Goal: Task Accomplishment & Management: Use online tool/utility

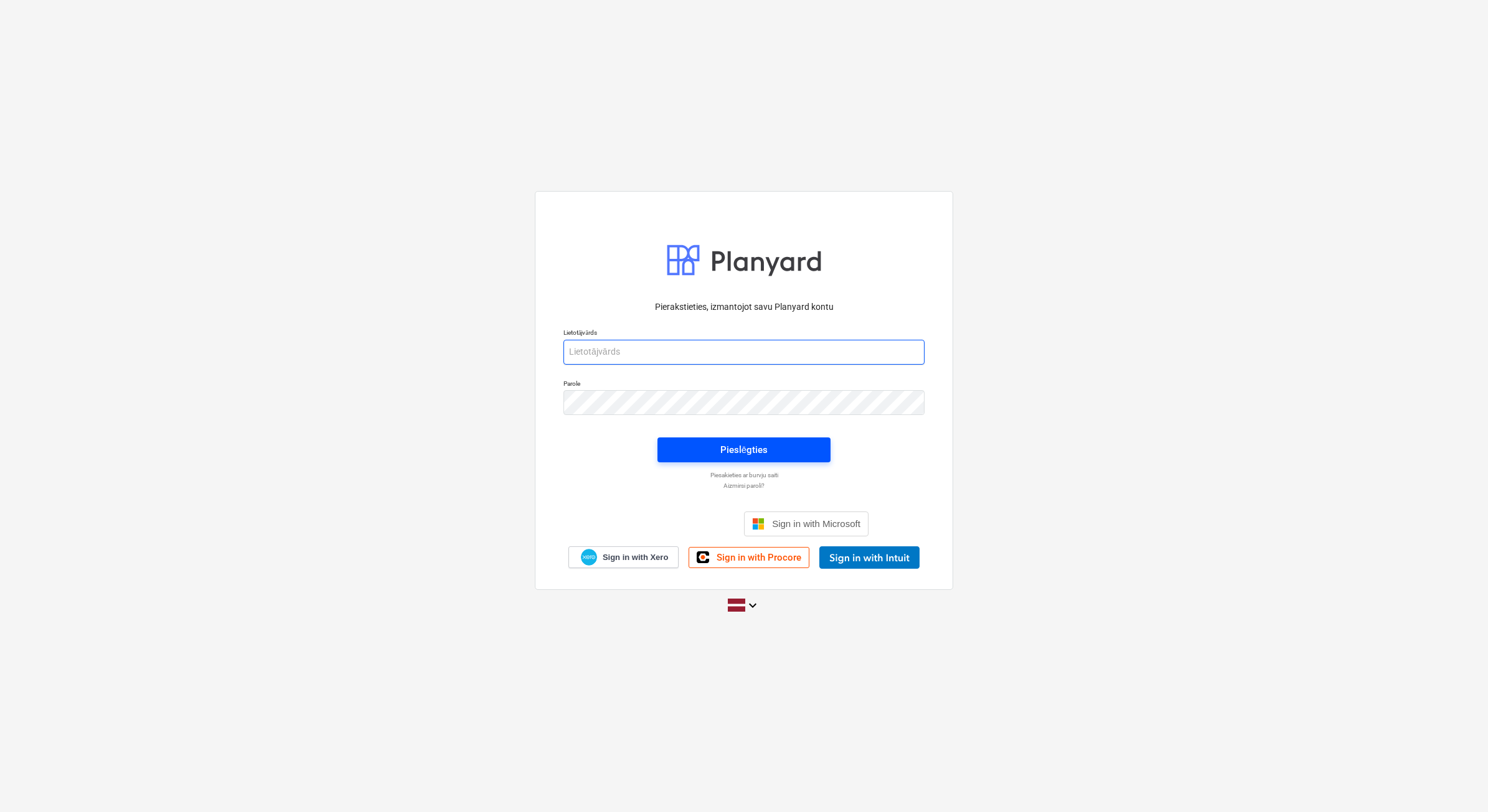
type input "[EMAIL_ADDRESS][DOMAIN_NAME]"
click at [780, 458] on button "Pieslēgties" at bounding box center [744, 450] width 173 height 25
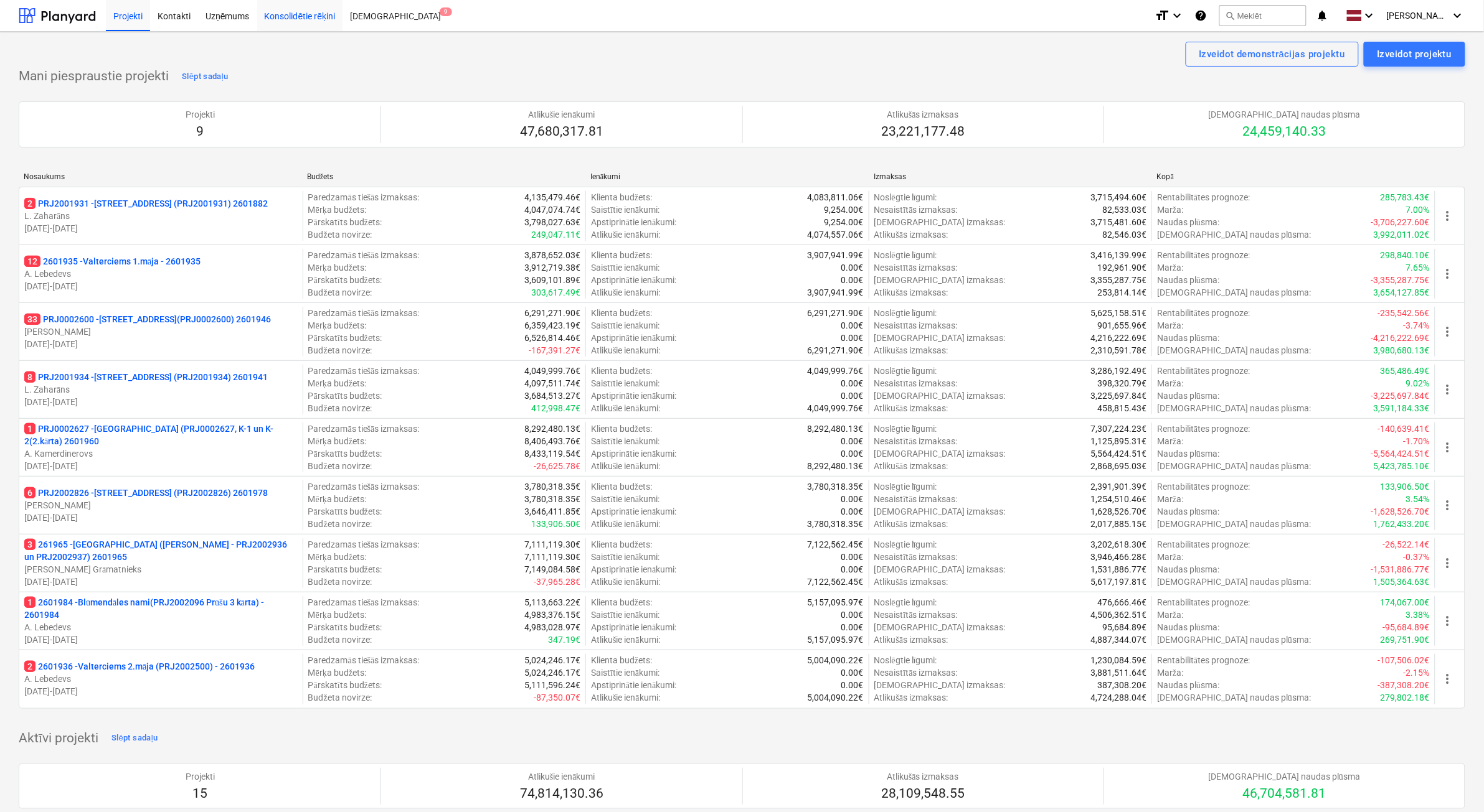
click at [290, 11] on div "Konsolidētie rēķini" at bounding box center [301, 14] width 86 height 31
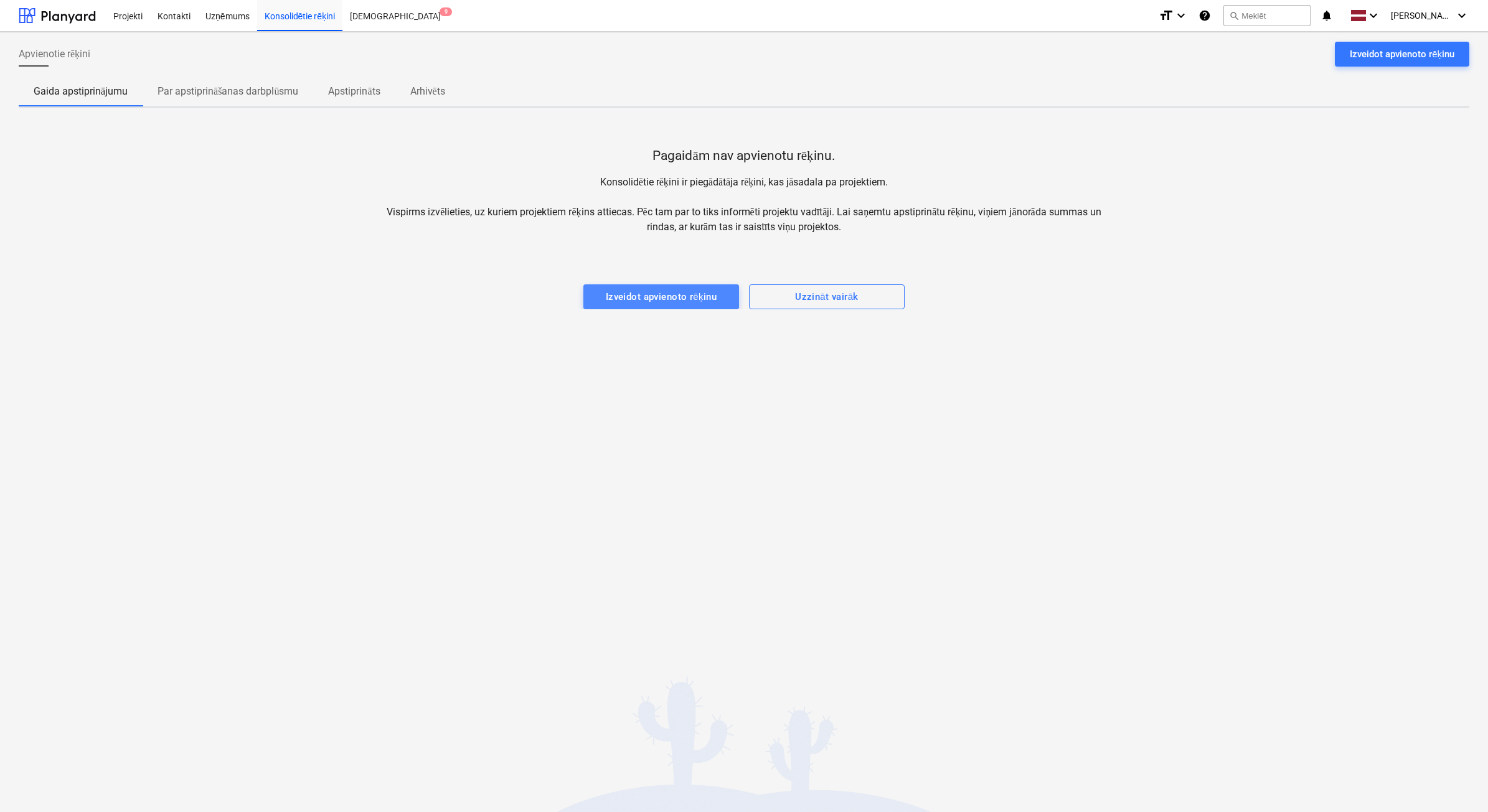
click at [668, 289] on div "Izveidot apvienoto rēķinu" at bounding box center [661, 297] width 111 height 16
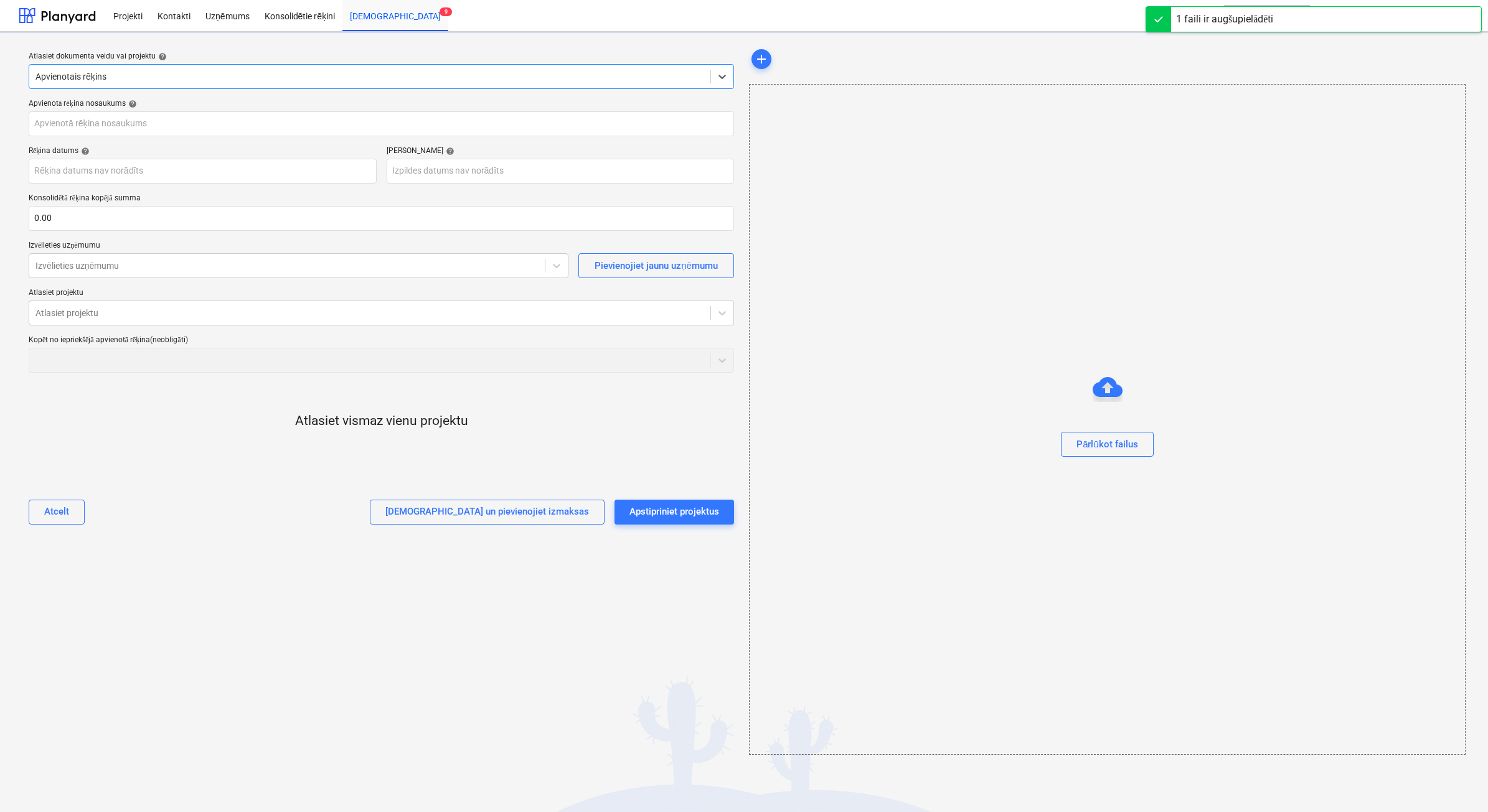
type input "SA0925-21817.pdf"
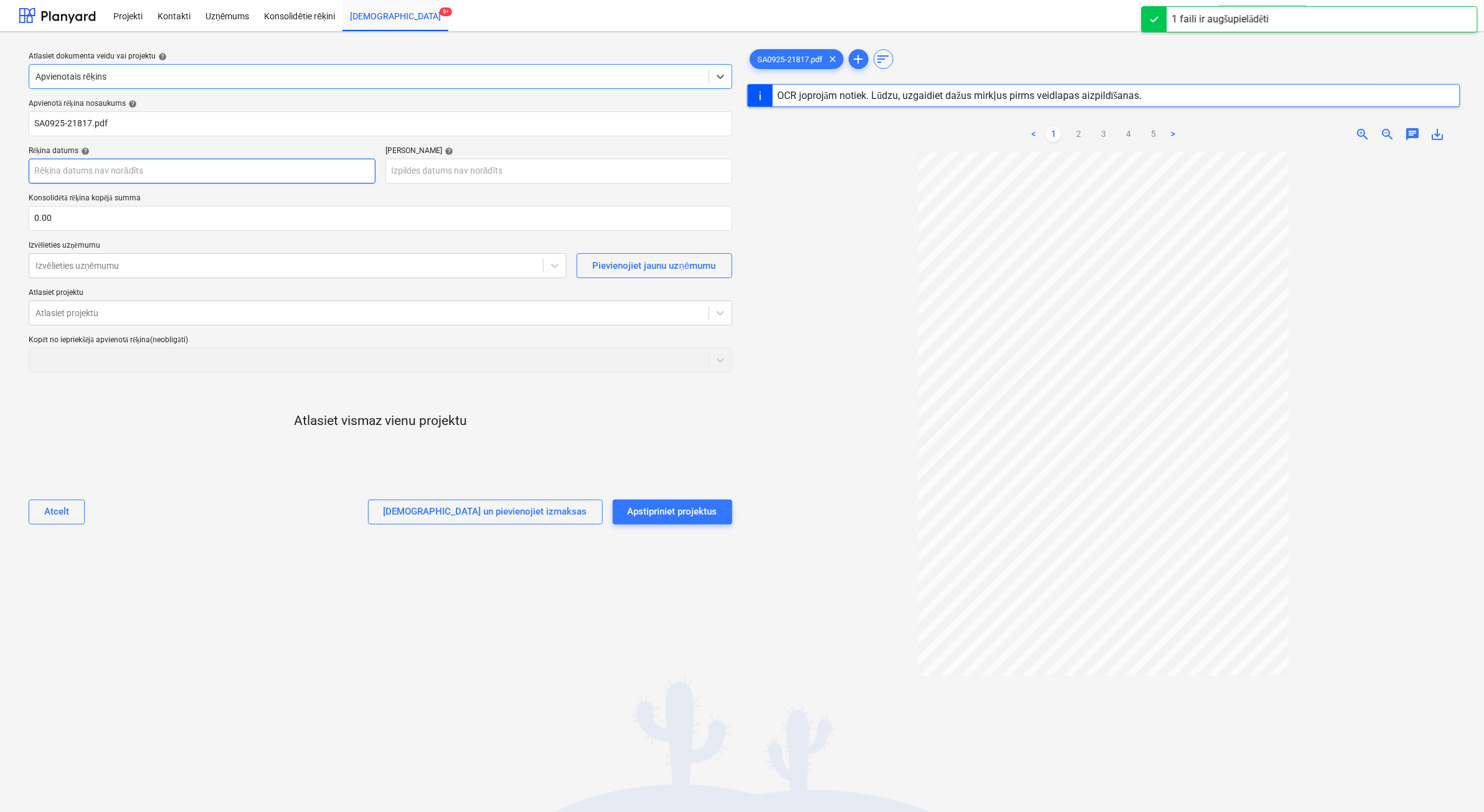
click at [150, 174] on body "Projekti Kontakti Uzņēmums Konsolidētie rēķini Iesūtne 9+ format_size keyboard_…" at bounding box center [742, 406] width 1484 height 812
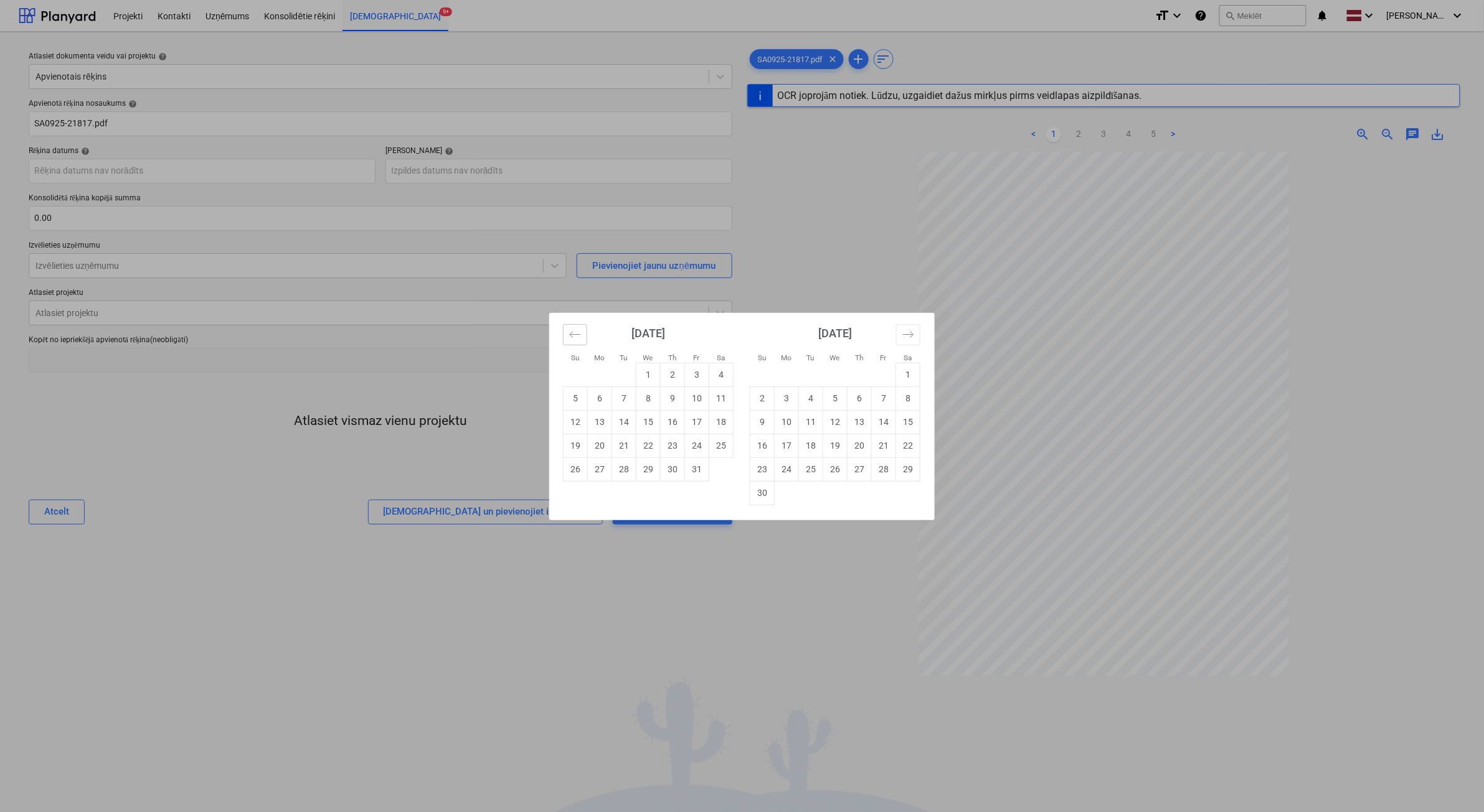
click at [575, 336] on icon "Move backward to switch to the previous month." at bounding box center [575, 334] width 12 height 12
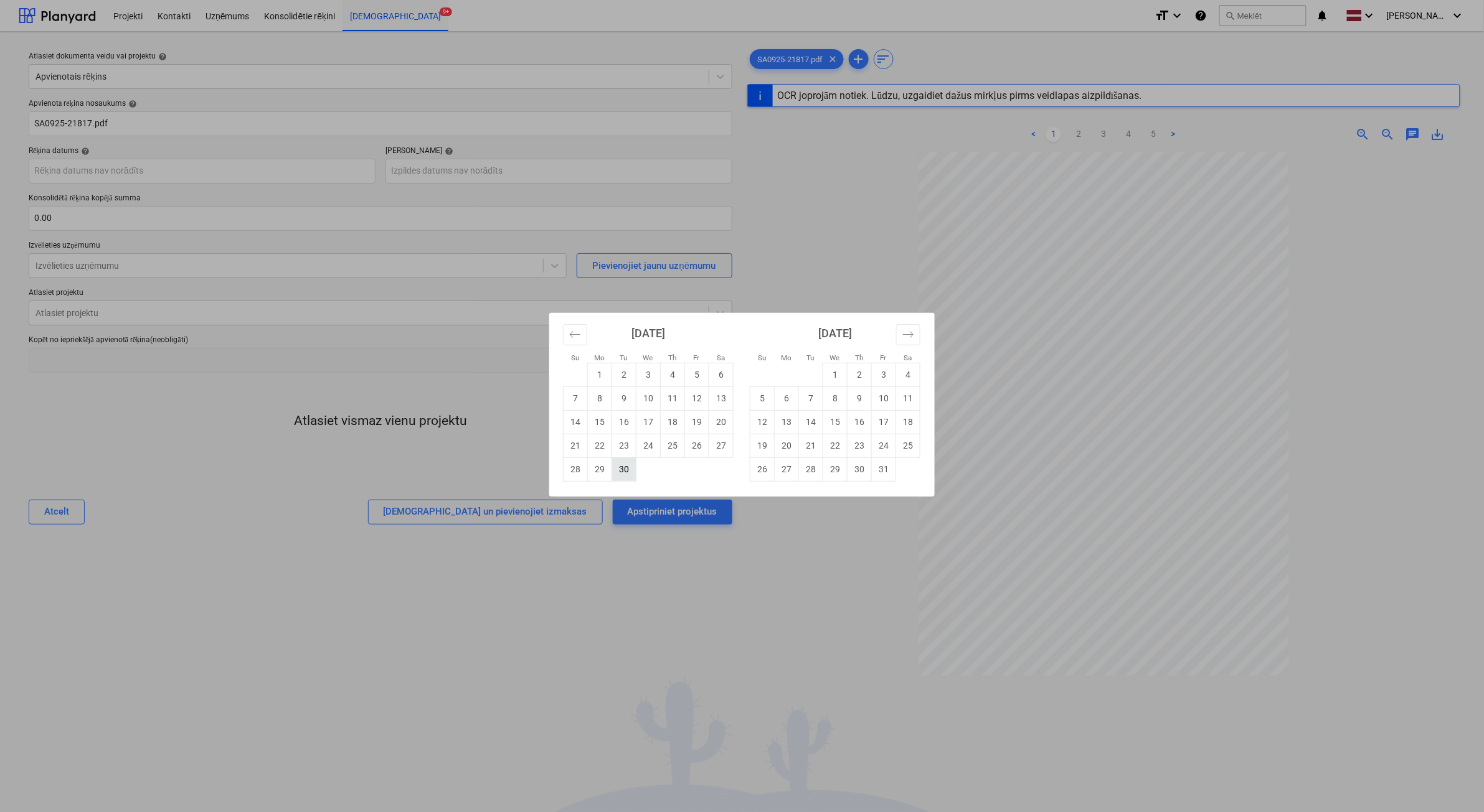
click at [619, 467] on td "30" at bounding box center [624, 469] width 24 height 23
type input "30 Sep 2025"
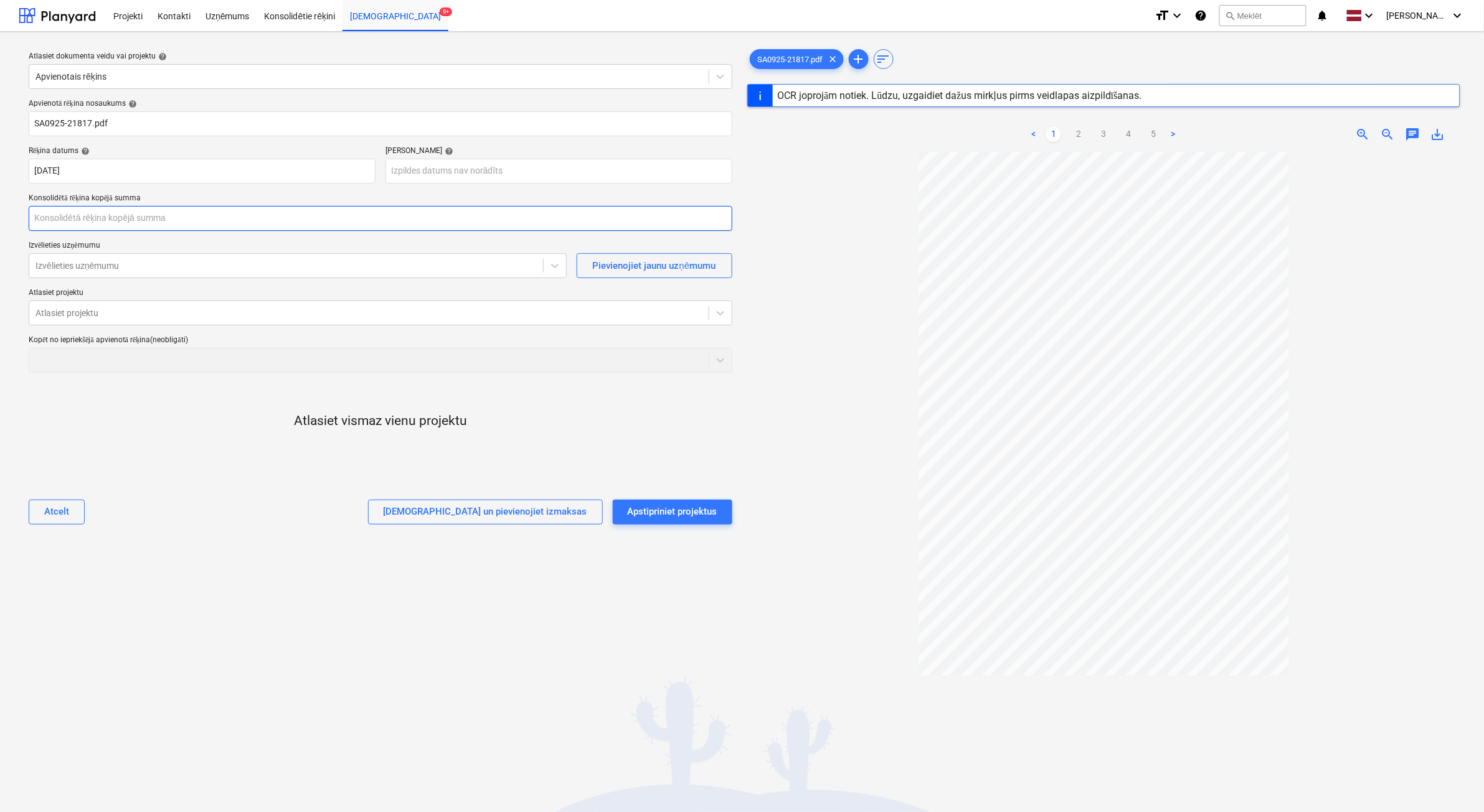
click at [163, 223] on input "text" at bounding box center [381, 219] width 704 height 25
type input "SA0925-21817"
type input "20 Oct 2025"
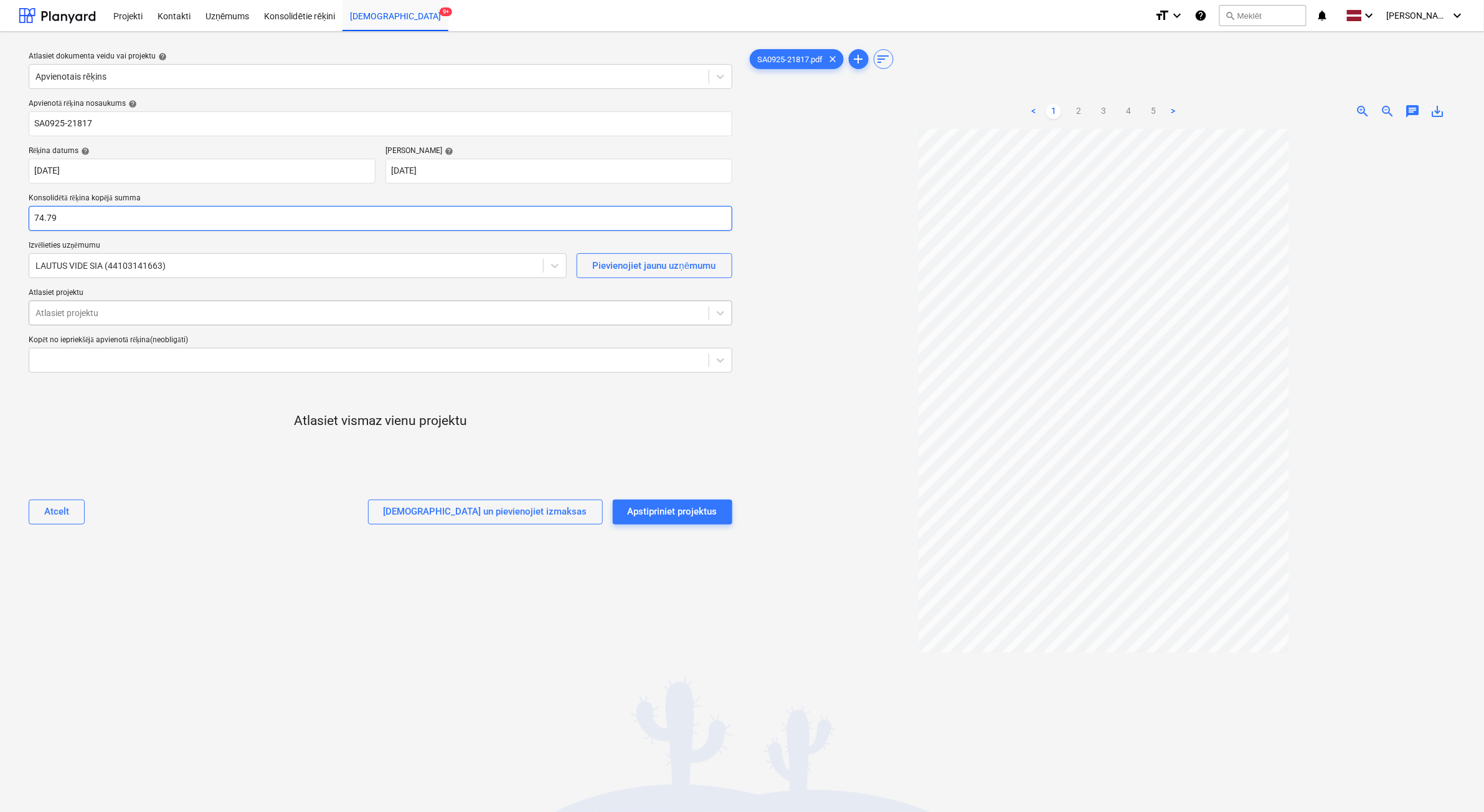
type input "74.79"
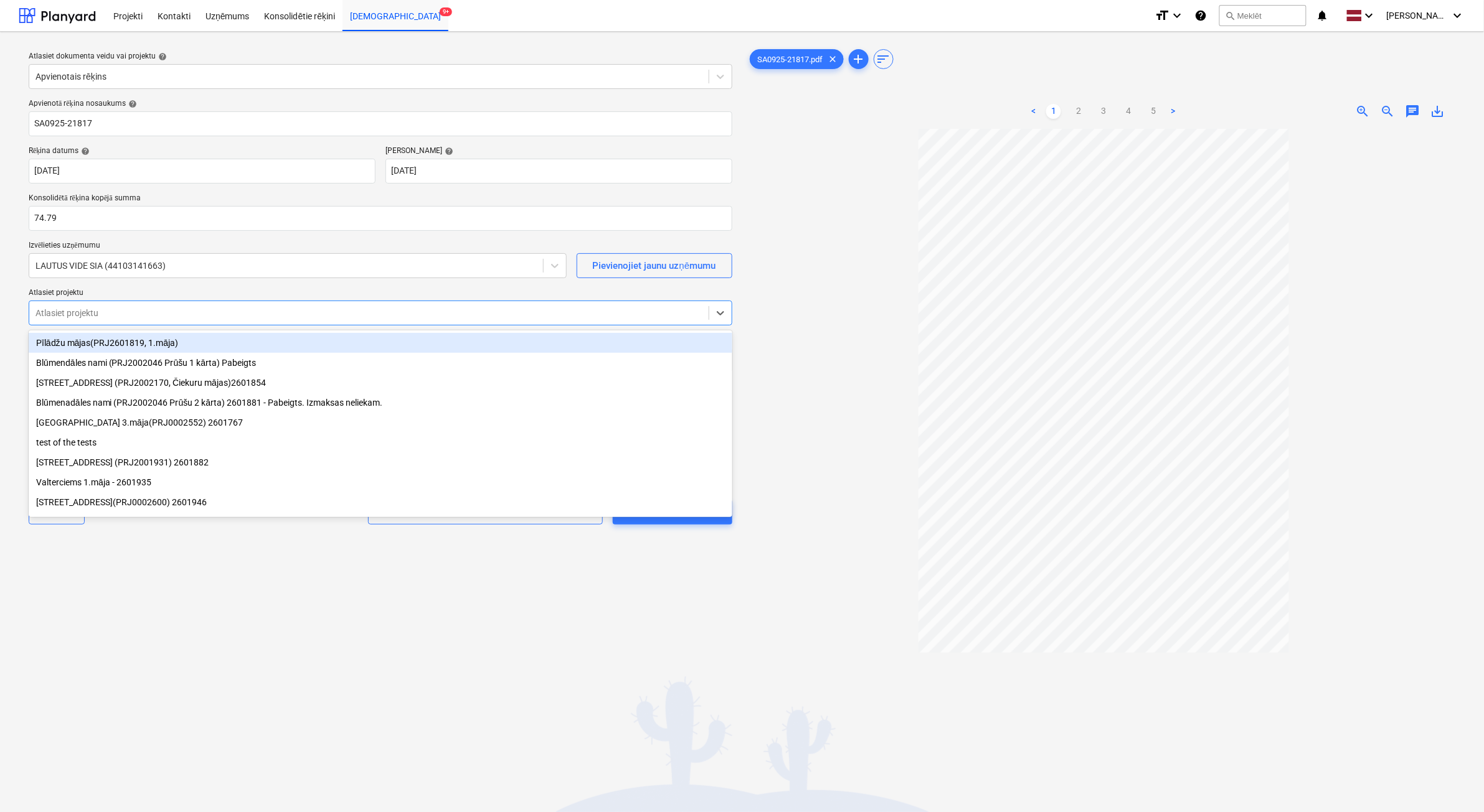
click at [119, 316] on div at bounding box center [369, 313] width 667 height 13
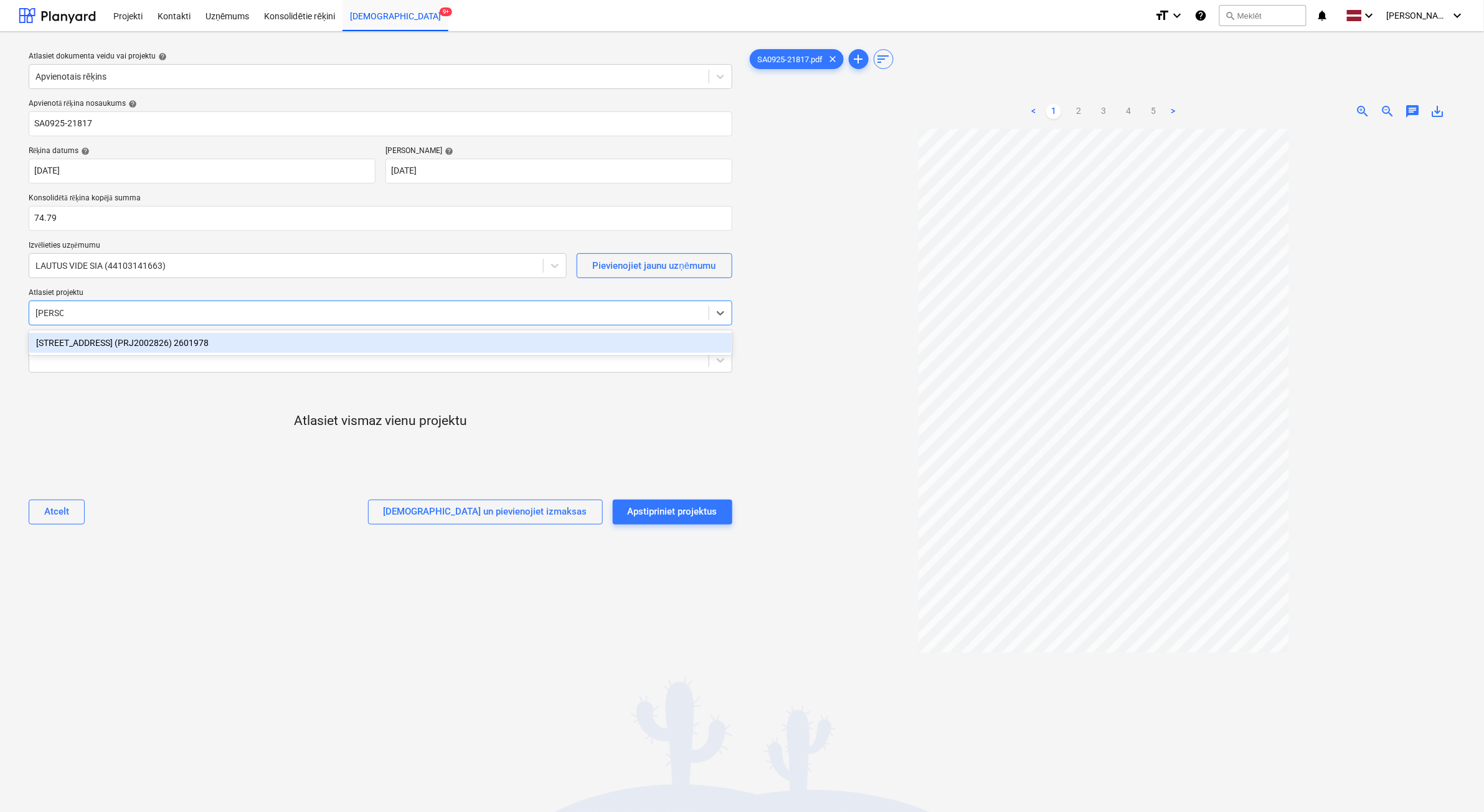
type input "stendes"
click at [99, 343] on div "[STREET_ADDRESS] (PRJ2002826) 2601978" at bounding box center [381, 343] width 704 height 20
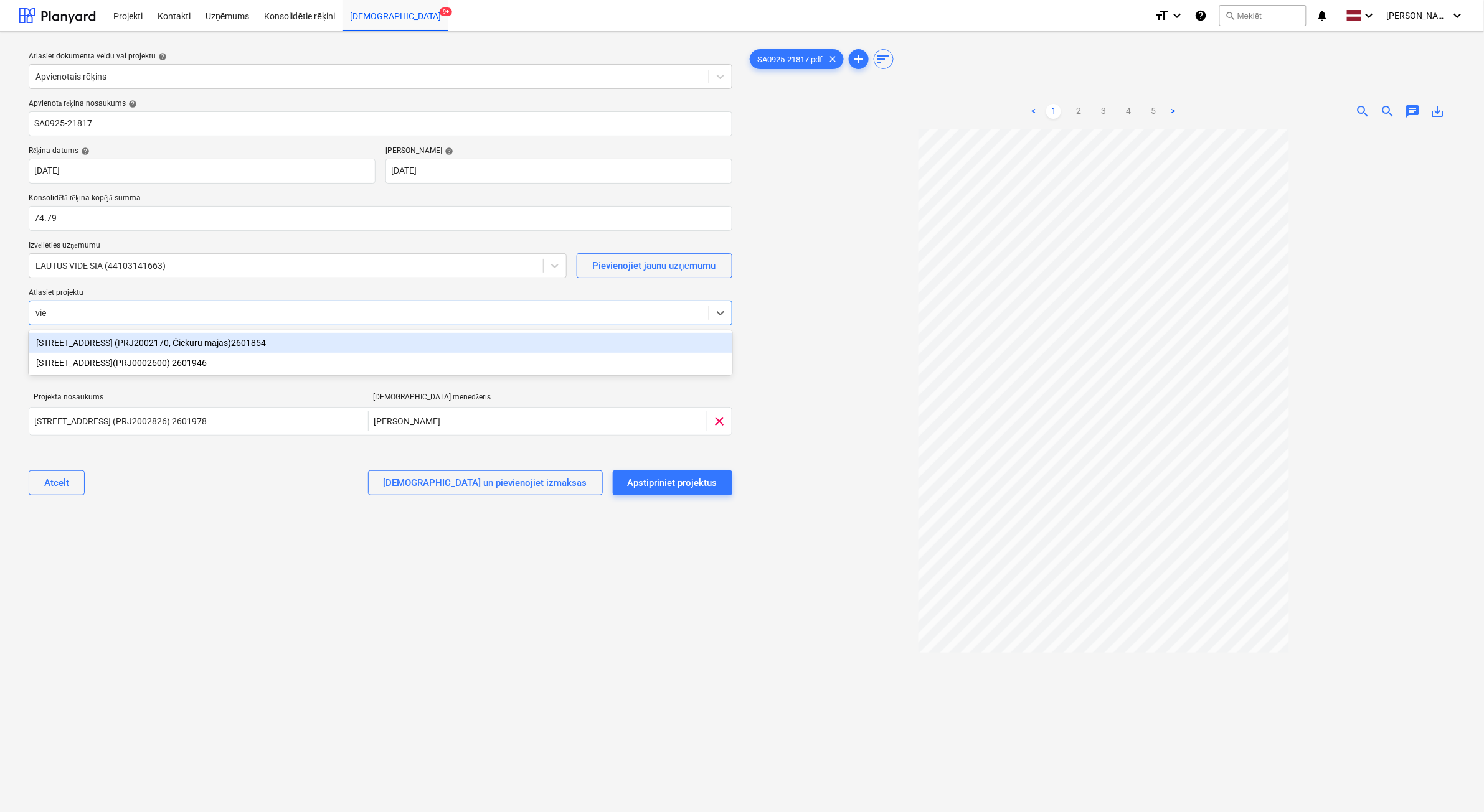
type input "vien"
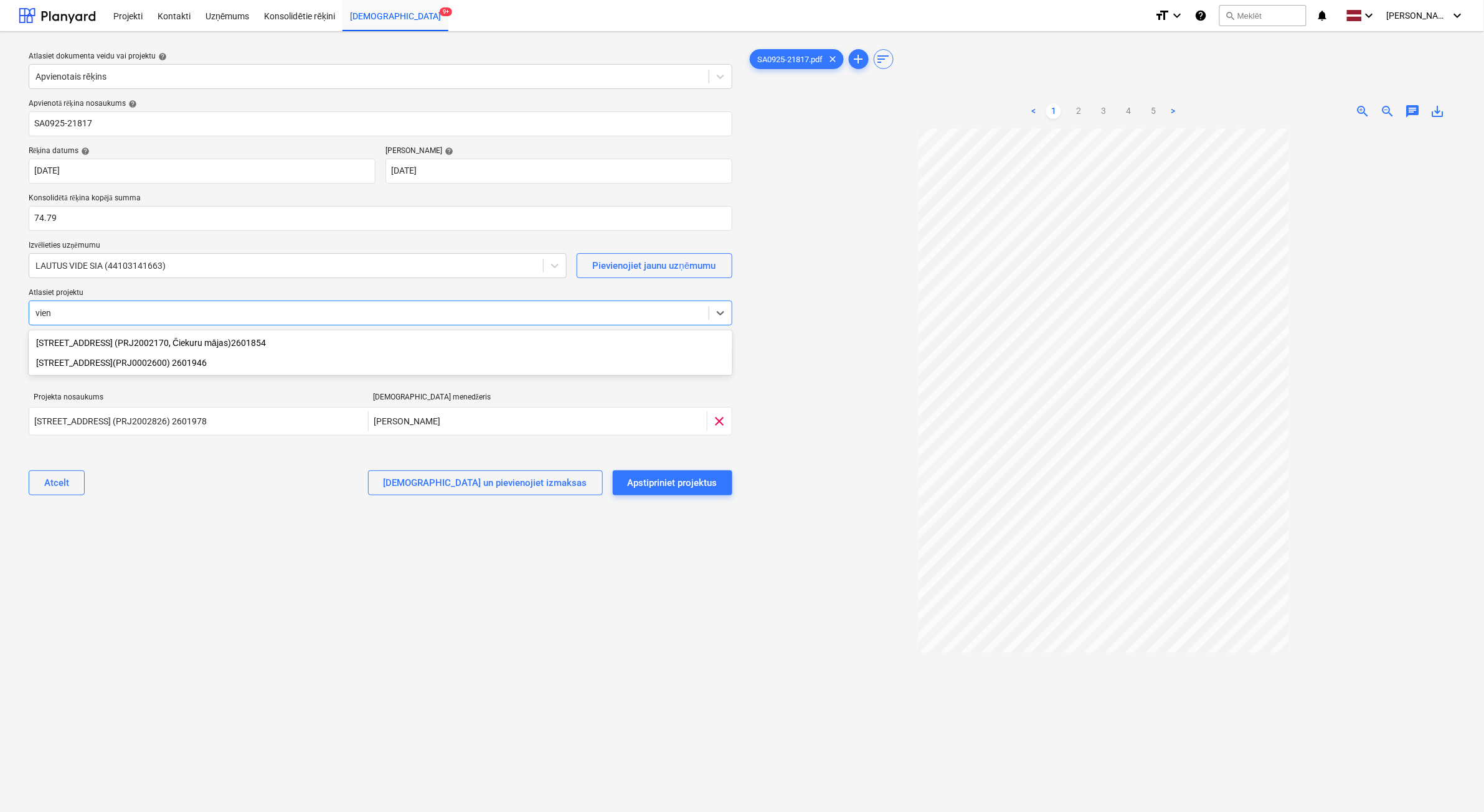
click at [104, 365] on div "[STREET_ADDRESS](PRJ0002600) 2601946" at bounding box center [381, 362] width 704 height 20
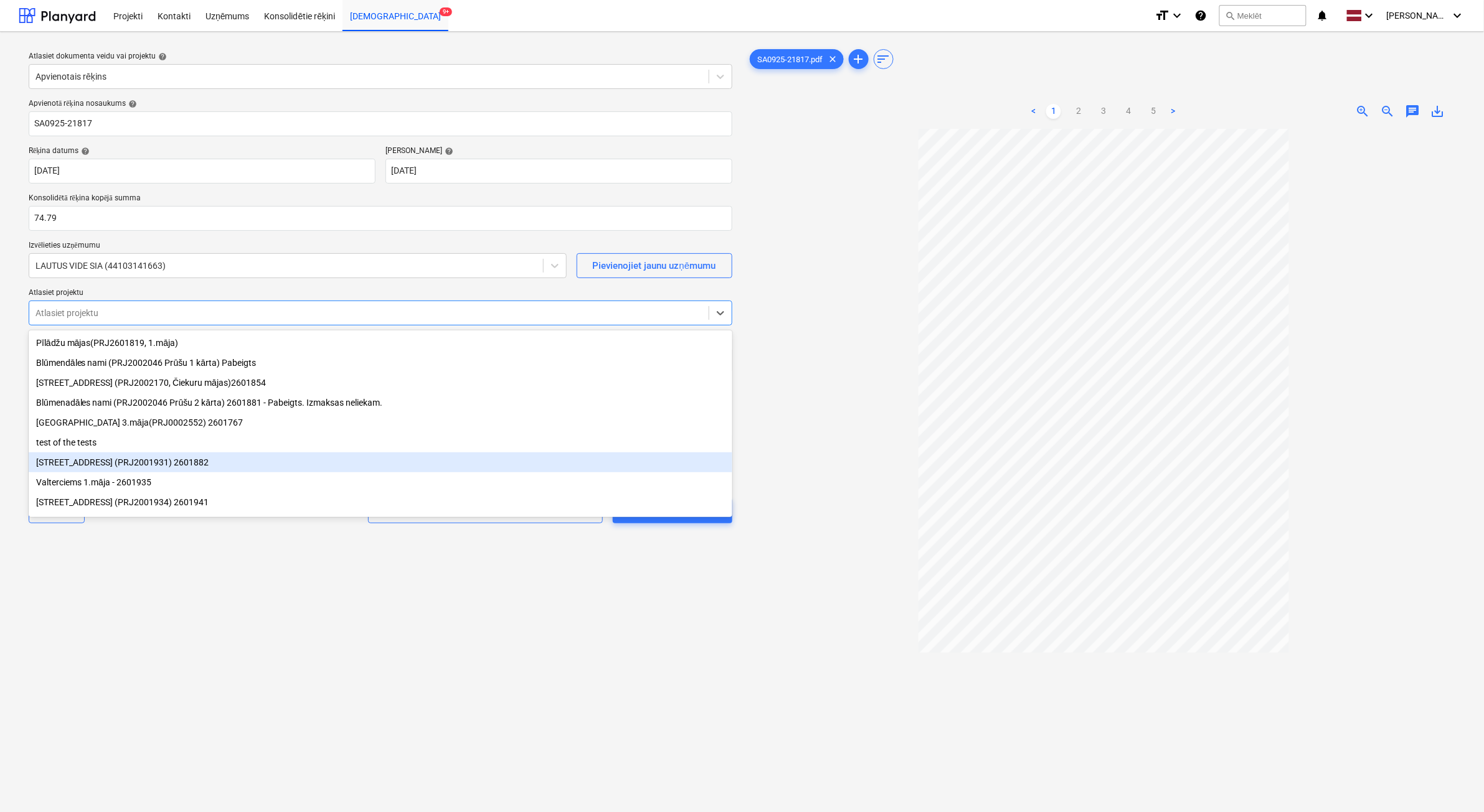
click at [466, 692] on div "Atlasiet dokumenta veidu vai projektu help Apvienotais rēķins Apvienotā rēķina …" at bounding box center [381, 476] width 724 height 869
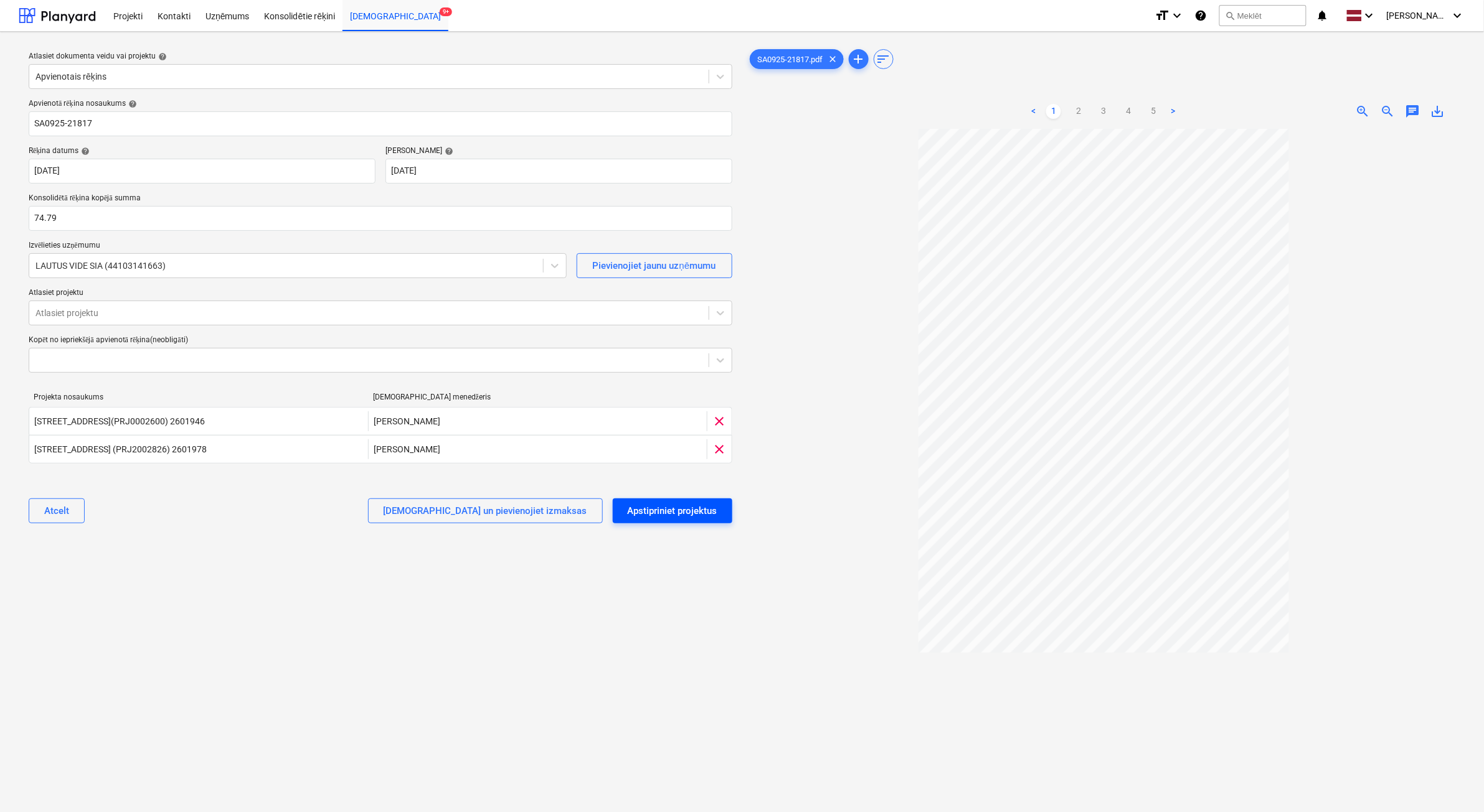
click at [705, 515] on div "Apstipriniet projektus" at bounding box center [672, 511] width 90 height 16
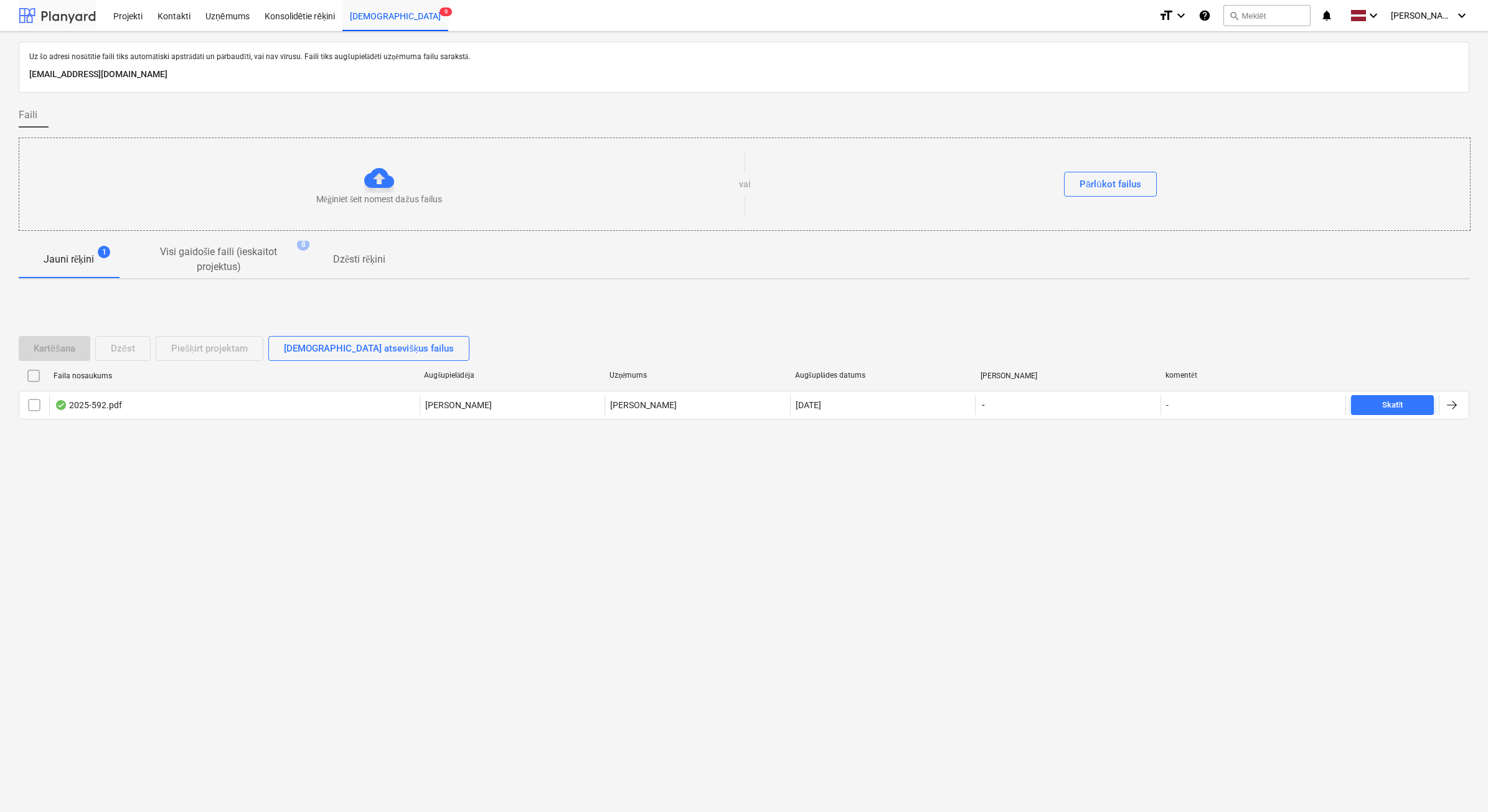
click at [83, 16] on div at bounding box center [57, 15] width 77 height 31
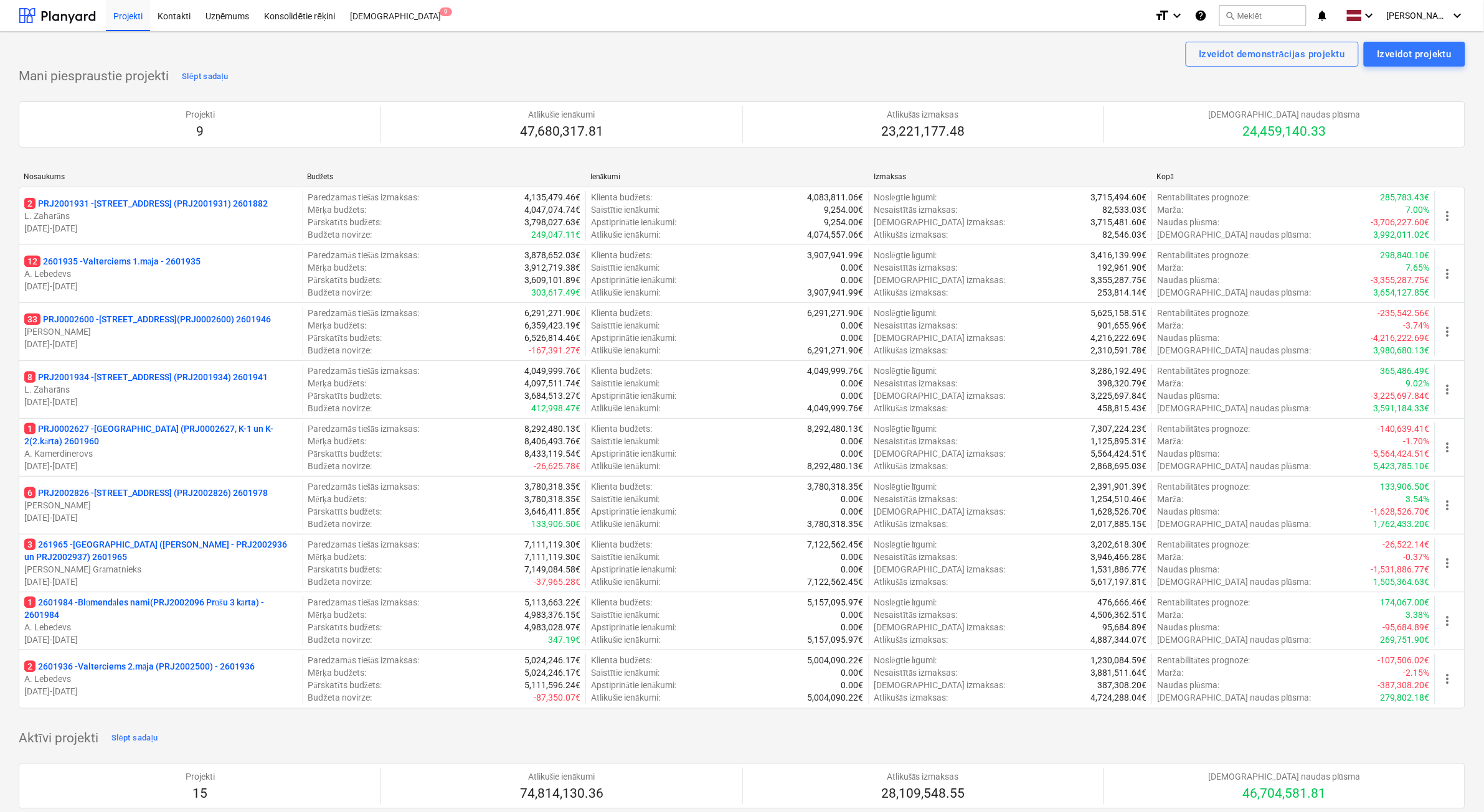
click at [172, 441] on p "1 PRJ0002627 - Tumes iela (PRJ0002627, K-1 un K-2(2.kārta) 2601960" at bounding box center [161, 435] width 274 height 25
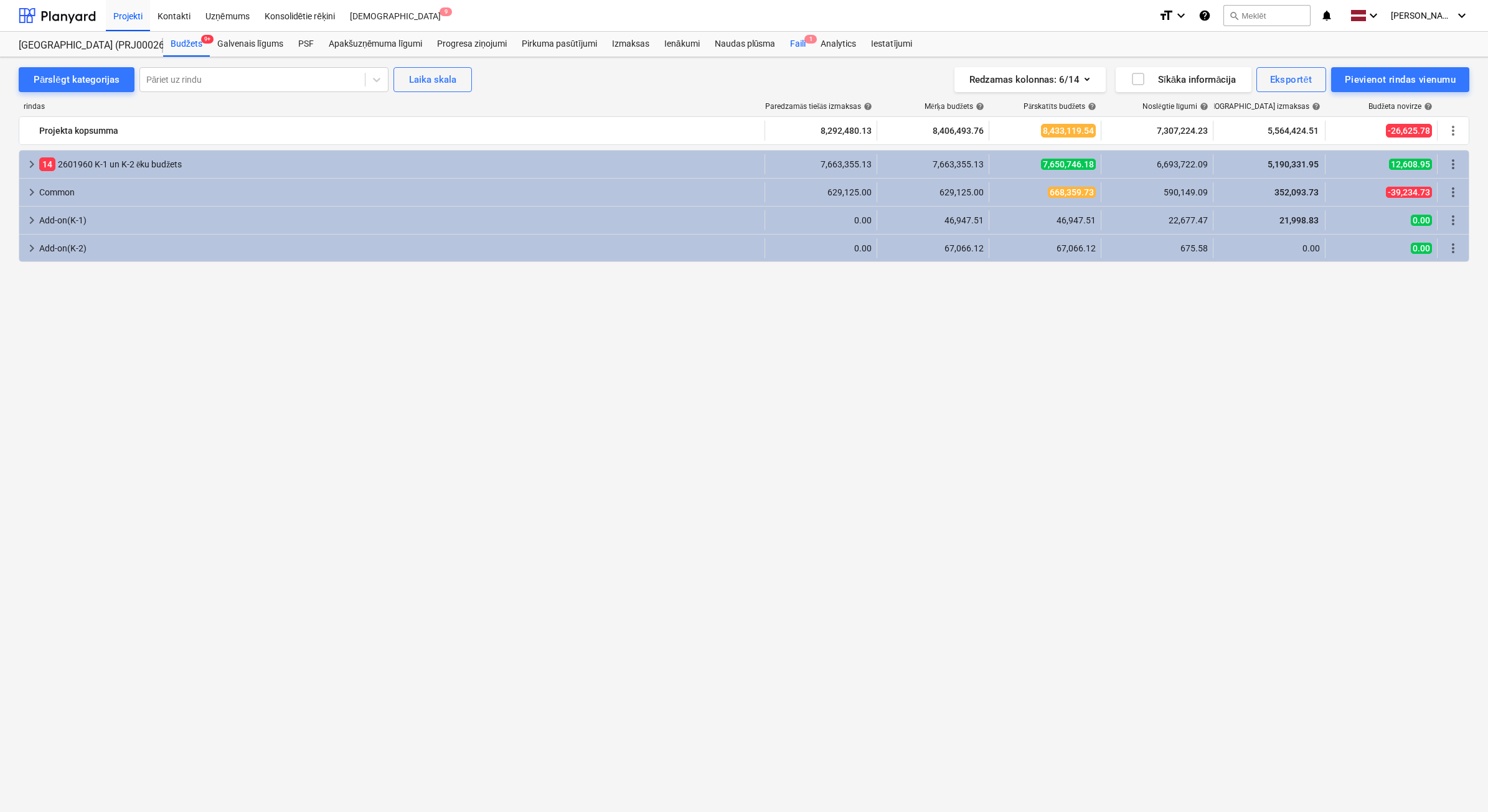
drag, startPoint x: 801, startPoint y: 46, endPoint x: 810, endPoint y: 50, distance: 9.8
click at [801, 45] on div "Faili 1" at bounding box center [798, 44] width 31 height 25
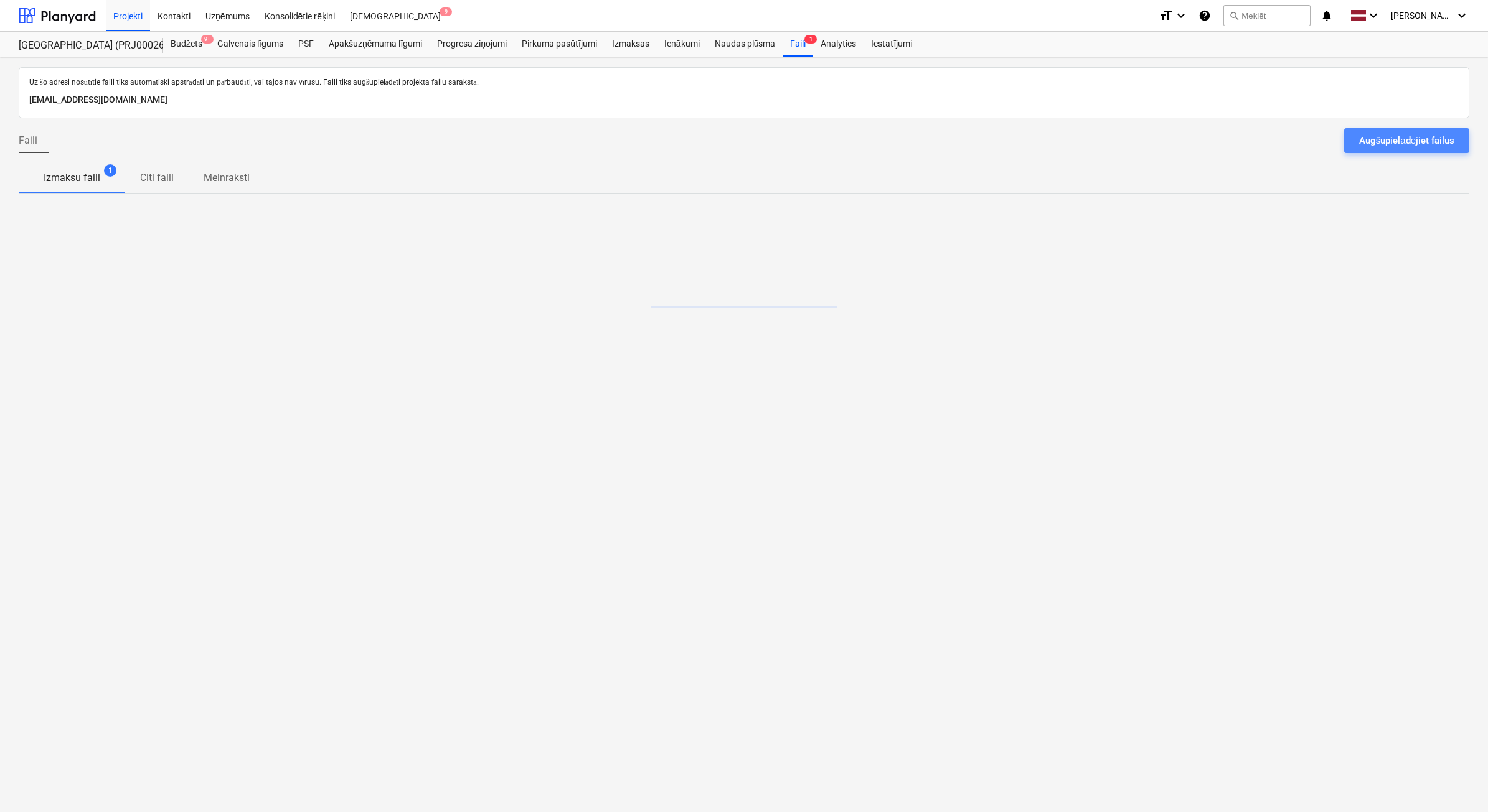
click at [1430, 150] on button "Augšupielādējiet failus" at bounding box center [1406, 141] width 125 height 25
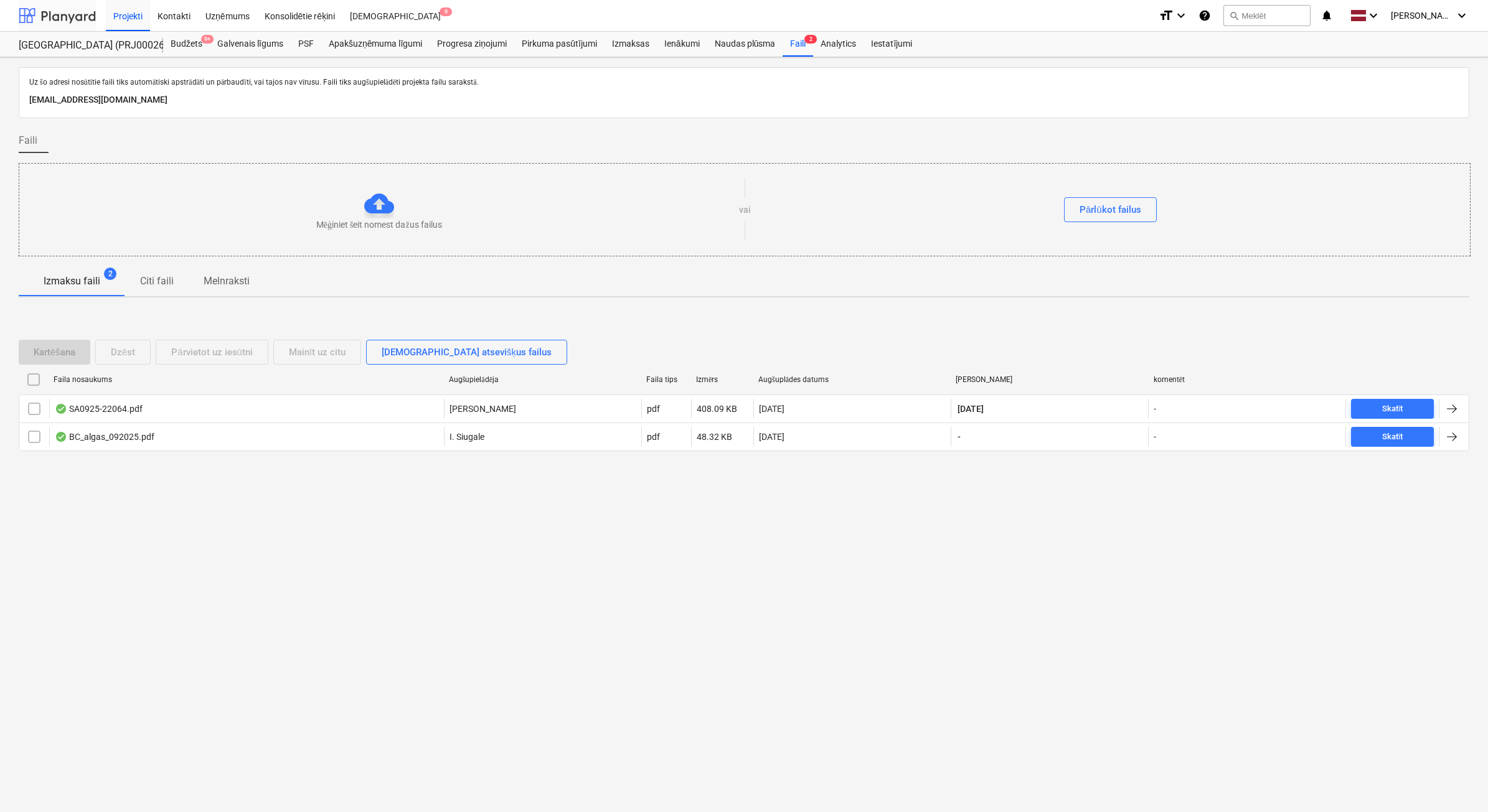
click at [76, 23] on div at bounding box center [57, 15] width 77 height 31
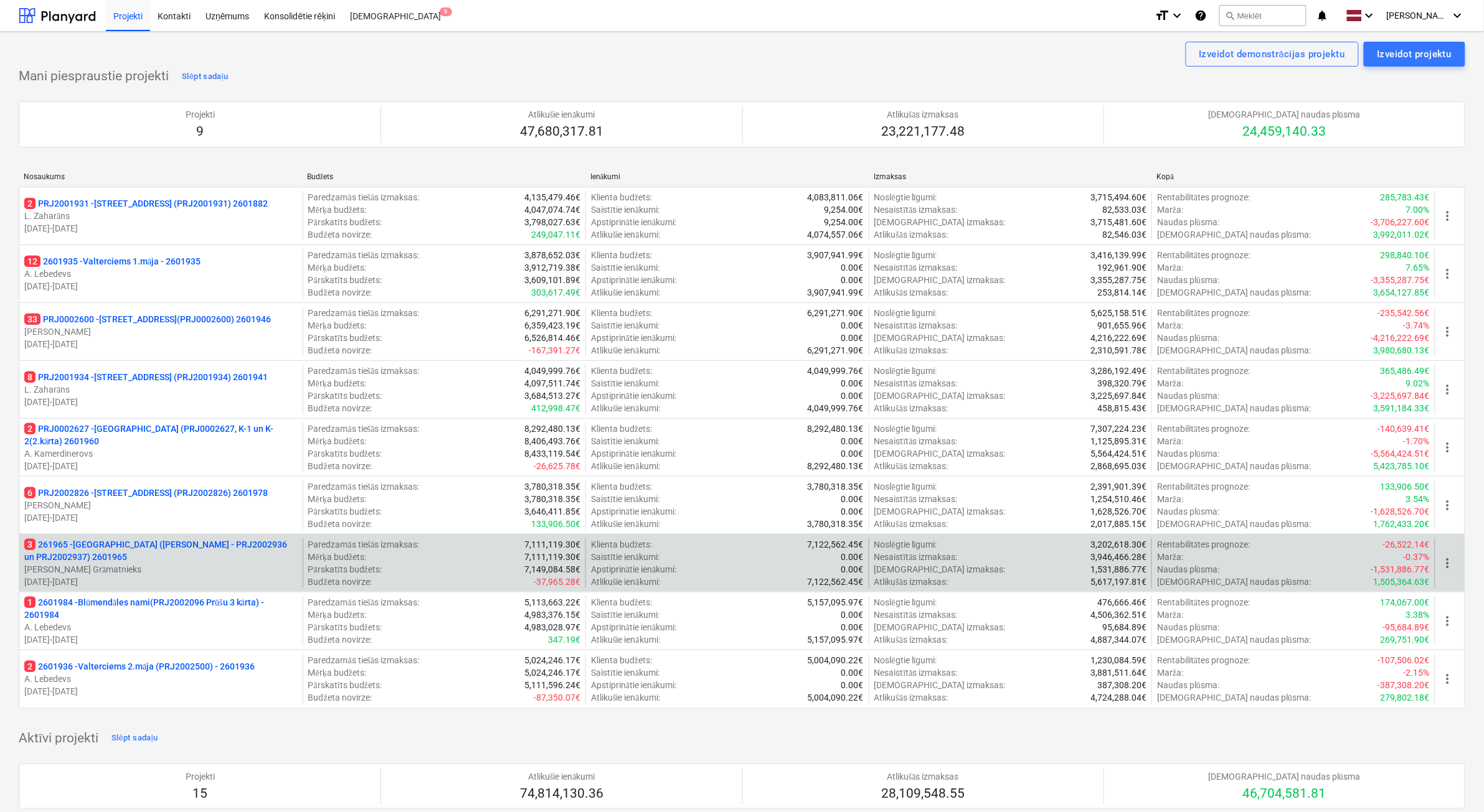
click at [188, 563] on p "3 261965 - Nīcgales iela (abas ēkas - PRJ2002936 un PRJ2002937) 2601965" at bounding box center [161, 551] width 274 height 25
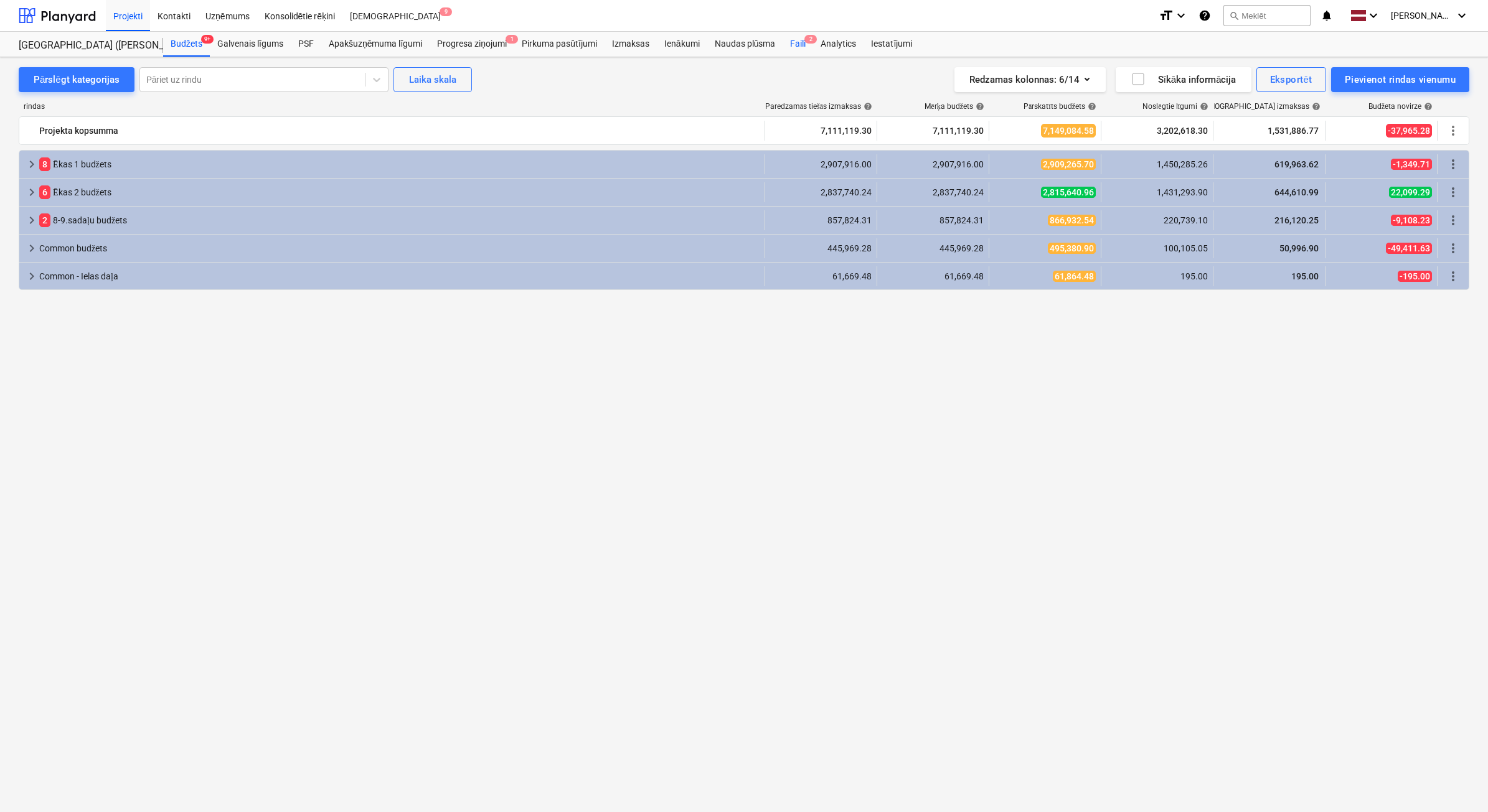
click at [792, 44] on div "Faili 2" at bounding box center [798, 44] width 31 height 25
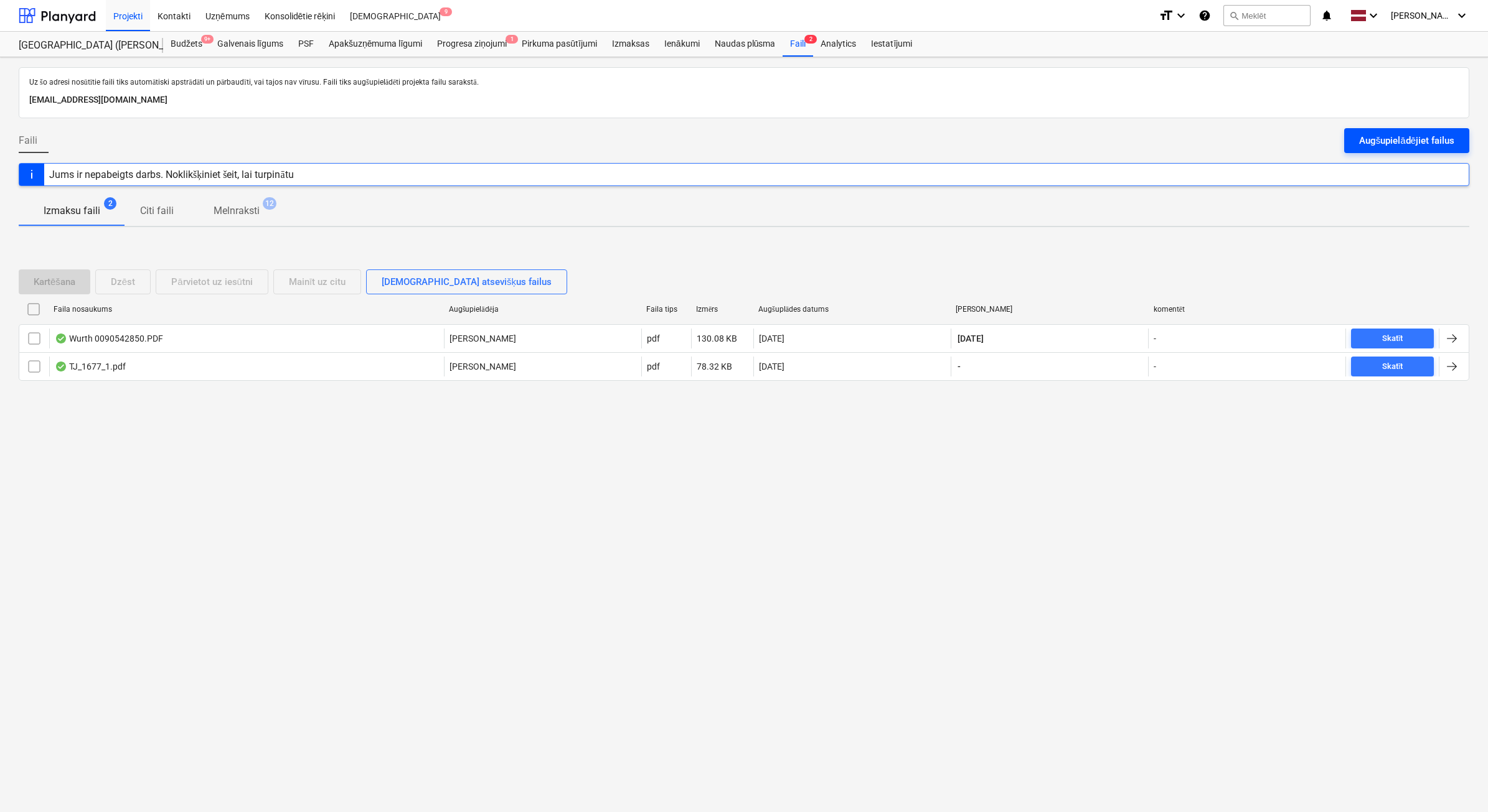
click at [1430, 144] on div "Augšupielādējiet failus" at bounding box center [1407, 141] width 95 height 16
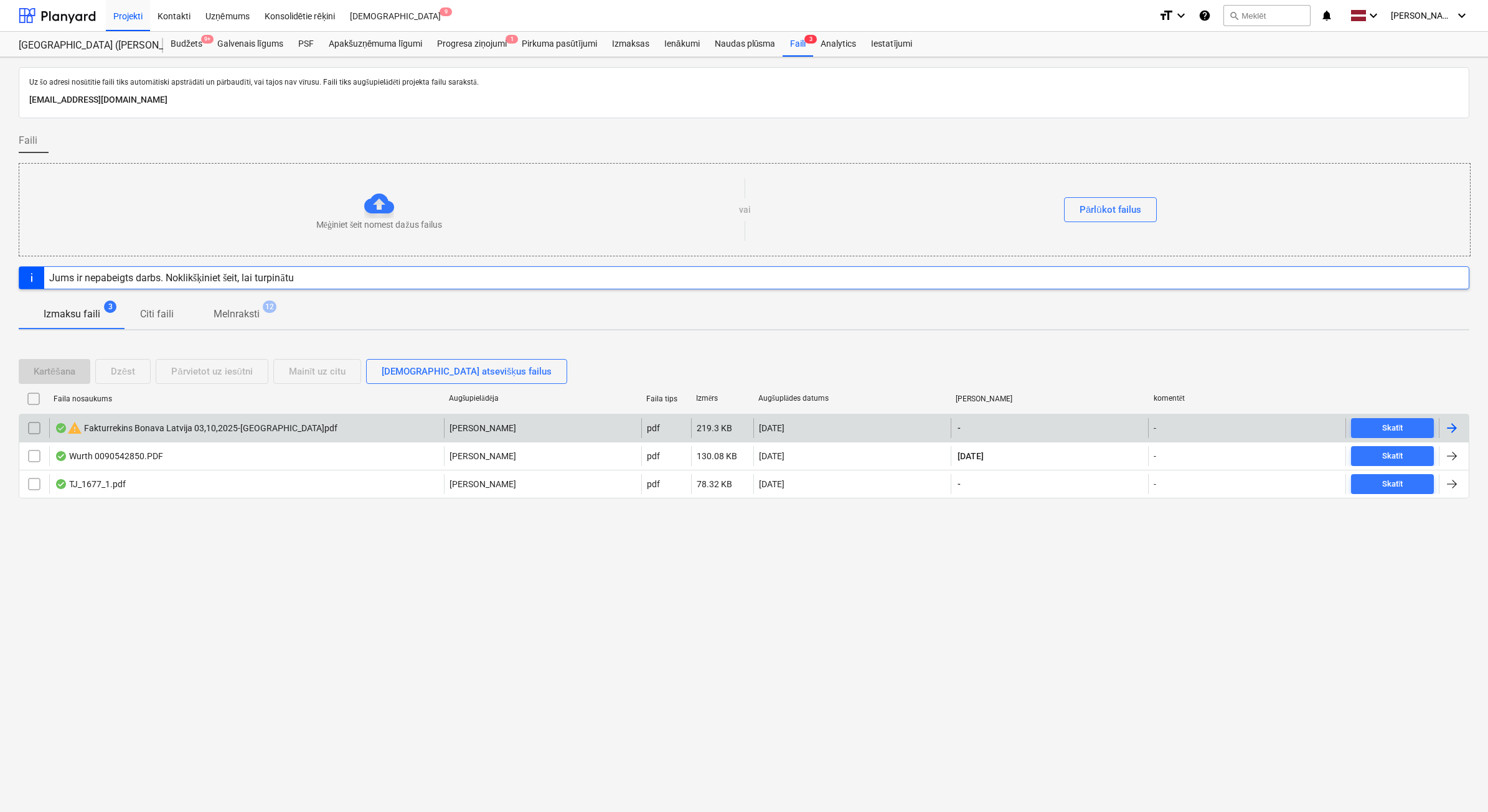
click at [36, 428] on input "checkbox" at bounding box center [34, 428] width 20 height 20
click at [137, 377] on button "Dzēst" at bounding box center [123, 371] width 56 height 25
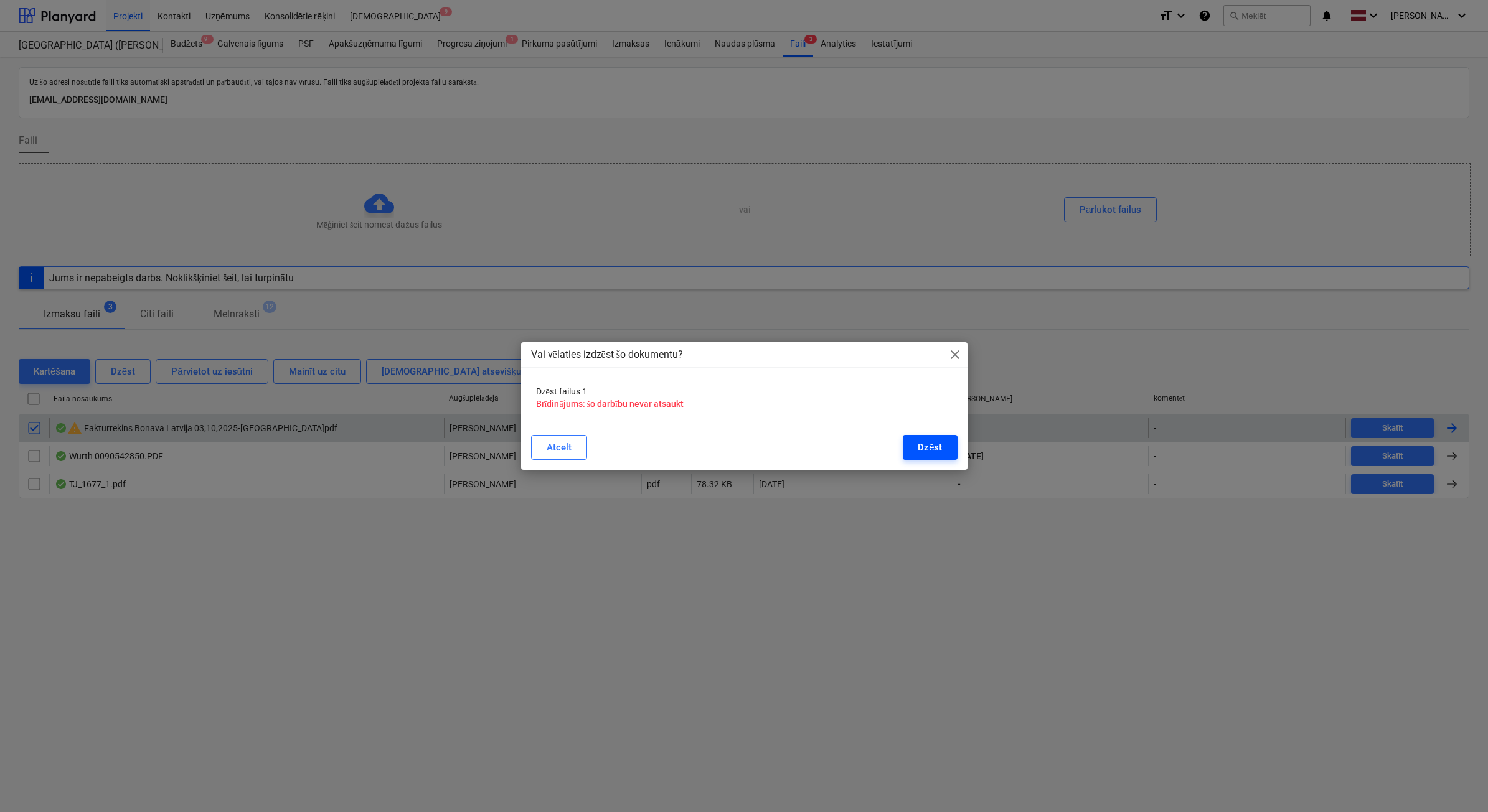
click at [911, 442] on button "Dzēst" at bounding box center [930, 448] width 54 height 25
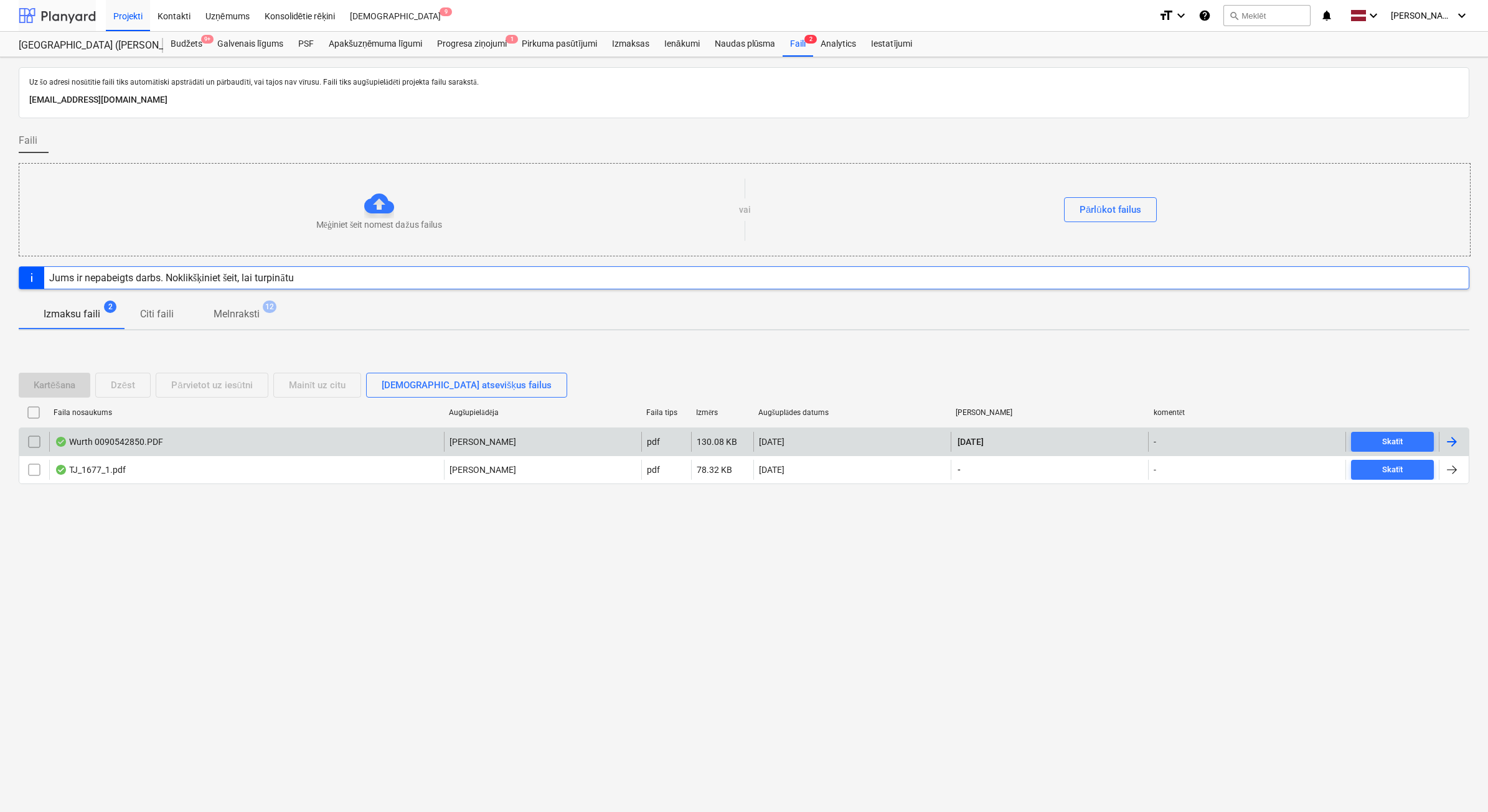
click at [84, 22] on div at bounding box center [57, 15] width 77 height 31
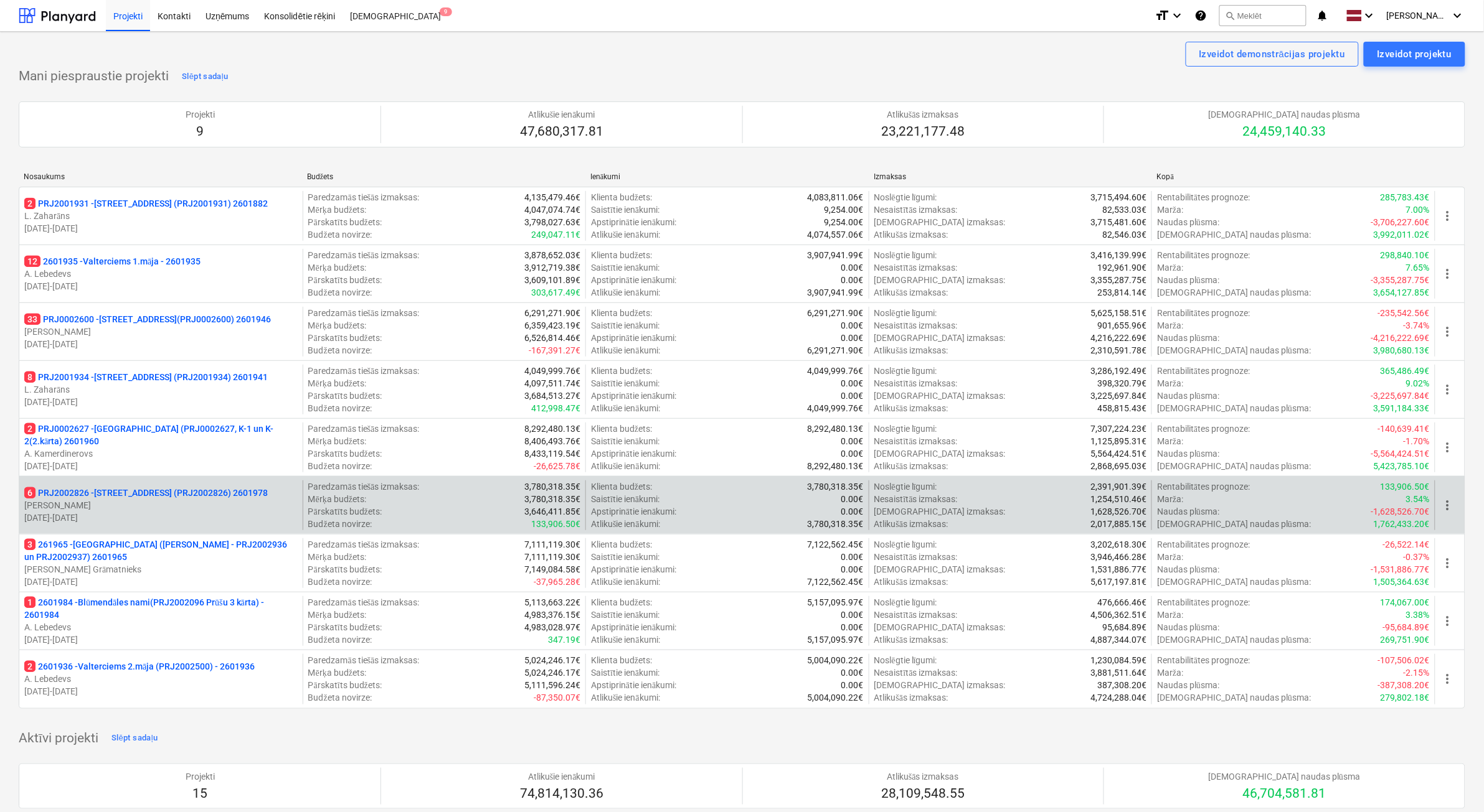
click at [227, 512] on p "01.04.2025 - 31.03.2026" at bounding box center [161, 518] width 274 height 13
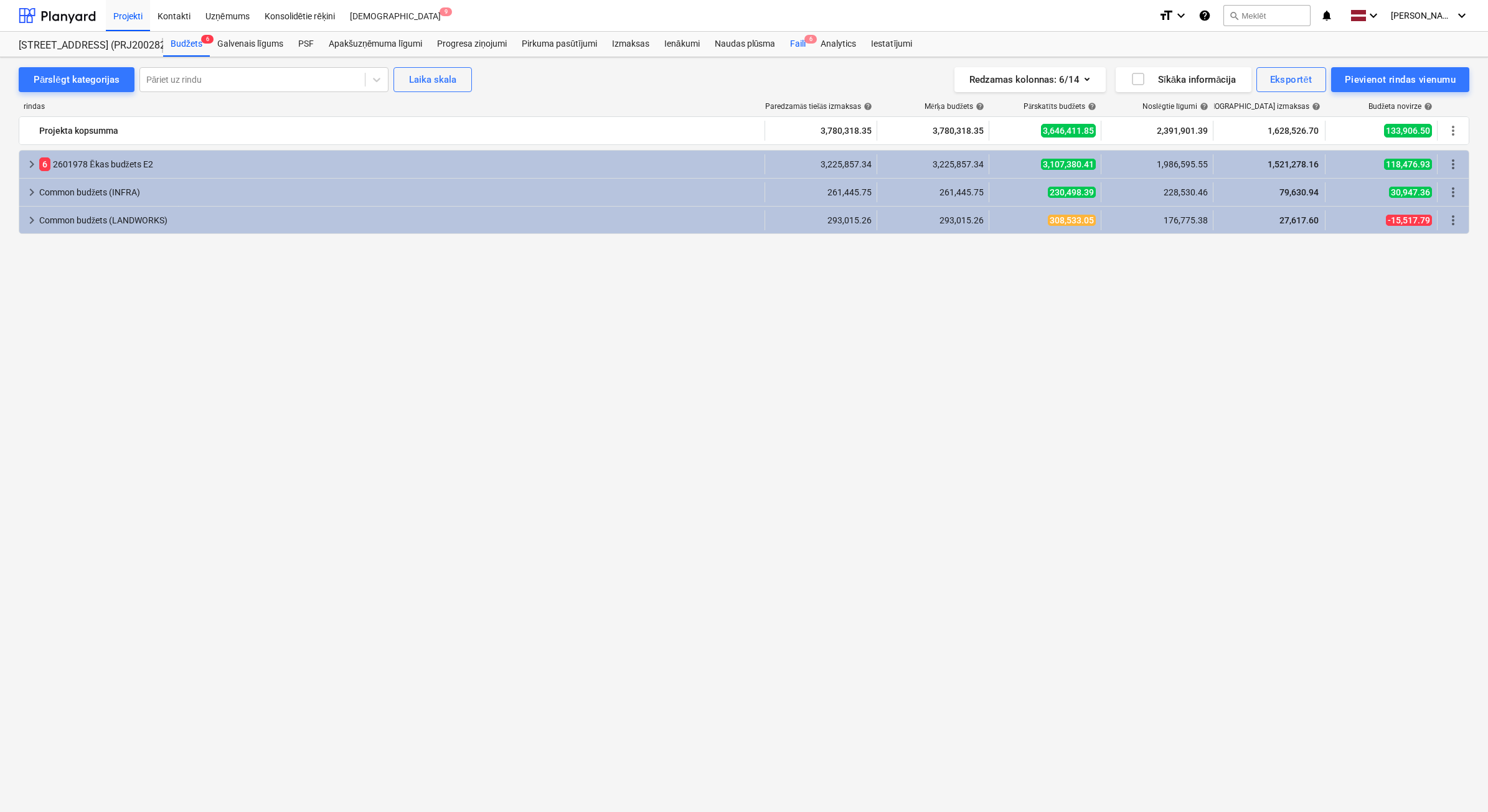
click at [795, 47] on div "Faili 6" at bounding box center [798, 44] width 31 height 25
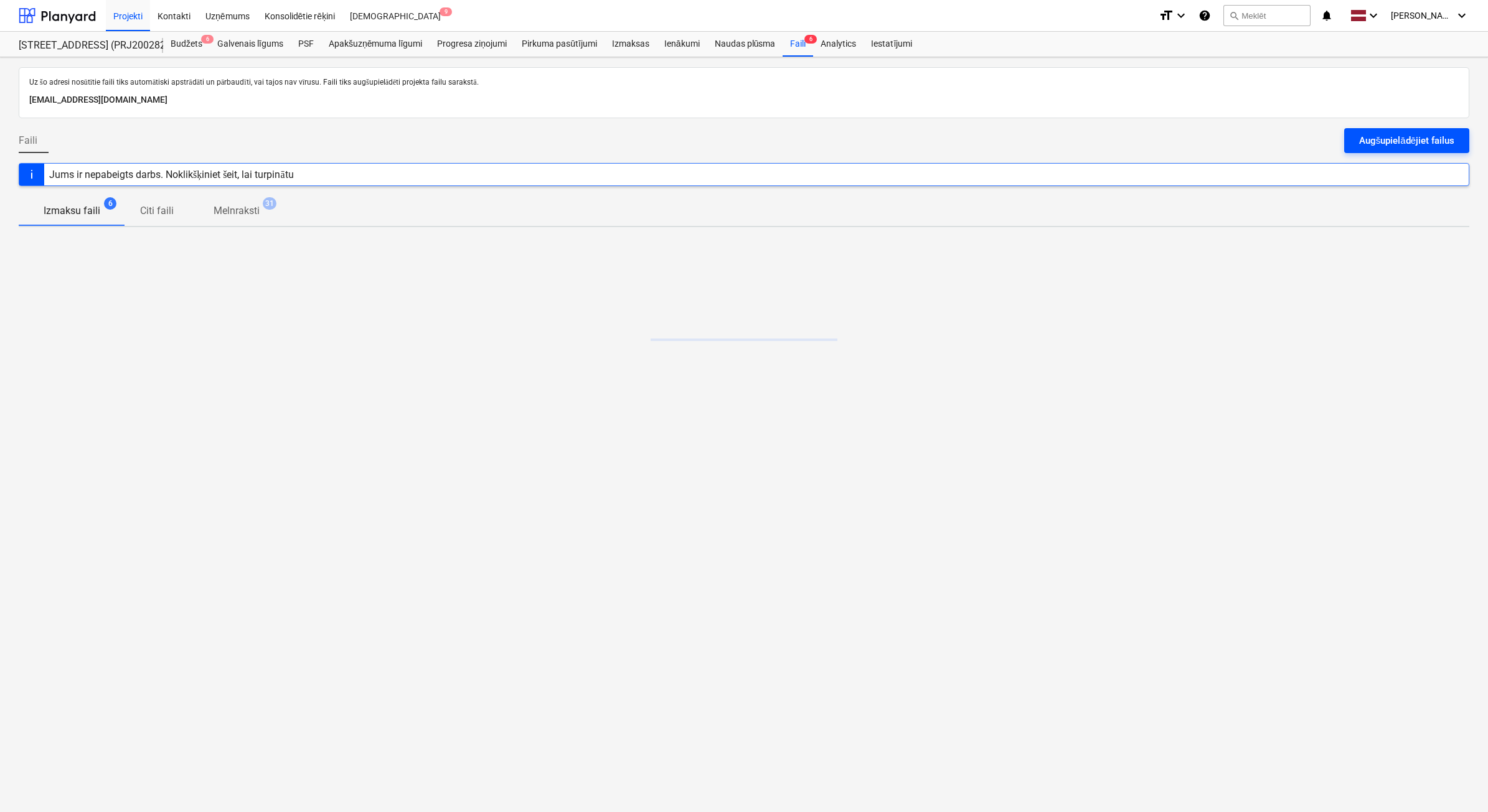
click at [1372, 138] on div "Augšupielādējiet failus" at bounding box center [1407, 141] width 95 height 16
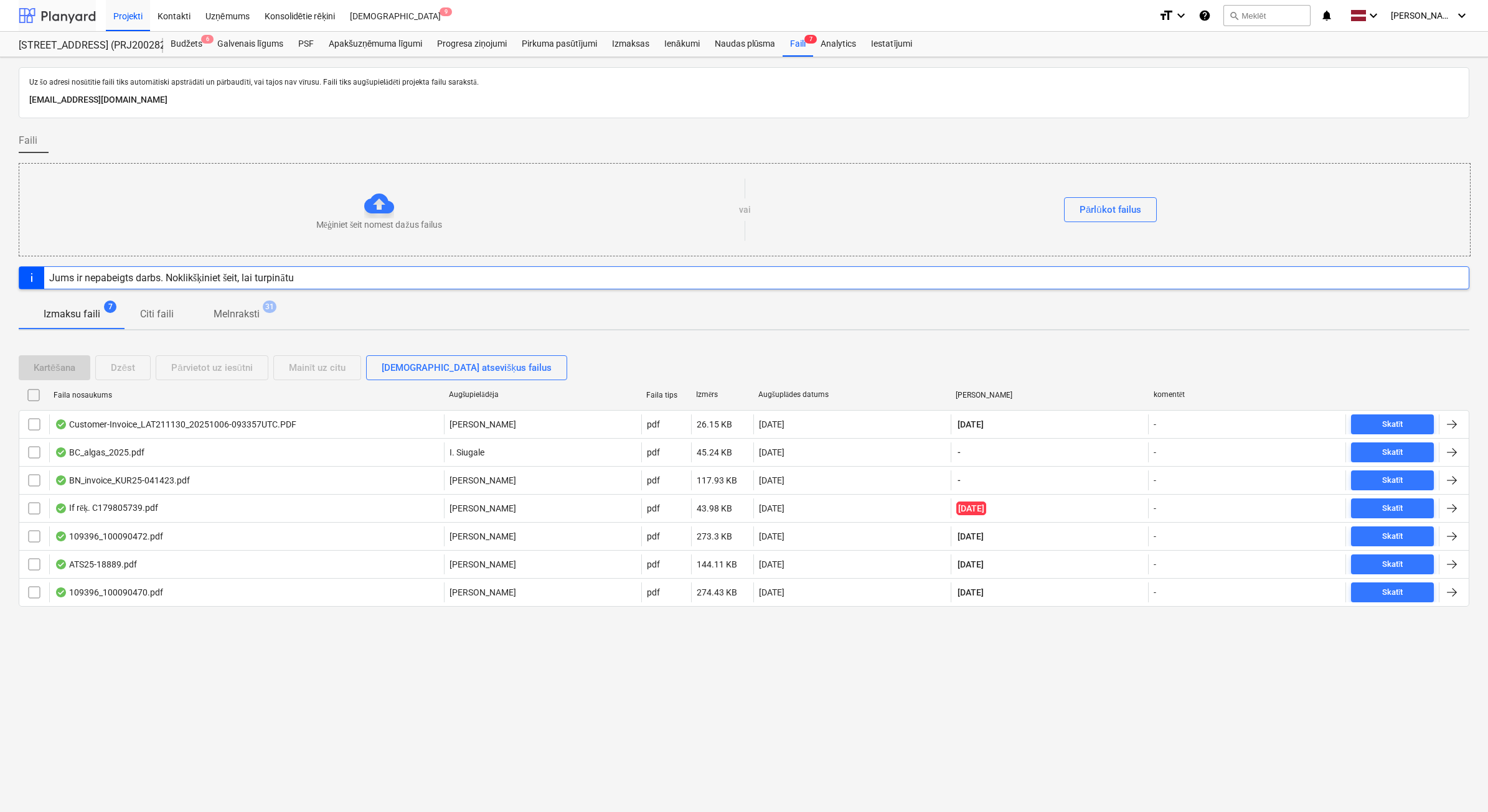
click at [41, 7] on div at bounding box center [57, 15] width 77 height 31
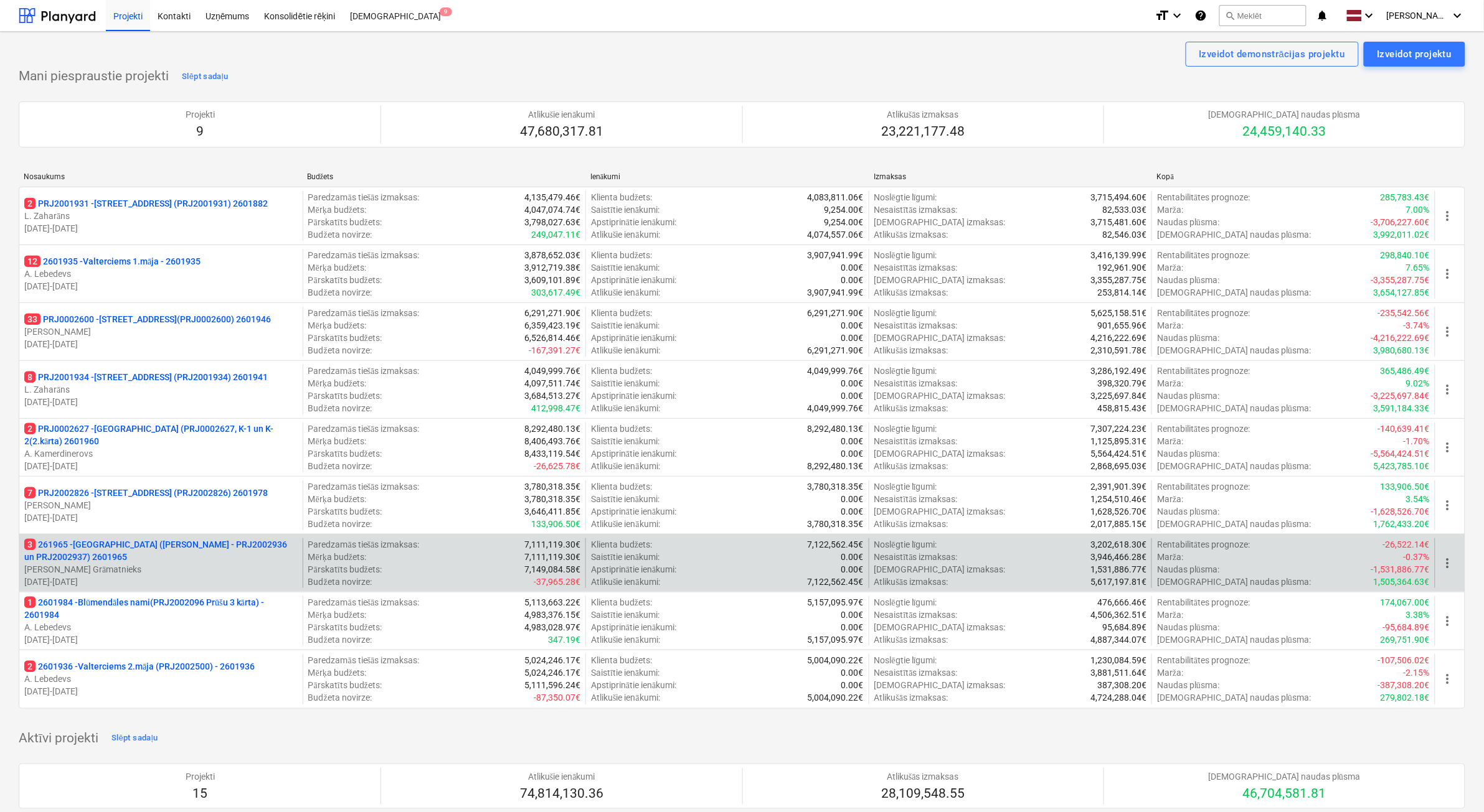
click at [185, 562] on p "3 261965 - Nīcgales iela (abas ēkas - PRJ2002936 un PRJ2002937) 2601965" at bounding box center [161, 551] width 274 height 25
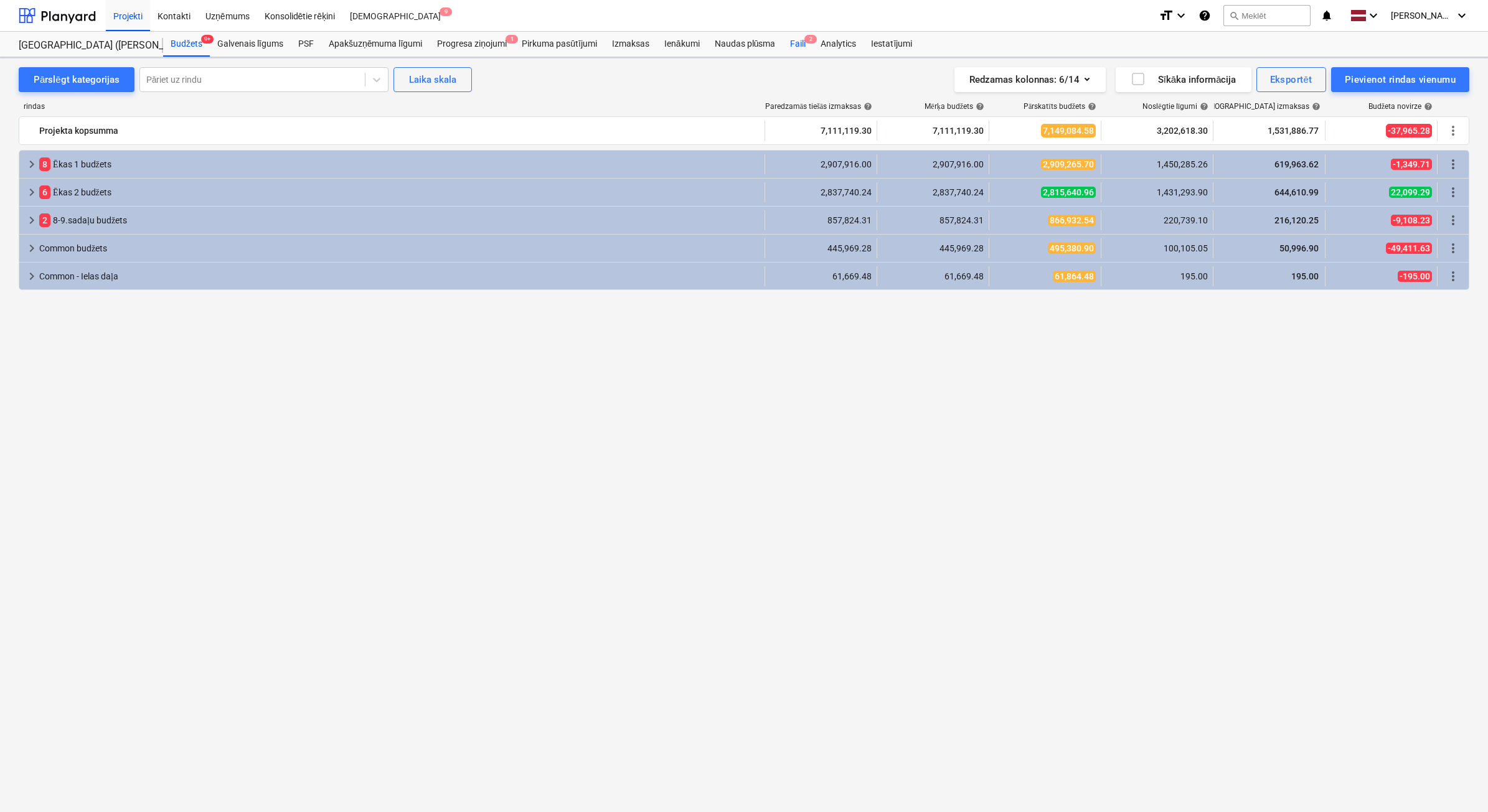
click at [811, 47] on div "Faili 2" at bounding box center [798, 44] width 31 height 25
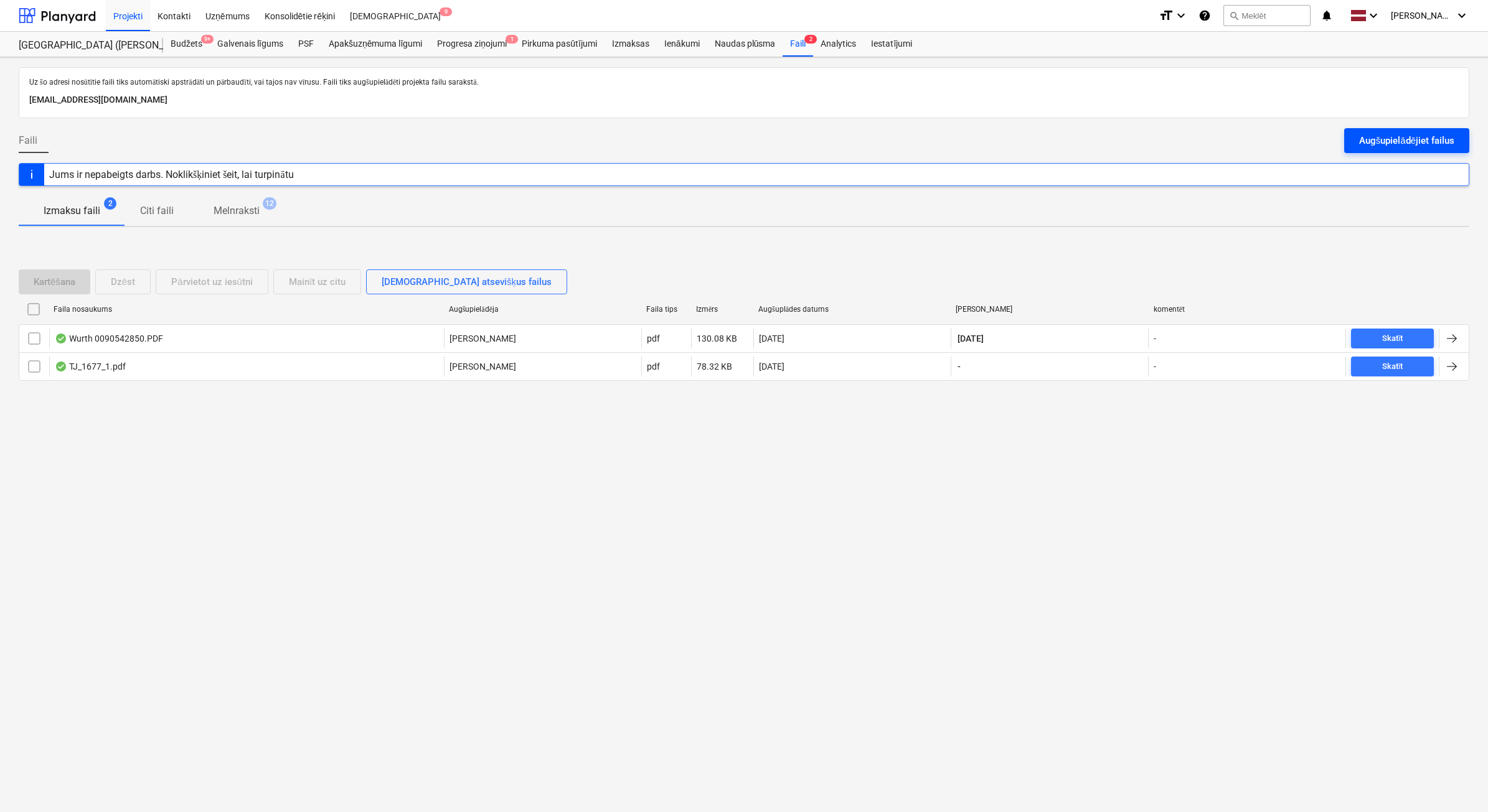
click at [1413, 144] on div "Augšupielādējiet failus" at bounding box center [1407, 141] width 95 height 16
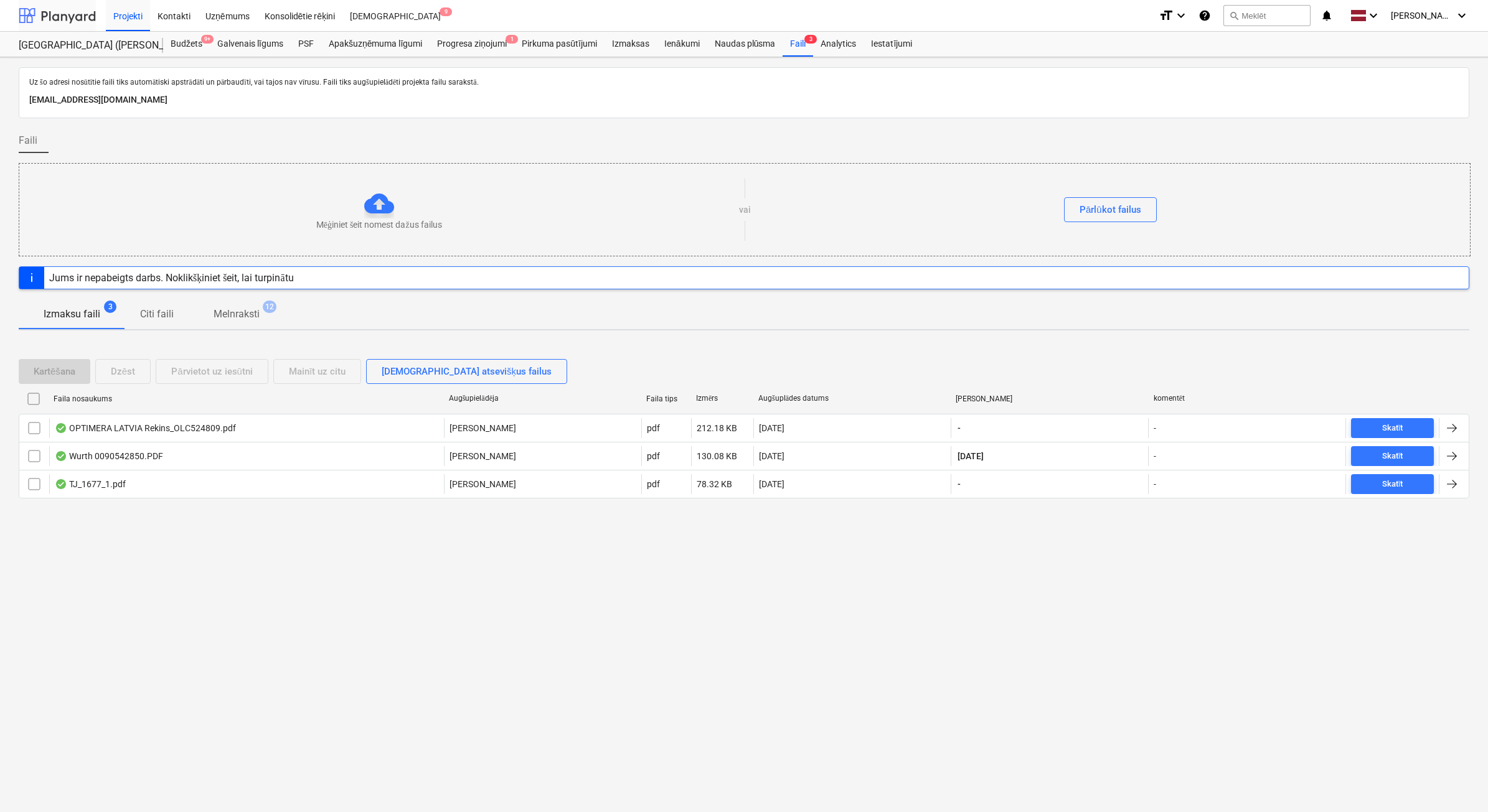
click at [40, 16] on div at bounding box center [57, 15] width 77 height 31
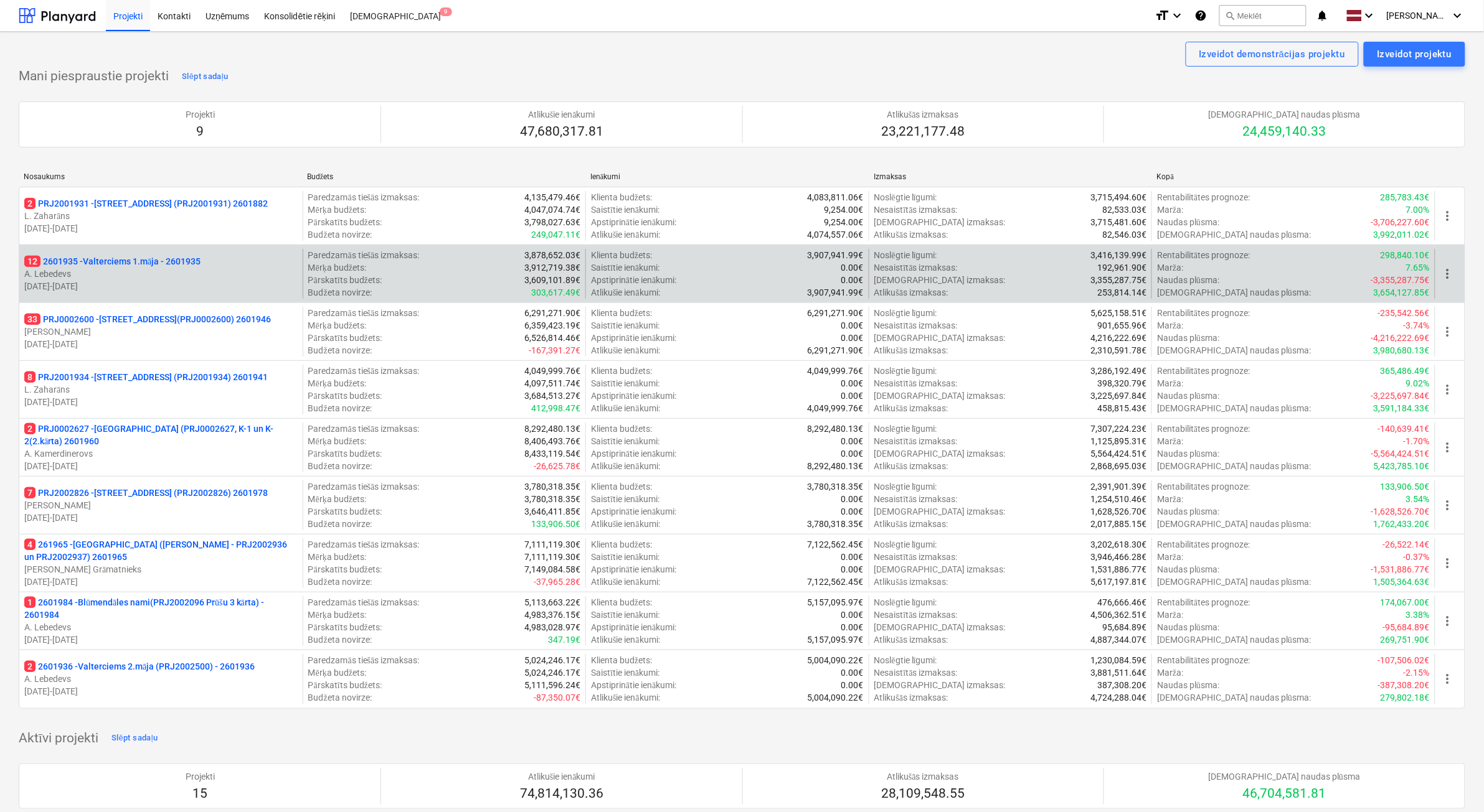
click at [192, 284] on p "19.09.2024 - 31.03.2026" at bounding box center [161, 286] width 274 height 13
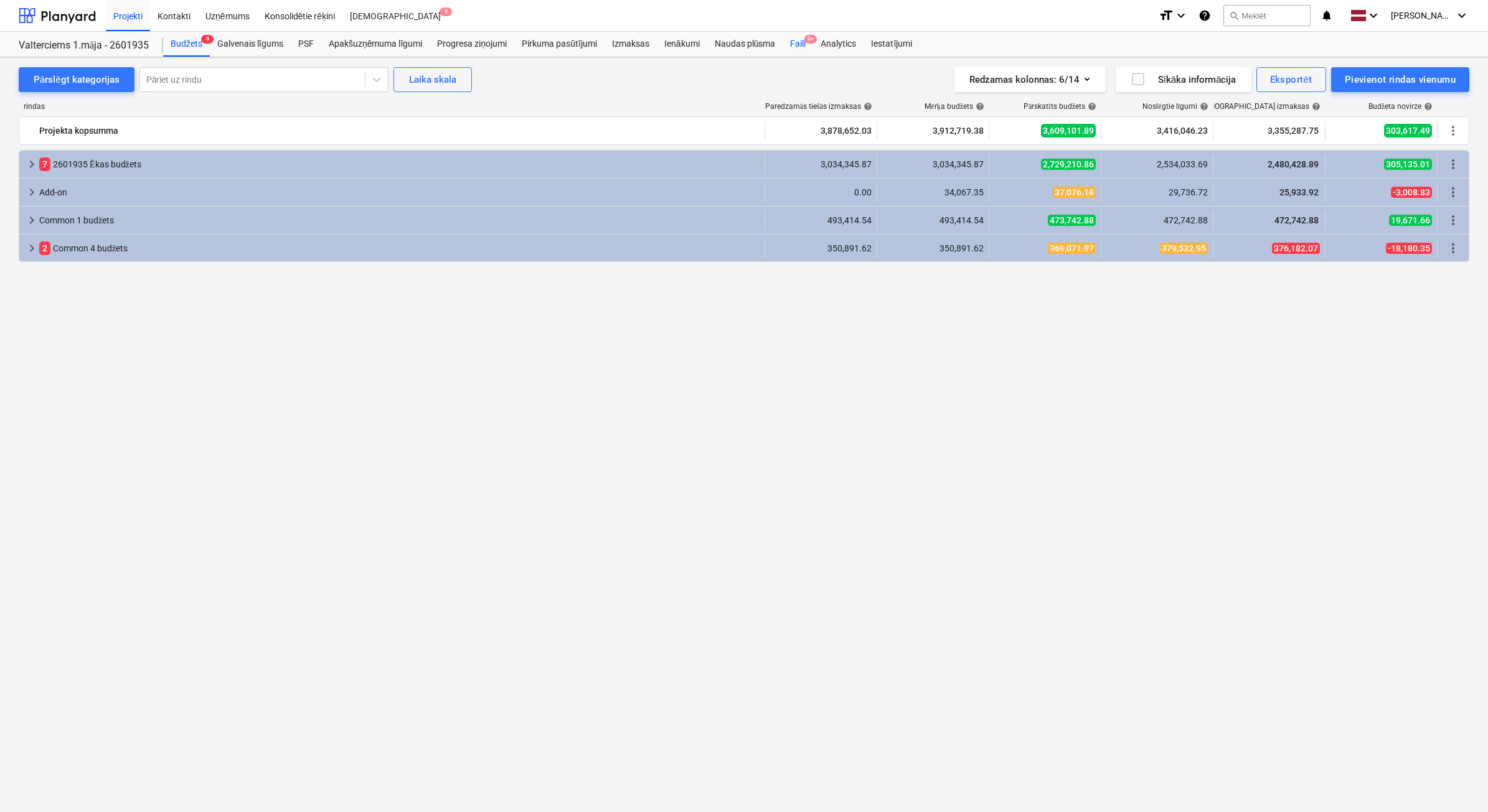
drag, startPoint x: 801, startPoint y: 45, endPoint x: 817, endPoint y: 47, distance: 16.1
click at [801, 46] on div "Faili 9+" at bounding box center [798, 44] width 31 height 25
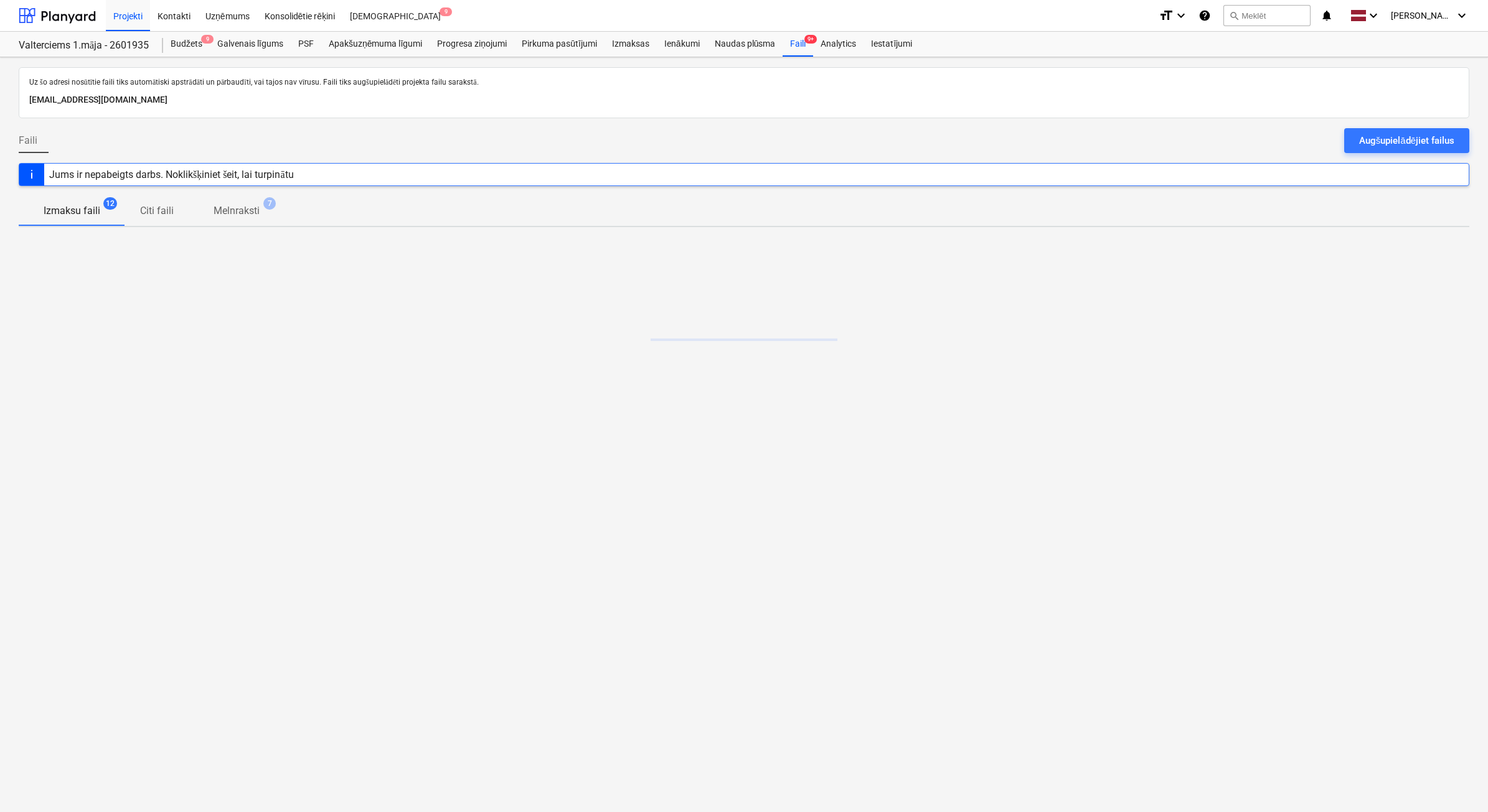
click at [1406, 144] on div "Augšupielādējiet failus" at bounding box center [1407, 141] width 95 height 16
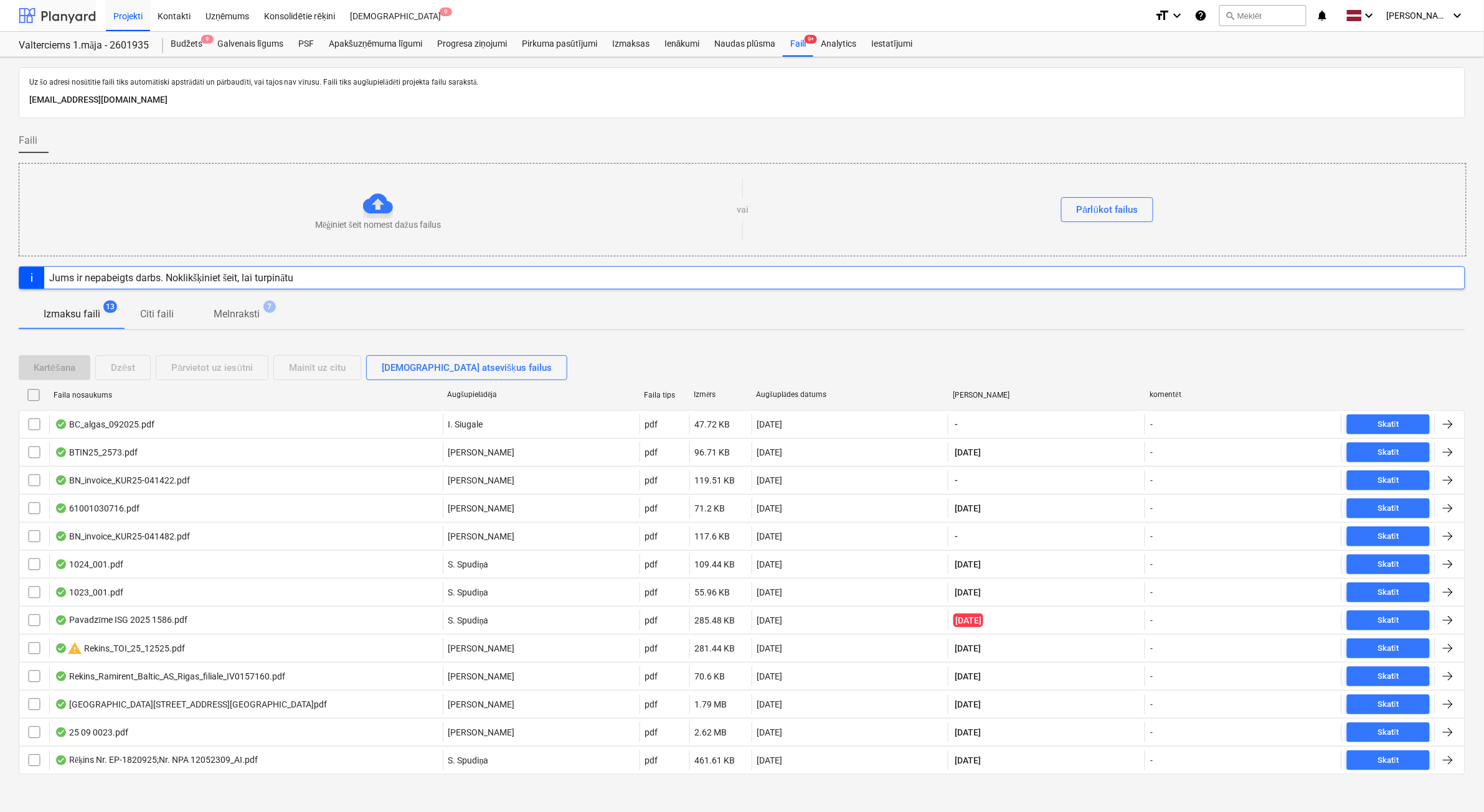
click at [60, 13] on div at bounding box center [57, 15] width 77 height 31
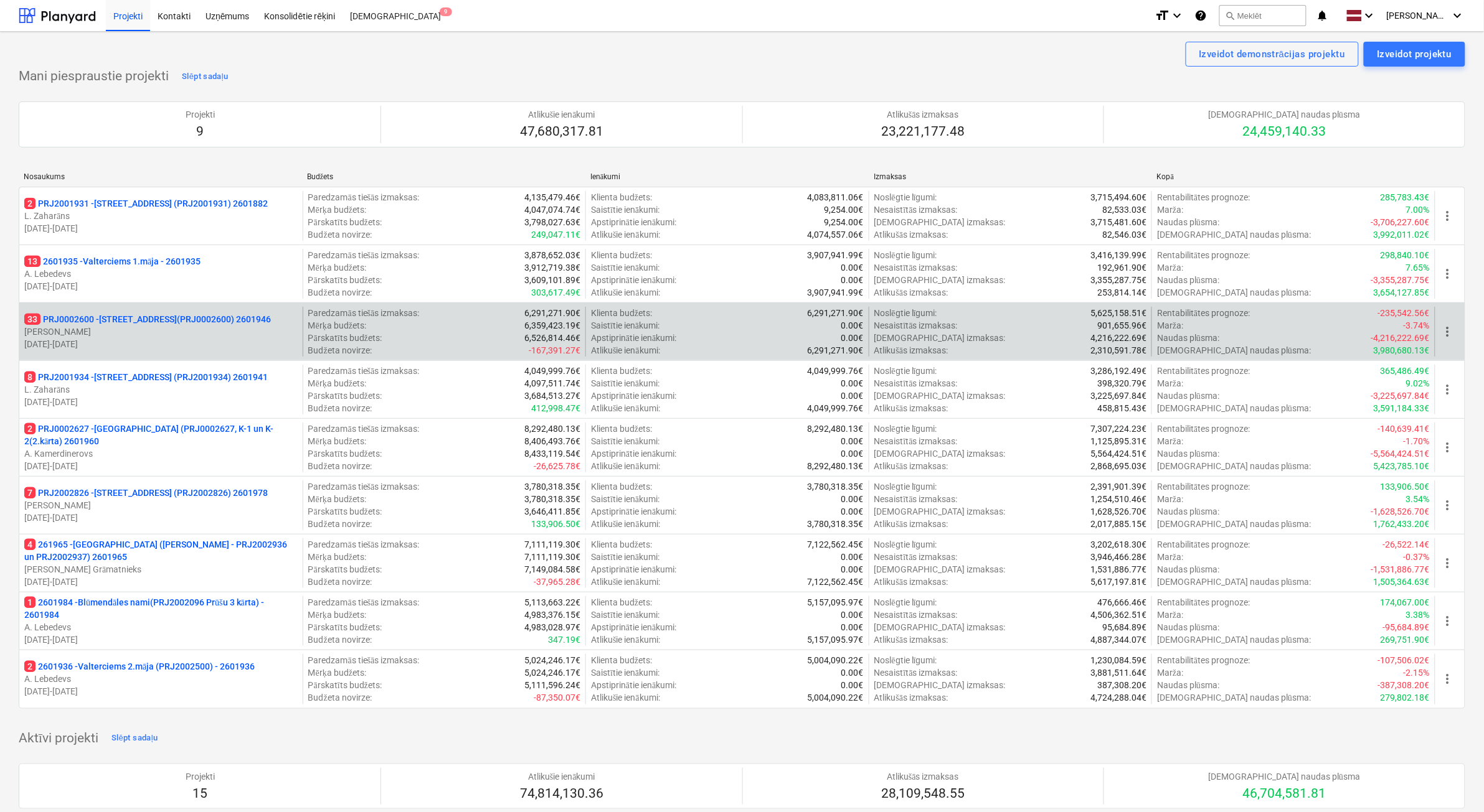
click at [170, 349] on p "02.12.2024 - 03.05.2026" at bounding box center [161, 345] width 274 height 13
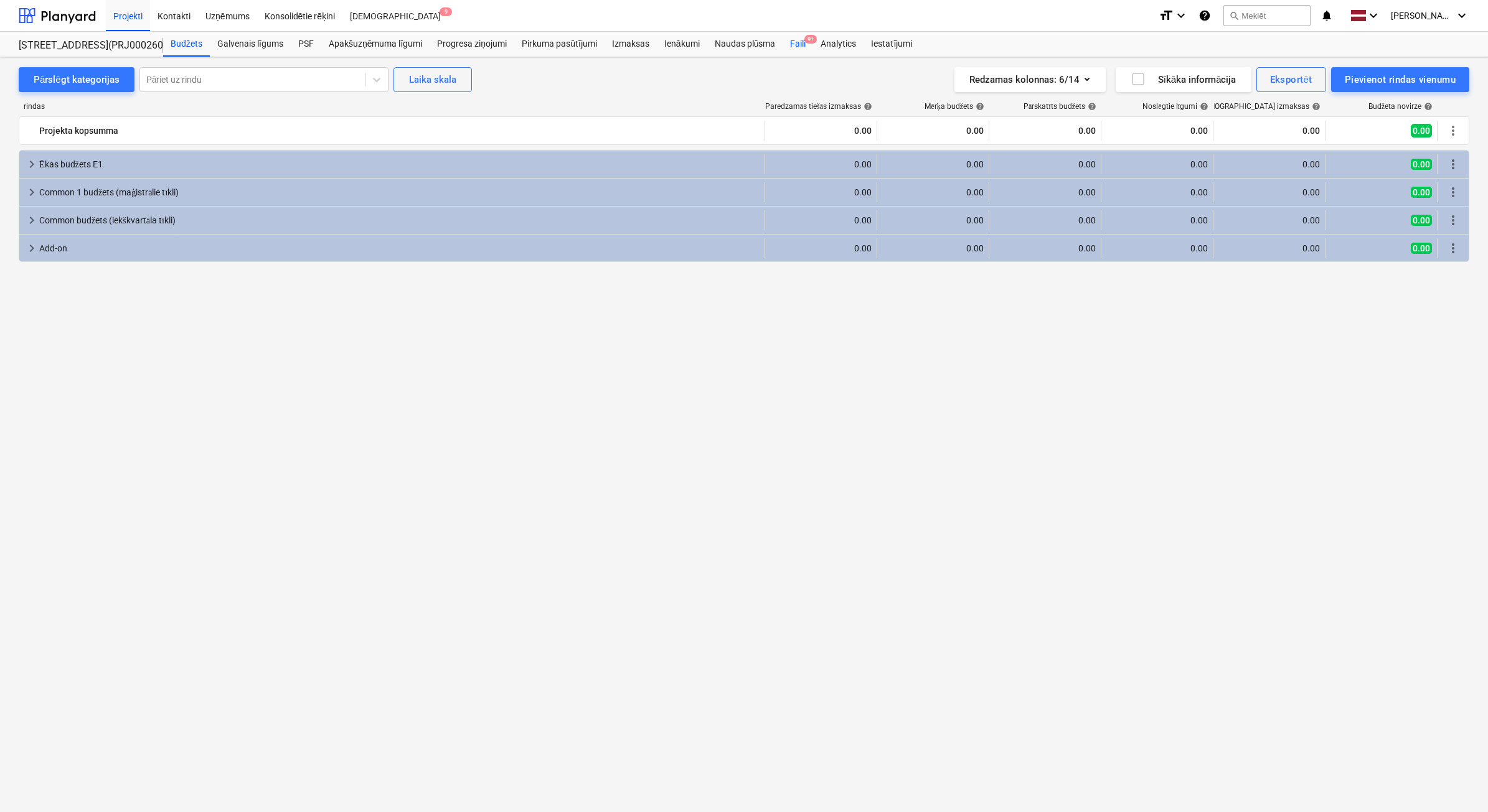
click at [797, 44] on div "Faili 9+" at bounding box center [798, 44] width 31 height 25
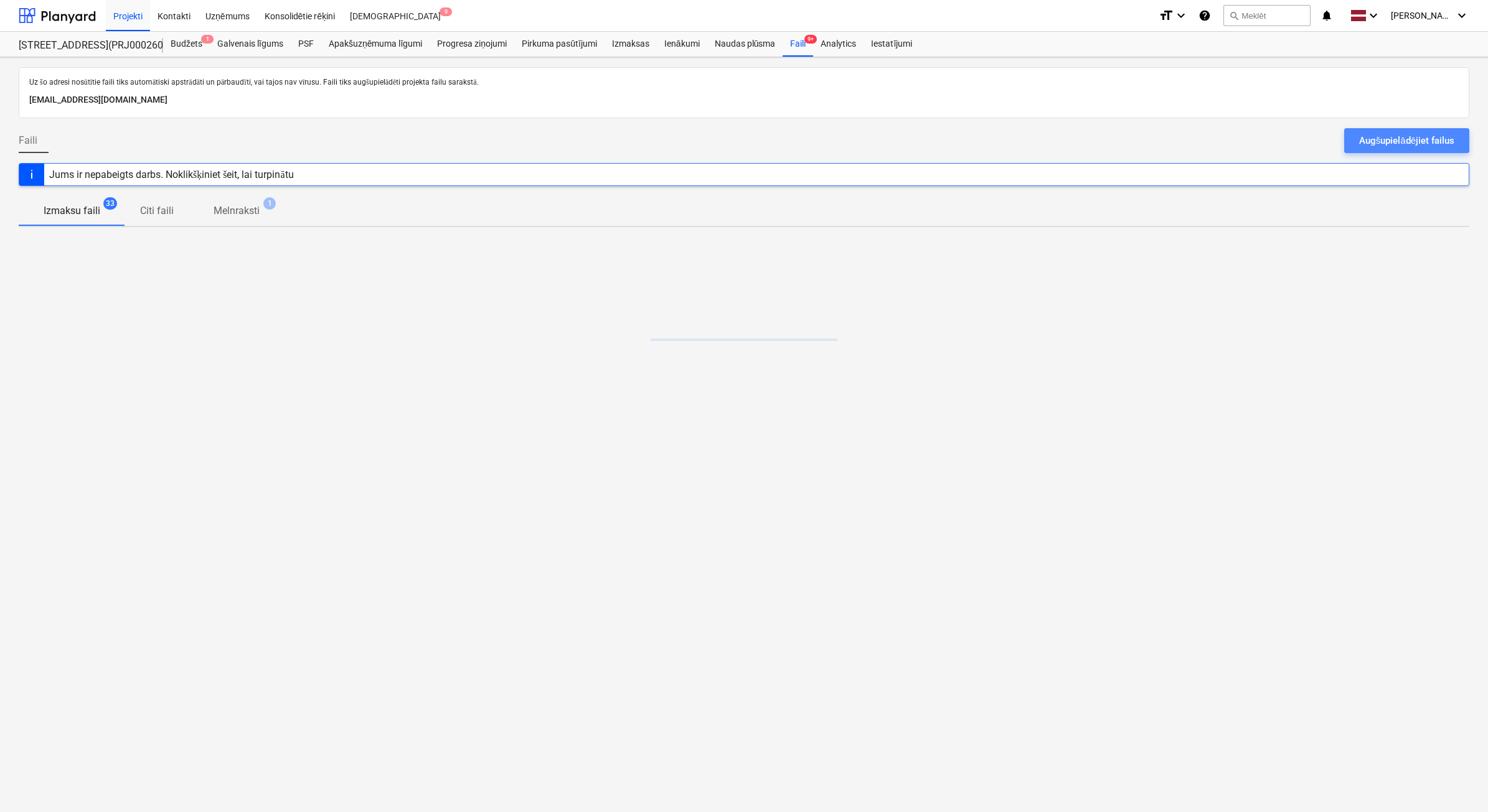
click at [1373, 145] on div "Augšupielādējiet failus" at bounding box center [1407, 141] width 95 height 16
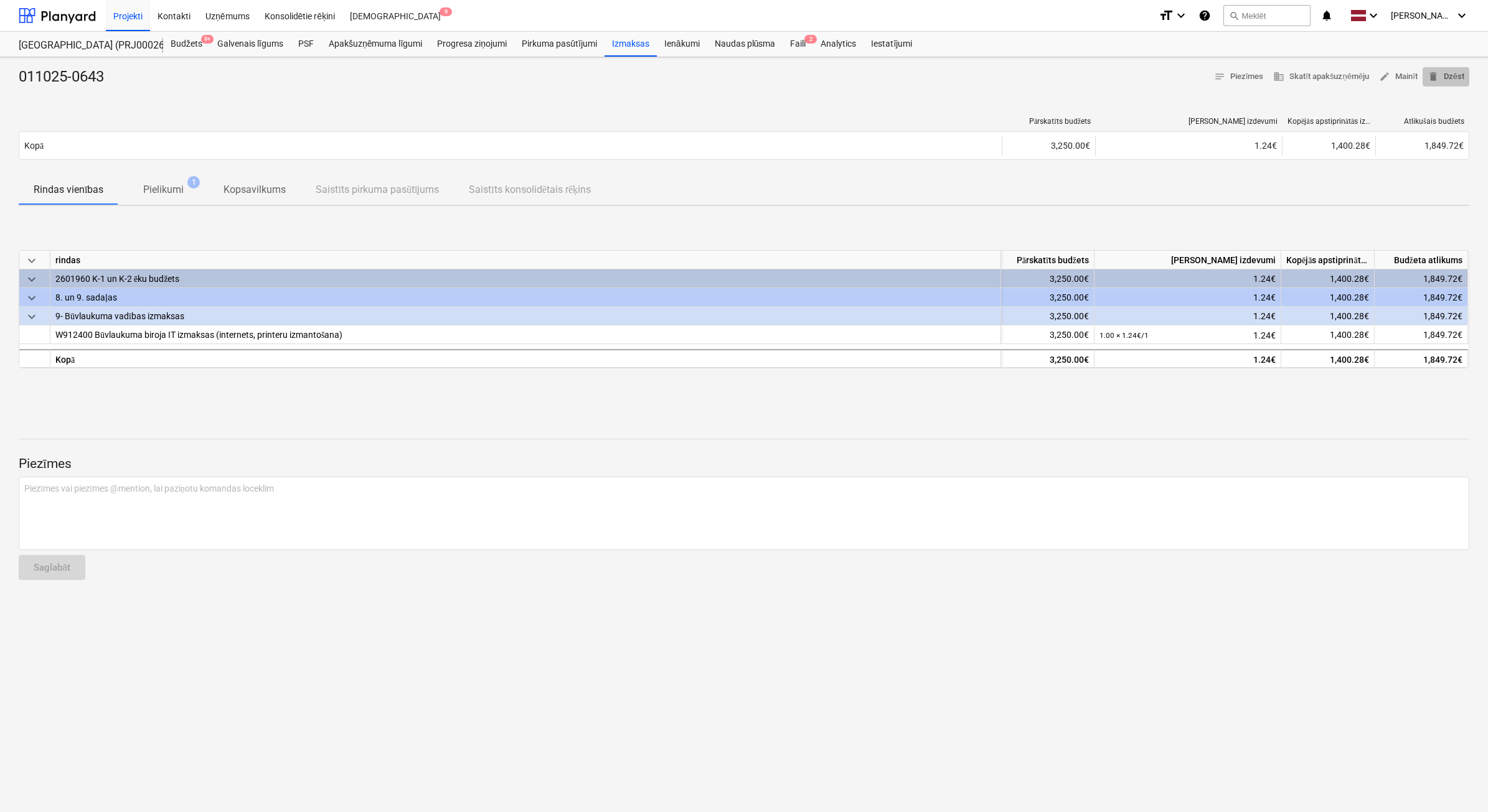
click at [1454, 80] on span "delete Dzēst" at bounding box center [1446, 77] width 37 height 14
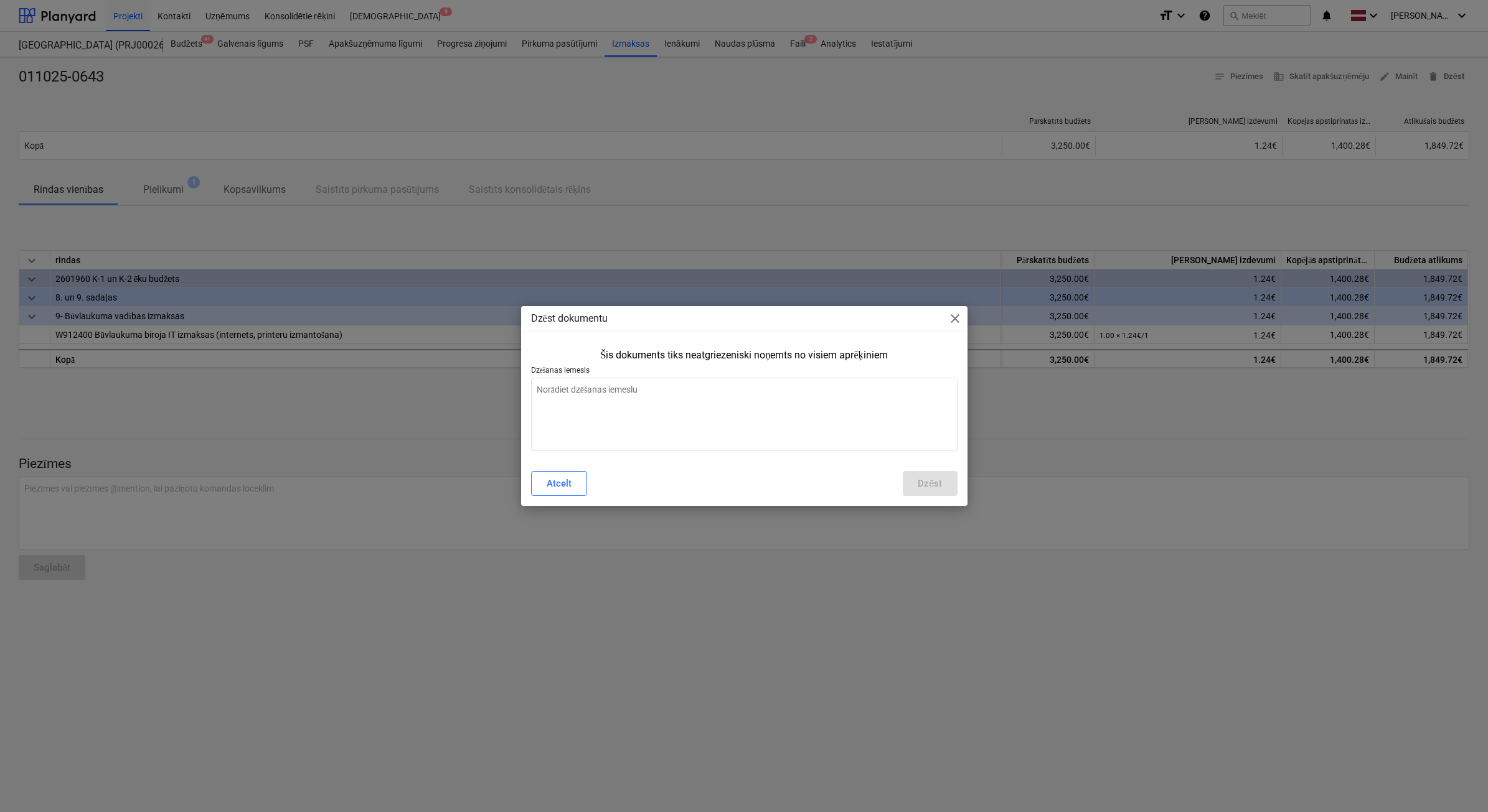
type textarea "x"
click at [748, 383] on textarea at bounding box center [744, 415] width 426 height 74
type textarea "š"
type textarea "x"
type textarea "ši"
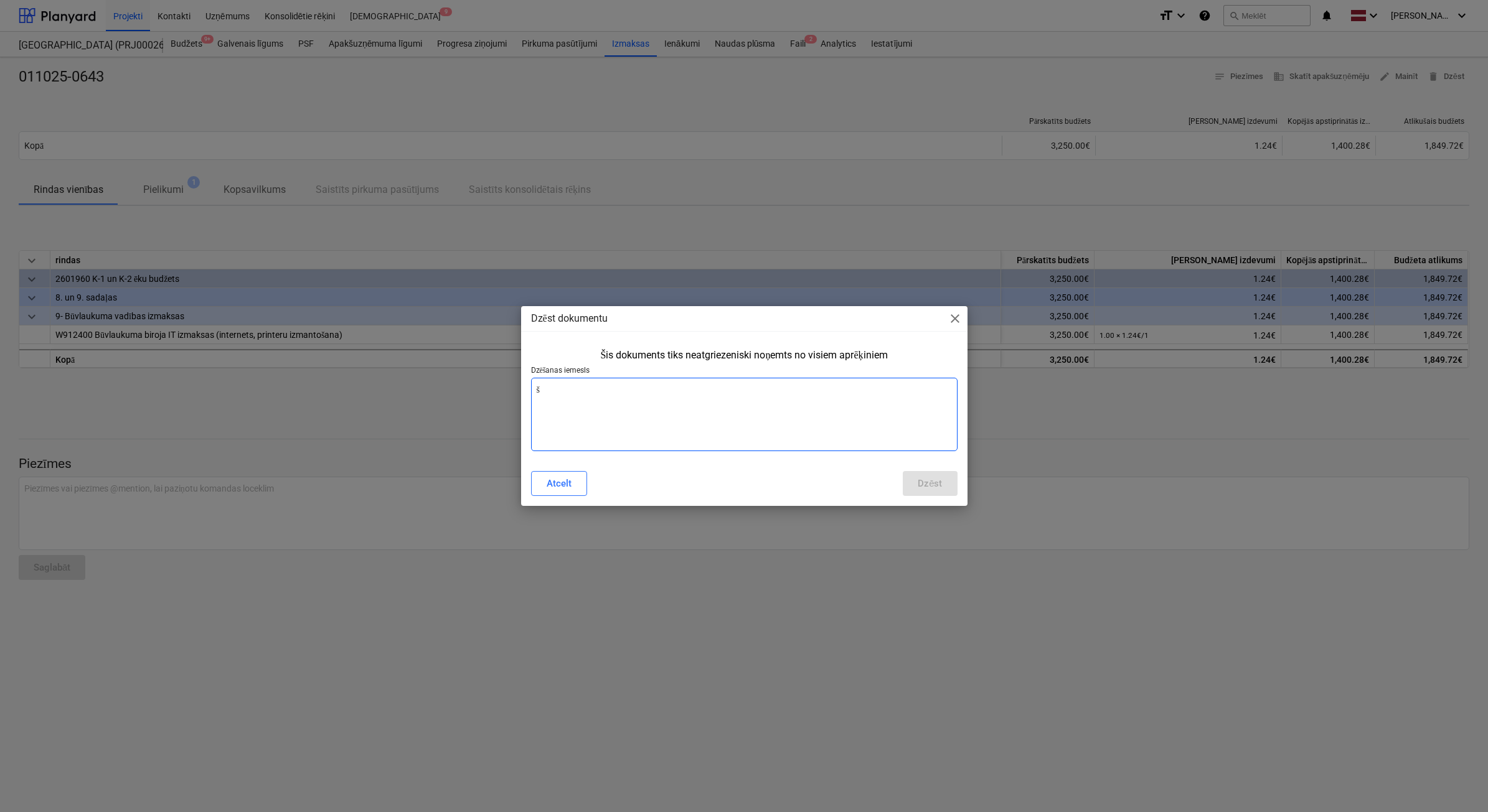
type textarea "x"
type textarea "šis"
type textarea "x"
type textarea "šis"
type textarea "x"
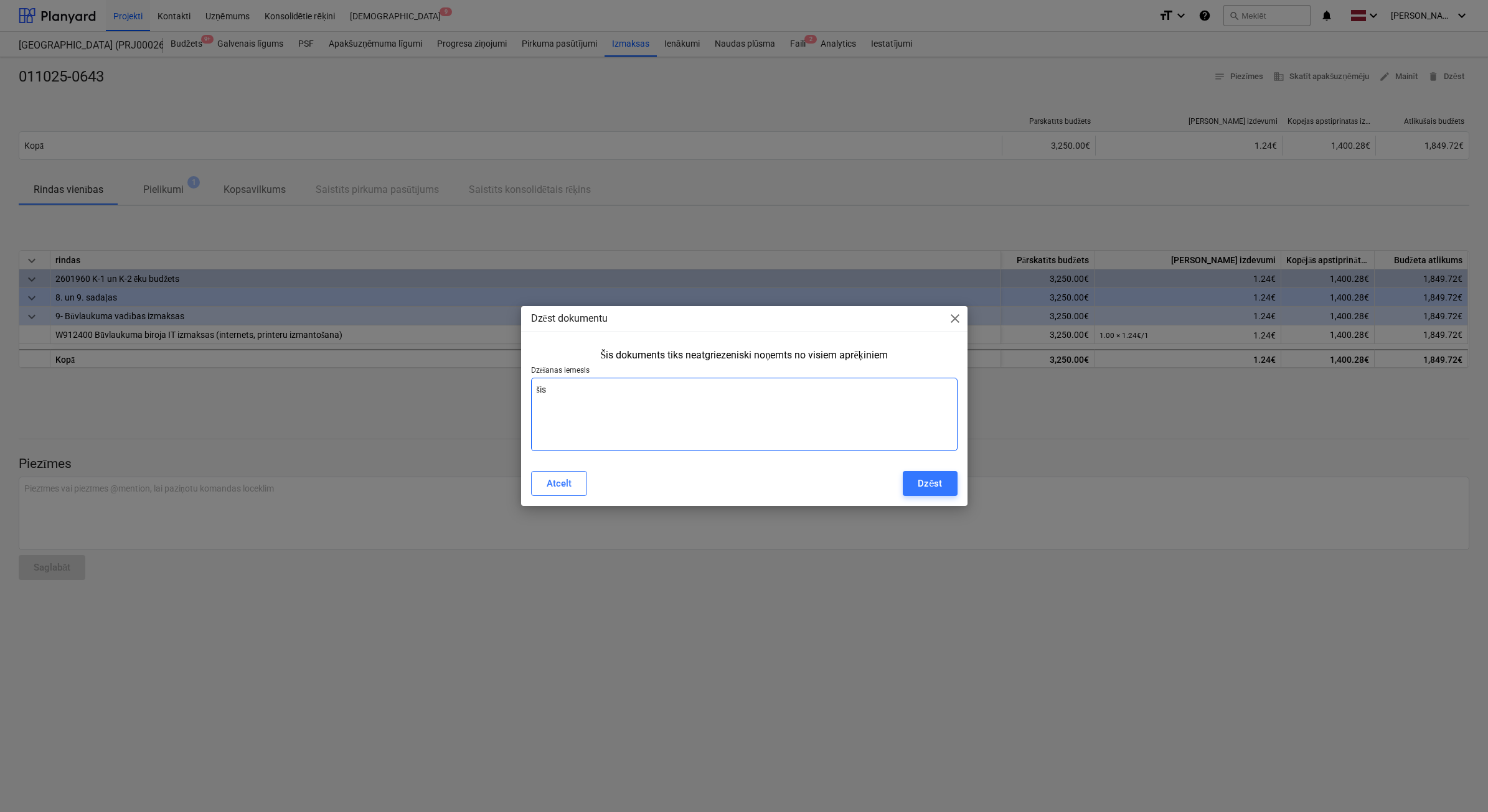
type textarea "šis r"
type textarea "x"
type textarea "šis rē"
type textarea "x"
type textarea "šis rēķ"
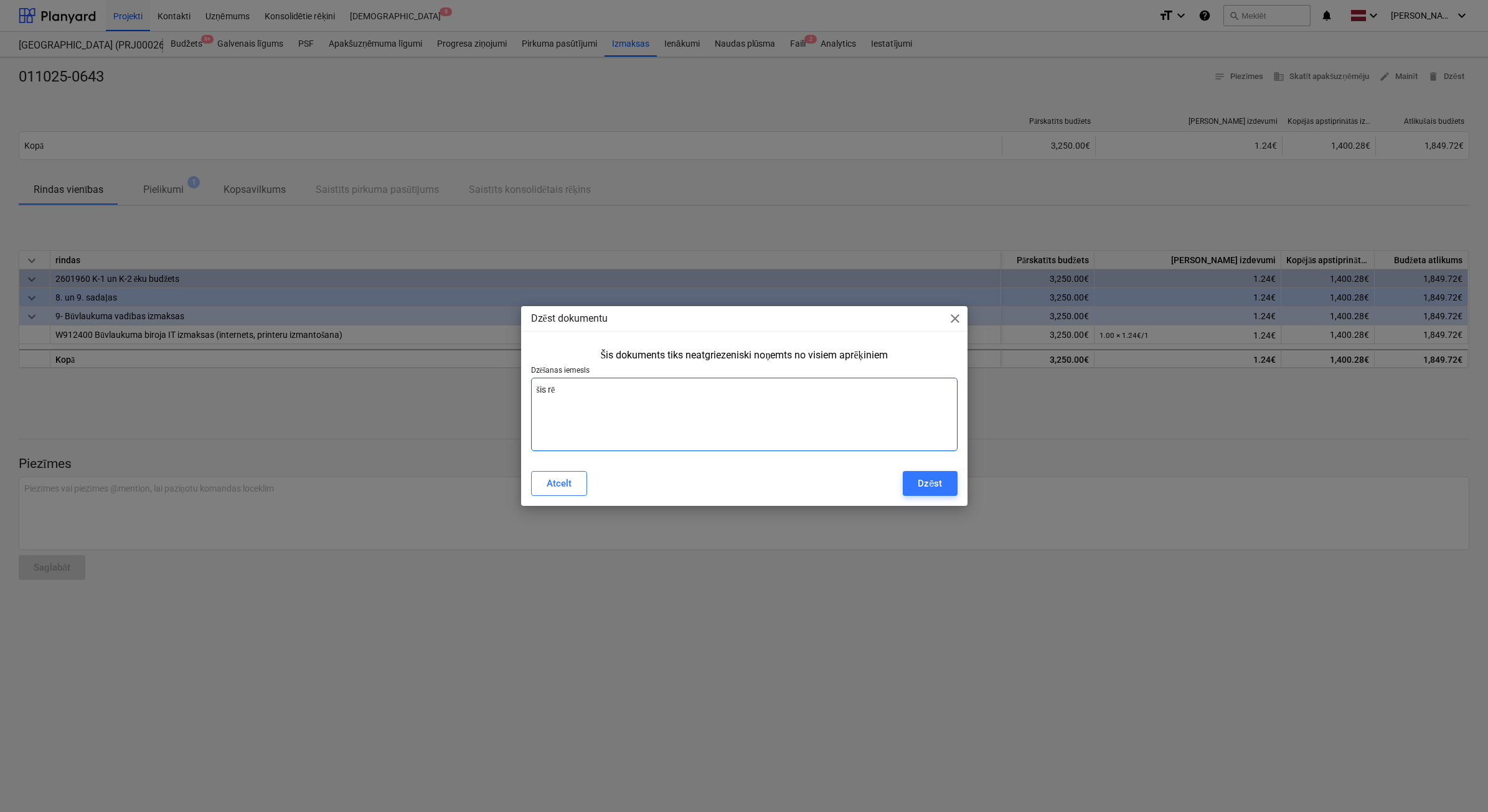
type textarea "x"
type textarea "šis rēķi"
type textarea "x"
type textarea "šis rēķin"
type textarea "x"
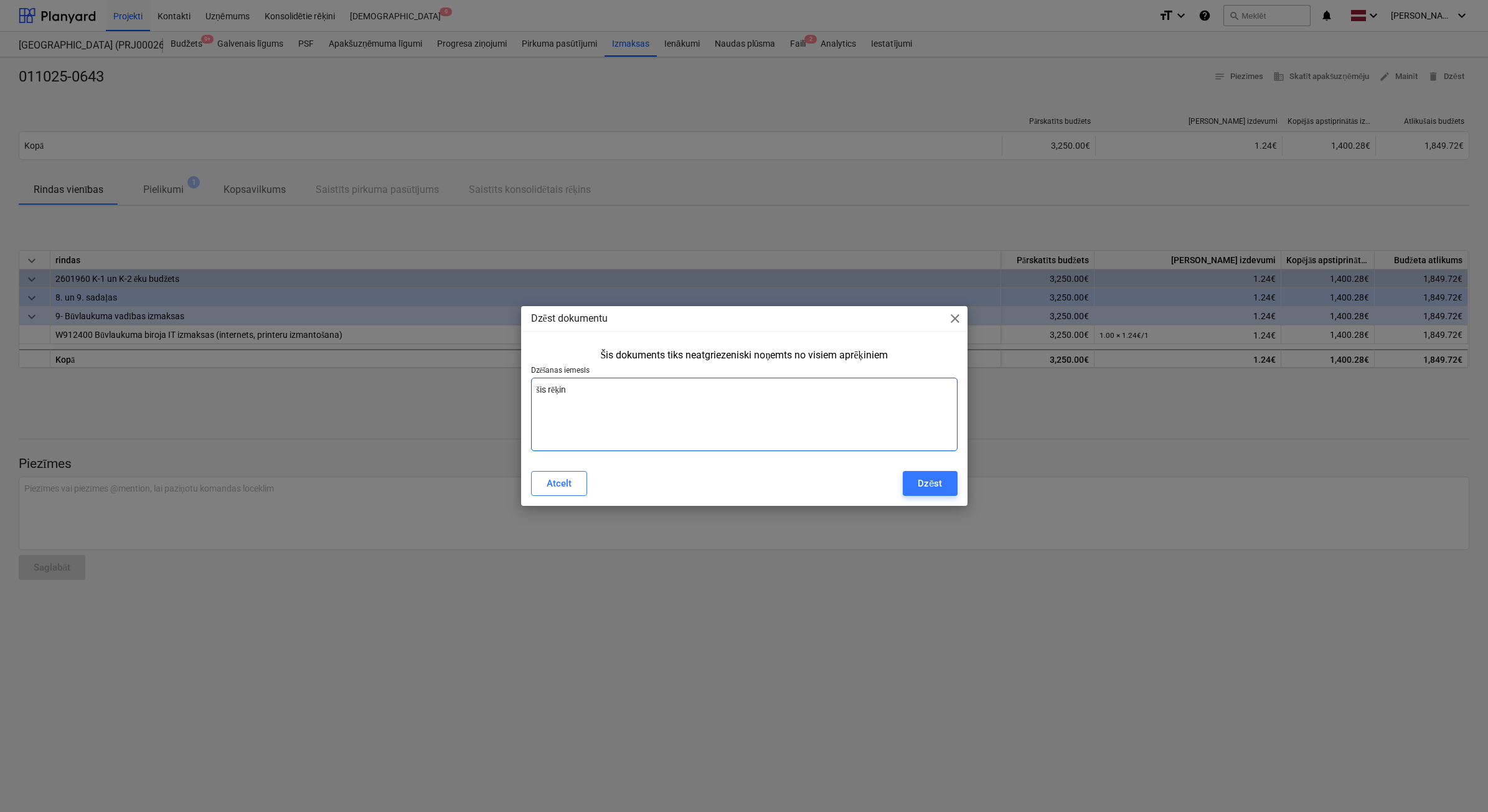
type textarea "šis rēķins"
type textarea "x"
type textarea "šis rēķins"
type textarea "x"
type textarea "šis rēķins n"
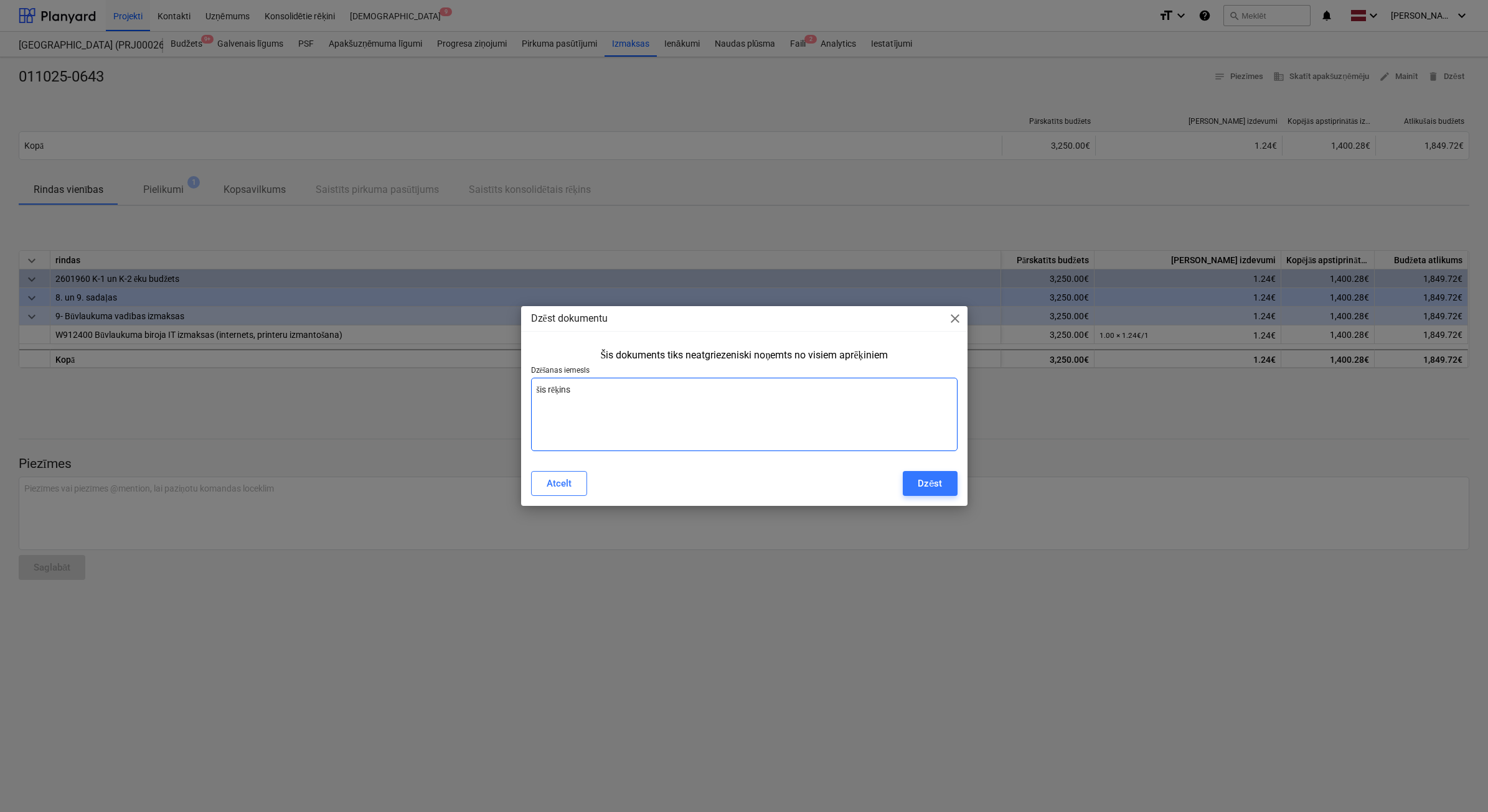
type textarea "x"
type textarea "šis rēķins ne"
type textarea "x"
type textarea "šis rēķins nei"
type textarea "x"
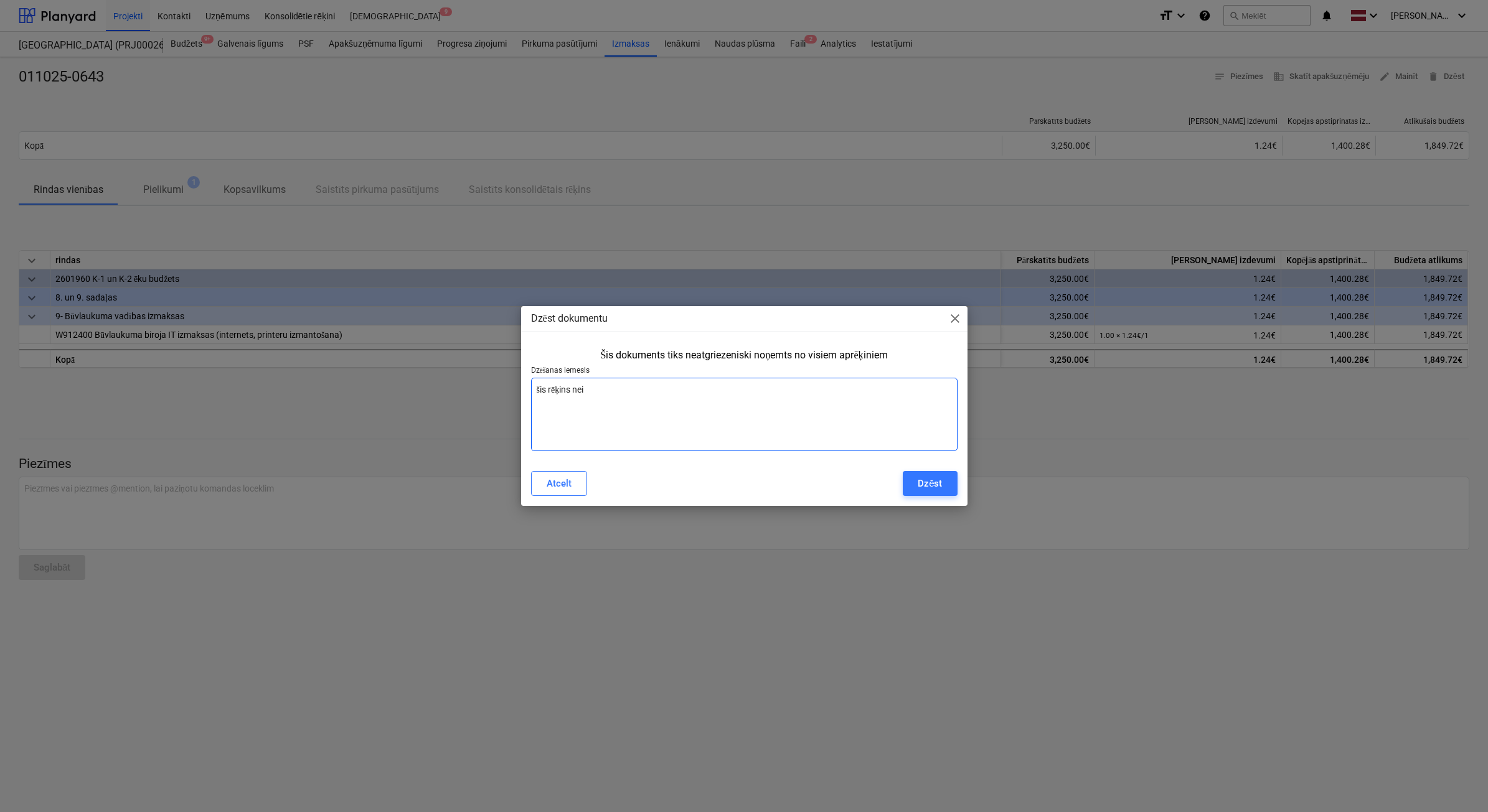
type textarea "šis rēķins neie"
type textarea "x"
type textarea "šis rēķins neiet"
type textarea "x"
type textarea "šis rēķins neiet"
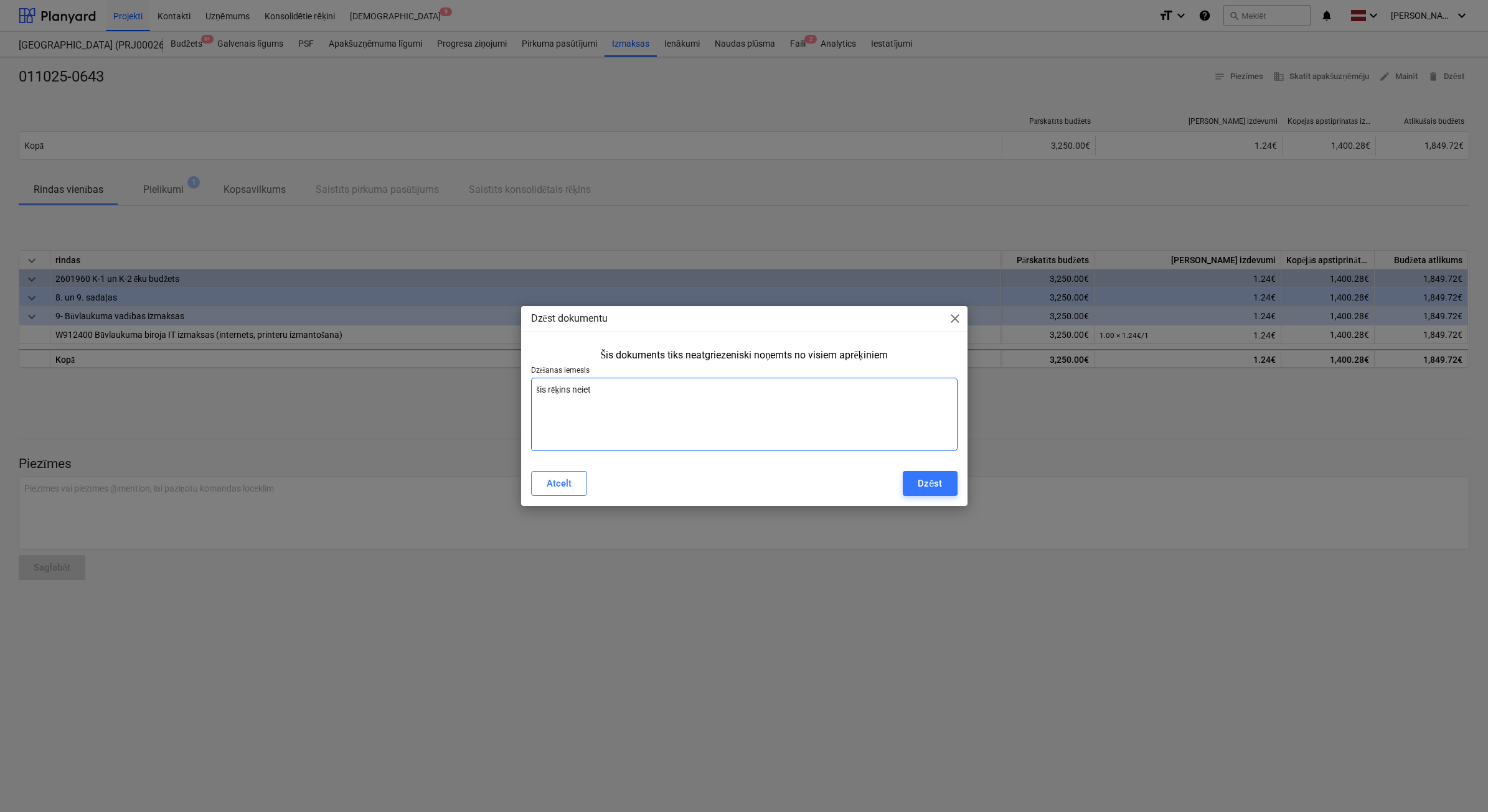
type textarea "x"
type textarea "šis rēķins neiet c"
type textarea "x"
type textarea "šis rēķins neiet ca"
type textarea "x"
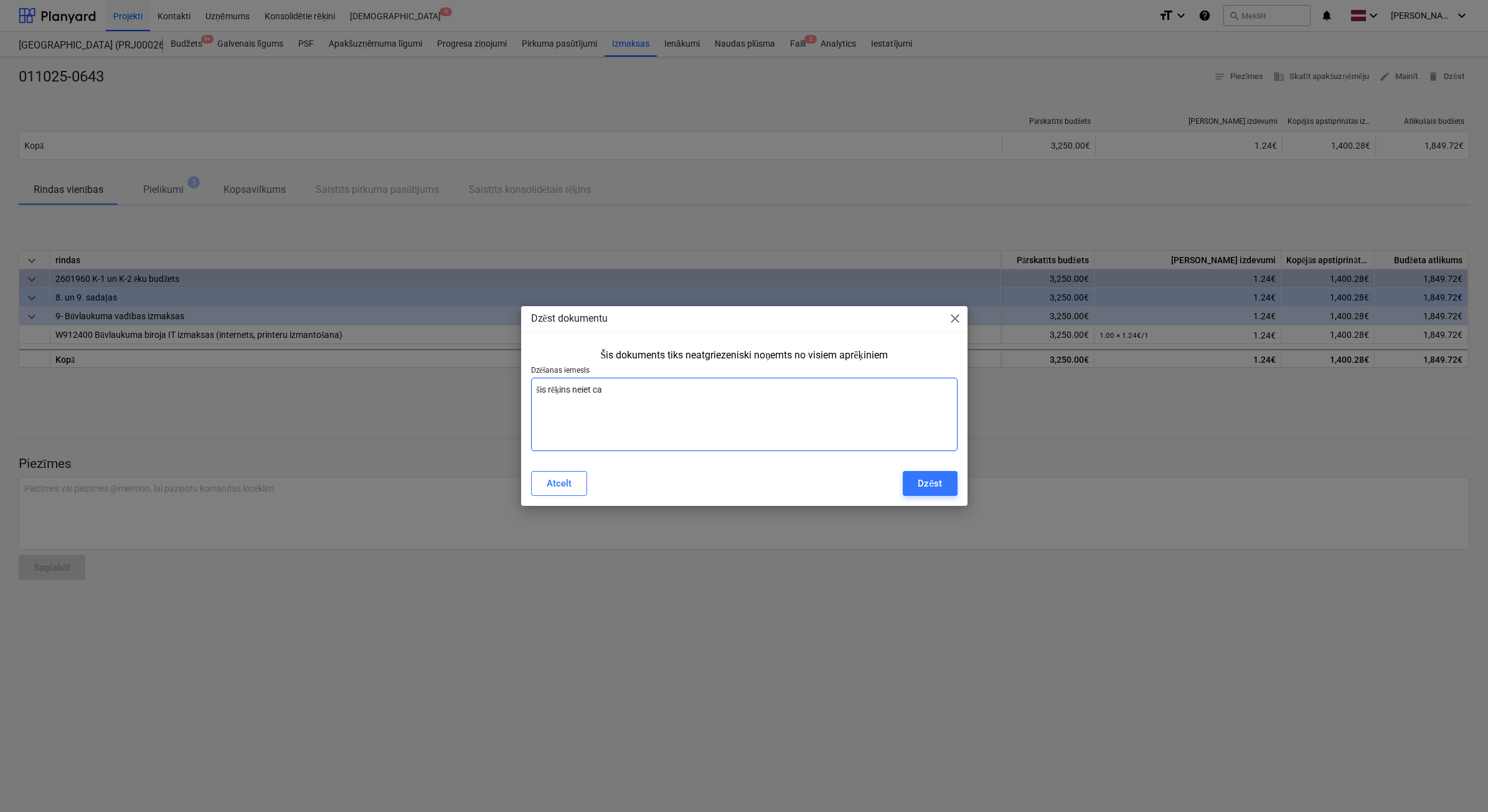
type textarea "šis rēķins neiet cau"
type textarea "x"
type textarea "šis rēķins neiet caur"
type textarea "x"
type textarea "šis rēķins neiet caur"
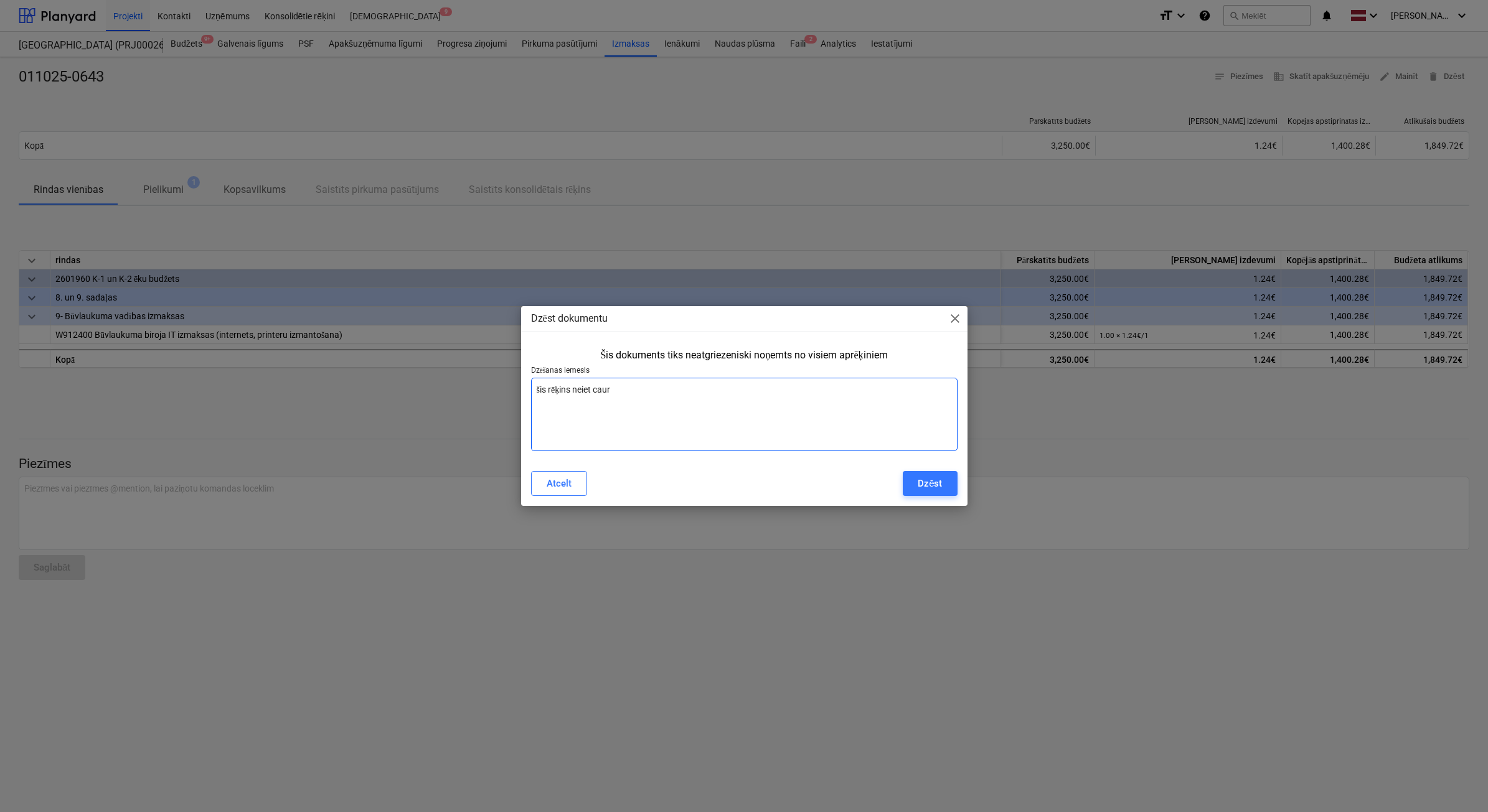
type textarea "x"
type textarea "šis rēķins neiet caur P"
type textarea "x"
type textarea "šis rēķins neiet caur PY"
type textarea "x"
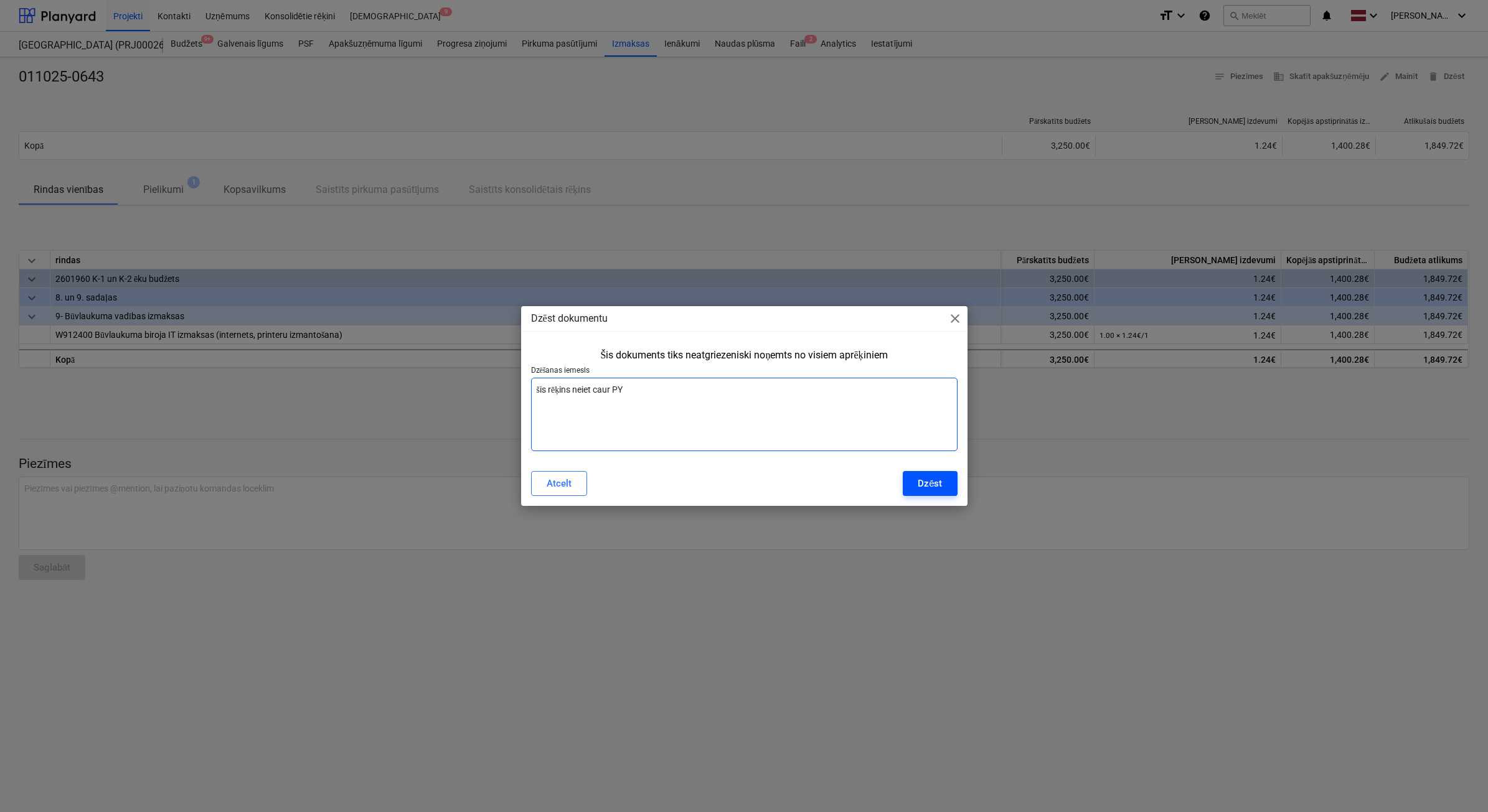
type textarea "šis rēķins neiet caur PY"
click at [926, 489] on div "Dzēst" at bounding box center [930, 484] width 24 height 16
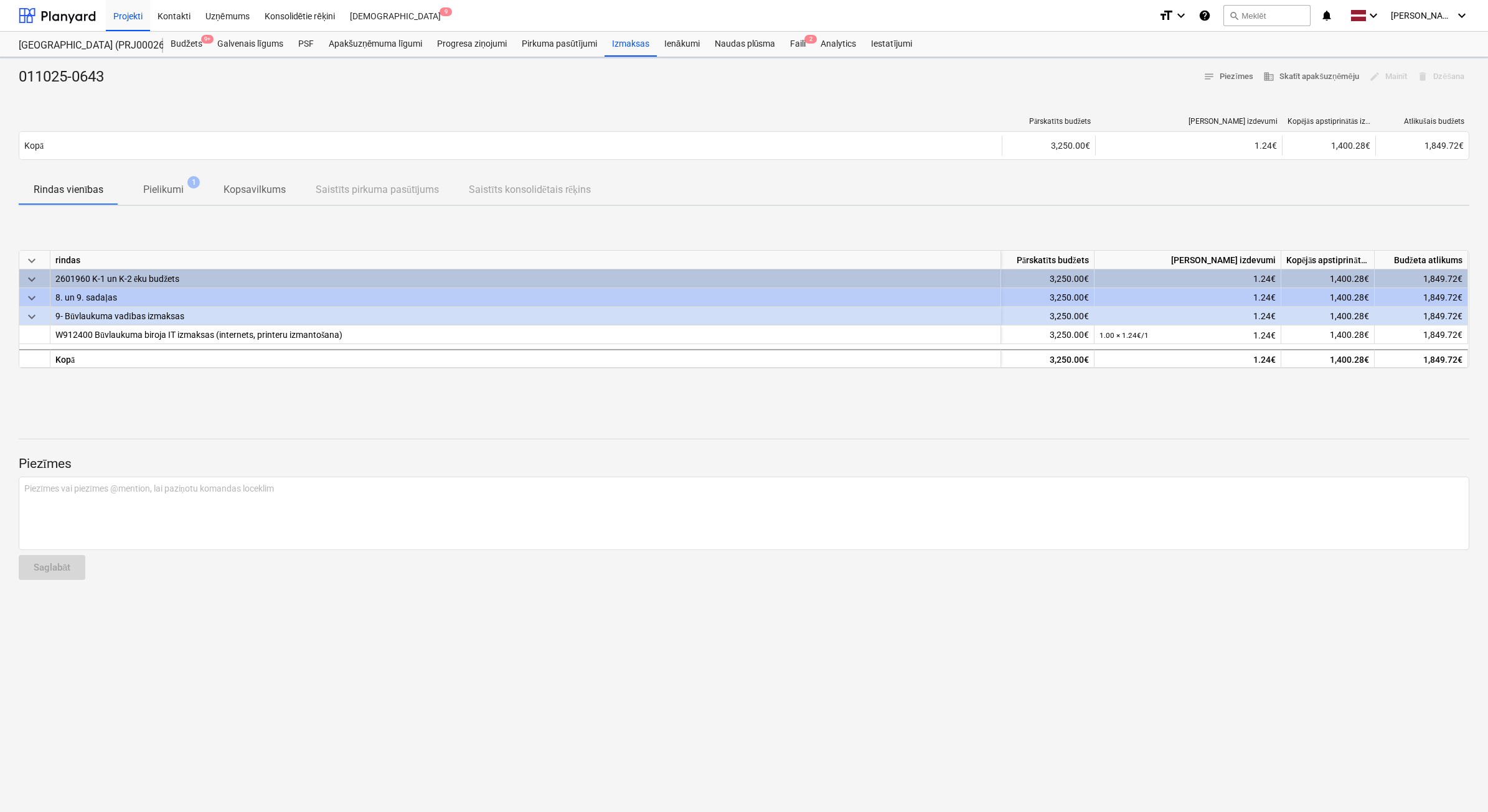
type textarea "x"
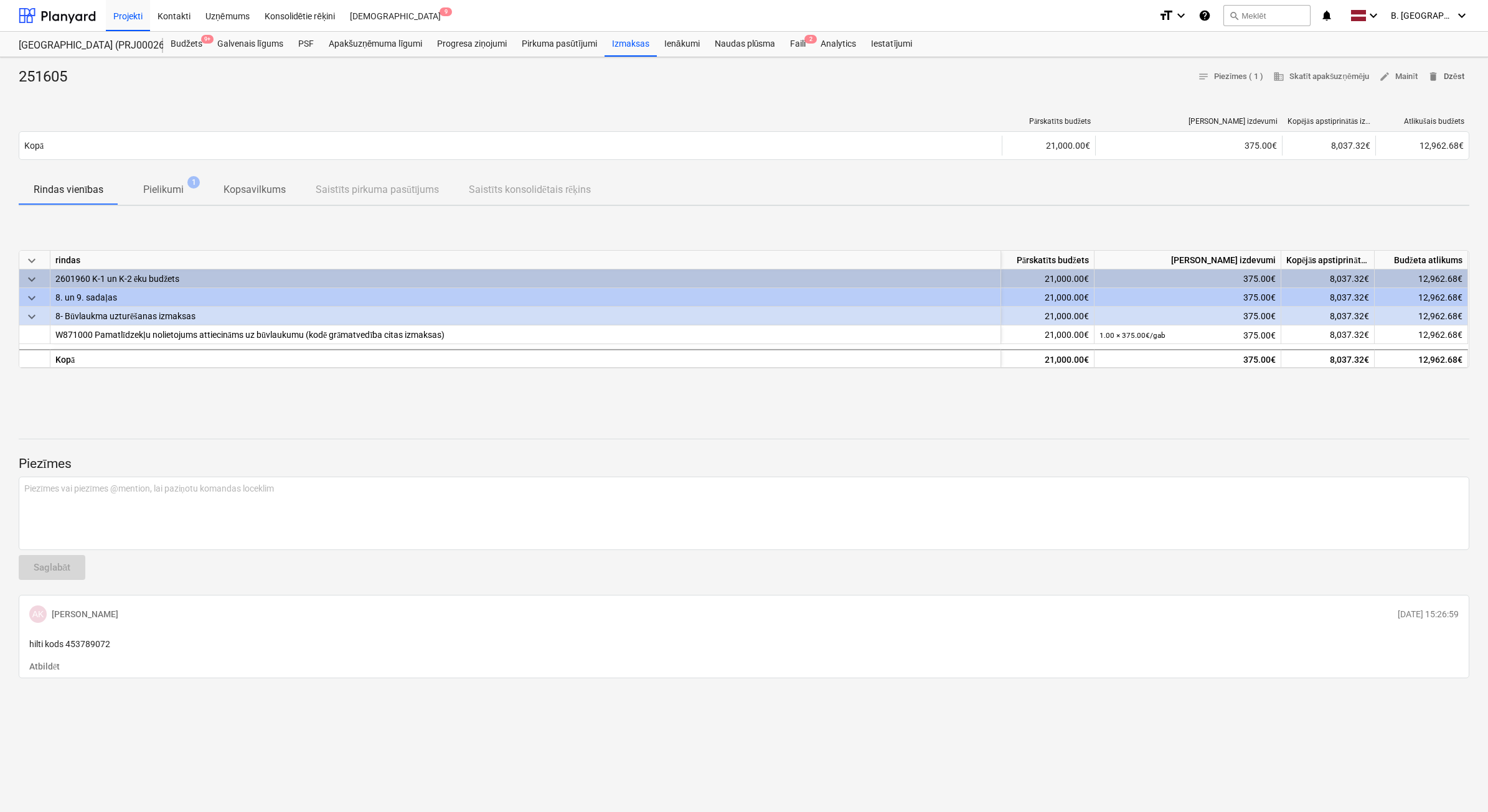
click at [1445, 75] on span "delete Dzēst" at bounding box center [1446, 77] width 37 height 14
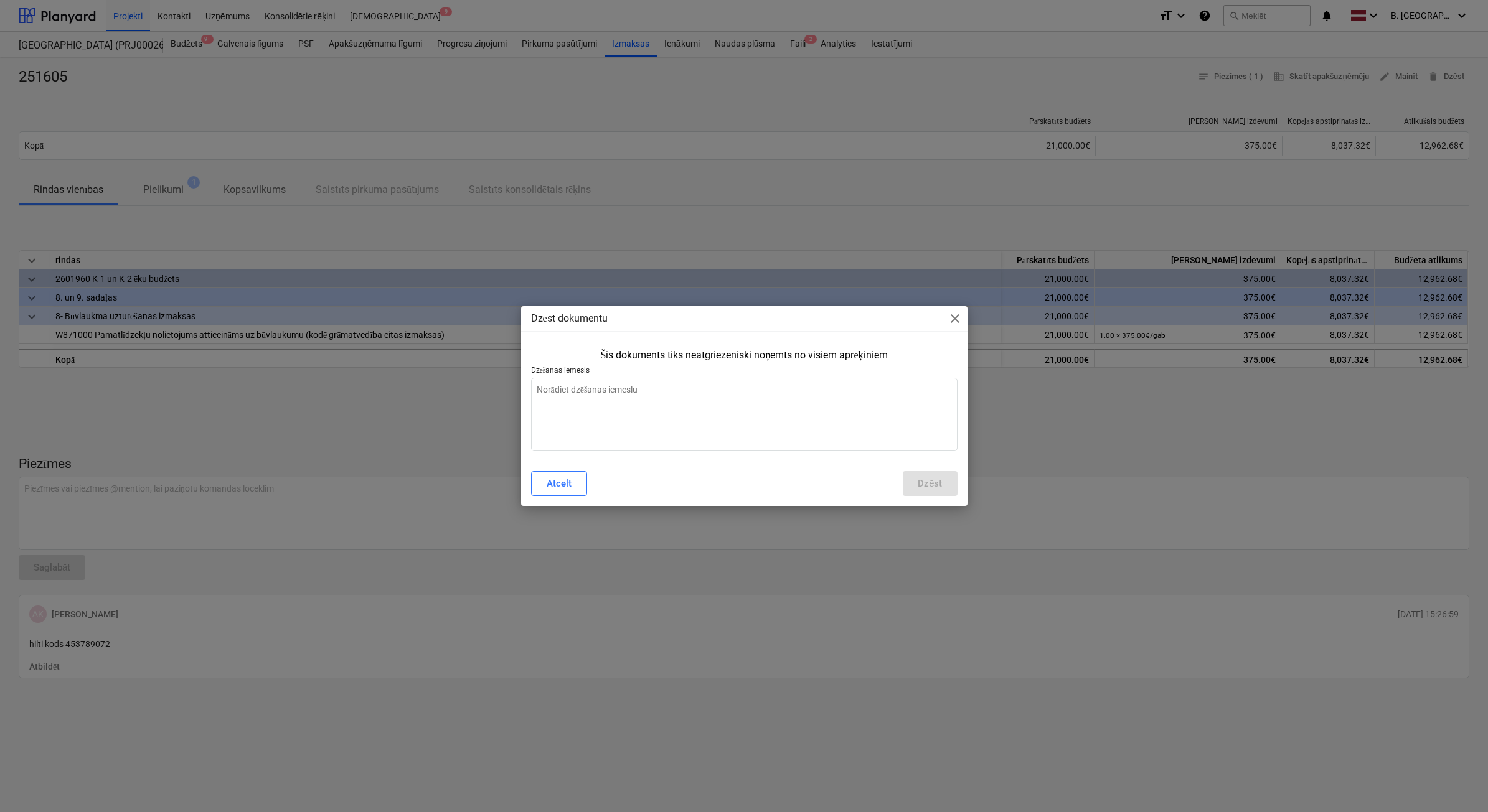
type textarea "x"
click at [743, 391] on textarea at bounding box center [744, 415] width 426 height 74
type textarea "P"
type textarea "x"
type textarea "Pa"
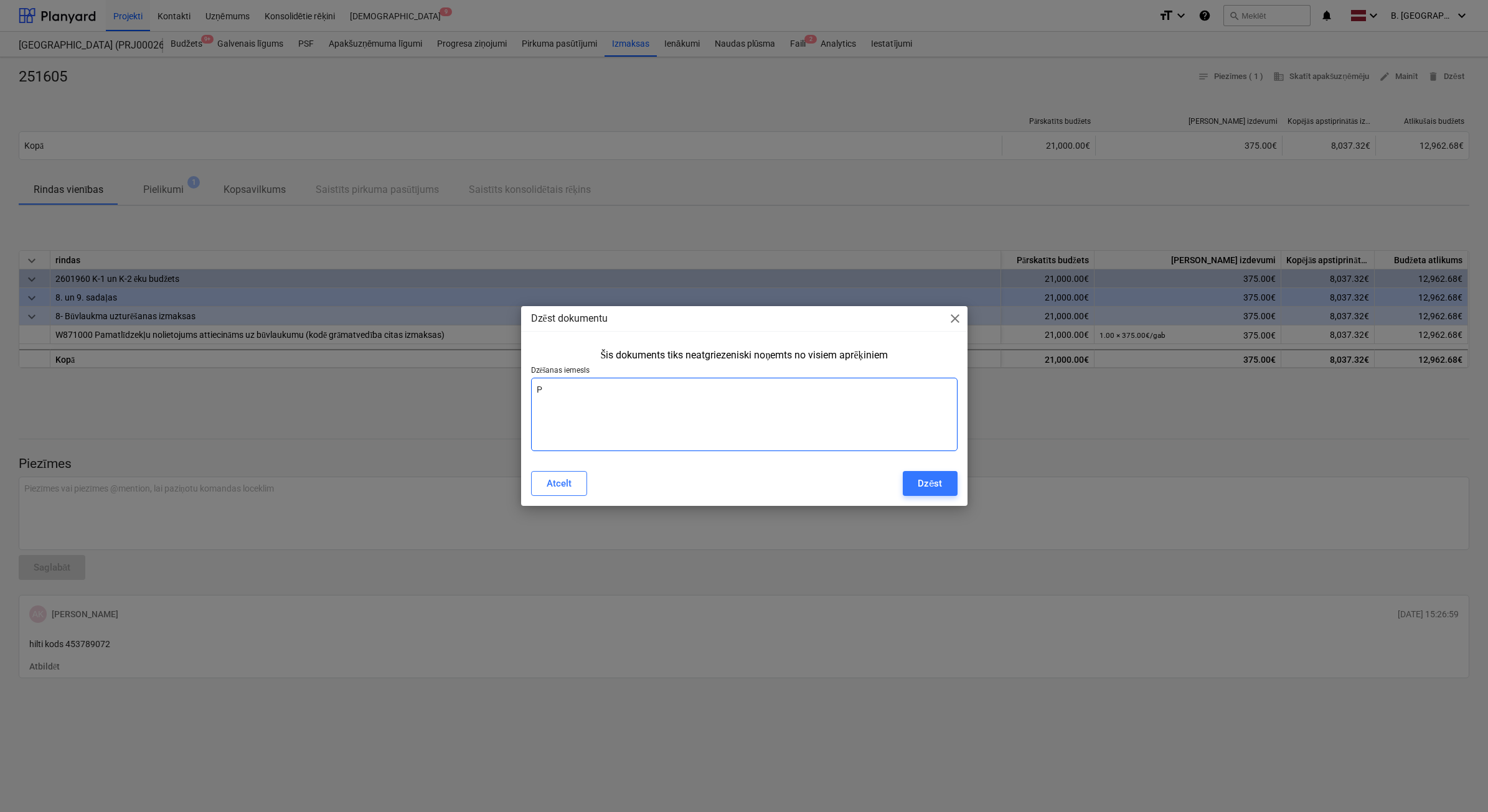
type textarea "x"
type textarea "Pam"
type textarea "x"
type textarea "Pama"
type textarea "x"
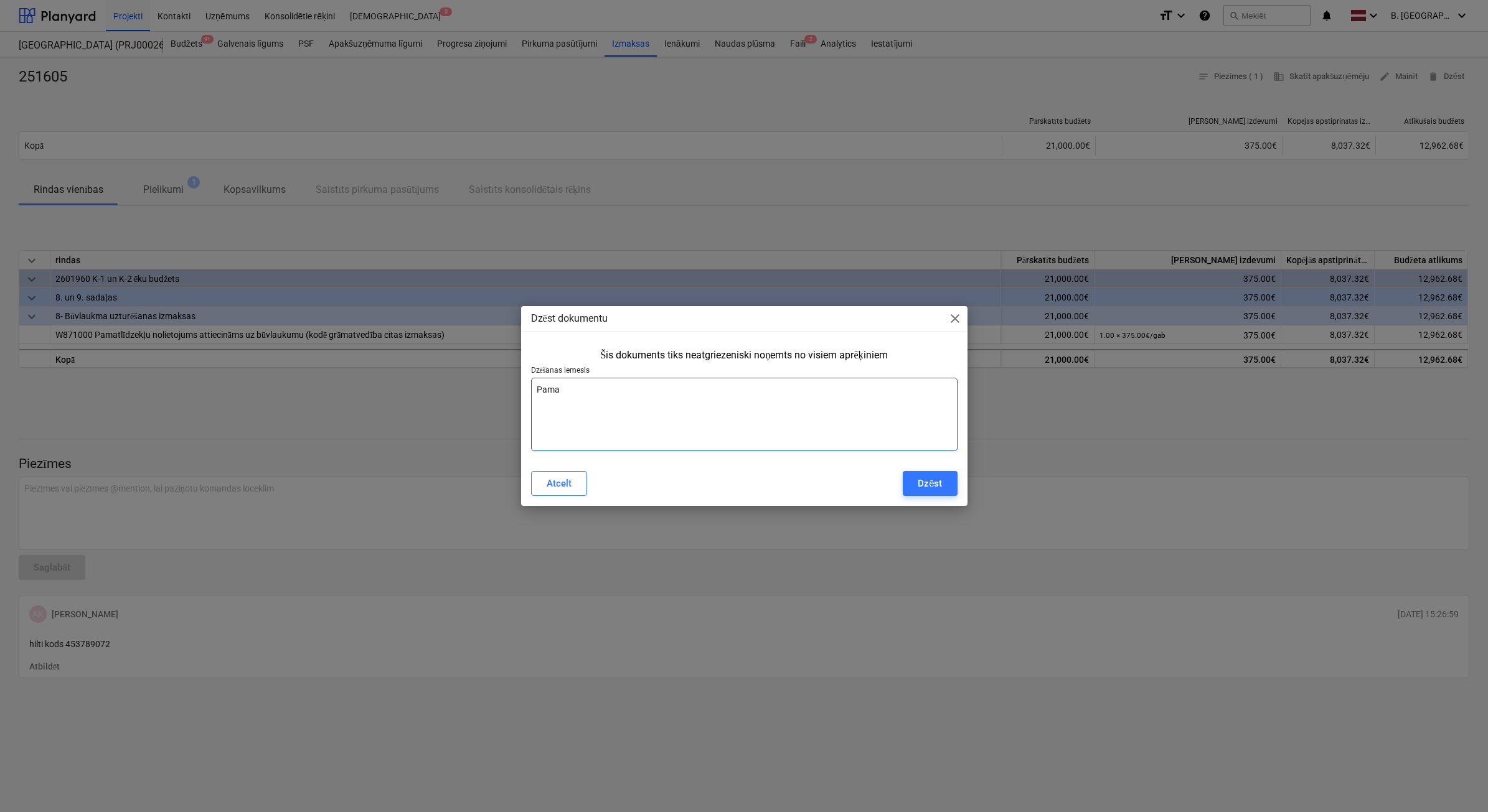
type textarea "Pamat"
type textarea "x"
type textarea "Pamatl"
type textarea "x"
type textarea "Pamatlī"
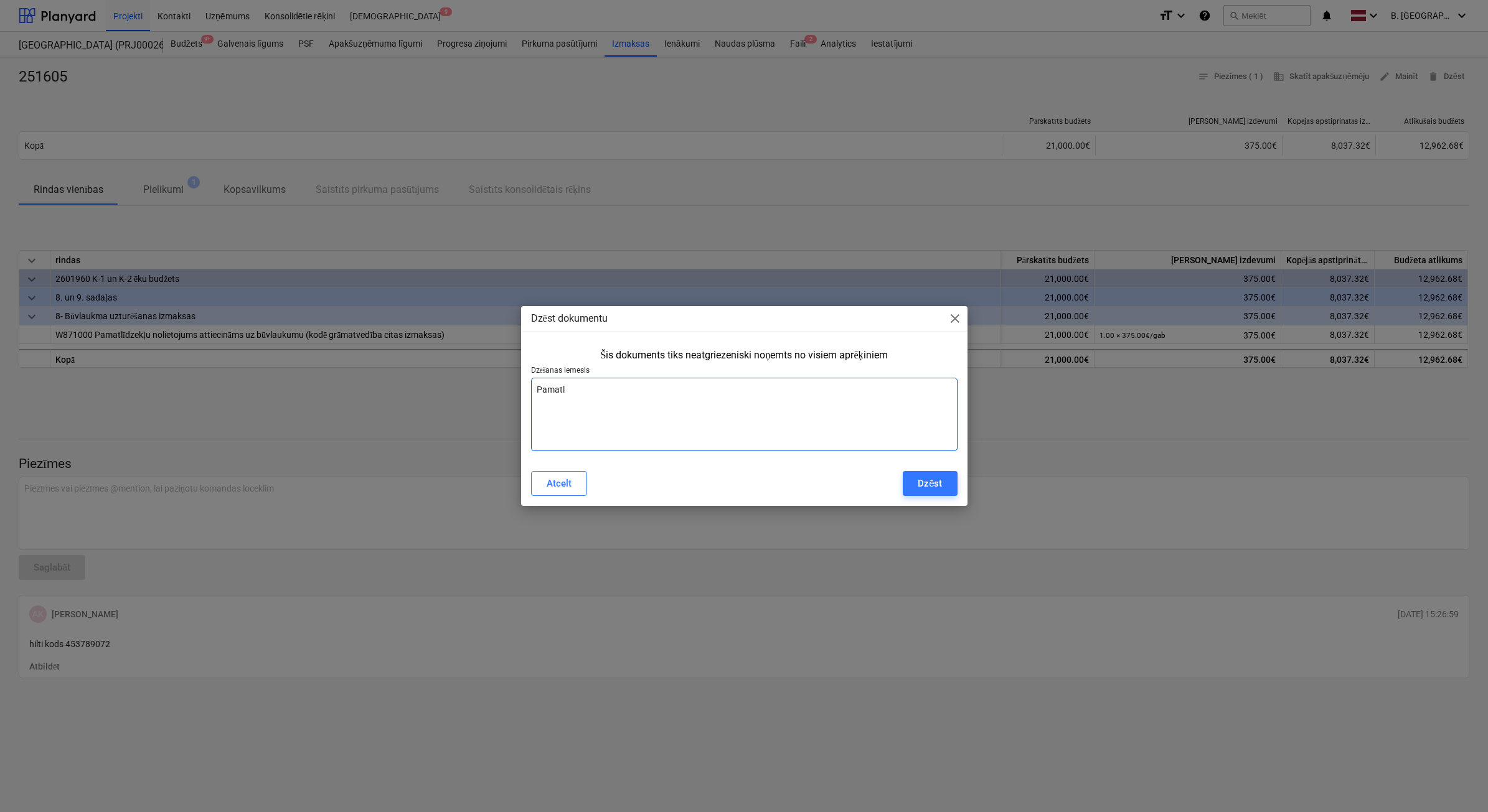
type textarea "x"
type textarea "Pamatlīd"
type textarea "x"
type textarea "Pamatlīdz"
type textarea "x"
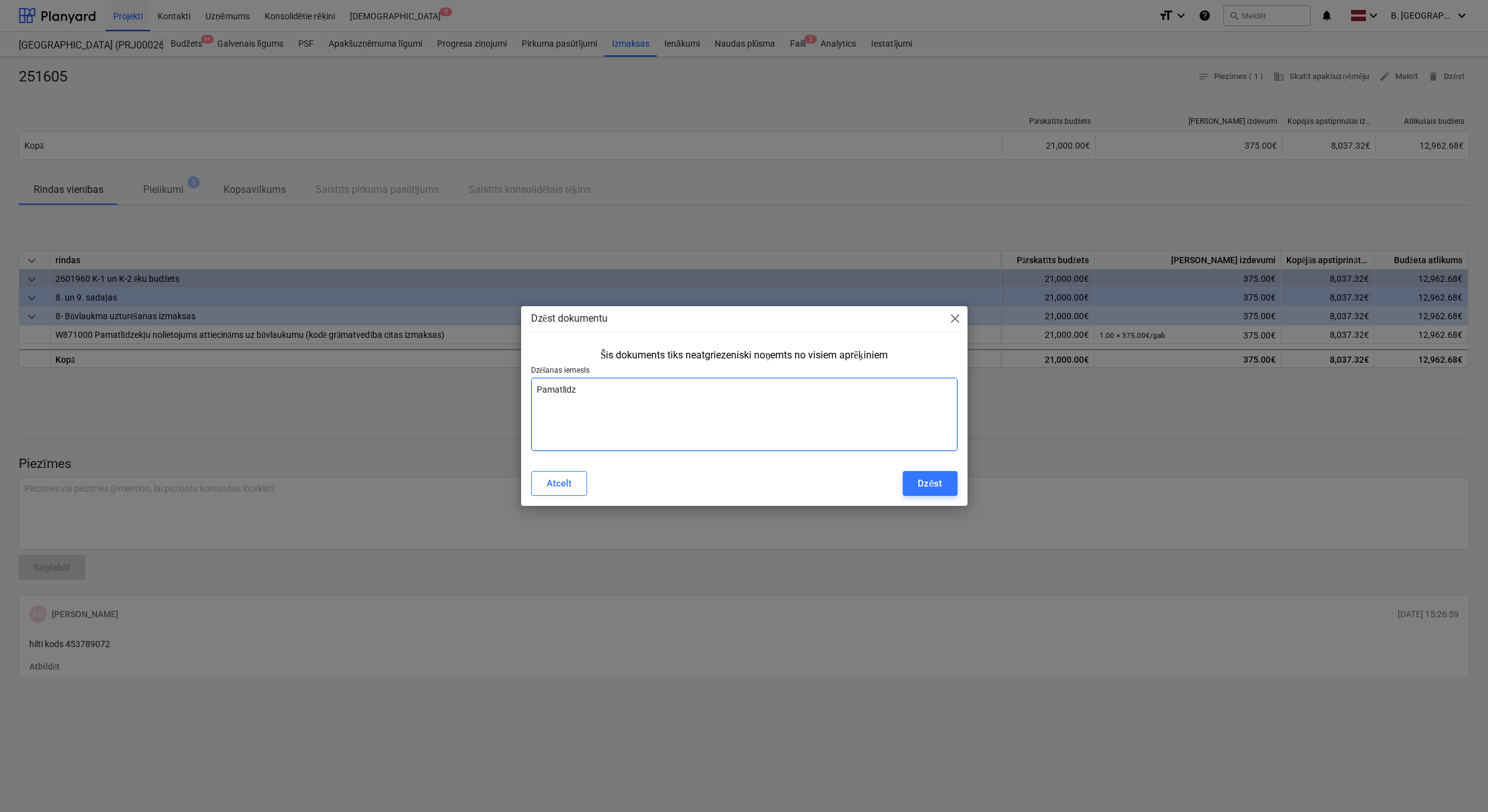
type textarea "Pamatlīdze"
type textarea "x"
type textarea "Pamatlīdzek"
type textarea "x"
type textarea "Pamatlīdzekl"
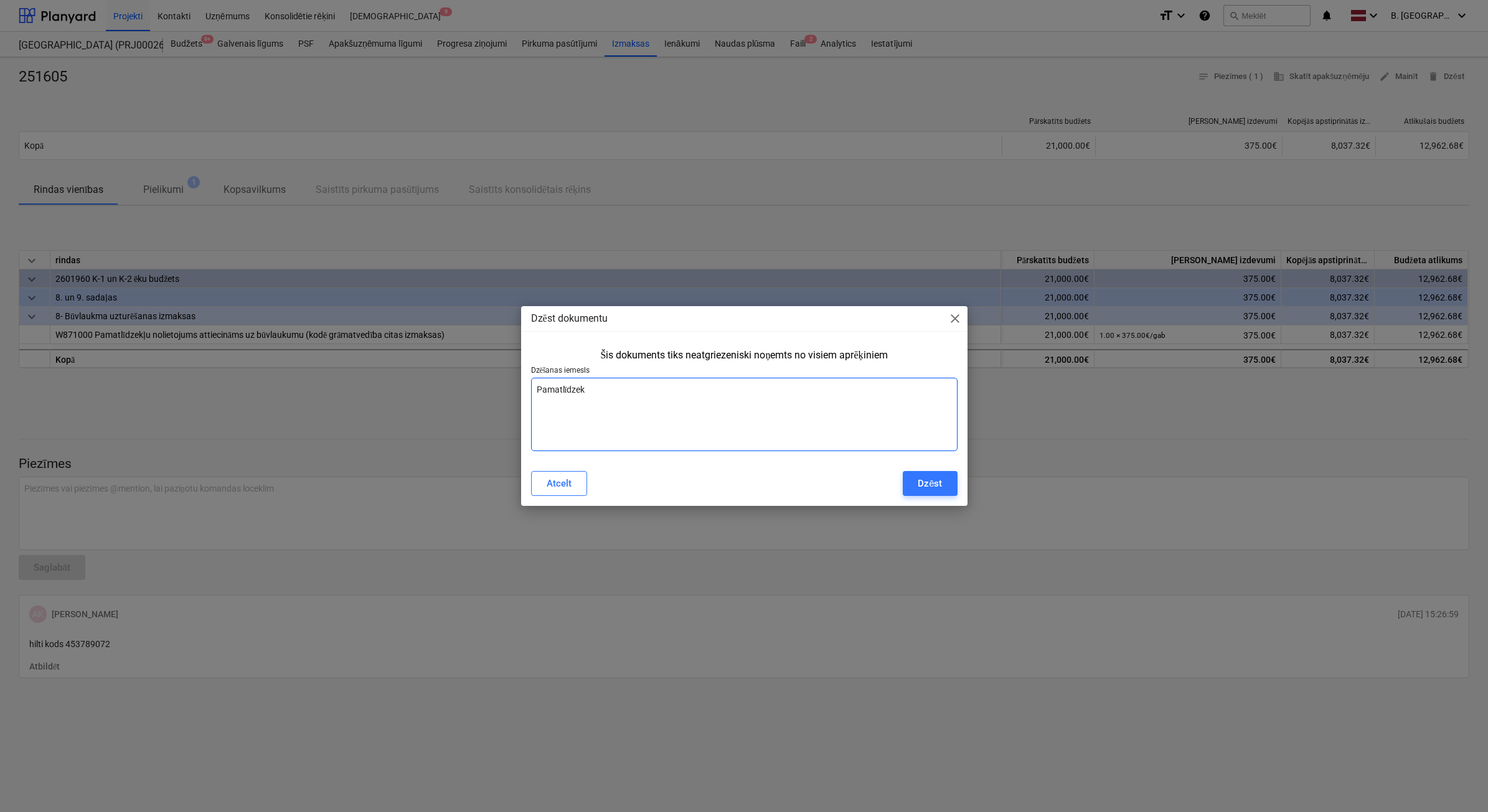
type textarea "x"
type textarea "Pamatlīdzekli"
type textarea "x"
type textarea "Pamatlīdzeklis"
type textarea "x"
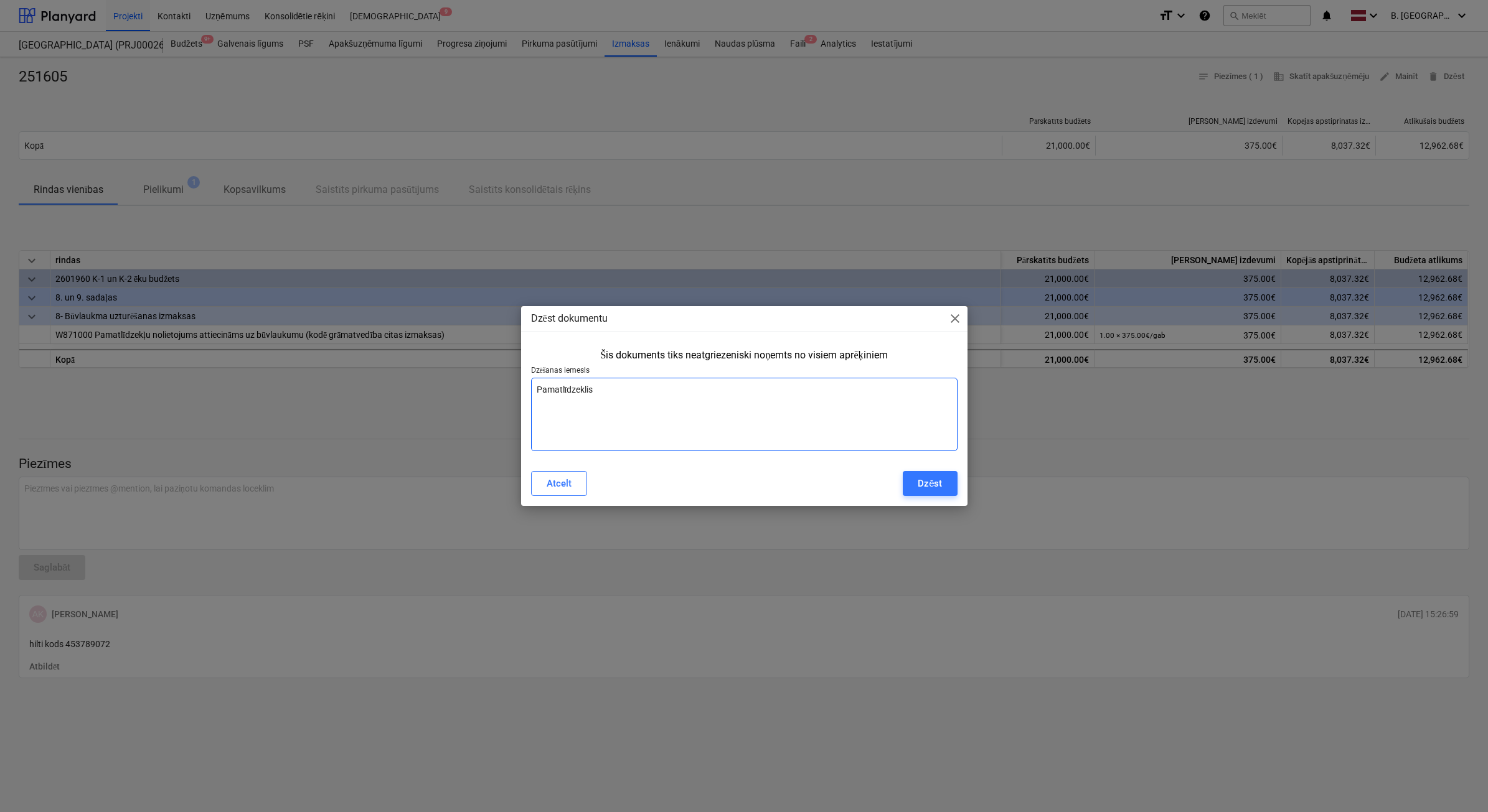
type textarea "Pamatlīdzeklisk"
type textarea "x"
type textarea "Pamatlīdzeklisk,"
type textarea "x"
type textarea "Pamatlīdzeklisk"
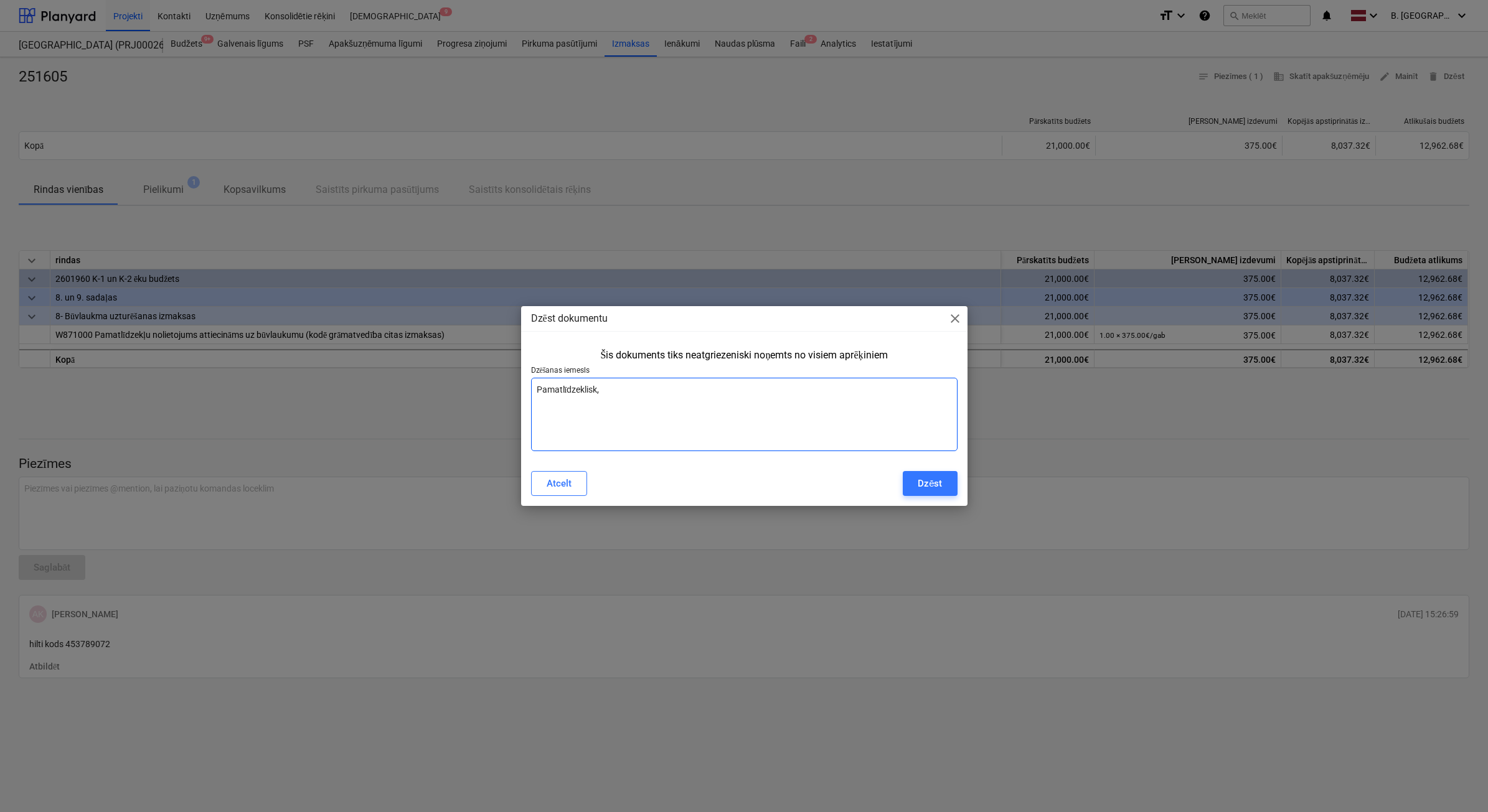
type textarea "x"
type textarea "Pamatlīdzeklis"
type textarea "x"
type textarea "Pamatlīdzekli"
type textarea "x"
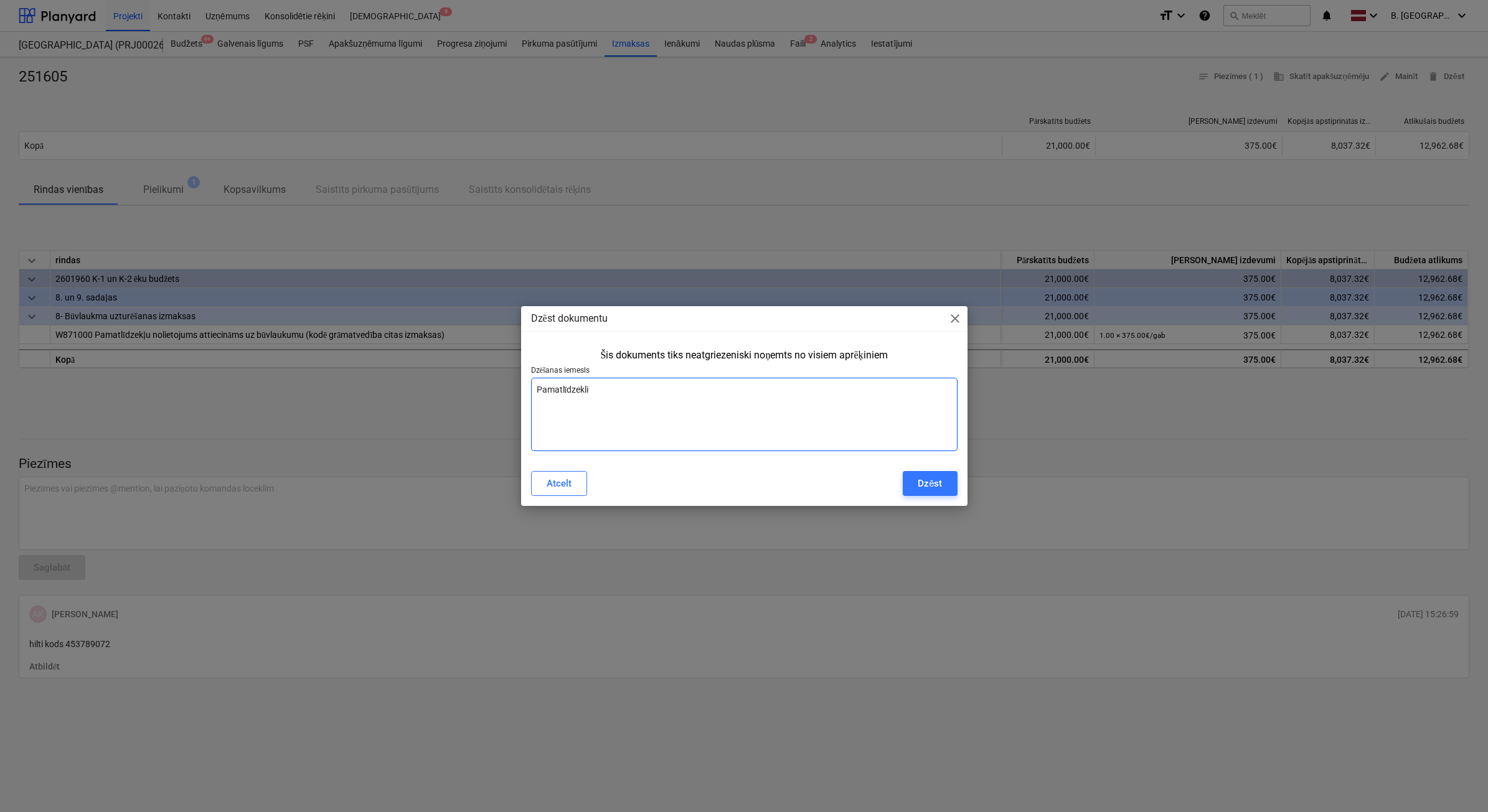
type textarea "Pamatlīdzekl"
type textarea "x"
type textarea "Pamatlīdzek"
type textarea "x"
type textarea "Pamatlīdze"
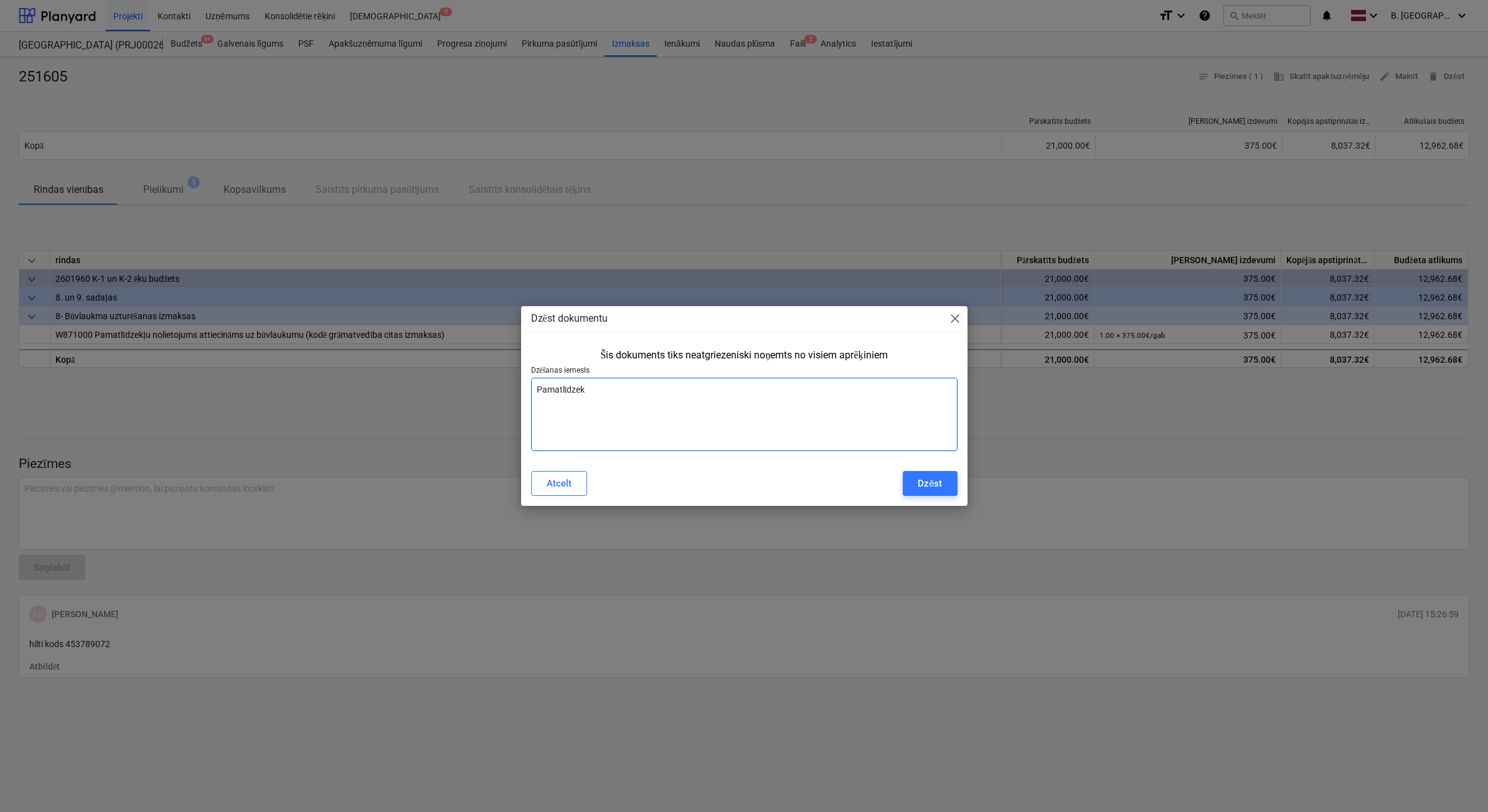
type textarea "x"
type textarea "Pamatlīdz"
type textarea "x"
type textarea "Pamatlīd"
type textarea "x"
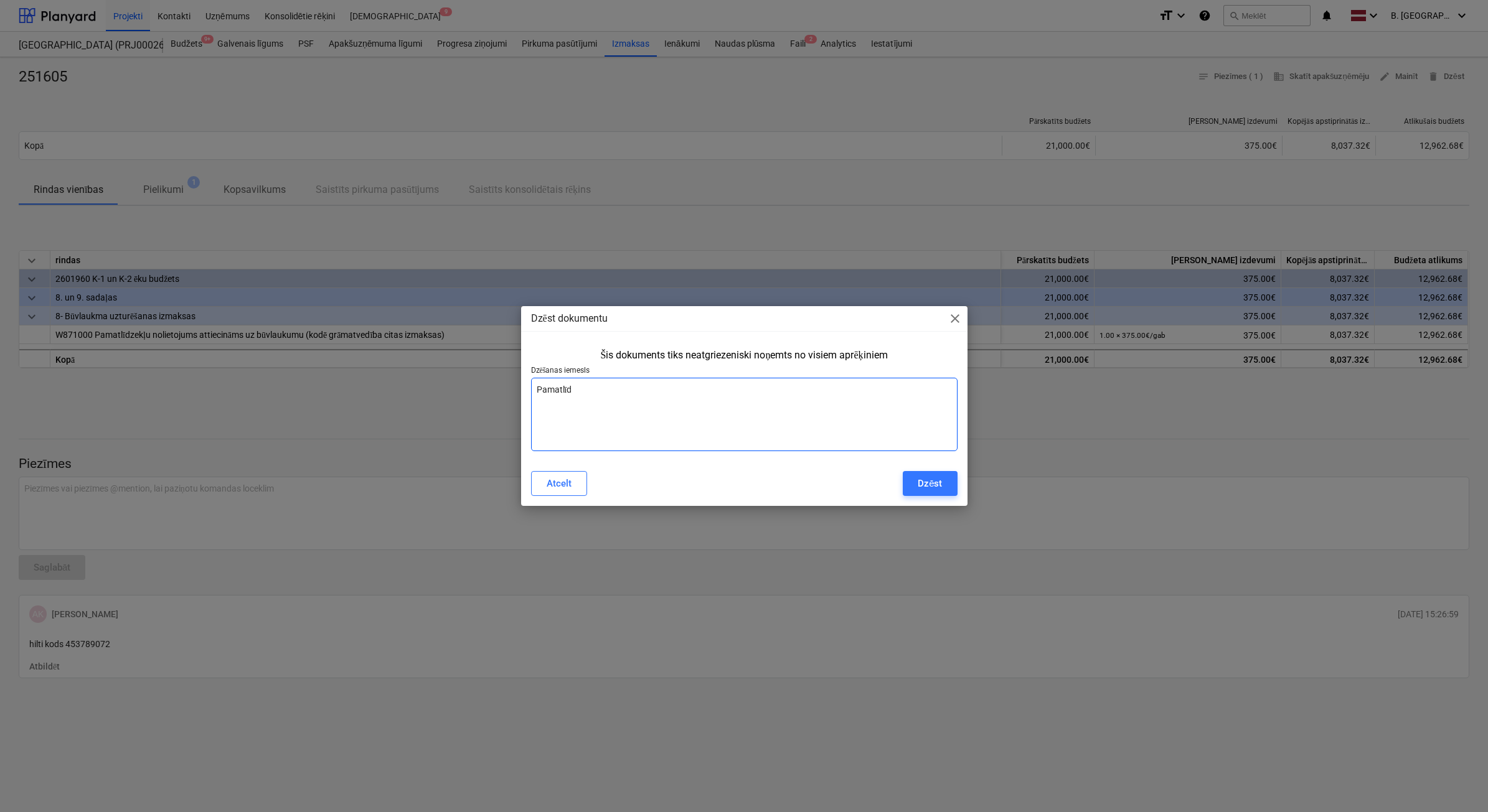
type textarea "Pamatlī"
type textarea "x"
type textarea "Pamatl"
type textarea "x"
type textarea "Pamat"
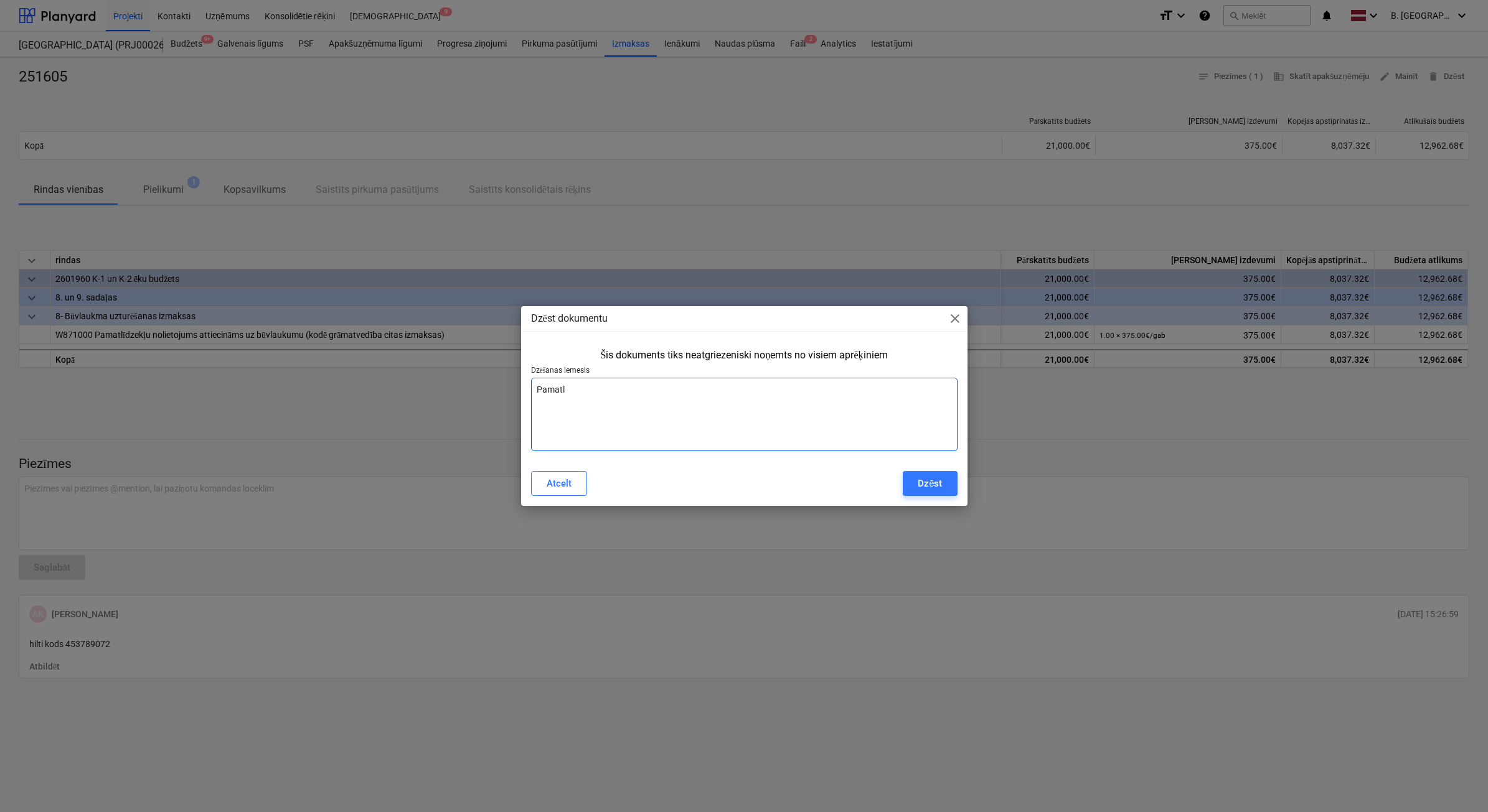
type textarea "x"
type textarea "Pama"
type textarea "x"
type textarea "Pam"
type textarea "x"
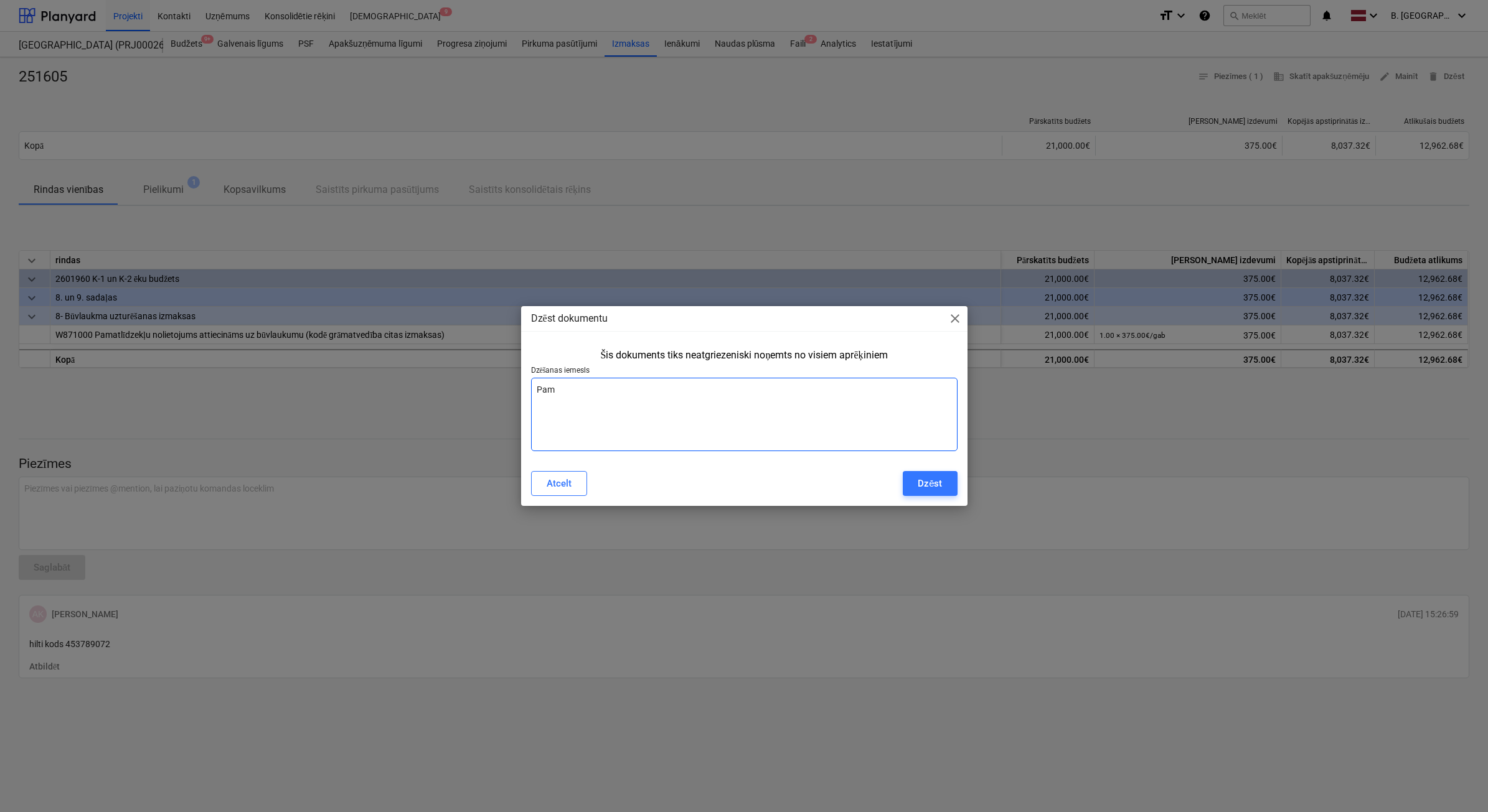
type textarea "Pa"
type textarea "x"
type textarea "P"
type textarea "x"
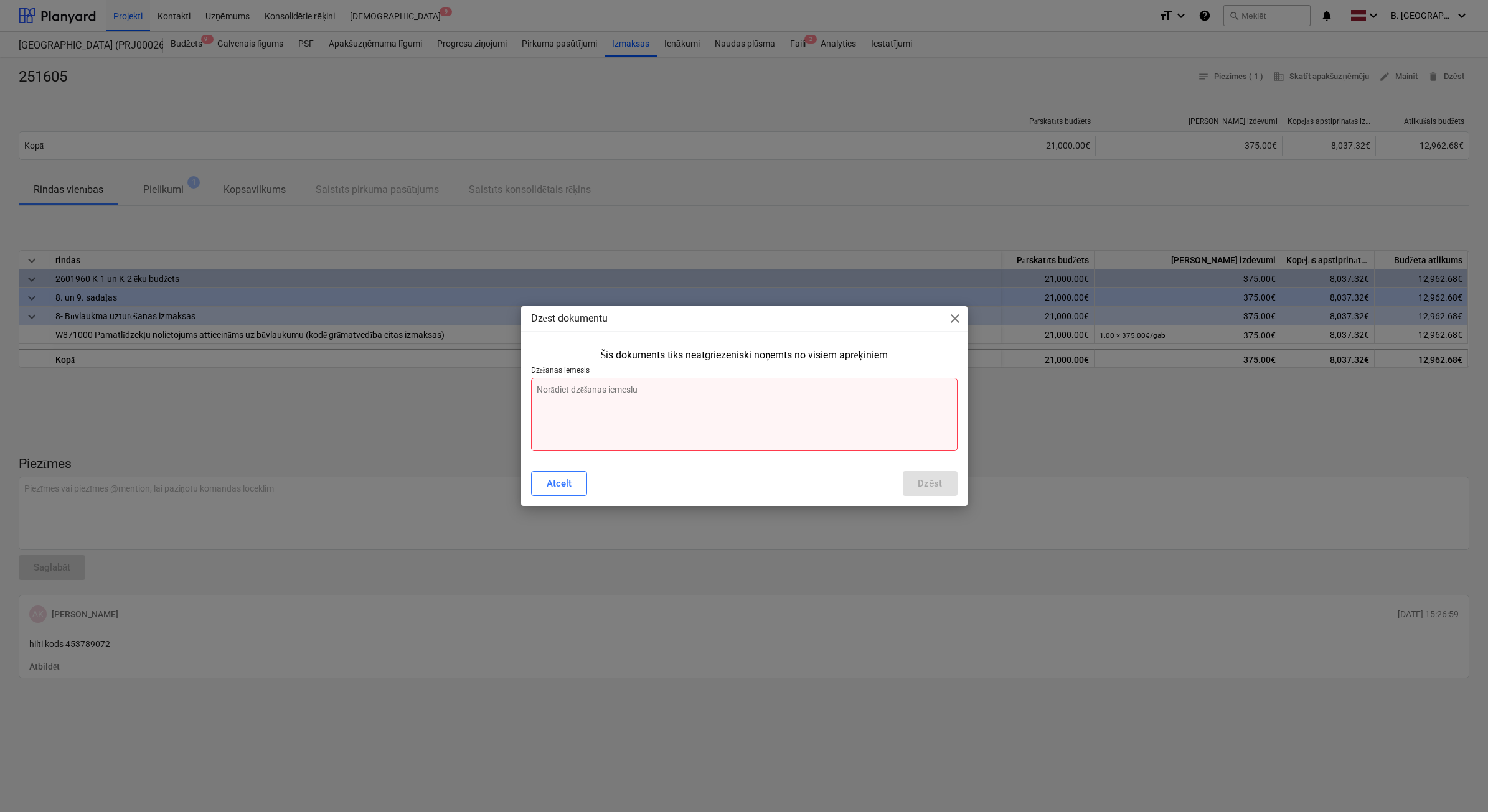
type textarea "P"
type textarea "x"
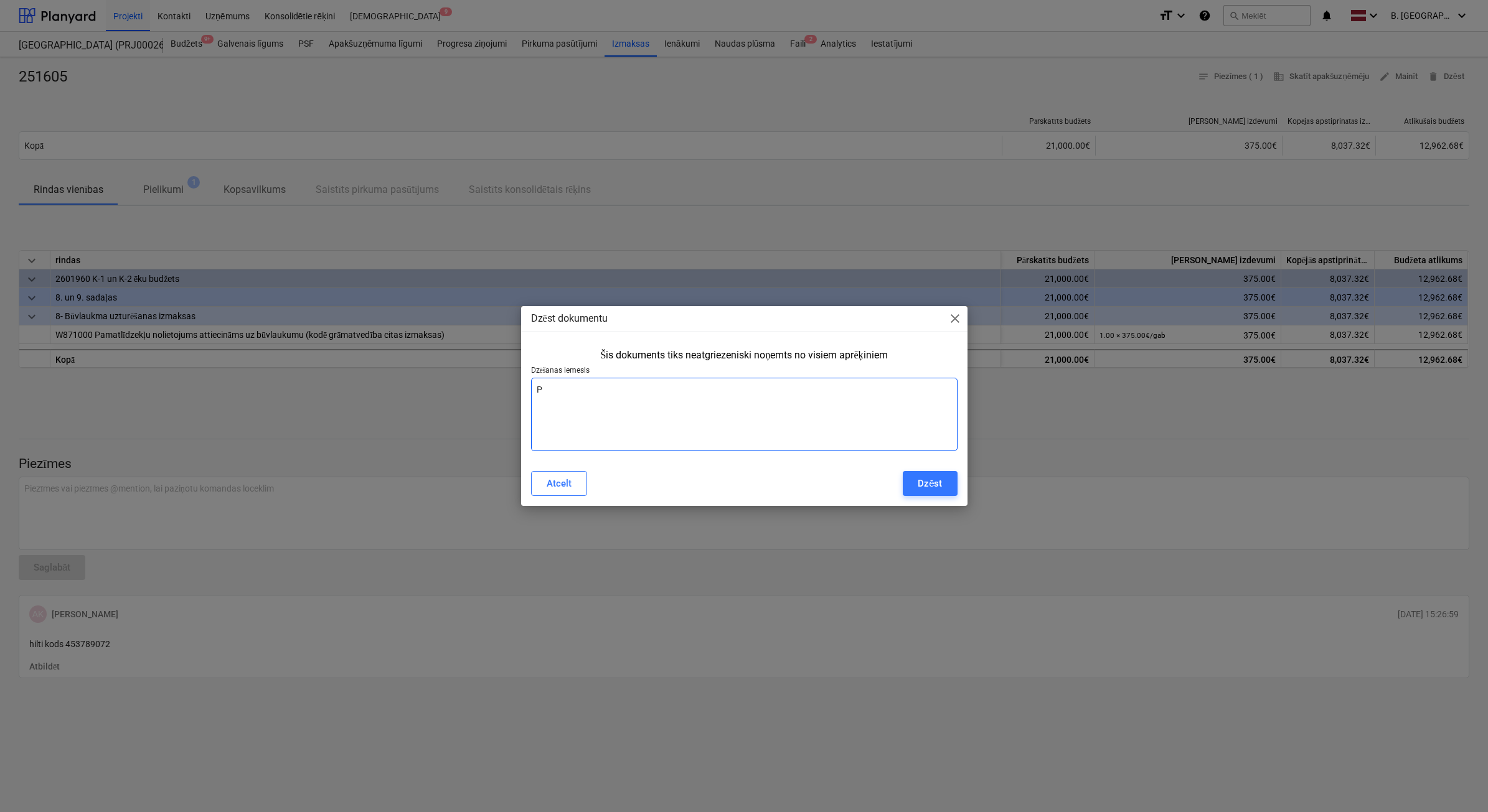
type textarea "Pa"
type textarea "x"
type textarea "Pam"
type textarea "x"
type textarea "Pama"
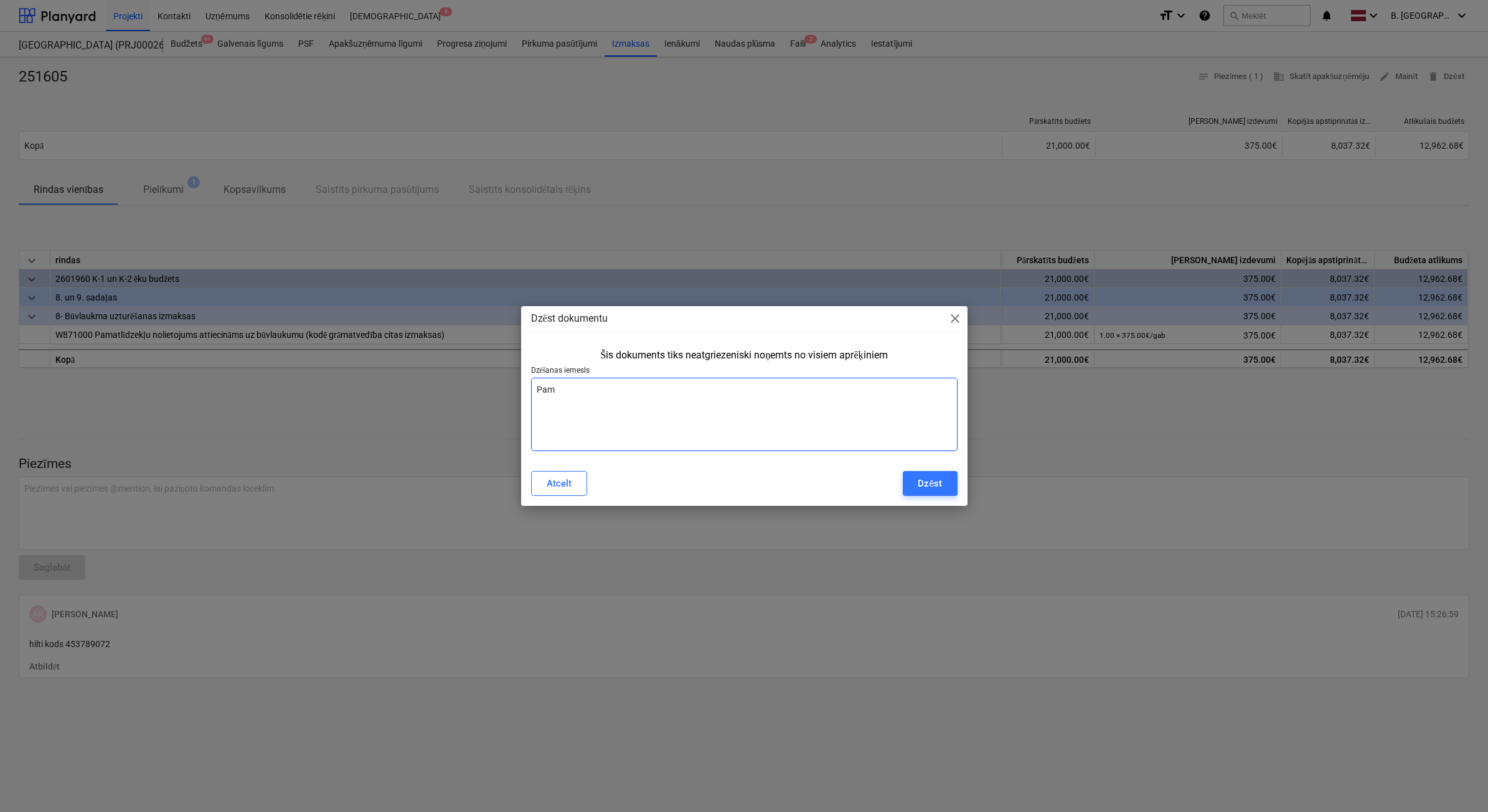
type textarea "x"
type textarea "Pamat"
type textarea "x"
type textarea "Pamatl"
type textarea "x"
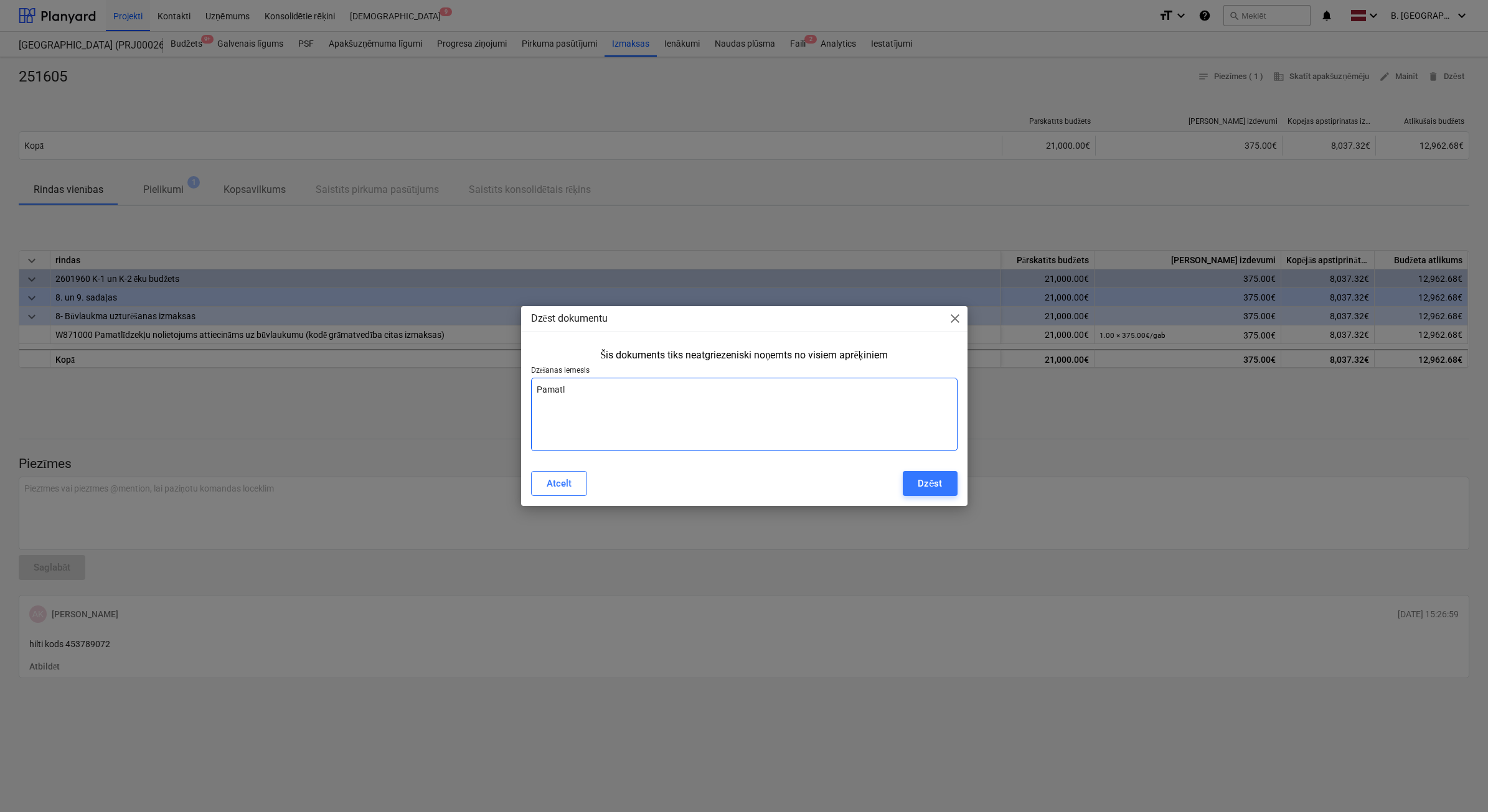
type textarea "Pamatlī"
type textarea "x"
type textarea "Pamatlīd"
type textarea "x"
type textarea "Pamatlīdz"
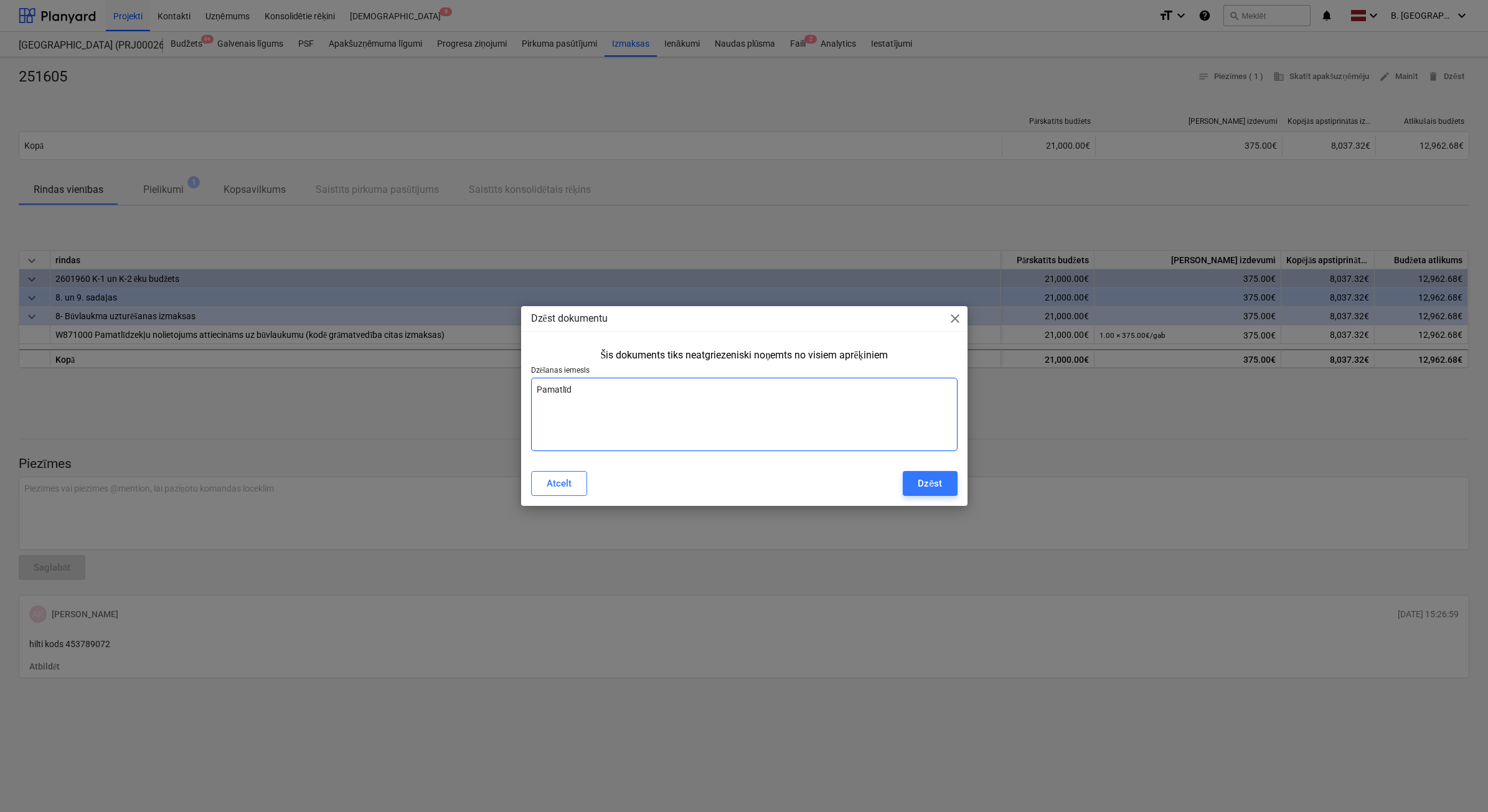
type textarea "x"
type textarea "Pamatlīdze"
type textarea "x"
type textarea "Pamatlīdzek"
type textarea "x"
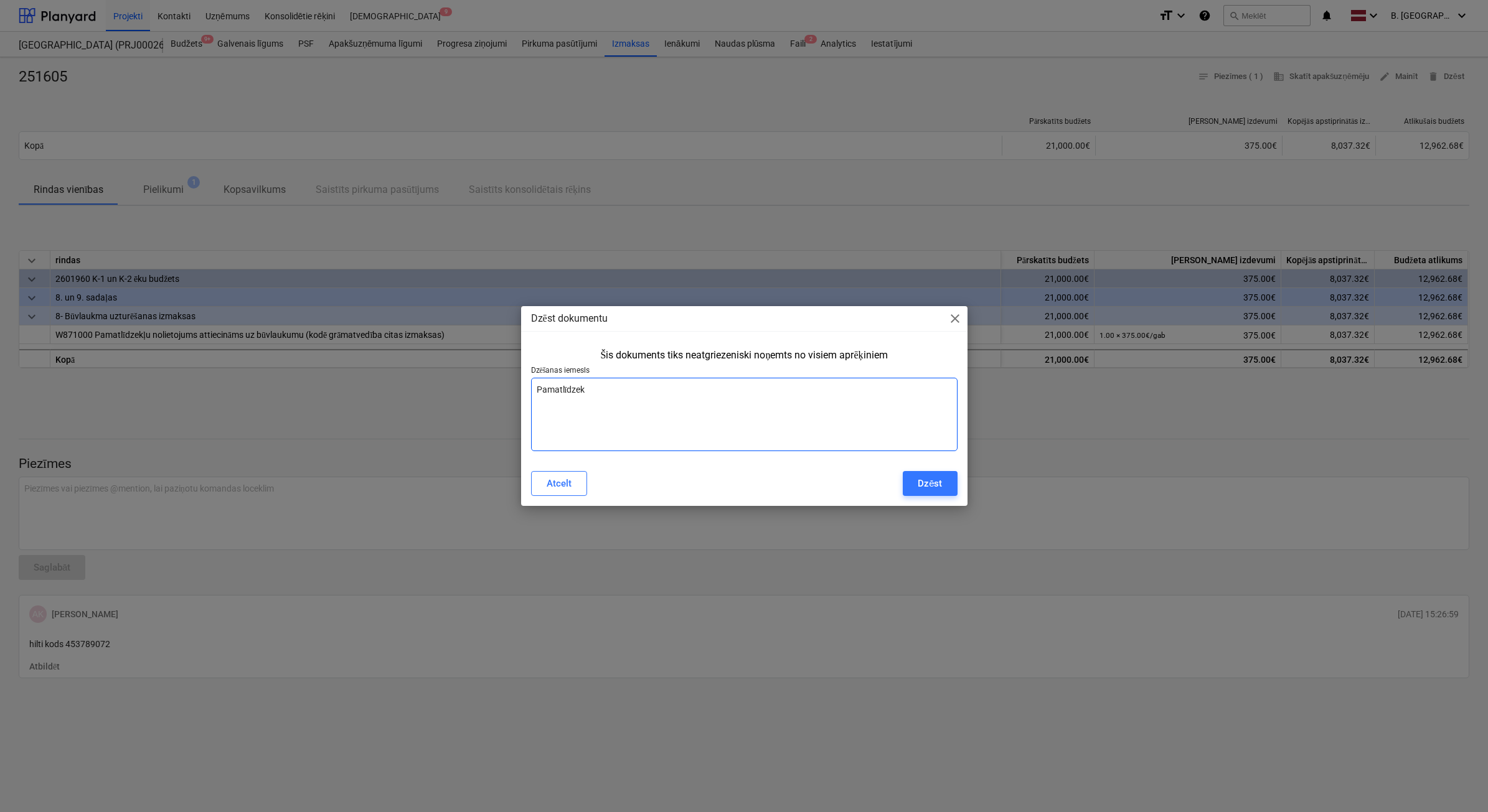
type textarea "Pamatlīdzekl"
type textarea "x"
type textarea "Pamatlīdzekli"
type textarea "x"
type textarea "Pamatlīdzeklis"
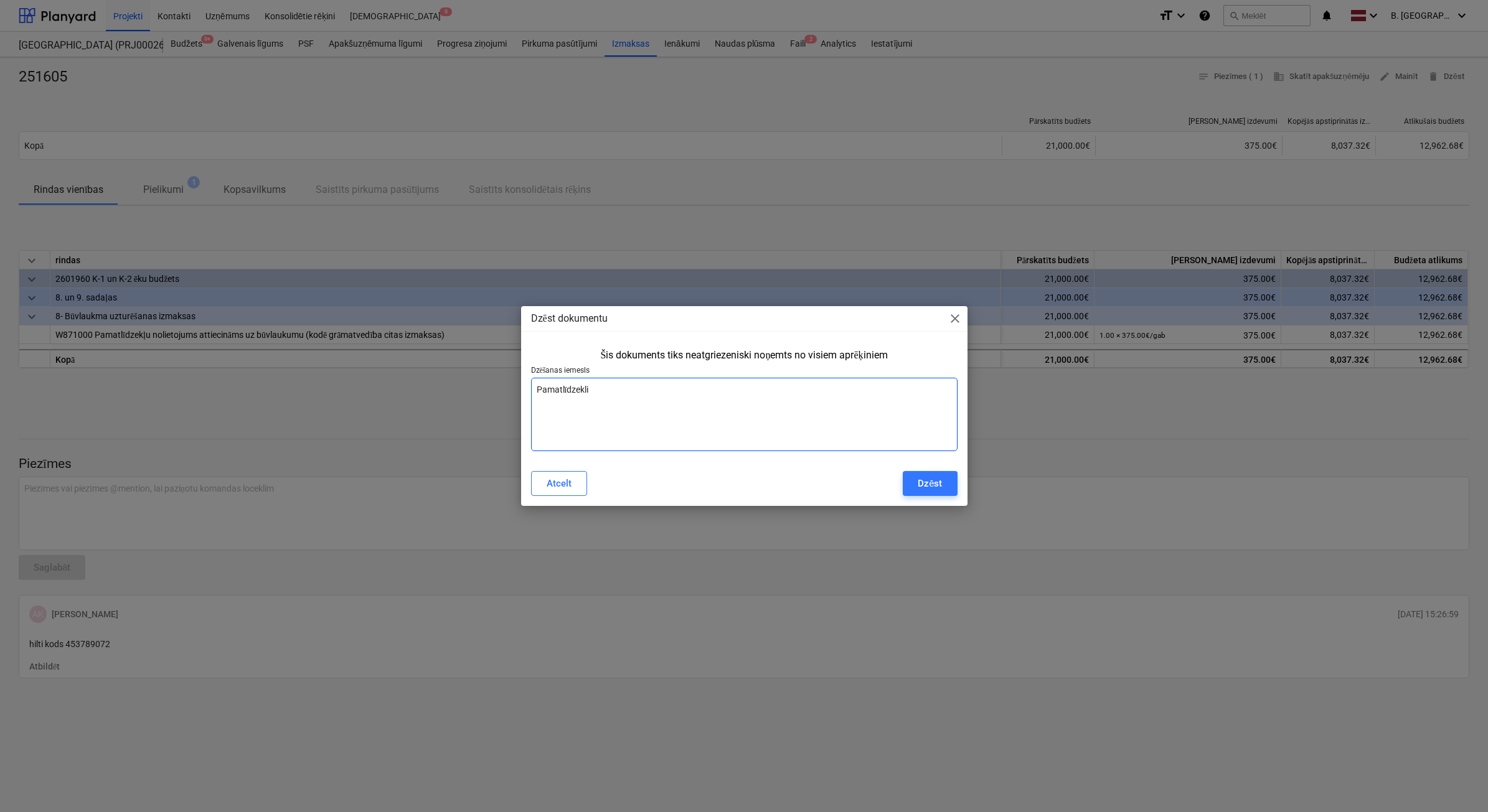
type textarea "x"
type textarea "Pamatlīdzeklis"
click at [915, 481] on button "Dzēst" at bounding box center [930, 484] width 54 height 25
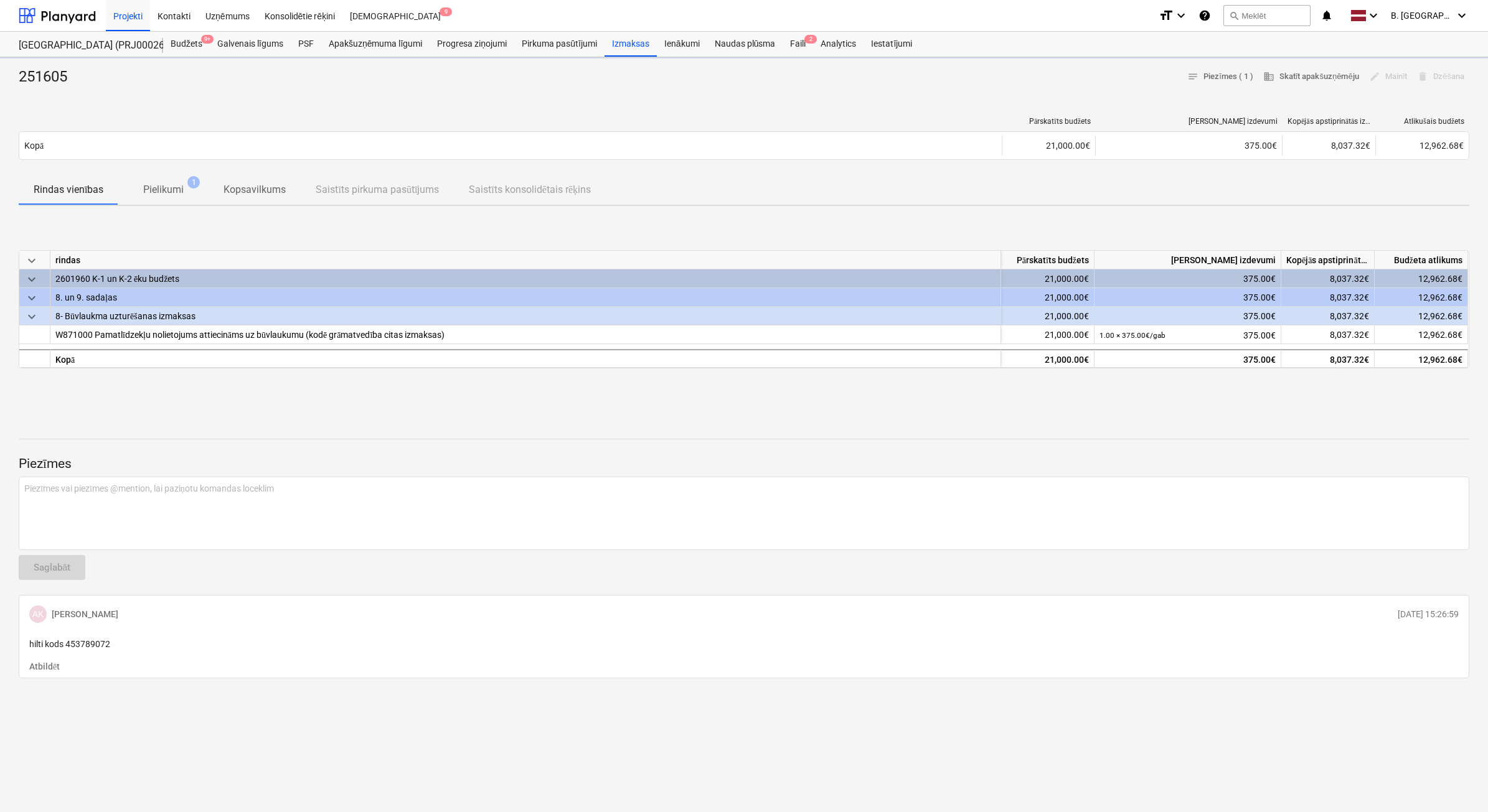
type textarea "x"
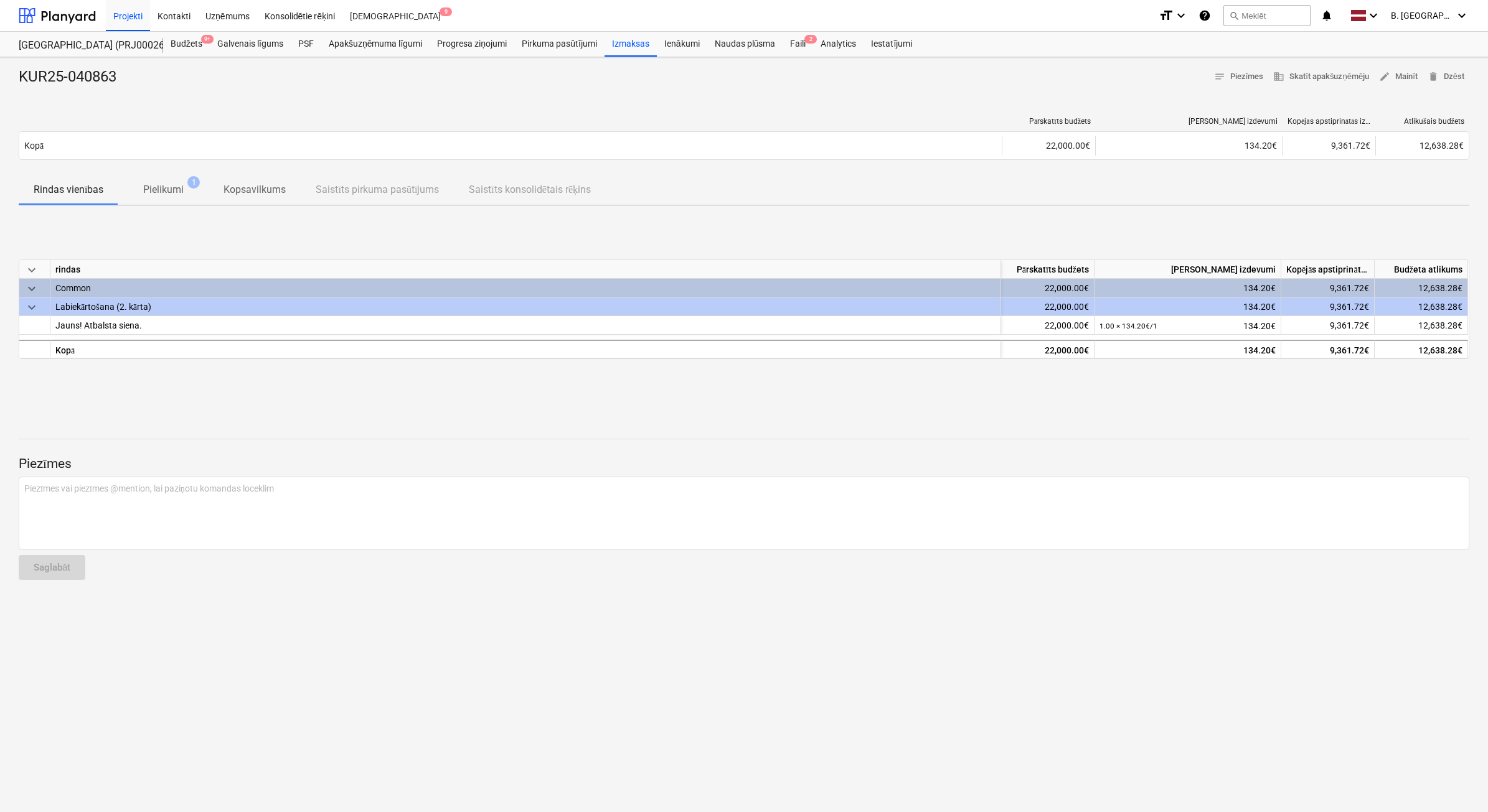
click at [29, 308] on span "keyboard_arrow_down" at bounding box center [31, 307] width 15 height 15
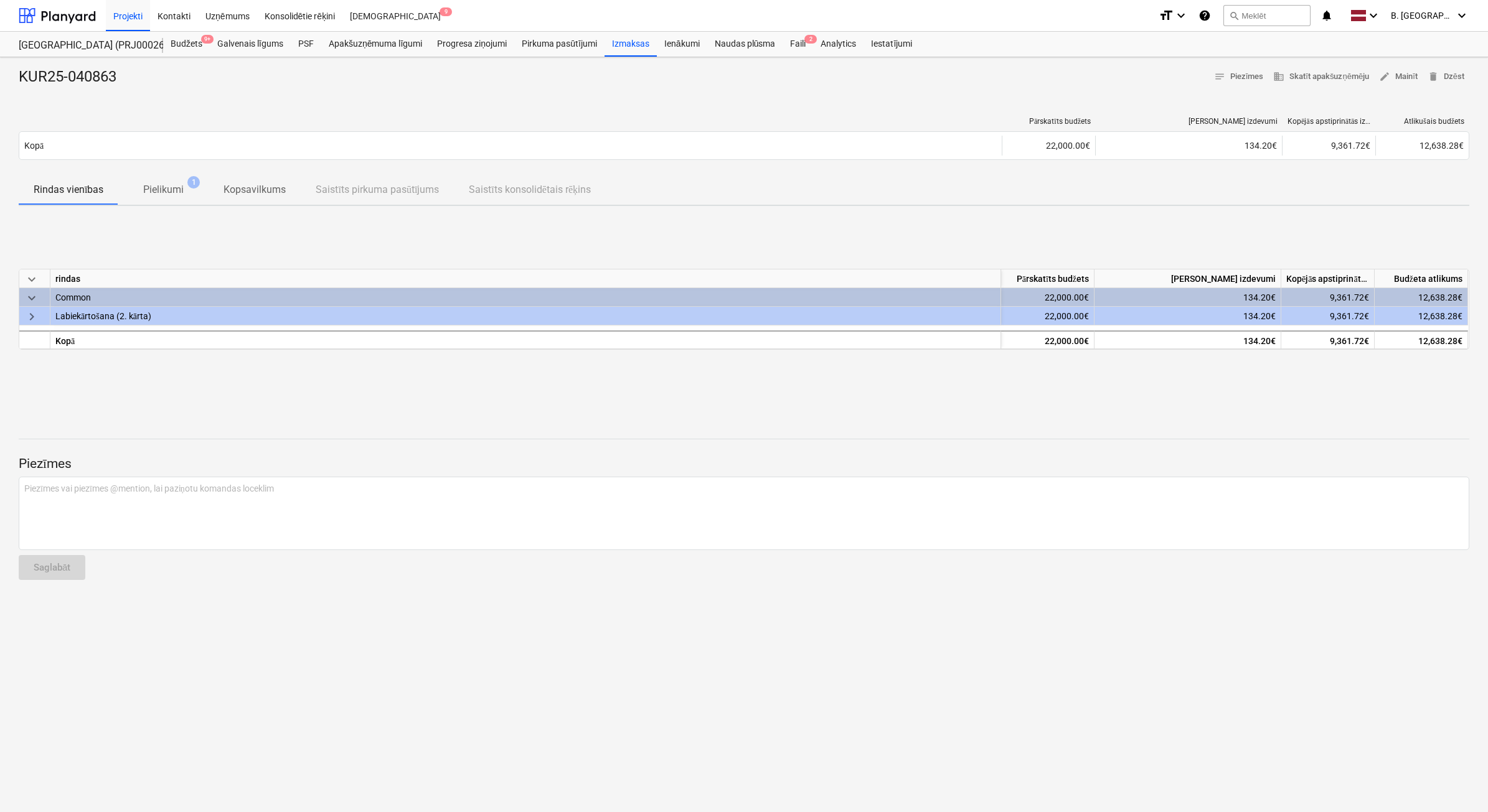
click at [30, 314] on span "keyboard_arrow_right" at bounding box center [31, 317] width 15 height 15
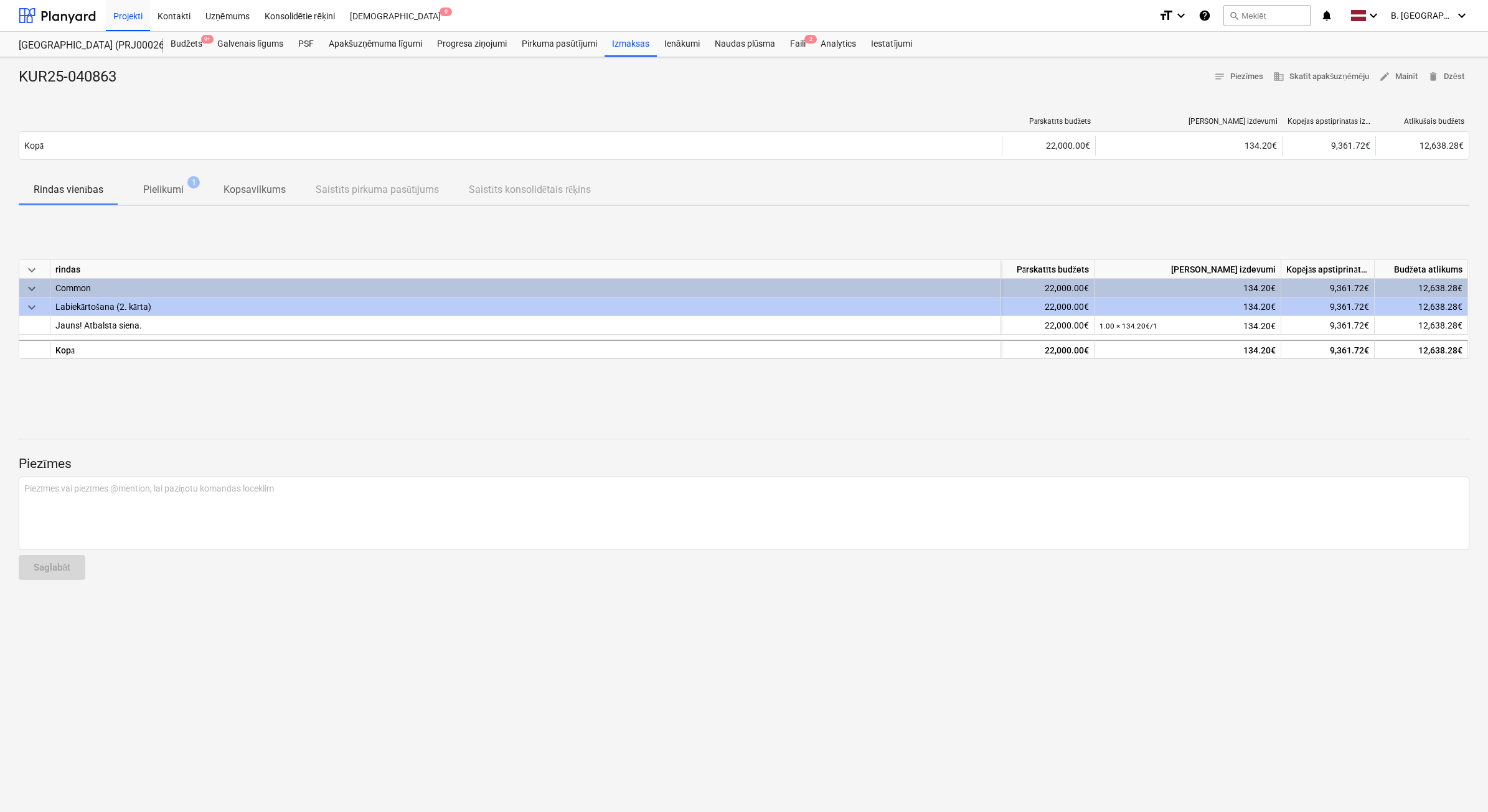
click at [26, 300] on span "keyboard_arrow_down" at bounding box center [31, 307] width 15 height 15
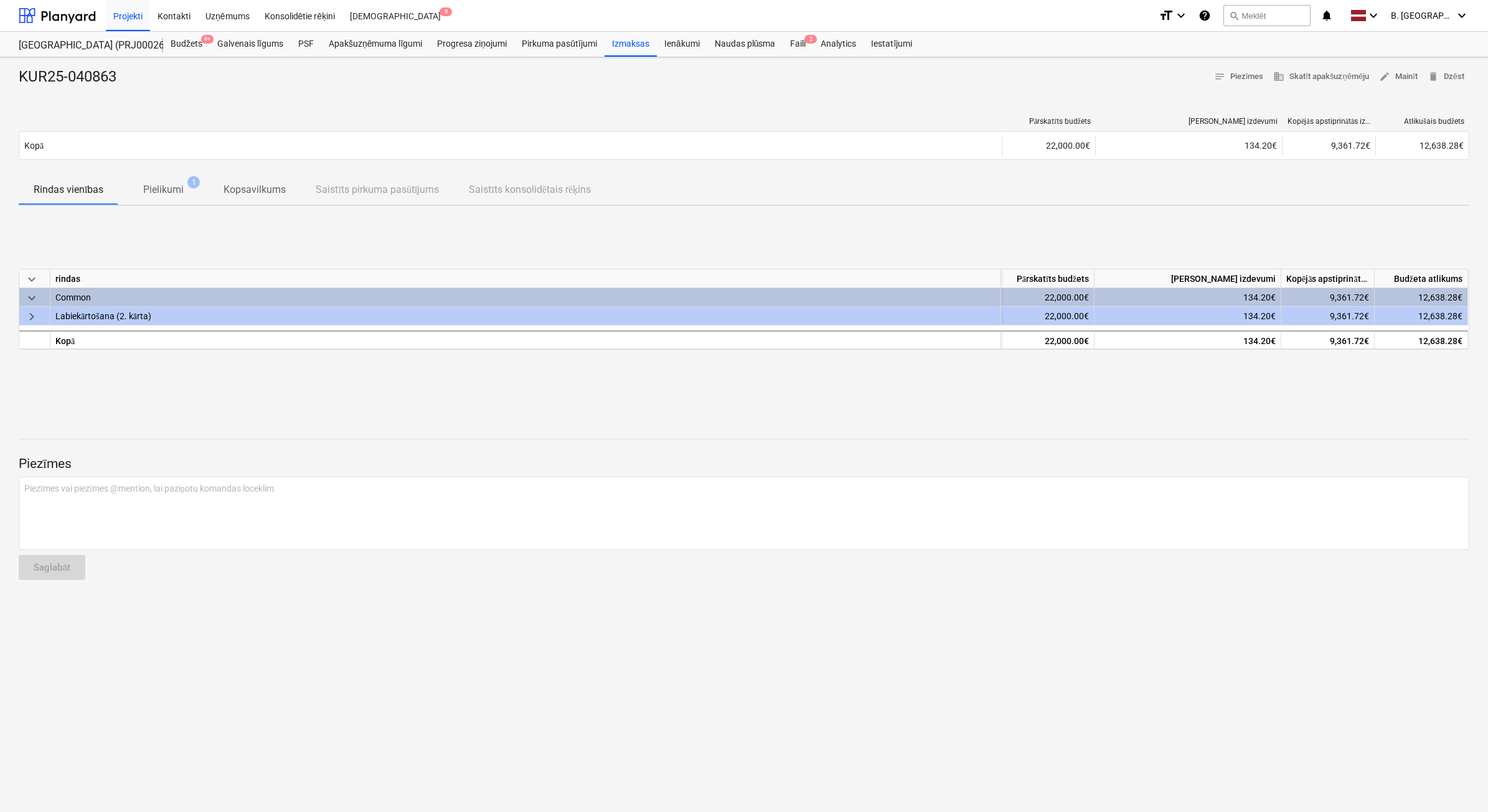
click at [26, 300] on span "keyboard_arrow_down" at bounding box center [31, 298] width 15 height 15
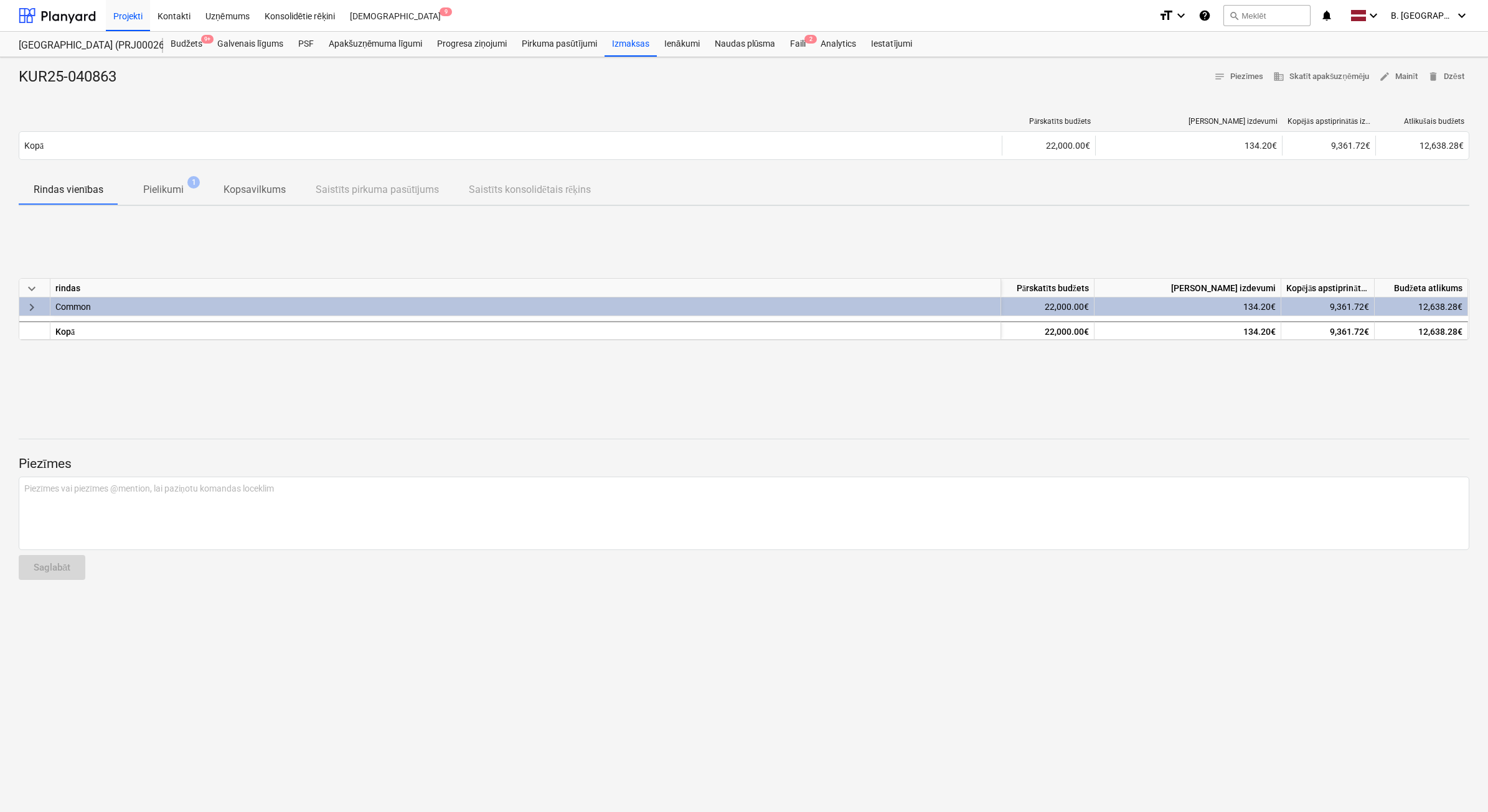
click at [26, 300] on span "keyboard_arrow_right" at bounding box center [31, 307] width 15 height 15
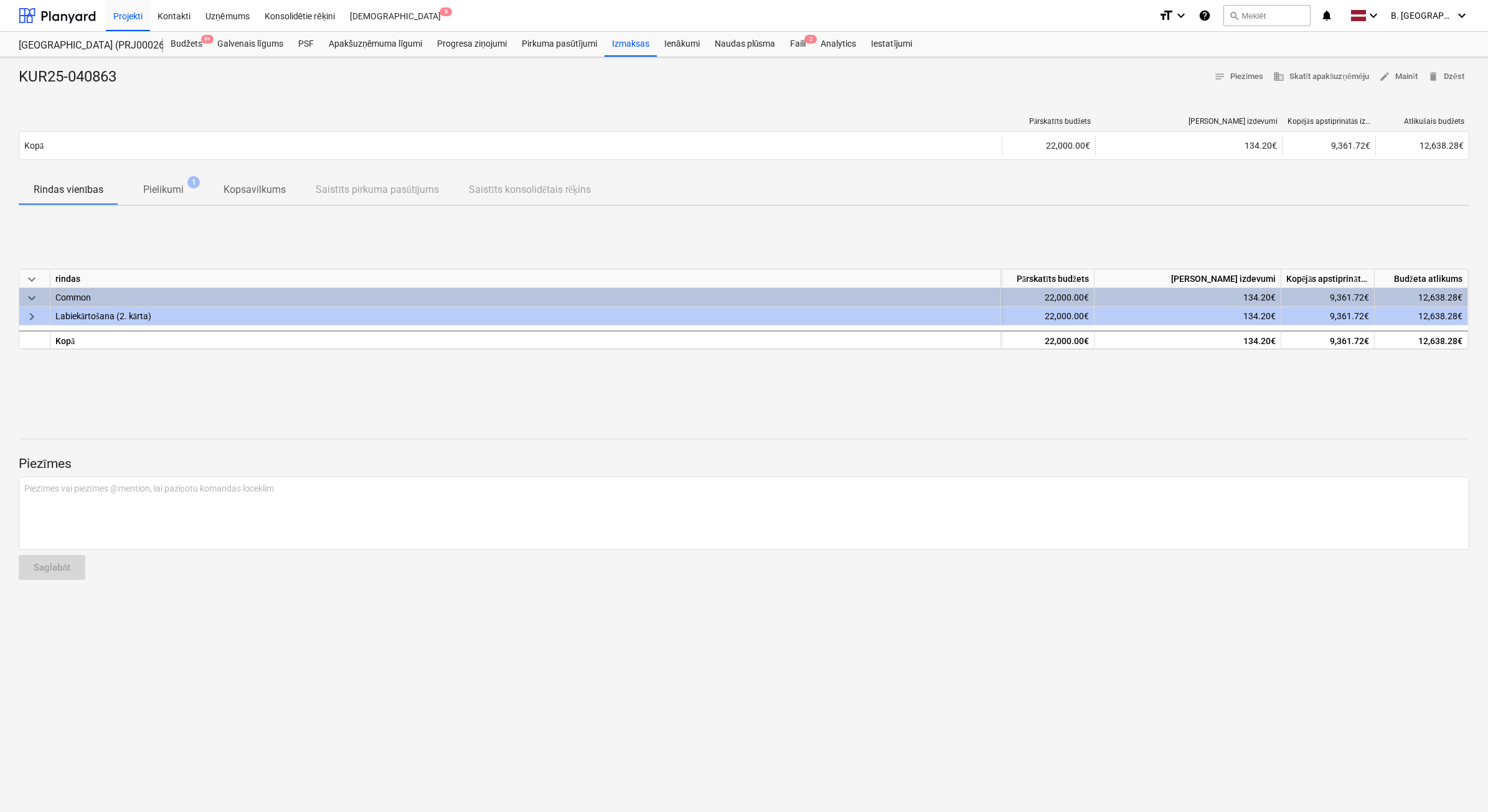
click at [28, 319] on span "keyboard_arrow_right" at bounding box center [31, 317] width 15 height 15
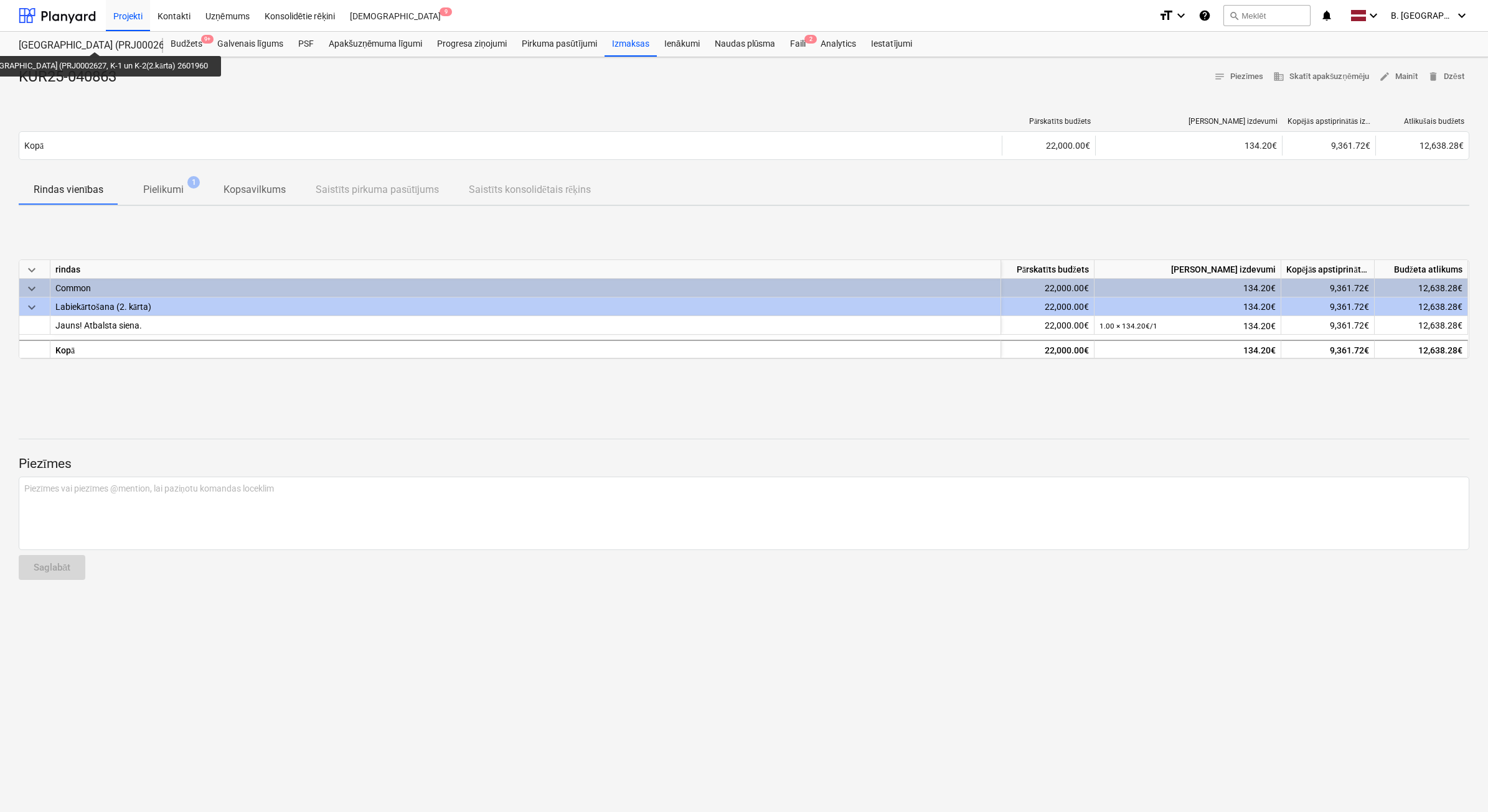
click at [78, 40] on div "[GEOGRAPHIC_DATA] (PRJ0002627, K-1 un K-2(2.kārta) 2601960" at bounding box center [83, 46] width 129 height 13
click at [19, 47] on div "[GEOGRAPHIC_DATA] (PRJ0002627, K-1 un K-2(2.kārta) 2601960" at bounding box center [83, 46] width 129 height 13
click at [35, 47] on div "[GEOGRAPHIC_DATA] (PRJ0002627, K-1 un K-2(2.kārta) 2601960" at bounding box center [83, 46] width 129 height 13
click at [42, 38] on div "[GEOGRAPHIC_DATA] (PRJ0002627, K-1 un K-2(2.kārta) 2601960 [GEOGRAPHIC_DATA] (P…" at bounding box center [91, 44] width 144 height 25
click at [68, 19] on div at bounding box center [57, 15] width 77 height 31
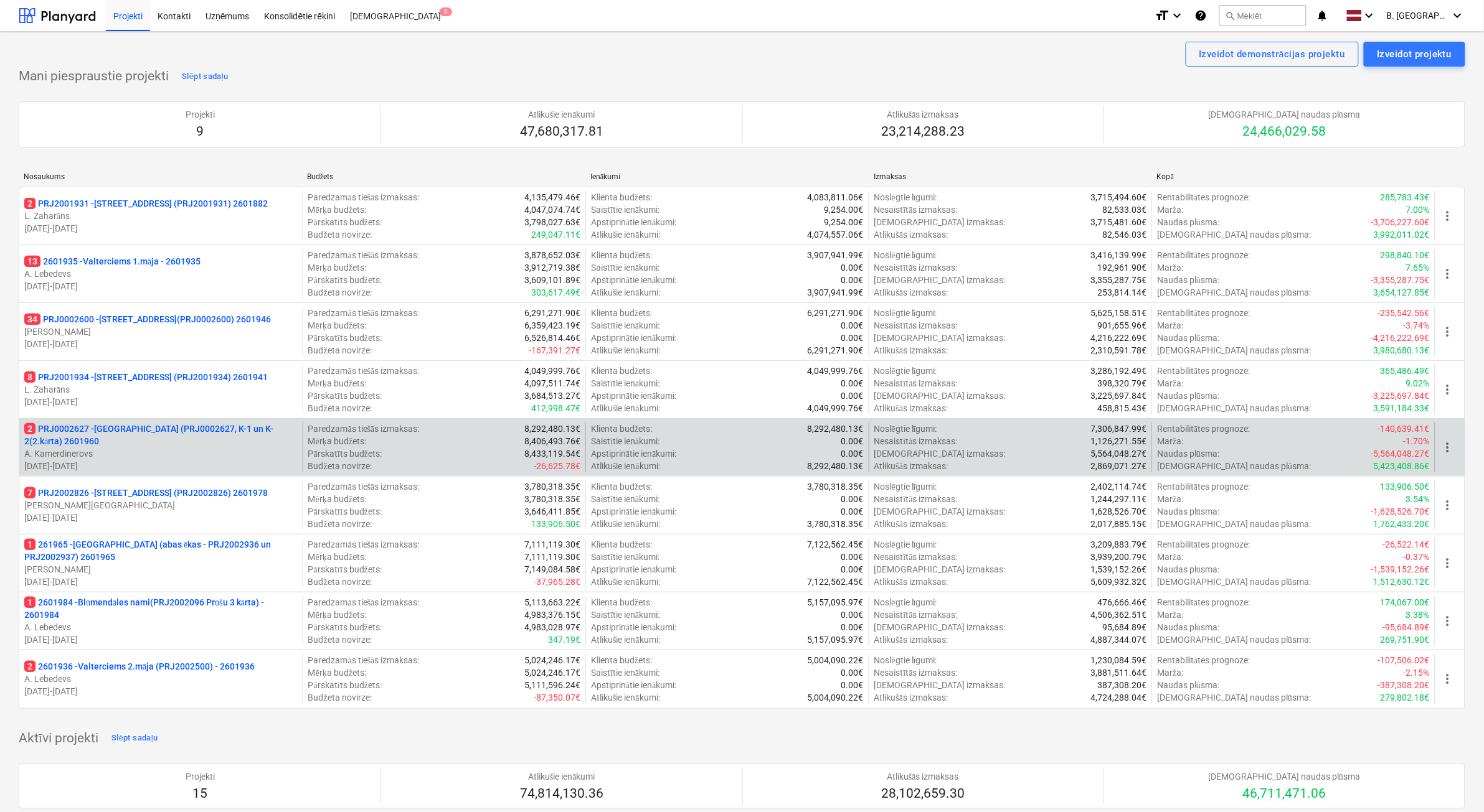
click at [163, 440] on p "2 PRJ0002627 - Tumes iela (PRJ0002627, K-1 un K-2(2.kārta) 2601960" at bounding box center [161, 435] width 274 height 25
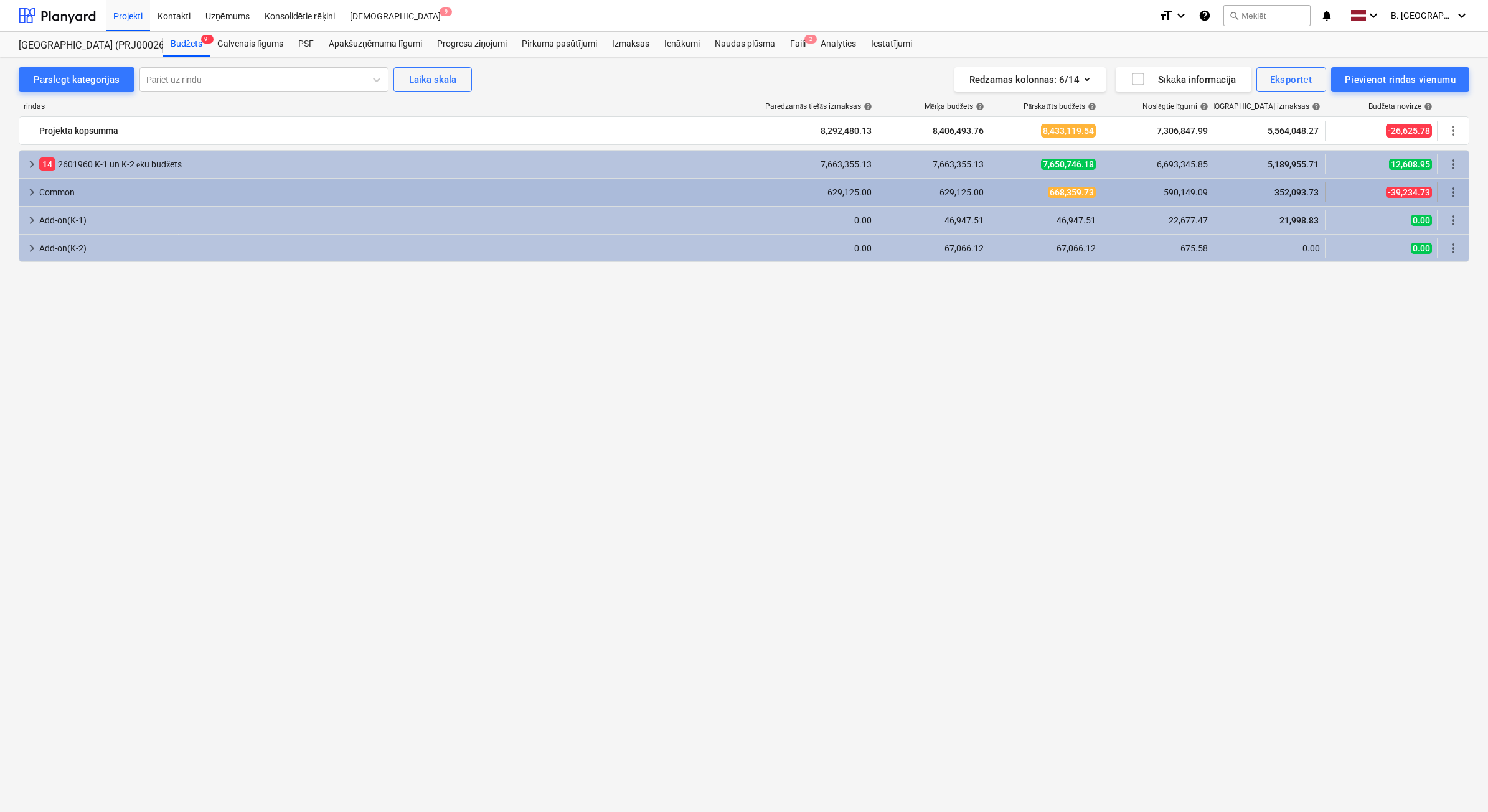
click at [35, 194] on span "keyboard_arrow_right" at bounding box center [31, 192] width 15 height 15
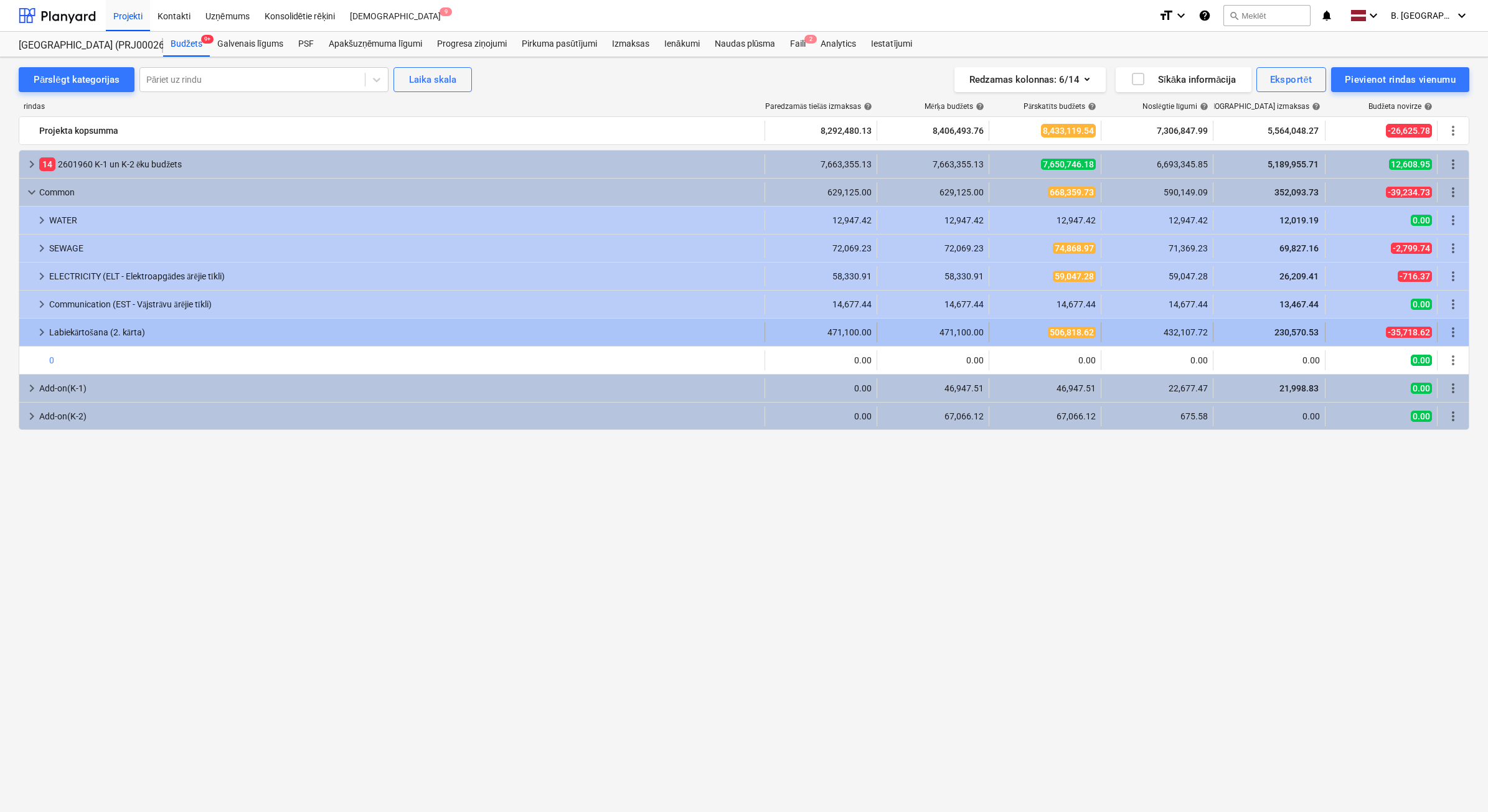
click at [39, 330] on span "keyboard_arrow_right" at bounding box center [41, 332] width 15 height 15
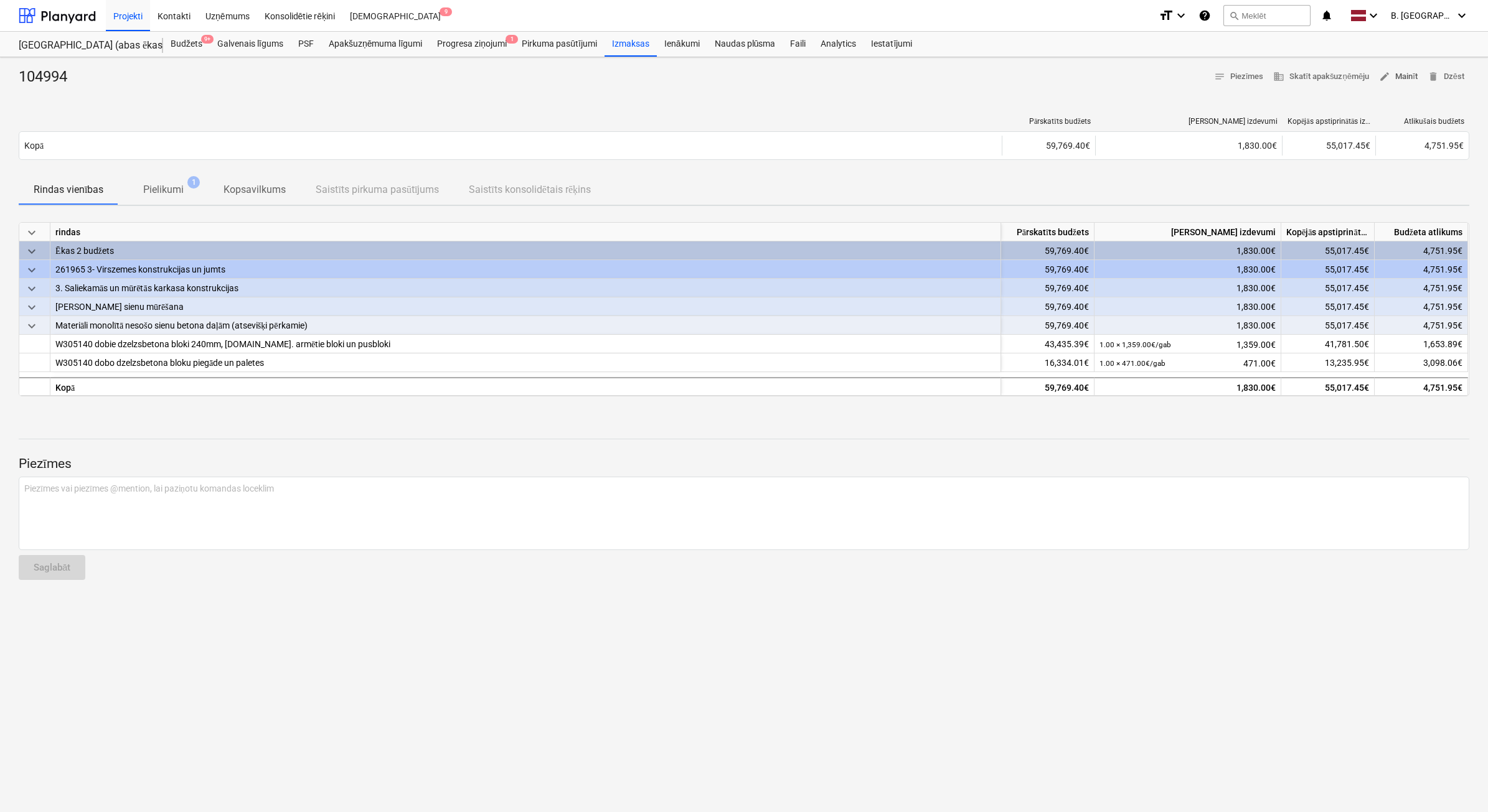
click at [1400, 76] on span "edit Mainīt" at bounding box center [1398, 77] width 39 height 14
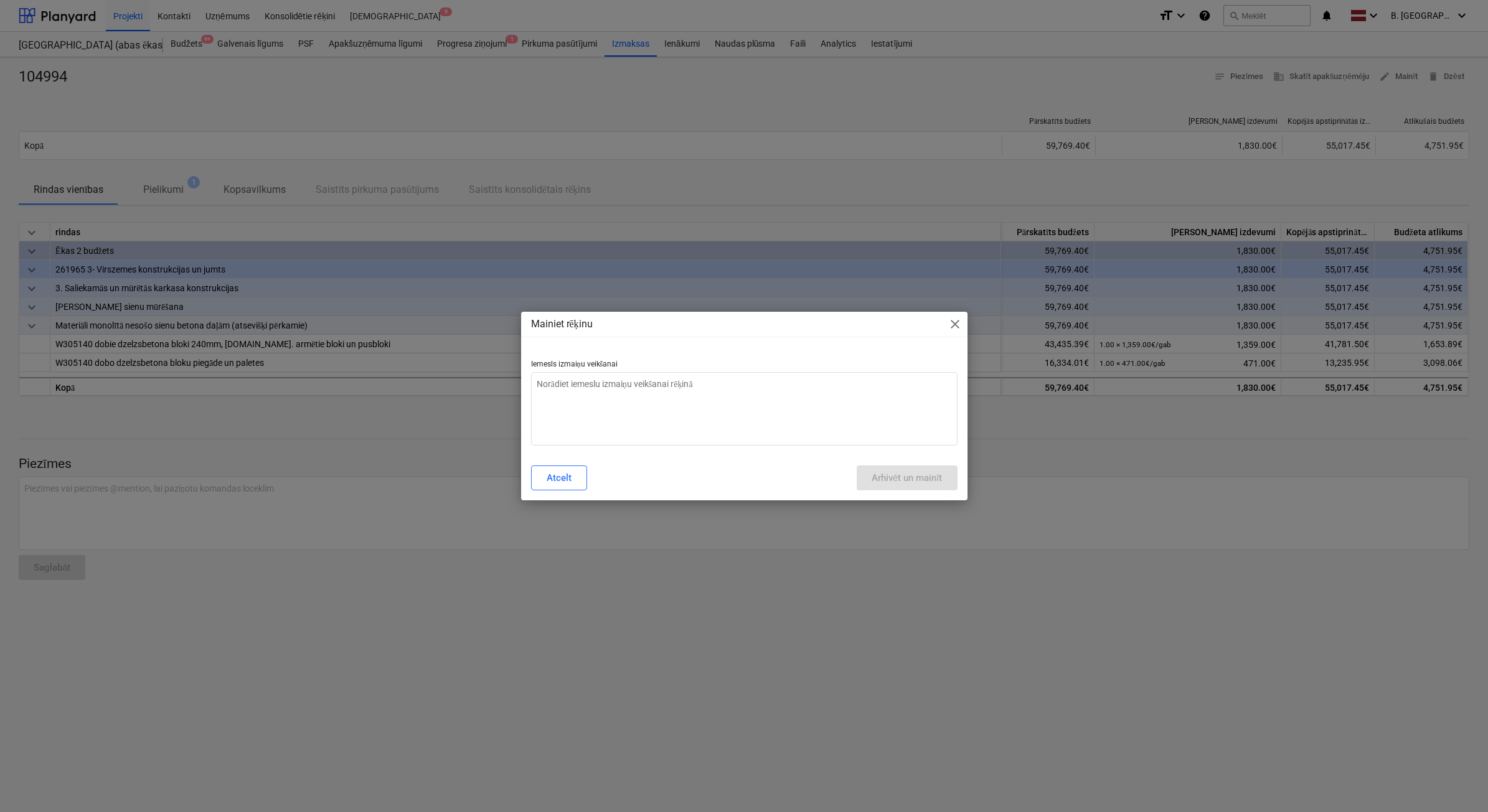
type textarea "x"
click at [691, 396] on textarea at bounding box center [744, 409] width 426 height 74
type textarea "N"
type textarea "x"
type textarea "Ne"
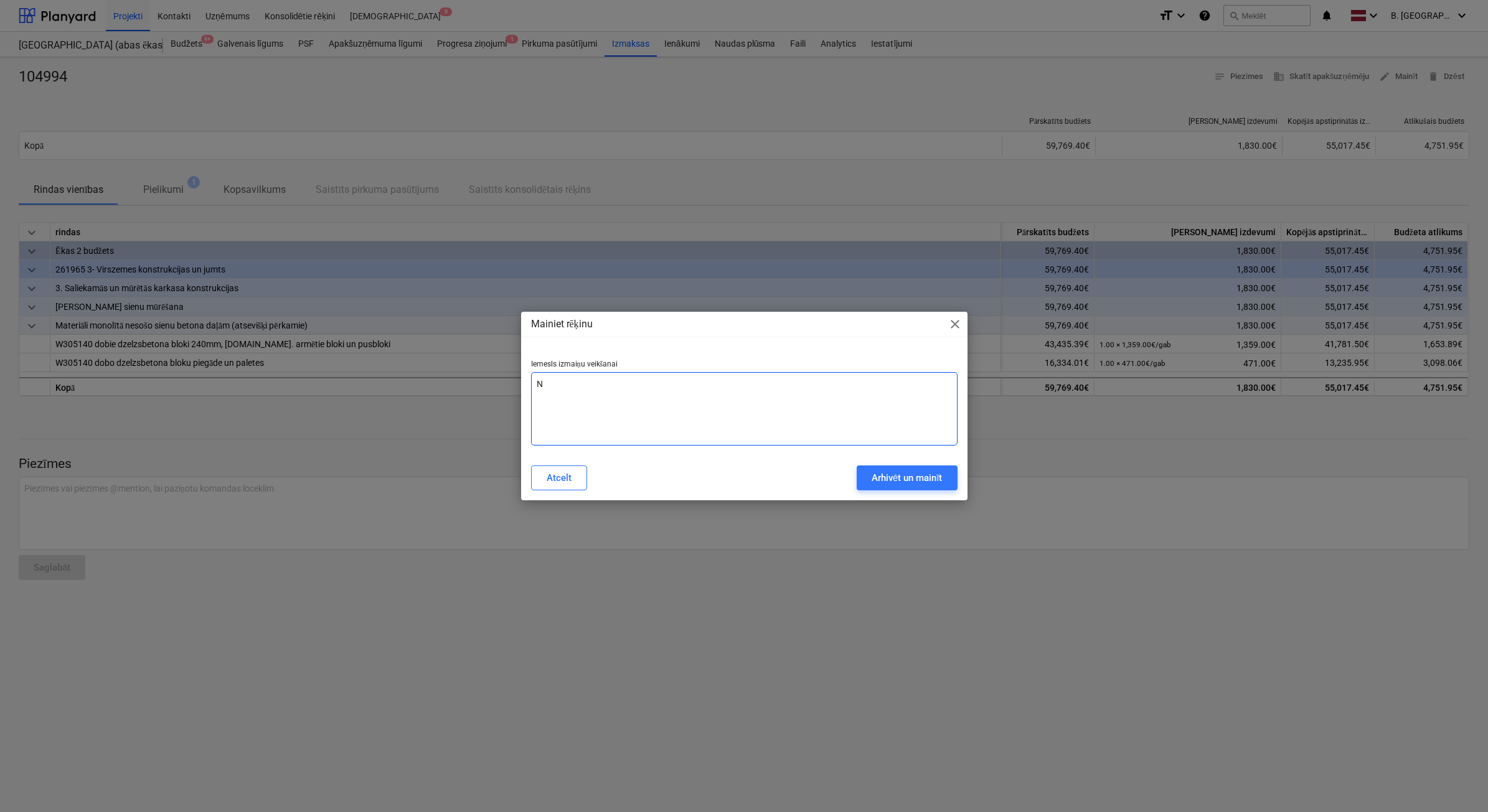
type textarea "x"
type textarea "Nep"
type textarea "x"
type textarea "Nepa"
type textarea "x"
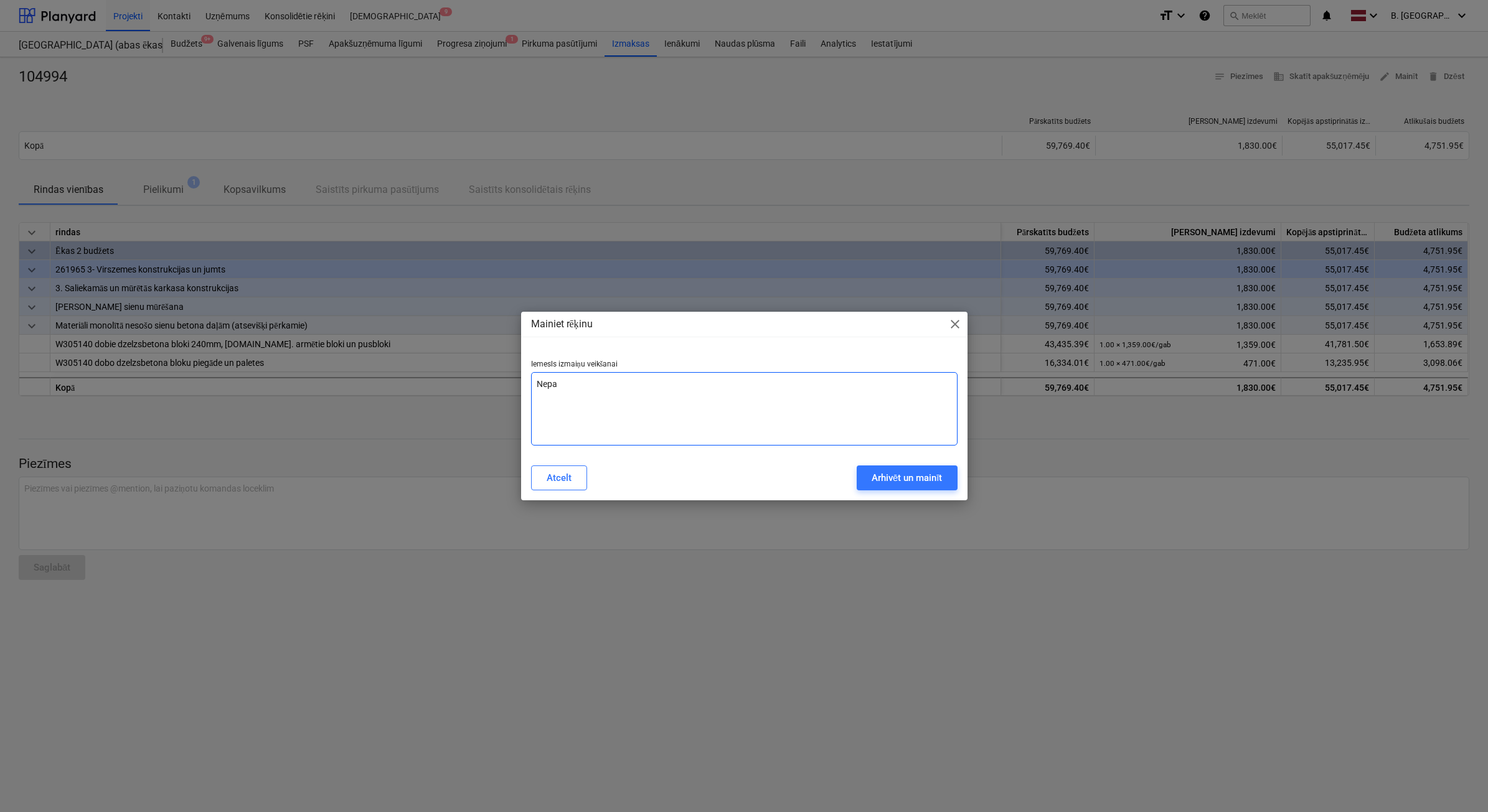
type textarea "Nepar"
type textarea "x"
type textarea "Nepare"
type textarea "x"
type textarea "Neparei"
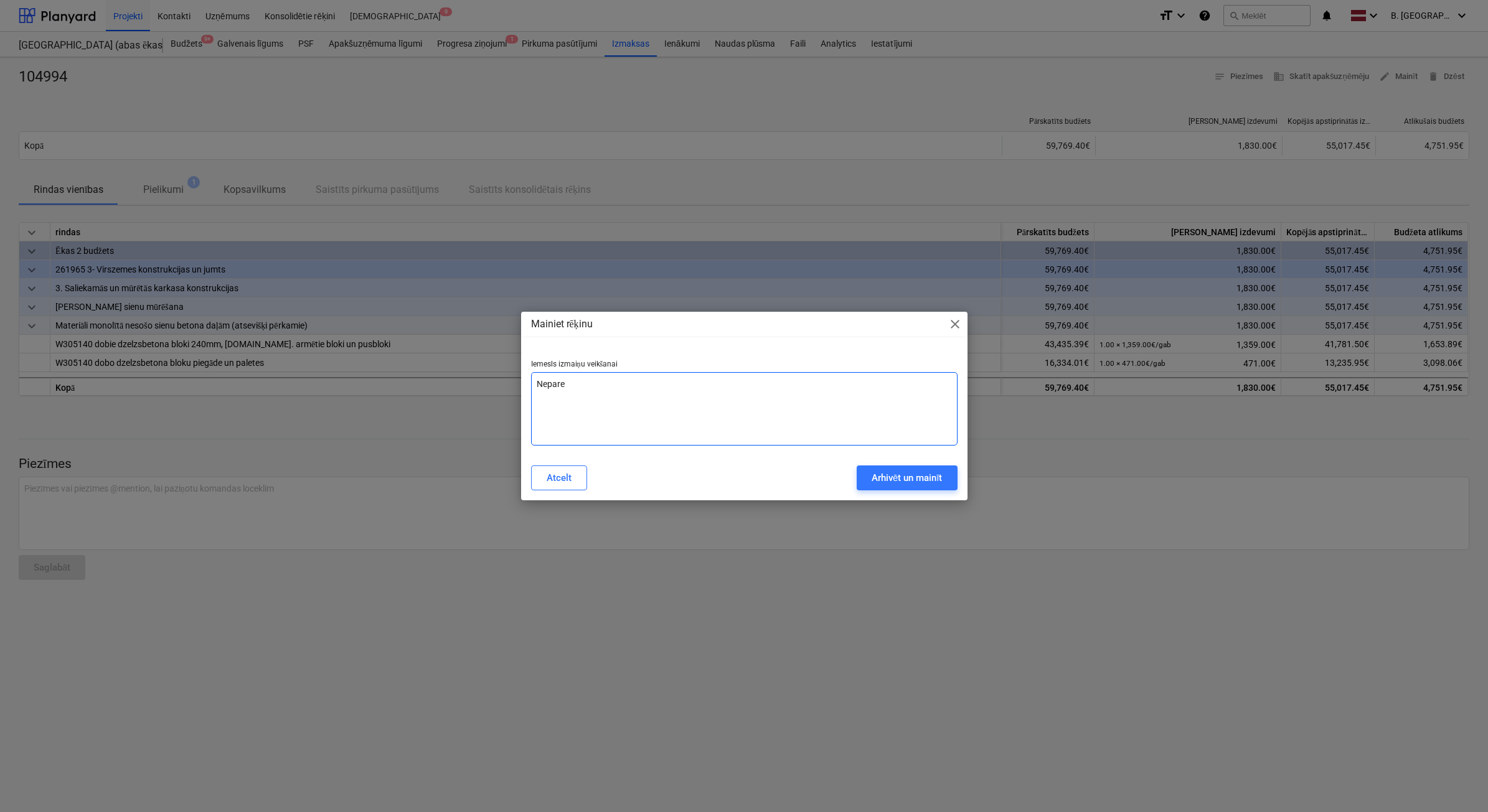
type textarea "x"
type textarea "Nepareiz"
type textarea "x"
type textarea "Nepareiza"
type textarea "x"
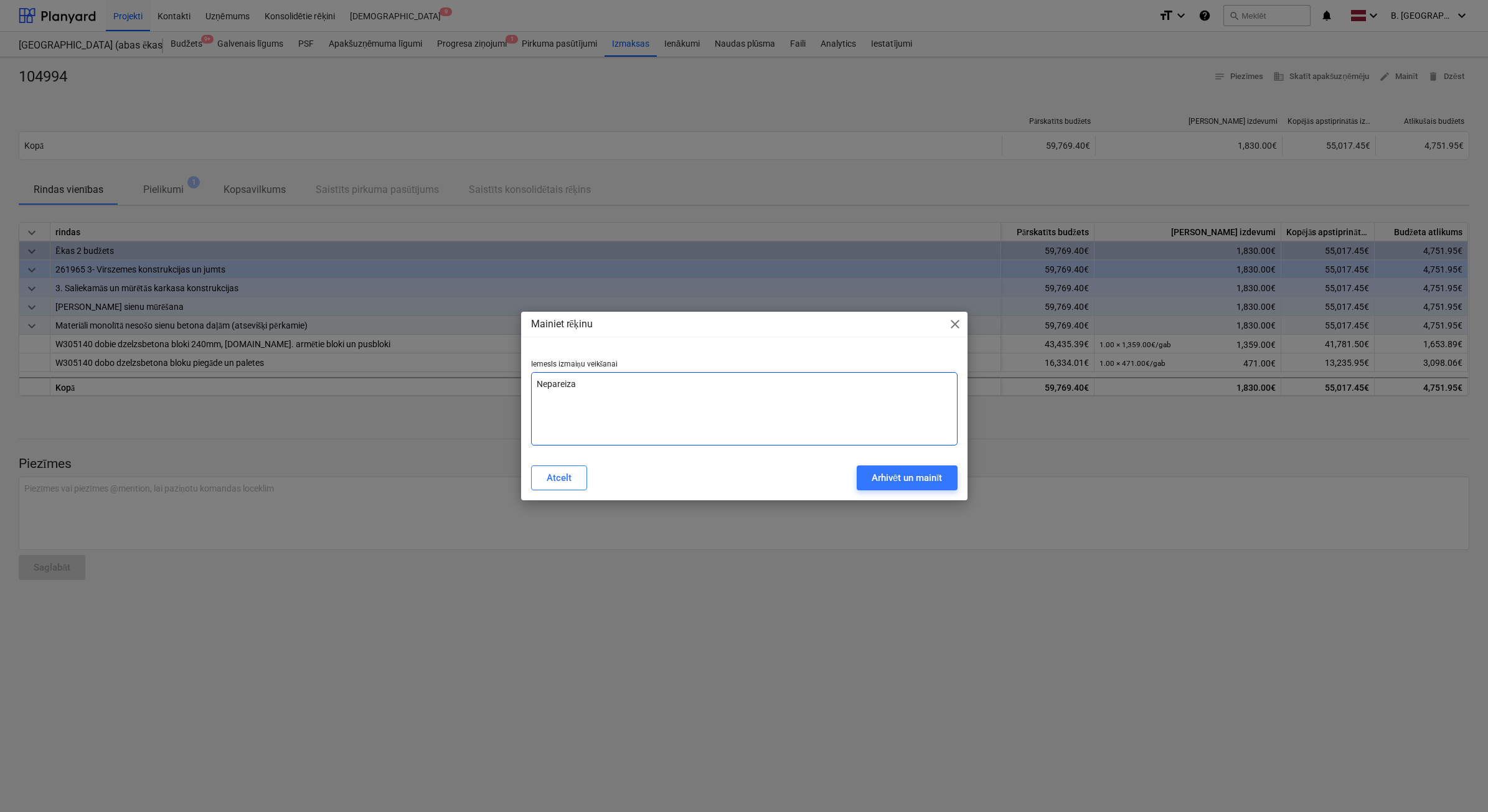
type textarea "Nepareiza"
type textarea "x"
type textarea "Nepareiza s"
type textarea "x"
type textarea "Nepareiza su"
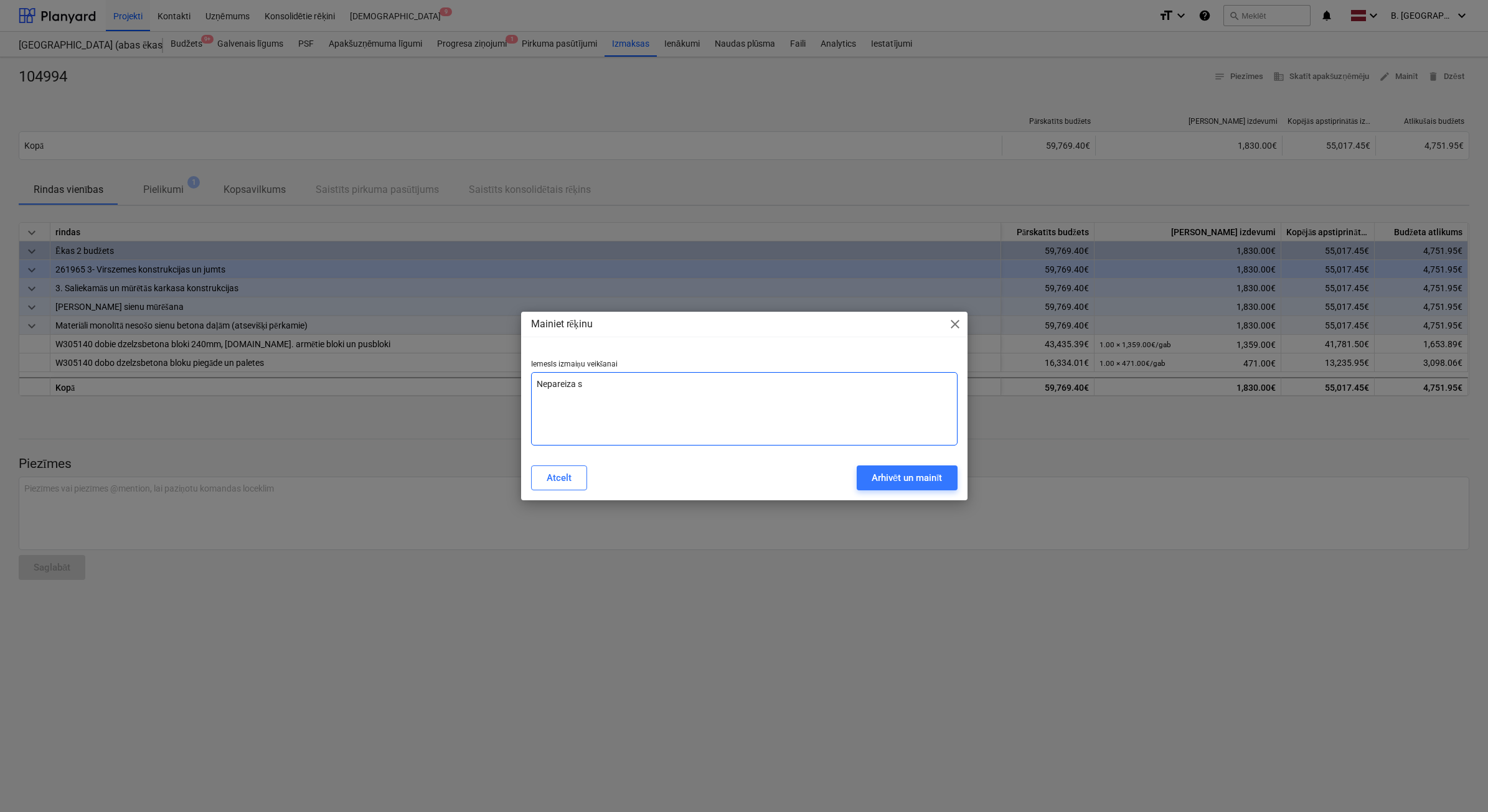
type textarea "x"
type textarea "Nepareiza sum"
type textarea "x"
type textarea "Nepareiza summ"
type textarea "x"
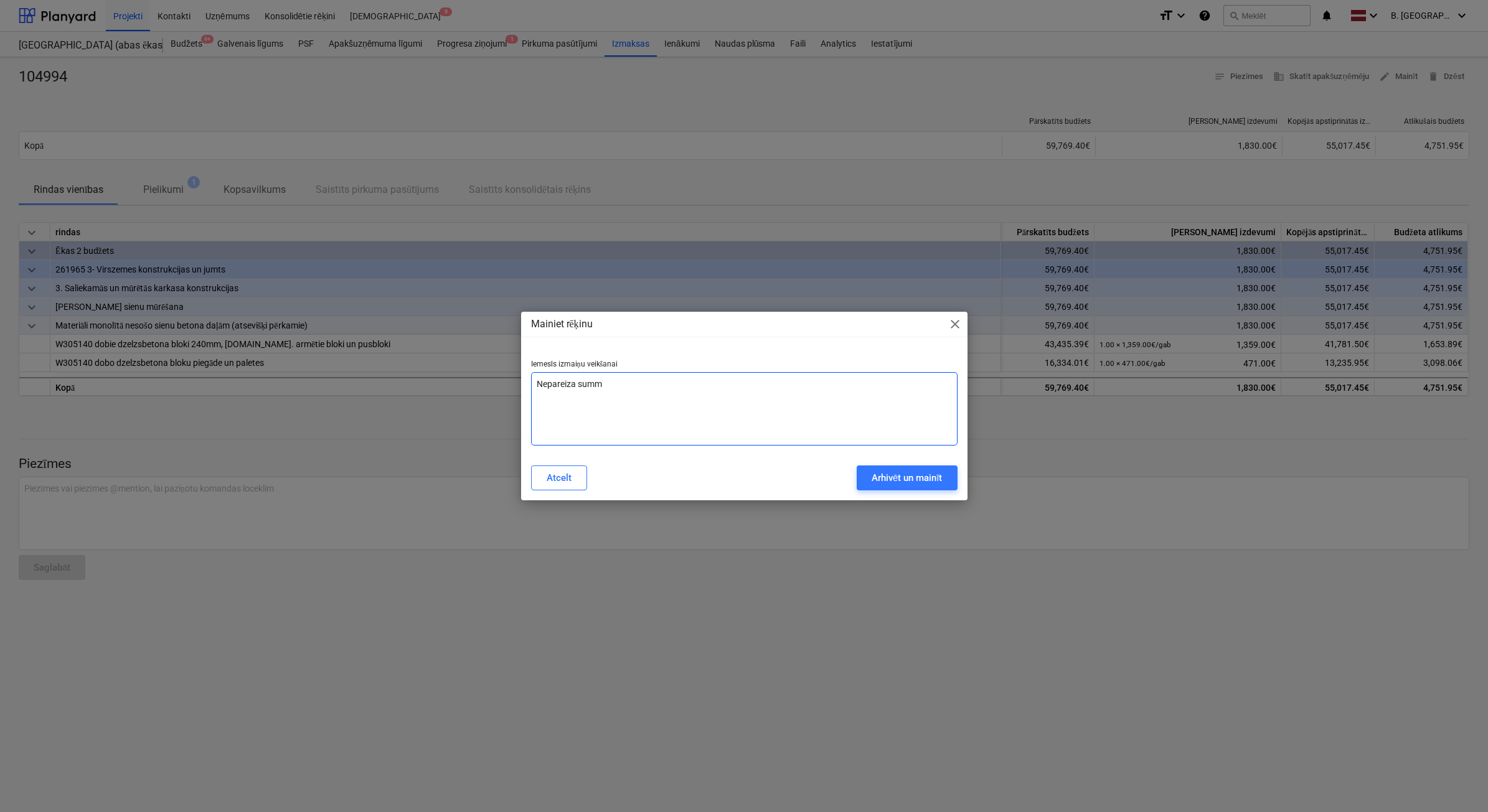
type textarea "Nepareiza summa"
type textarea "x"
type textarea "Nepareiza summa"
click at [923, 476] on div "Arhivēt un mainīt" at bounding box center [906, 478] width 71 height 16
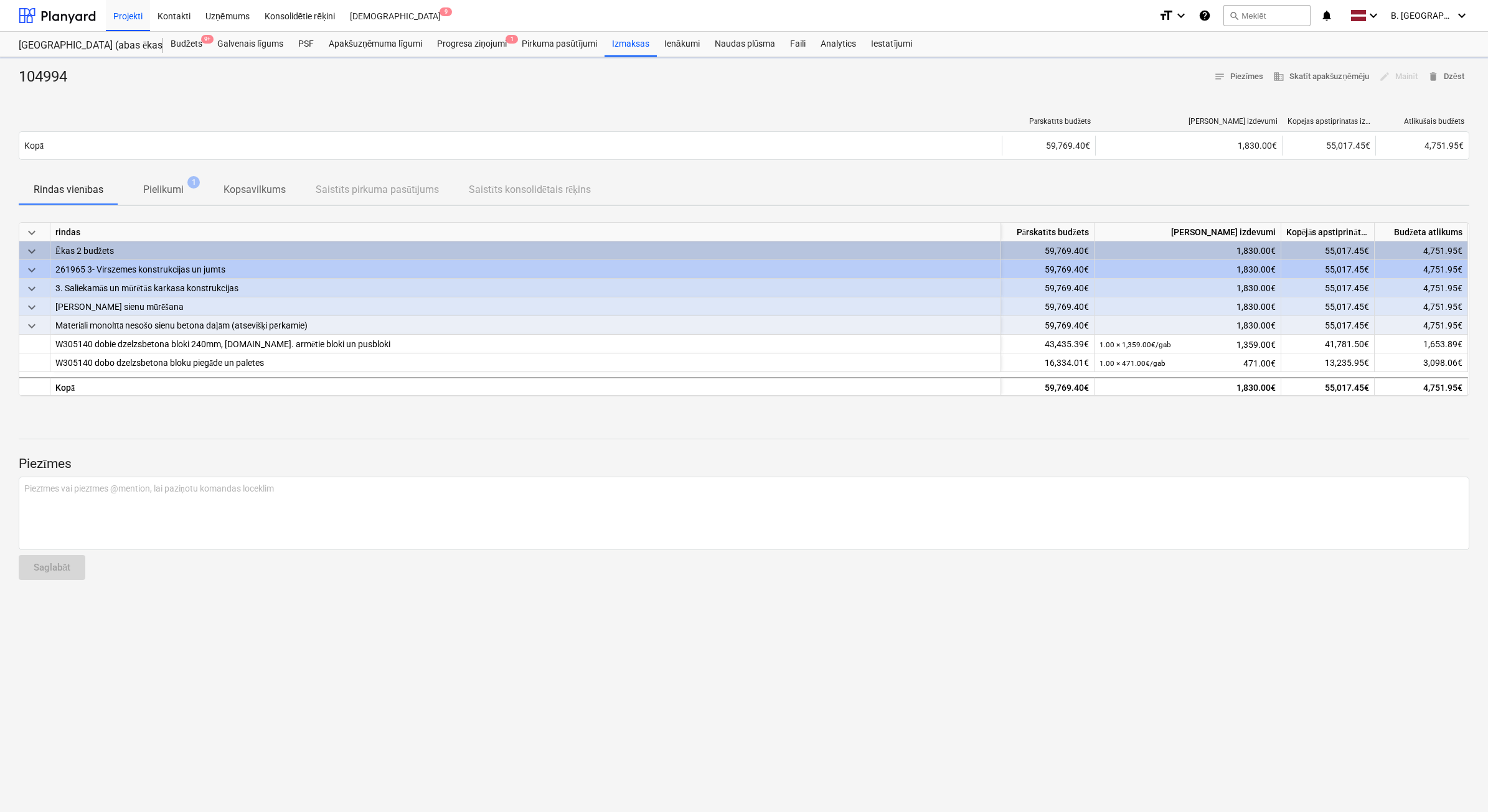
type textarea "x"
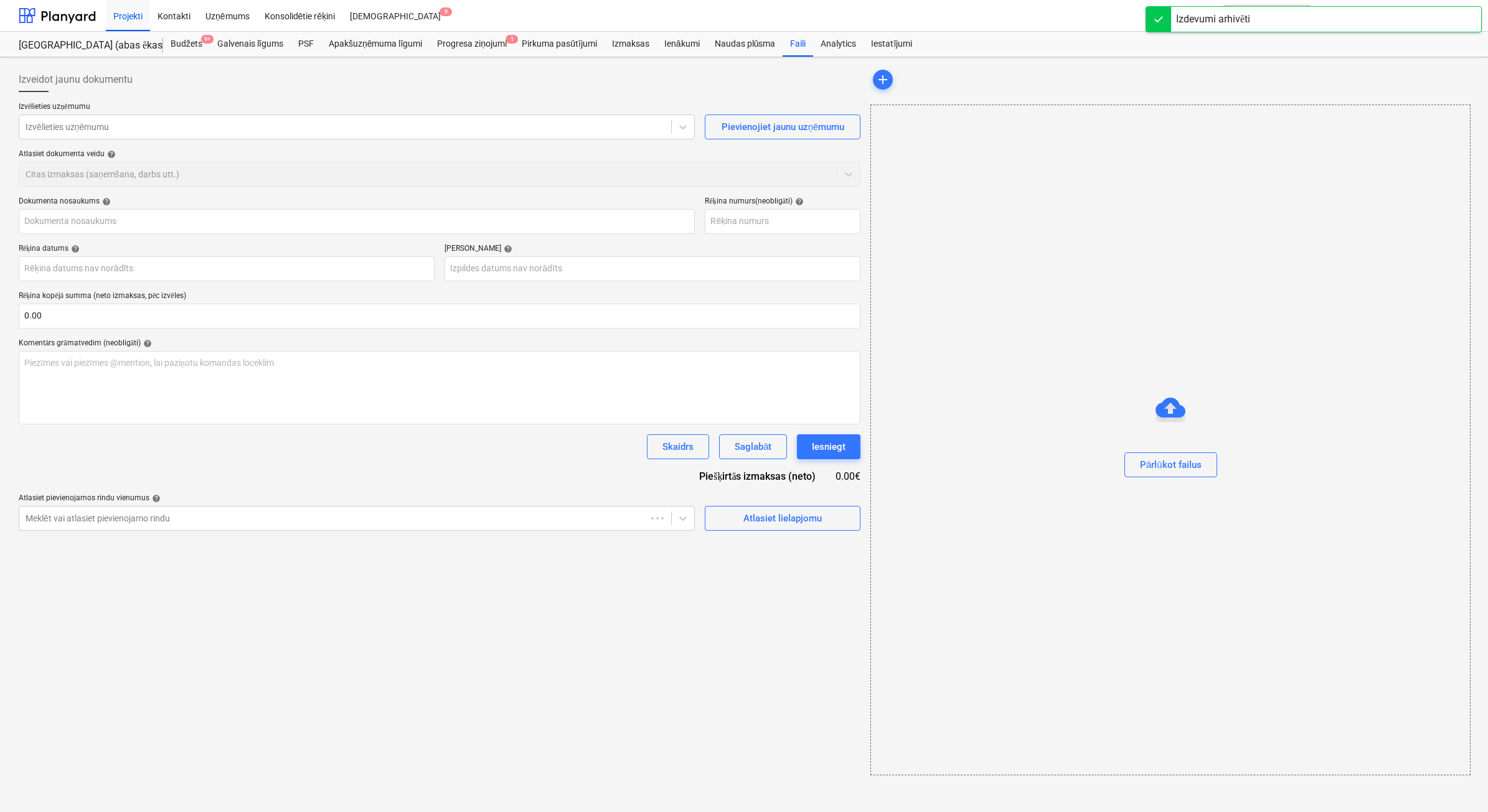
type input "104994"
type input "02 Oct 2025"
type input "23 Oct 2025"
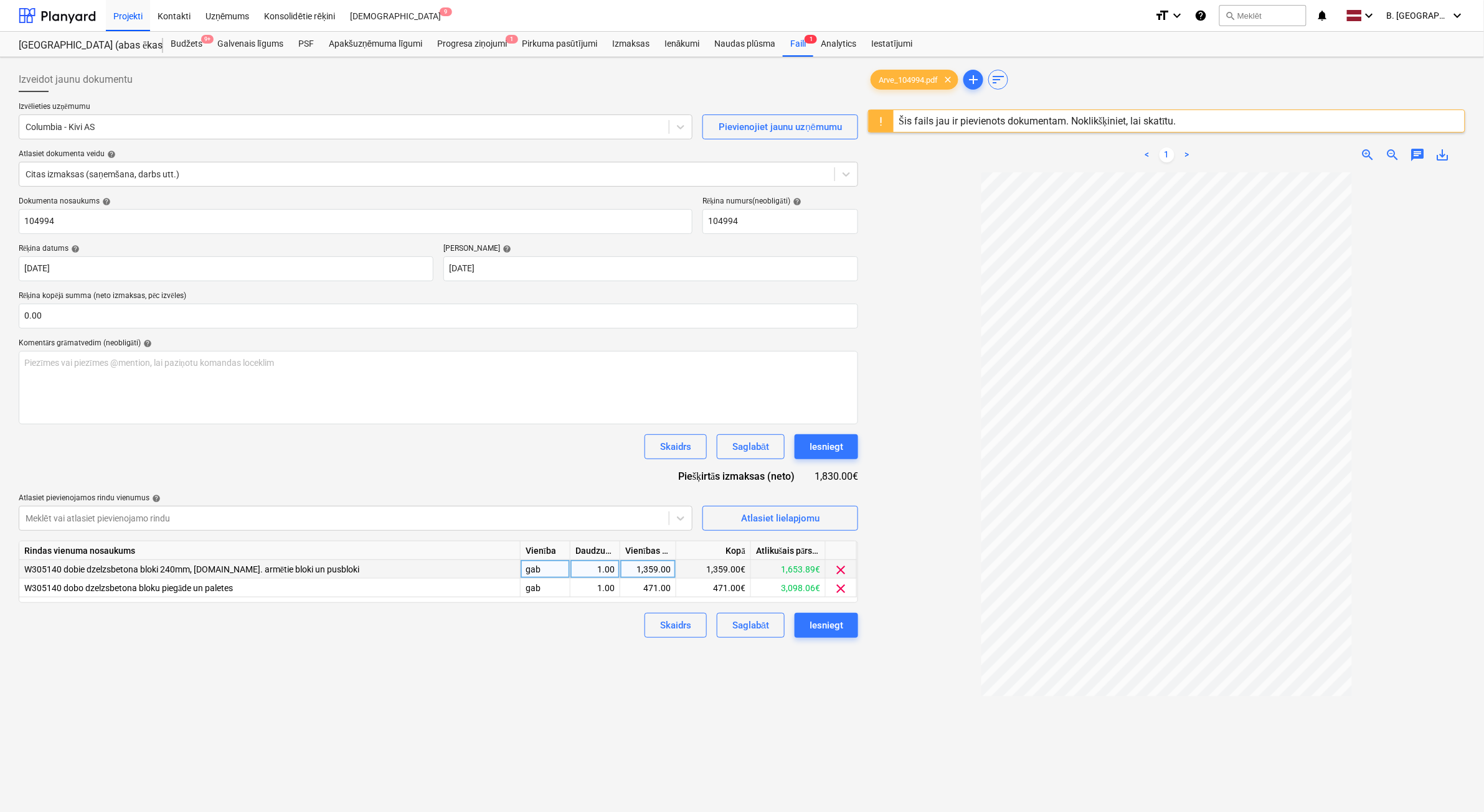
click at [668, 564] on div "1,359.00" at bounding box center [648, 569] width 46 height 19
click at [668, 570] on input "1359" at bounding box center [648, 569] width 56 height 18
click at [663, 589] on div "471.00" at bounding box center [648, 588] width 46 height 19
click at [671, 589] on input "471" at bounding box center [648, 588] width 56 height 18
type input "471.8"
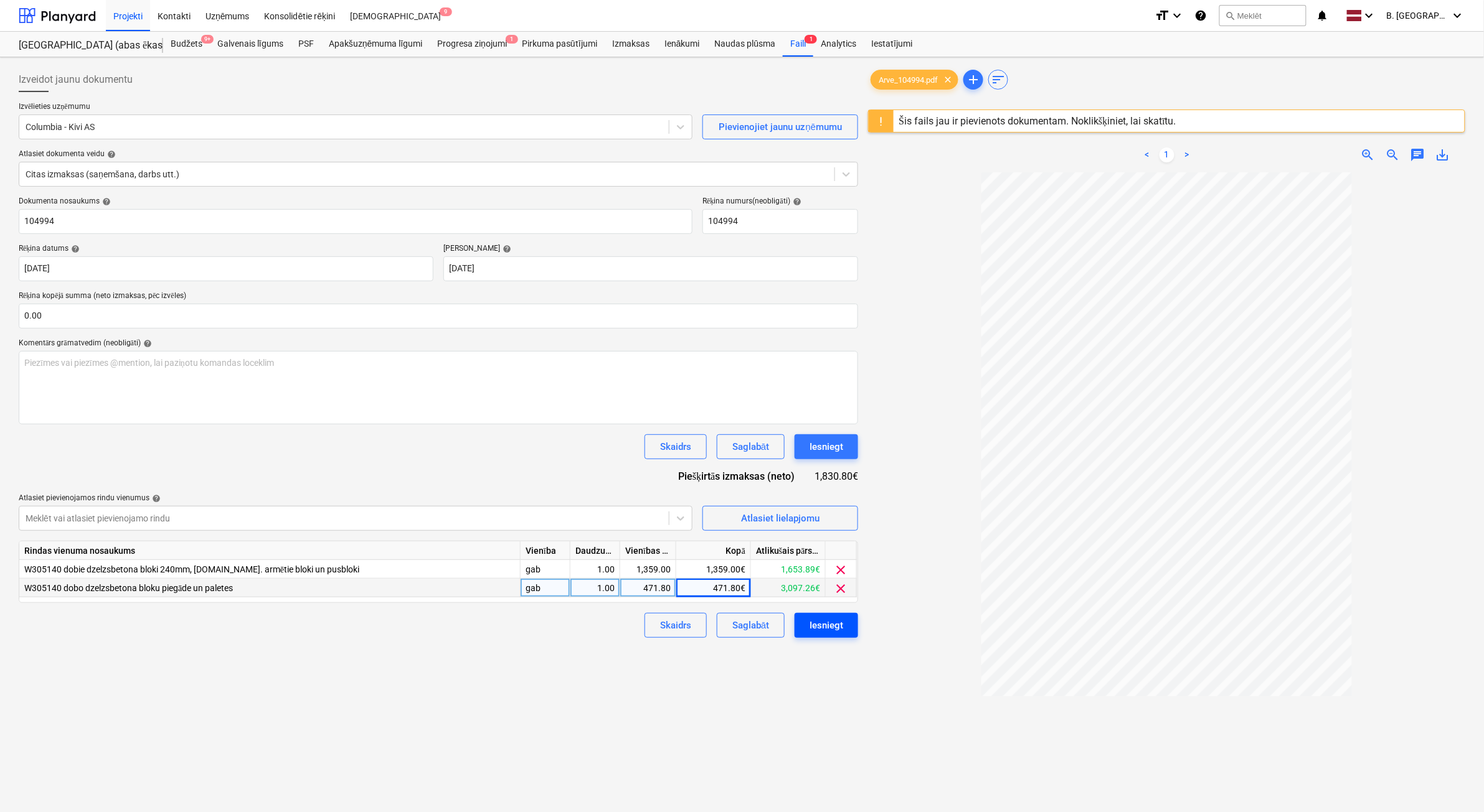
click at [821, 621] on div "Iesniegt" at bounding box center [826, 625] width 33 height 16
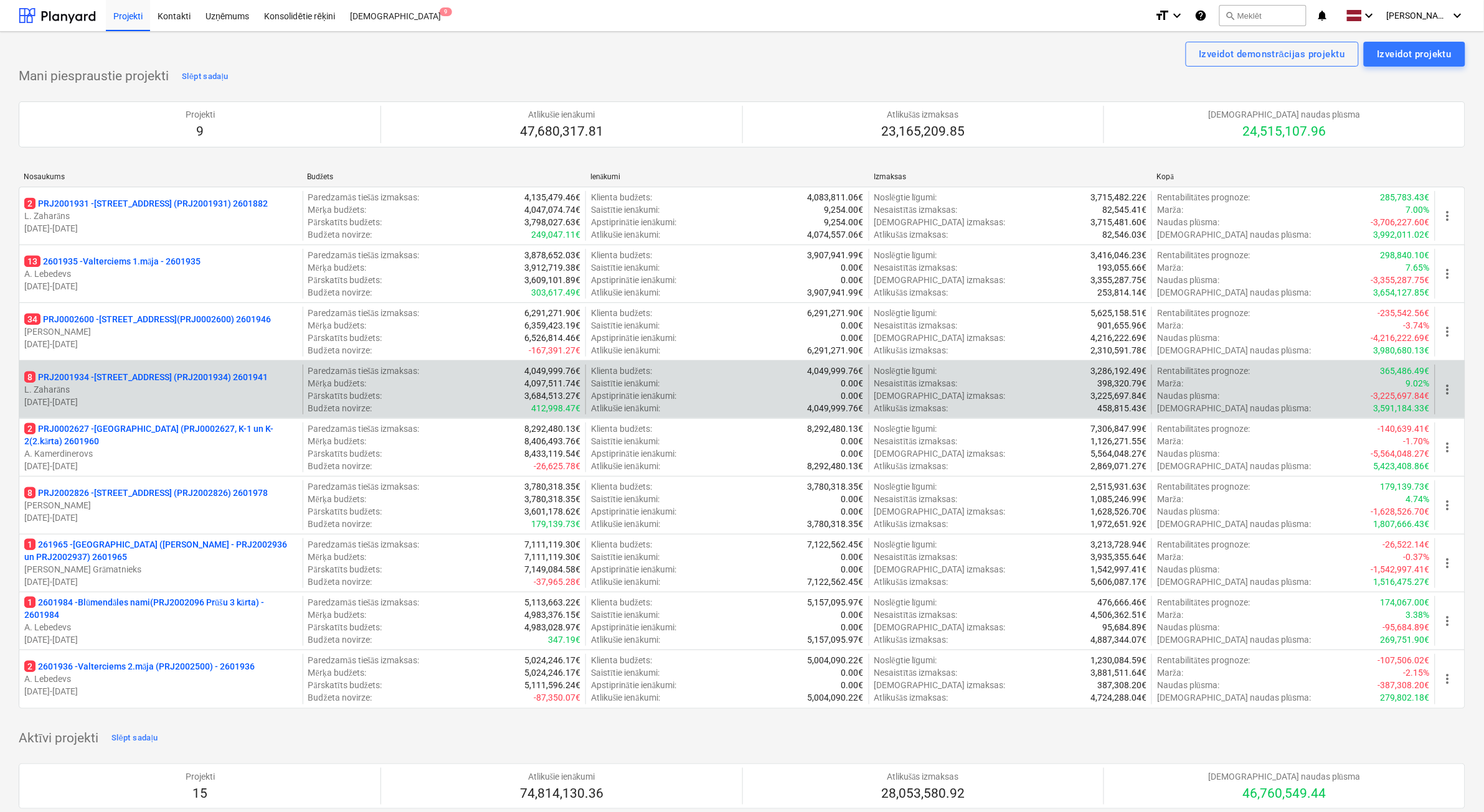
click at [160, 389] on p "L. Zaharāns" at bounding box center [161, 389] width 274 height 13
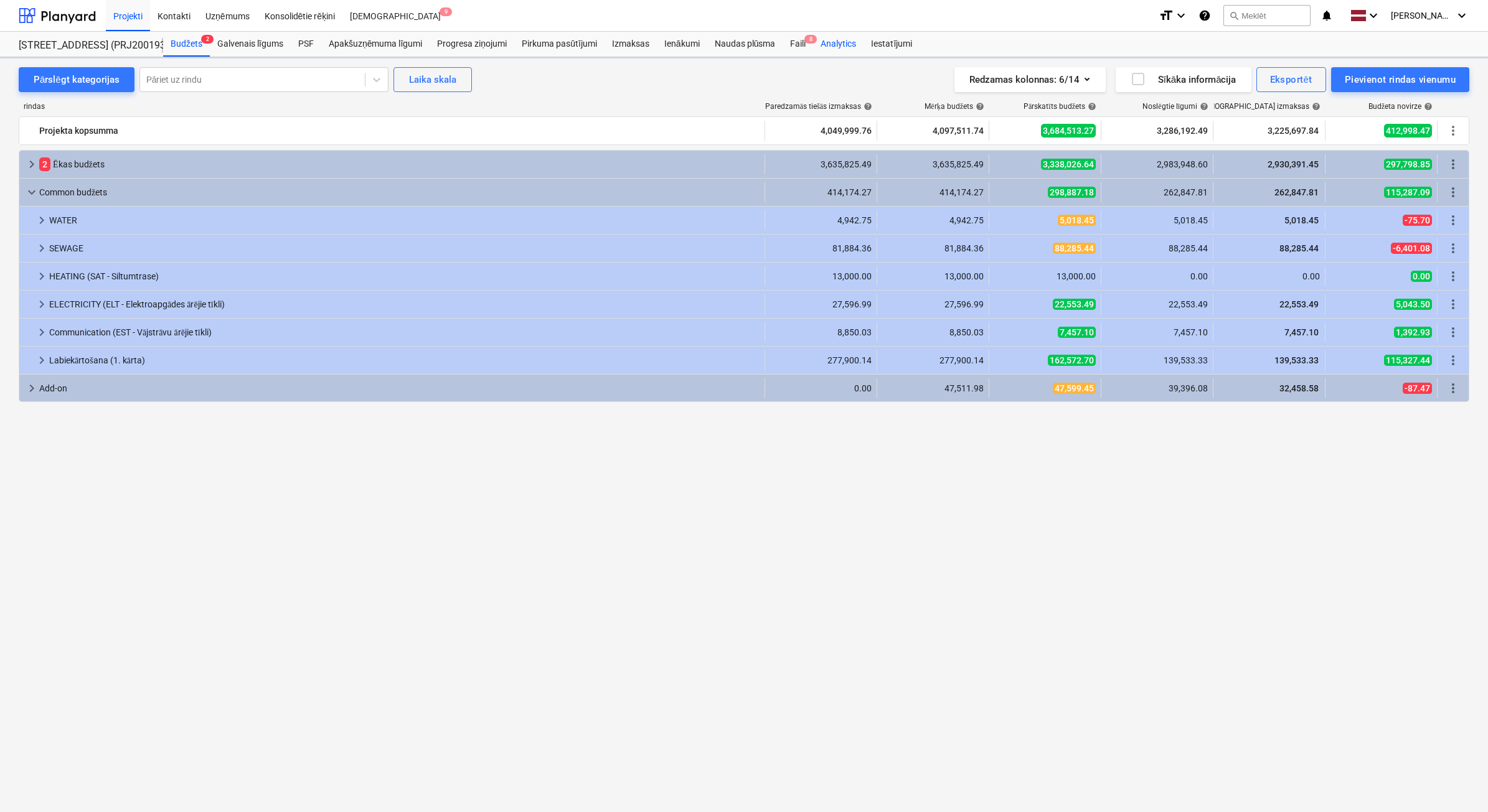
click at [794, 40] on div "Faili 8" at bounding box center [798, 44] width 31 height 25
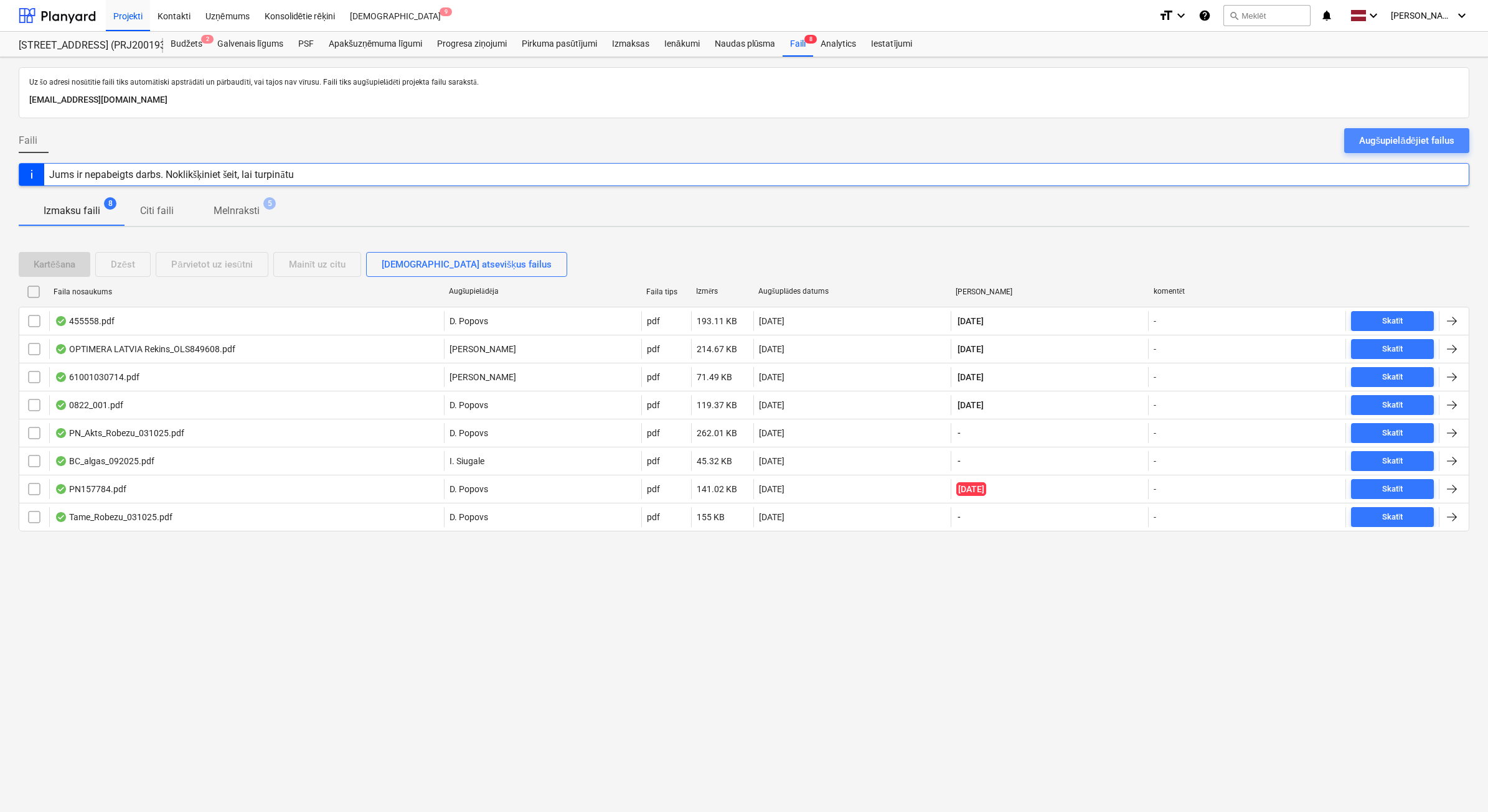
click at [1421, 146] on div "Augšupielādējiet failus" at bounding box center [1407, 141] width 95 height 16
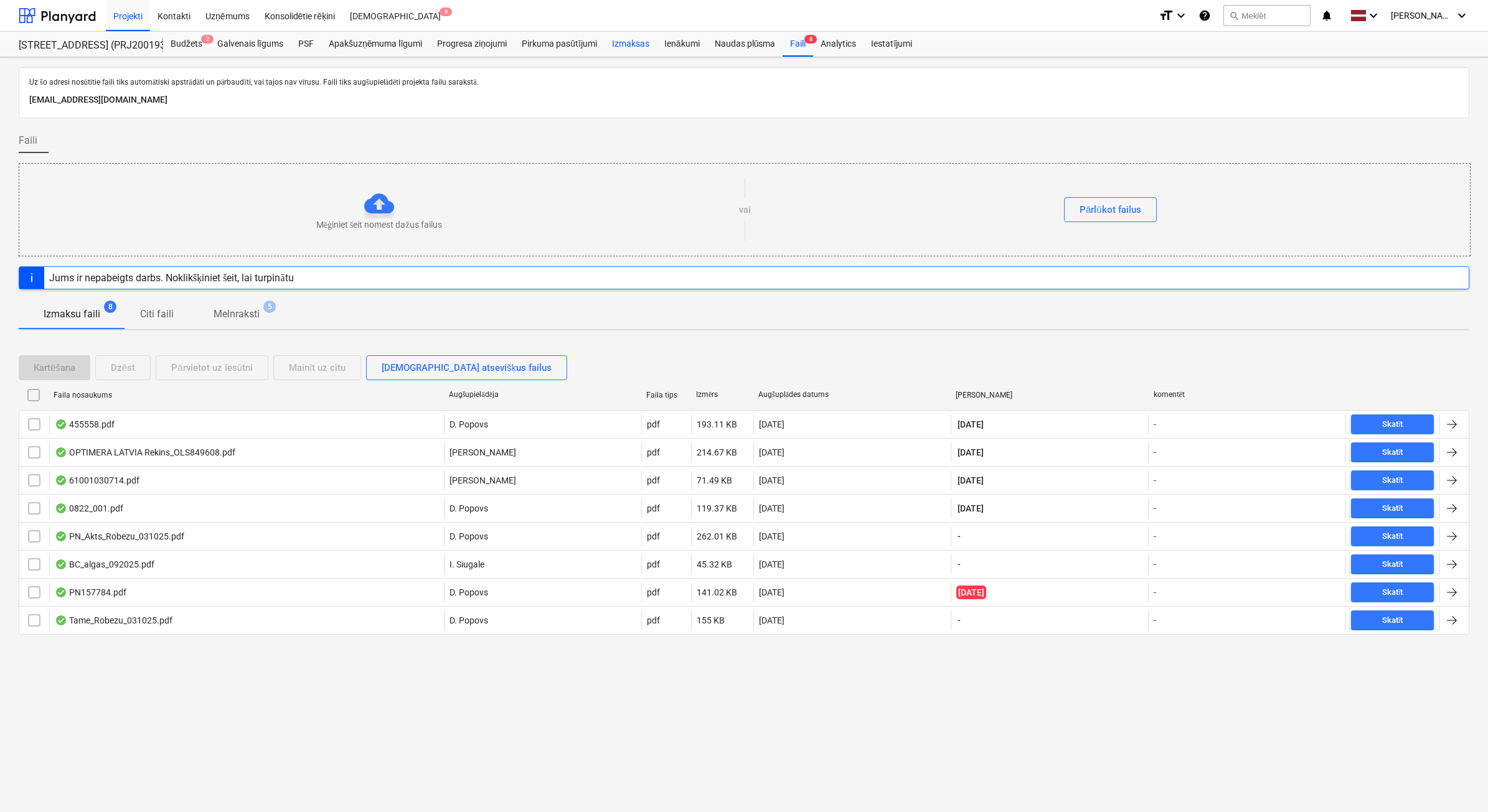
click at [651, 46] on div "Izmaksas" at bounding box center [631, 44] width 52 height 25
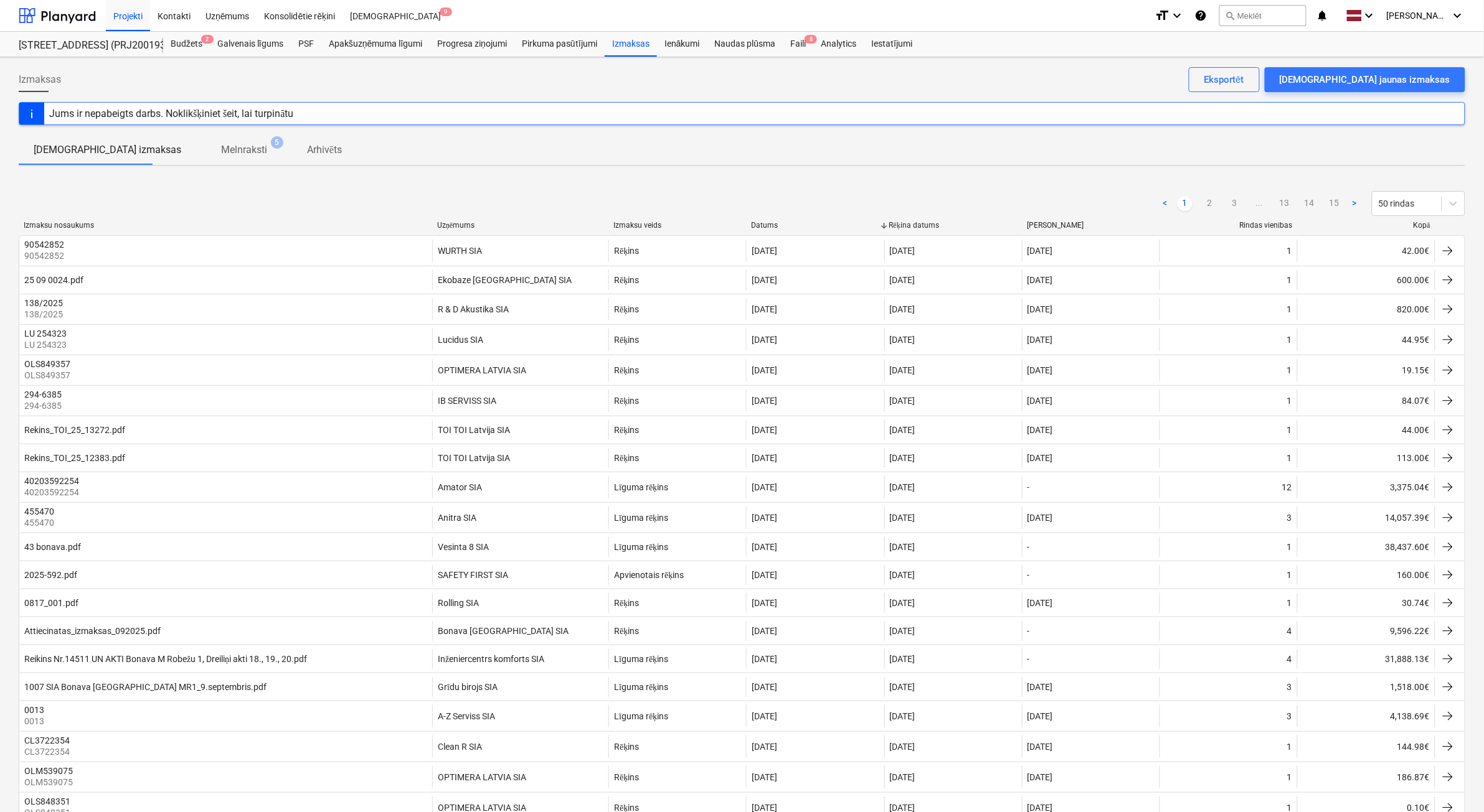
click at [1431, 231] on div "Izmaksu nosaukums Uzņēmums Izmaksu veids Datums Rēķina datums [PERSON_NAME] vie…" at bounding box center [742, 228] width 1447 height 14
click at [1425, 227] on div at bounding box center [1436, 225] width 22 height 9
click at [1425, 226] on div at bounding box center [1436, 225] width 22 height 9
click at [1415, 224] on div "Kopā" at bounding box center [1367, 225] width 127 height 9
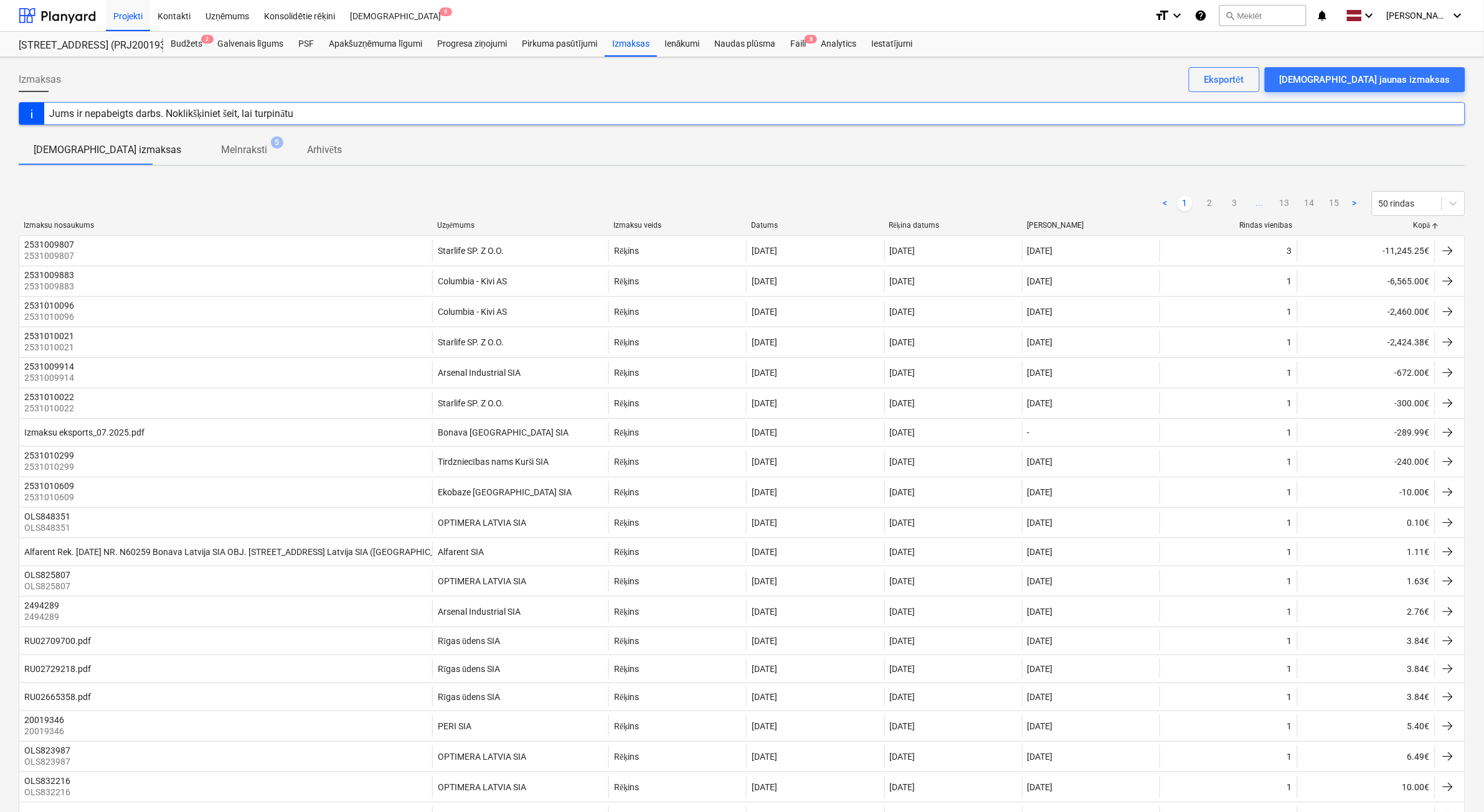
click at [1252, 204] on span "..." at bounding box center [1260, 204] width 15 height 15
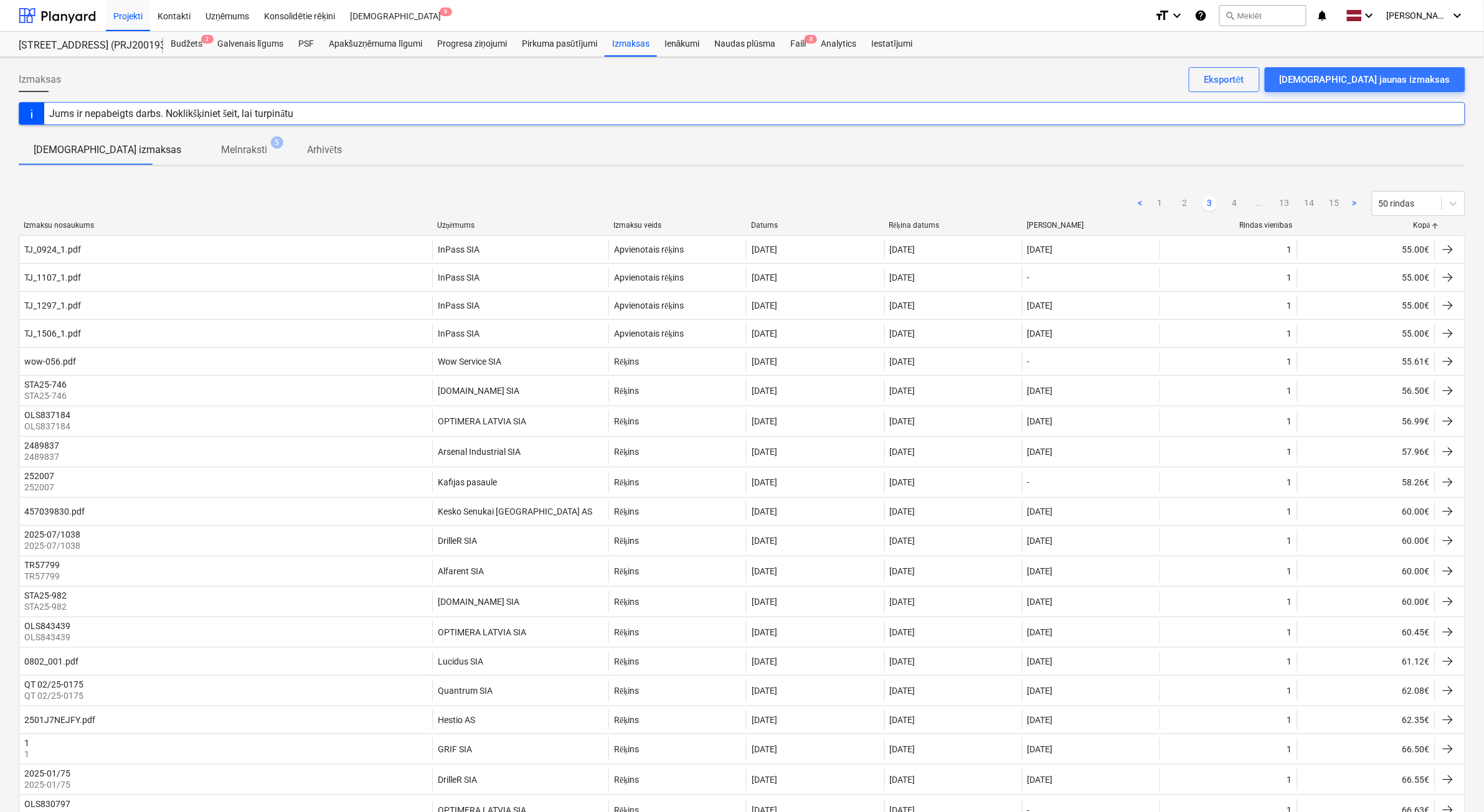
click at [1263, 207] on span "..." at bounding box center [1260, 204] width 15 height 15
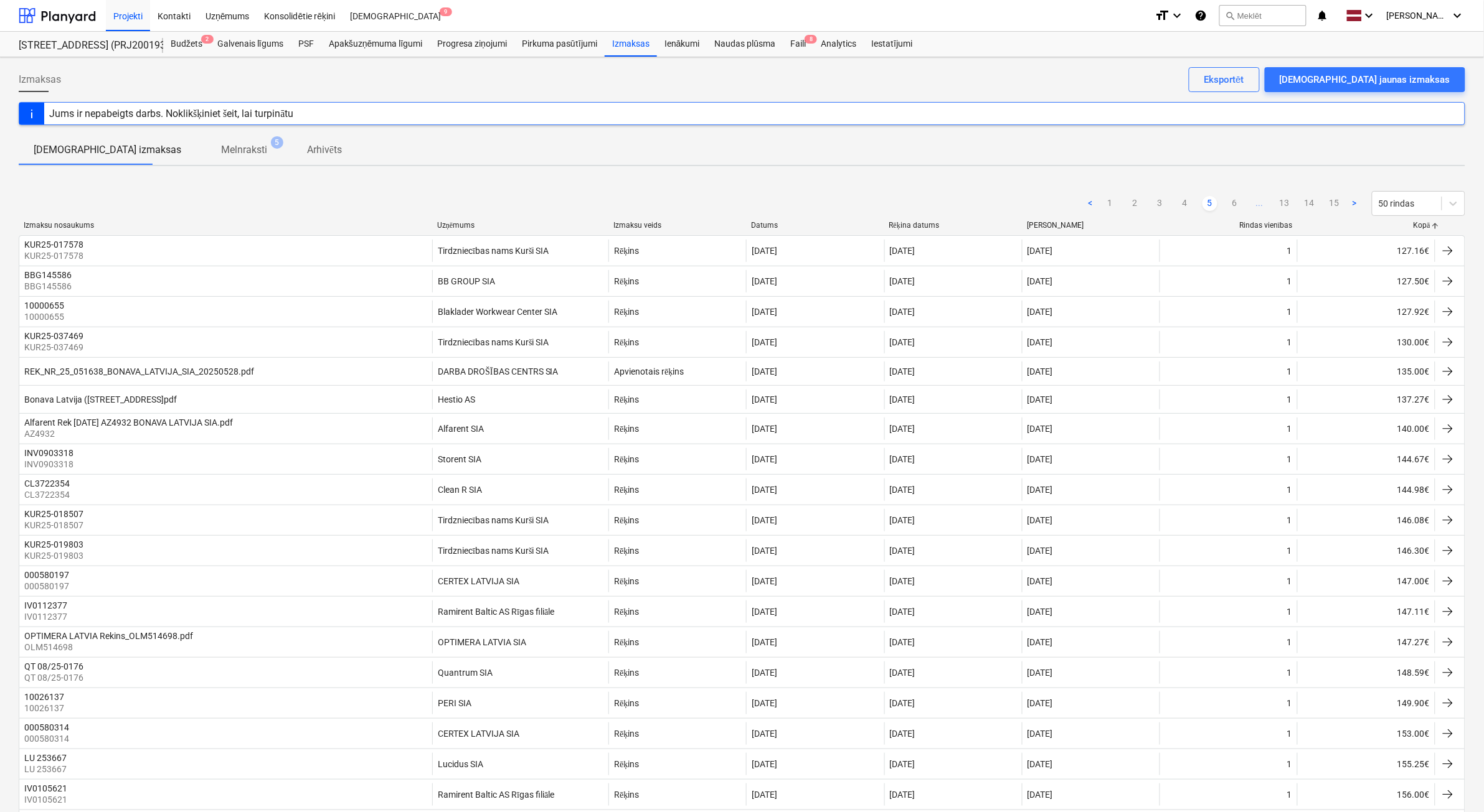
click at [1263, 207] on span "..." at bounding box center [1260, 204] width 15 height 15
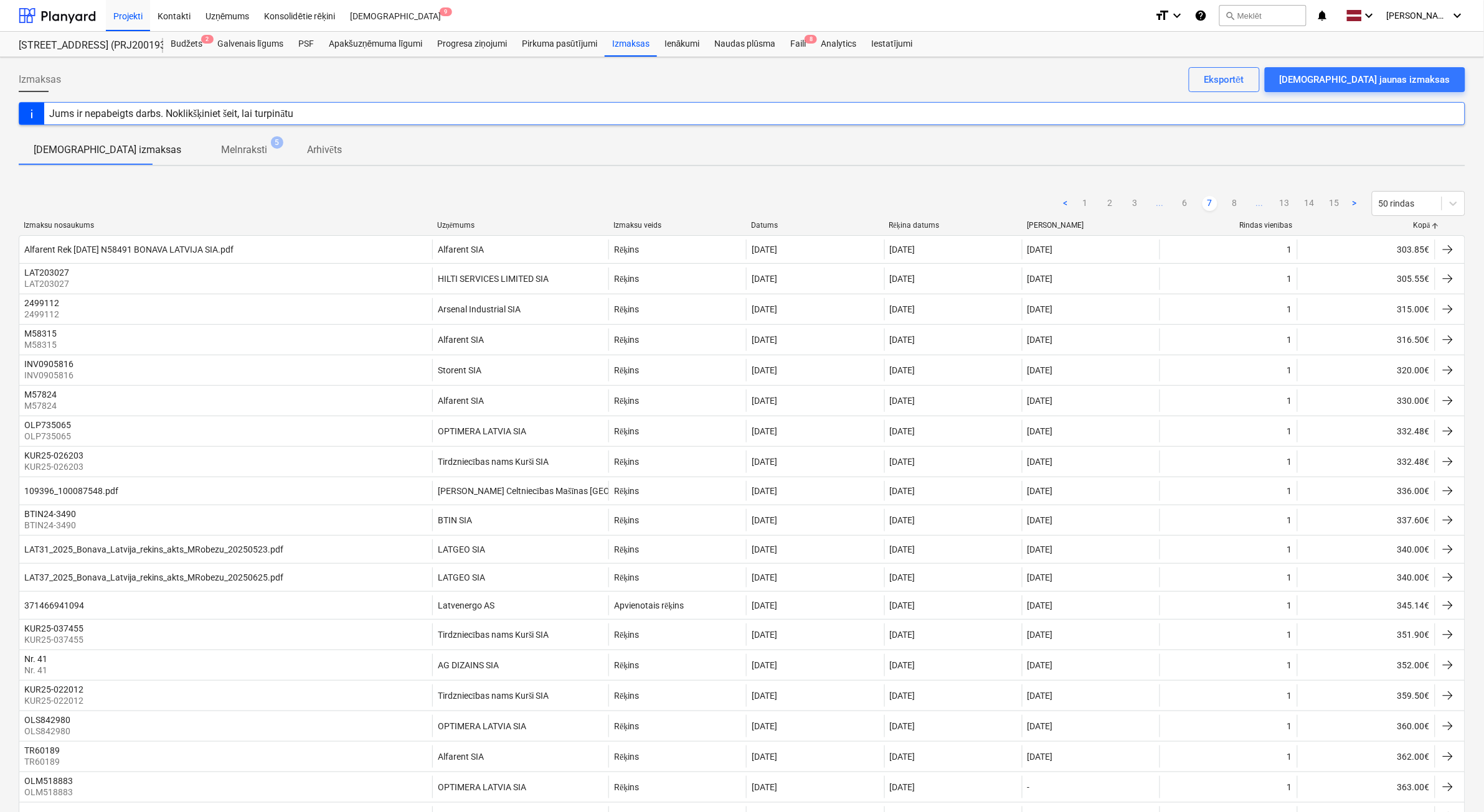
click at [1263, 207] on span "..." at bounding box center [1260, 204] width 15 height 15
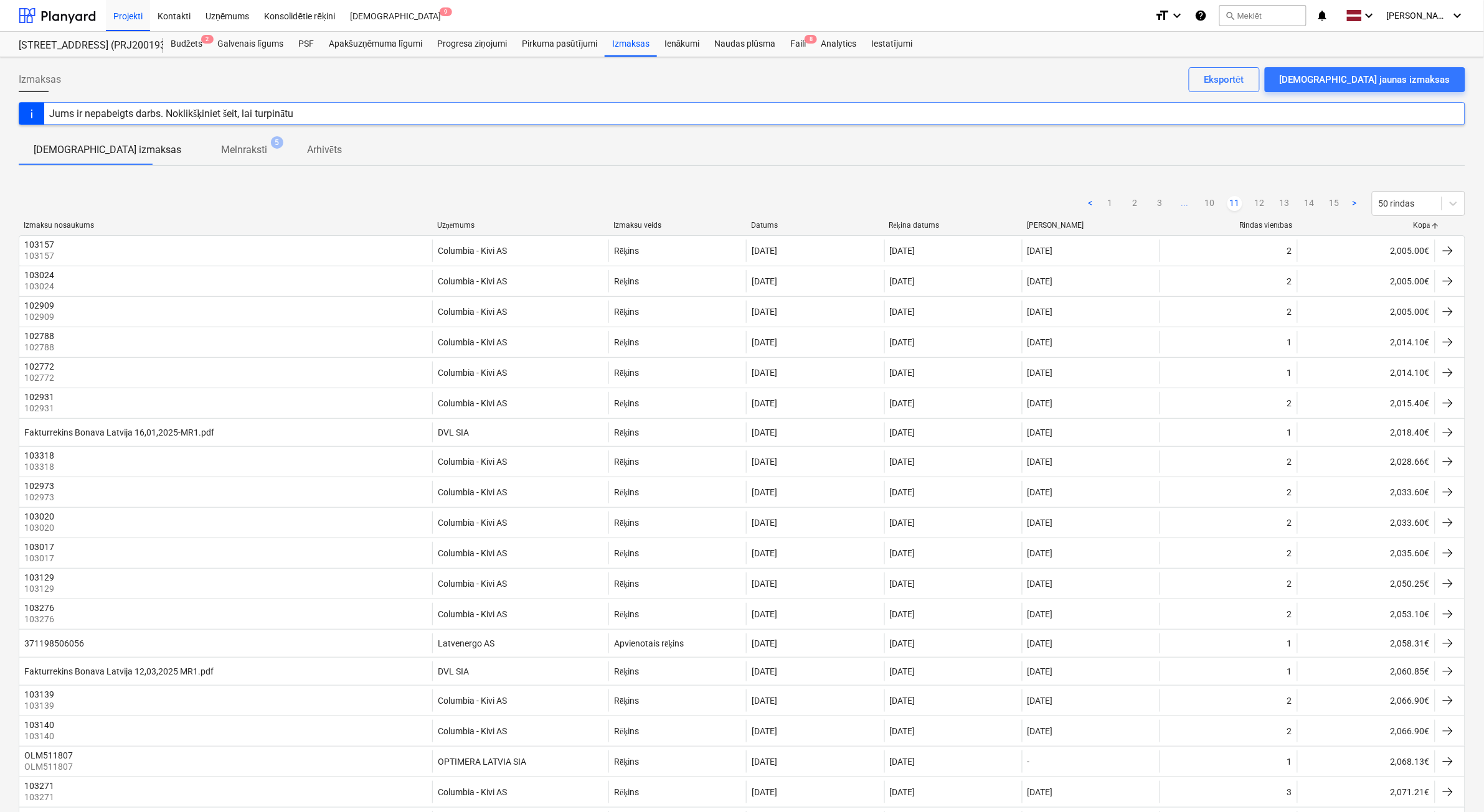
click at [1263, 207] on link "12" at bounding box center [1260, 204] width 15 height 15
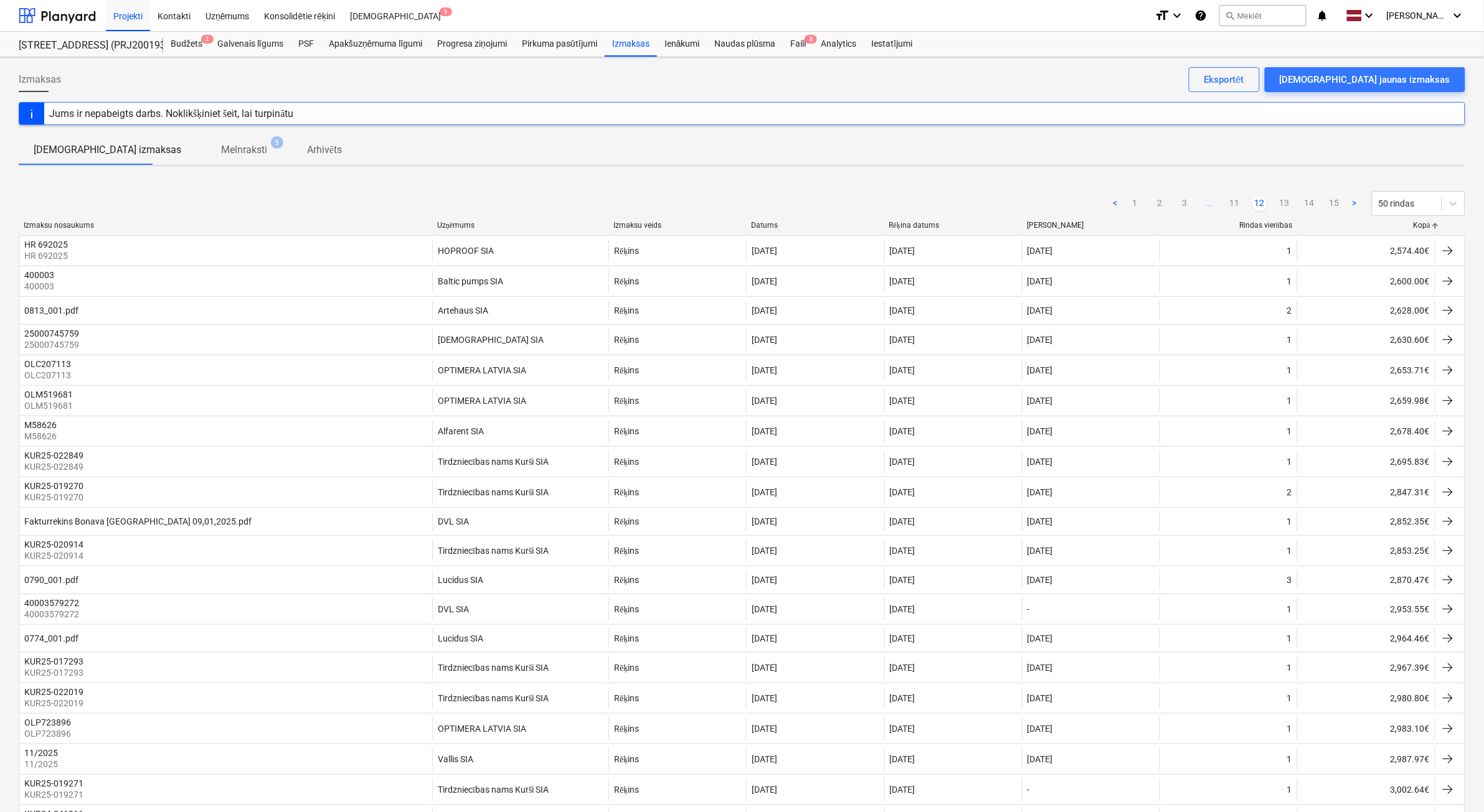
click at [1263, 207] on link "12" at bounding box center [1260, 204] width 15 height 15
click at [1217, 202] on span "..." at bounding box center [1210, 204] width 15 height 15
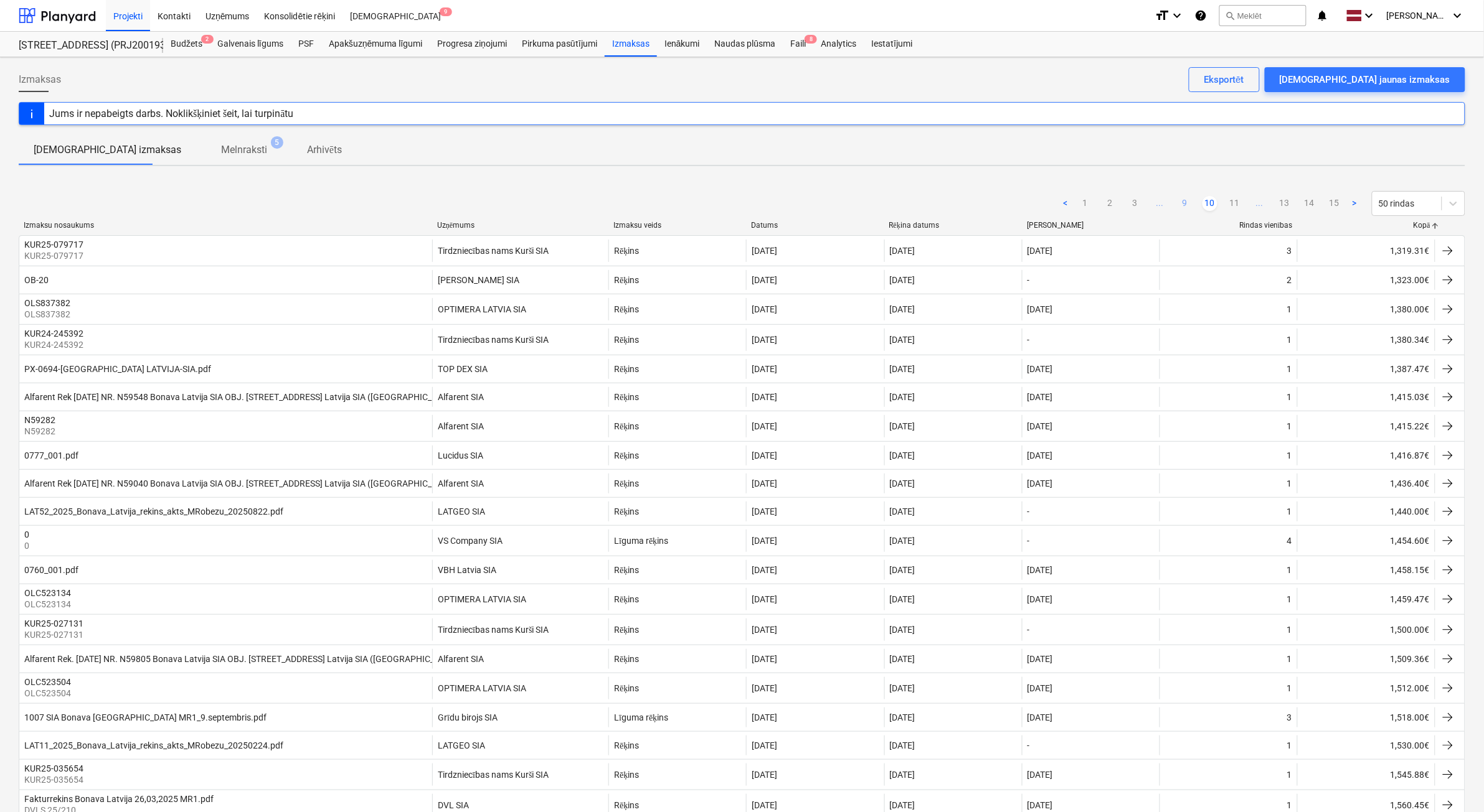
click at [1188, 206] on link "9" at bounding box center [1185, 204] width 15 height 15
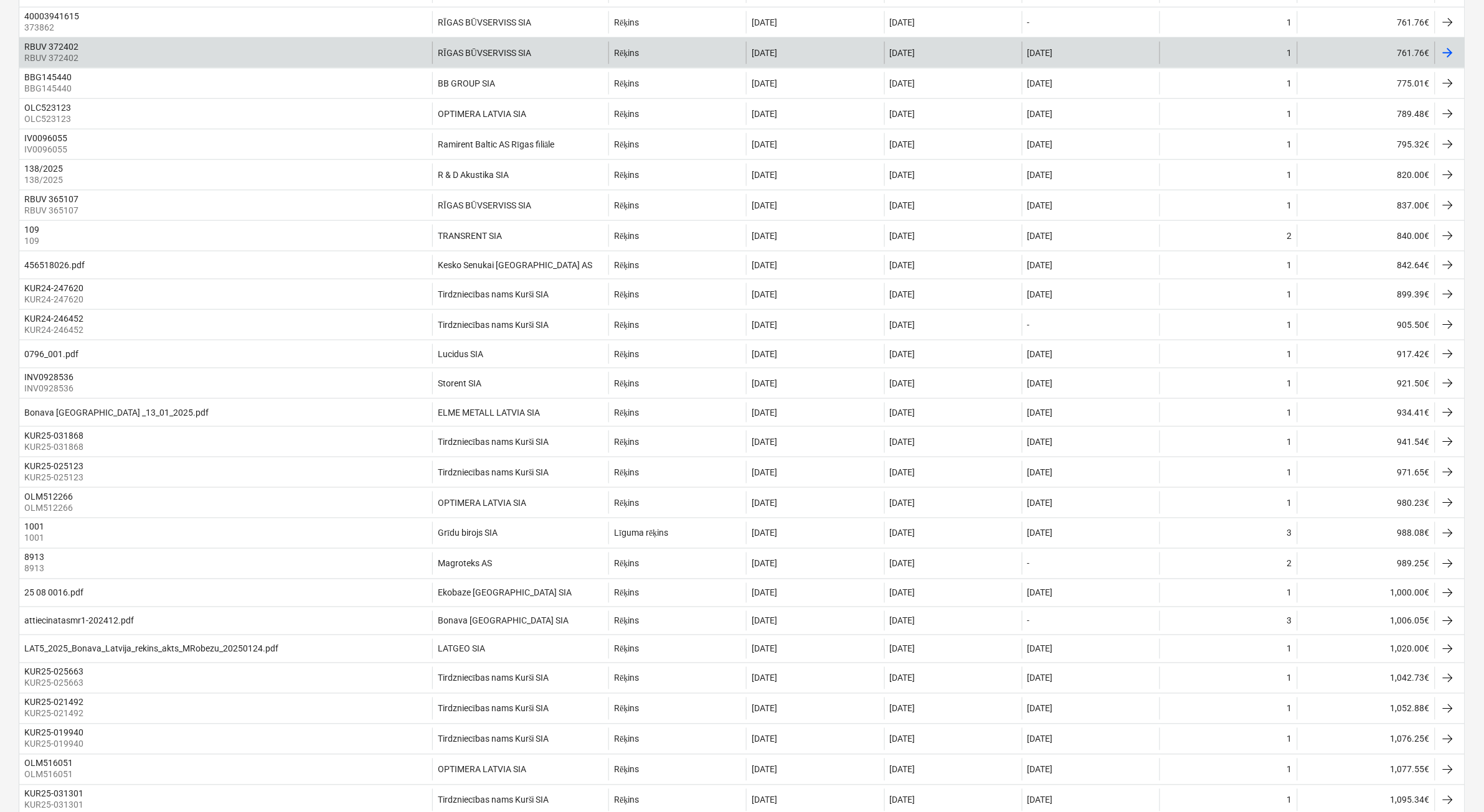
scroll to position [467, 0]
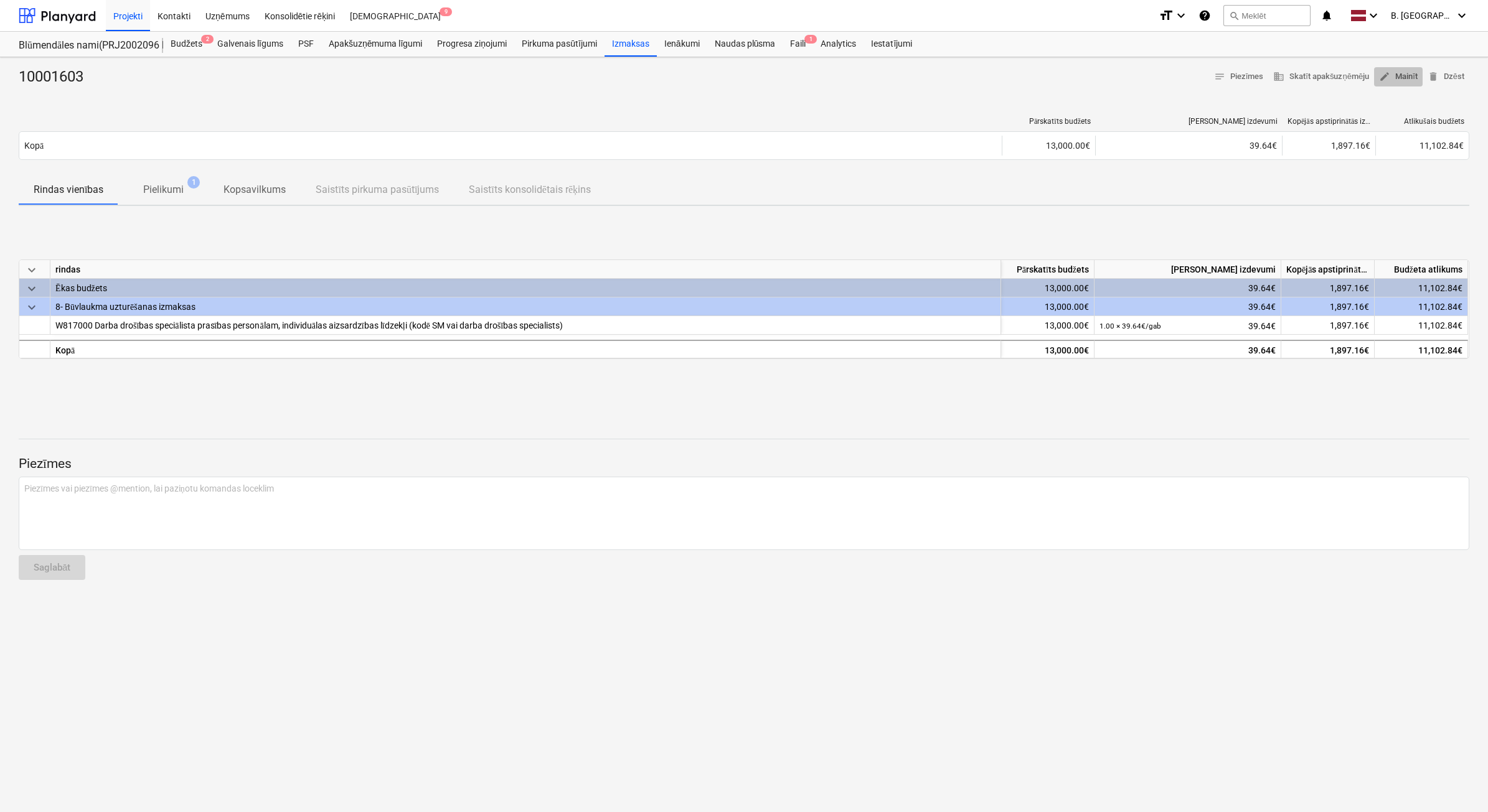
click at [1389, 86] on button "edit Mainīt" at bounding box center [1398, 77] width 48 height 20
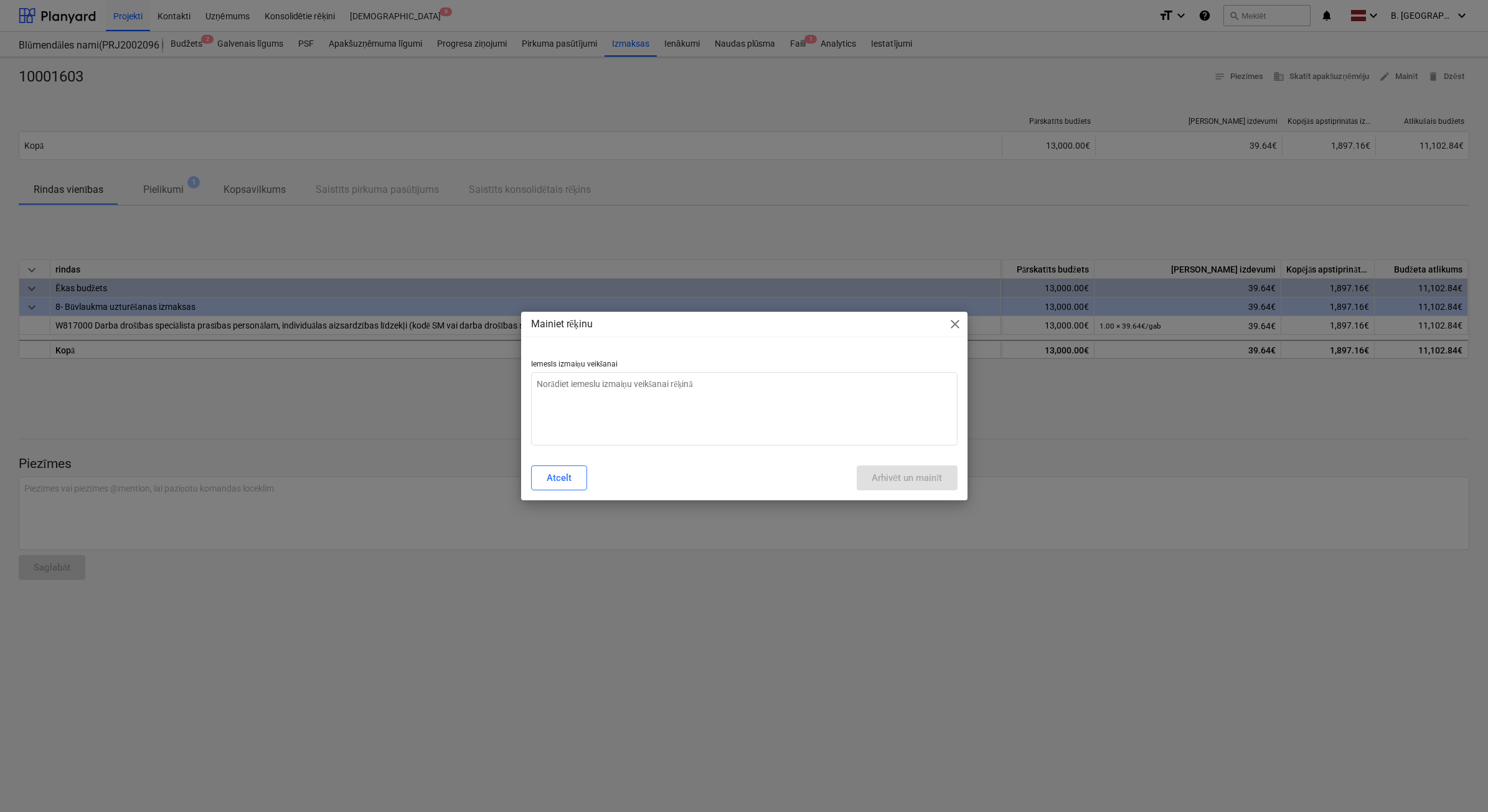
type textarea "x"
click at [853, 388] on textarea at bounding box center [744, 409] width 426 height 74
type textarea "N"
type textarea "x"
type textarea "Ne"
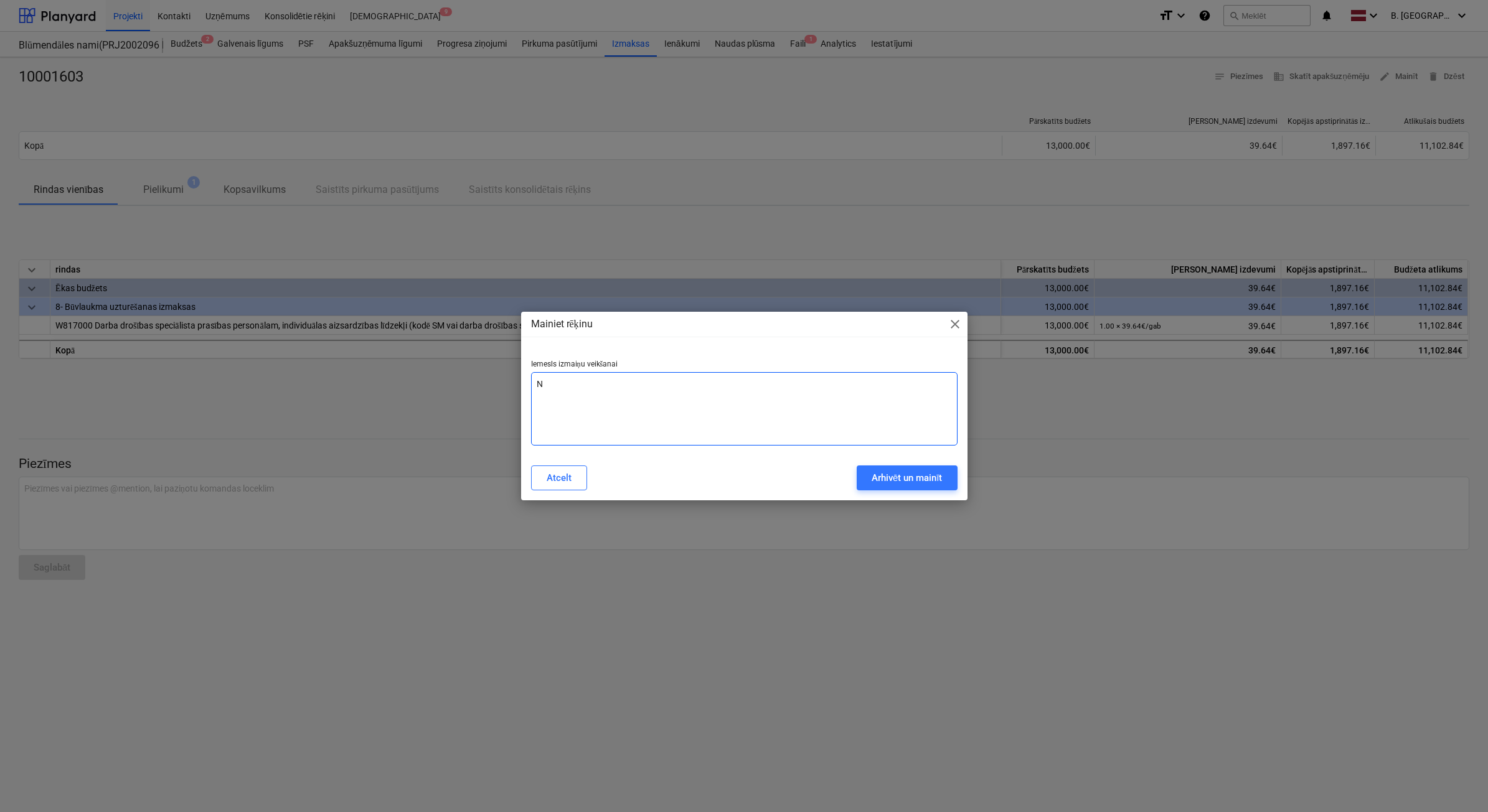
type textarea "x"
type textarea "Ne["
type textarea "x"
type textarea "Ne[a"
type textarea "x"
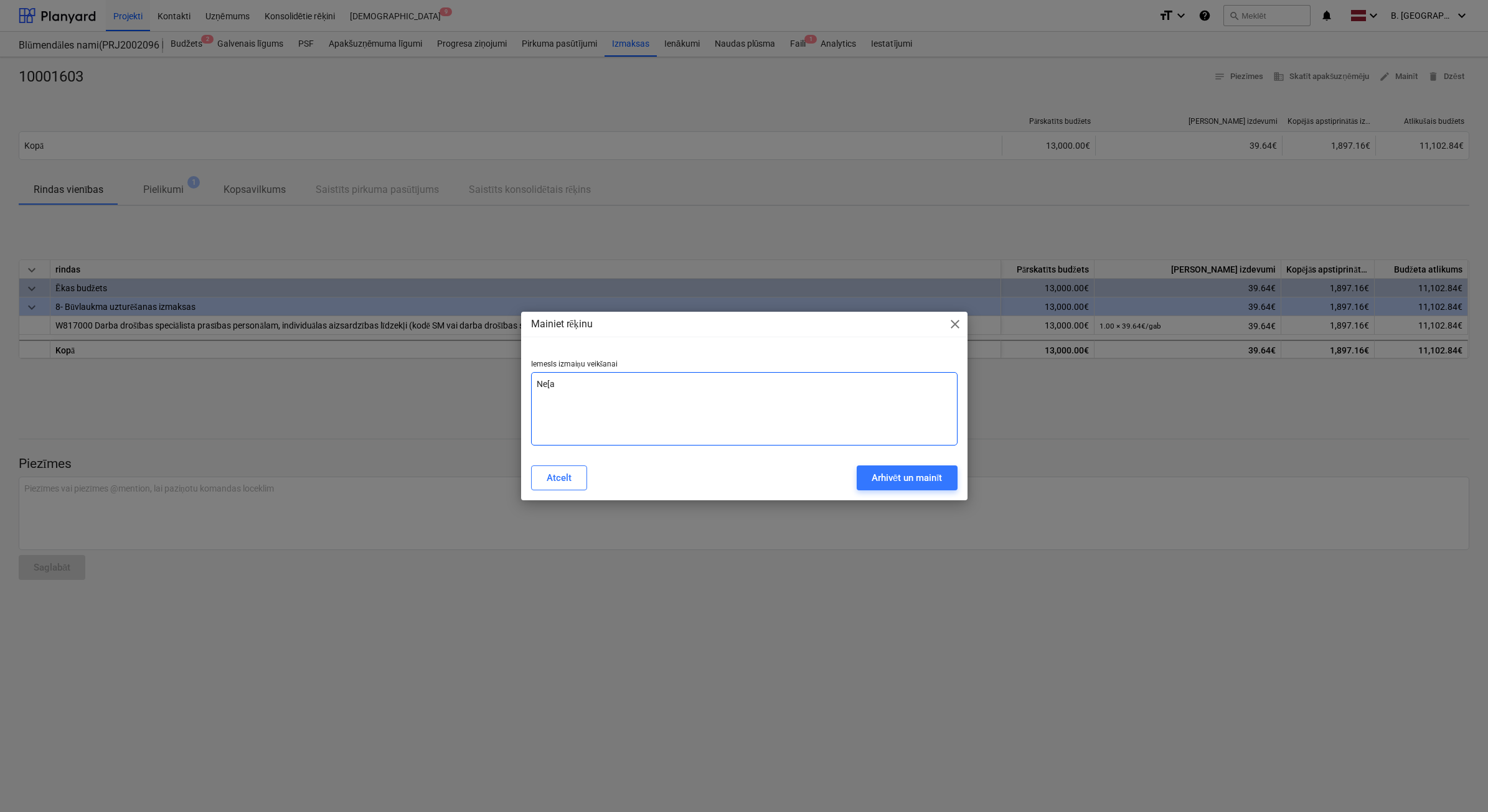
type textarea "Ne[ar"
type textarea "x"
type textarea "Ne[are"
type textarea "x"
type textarea "Ne[arei"
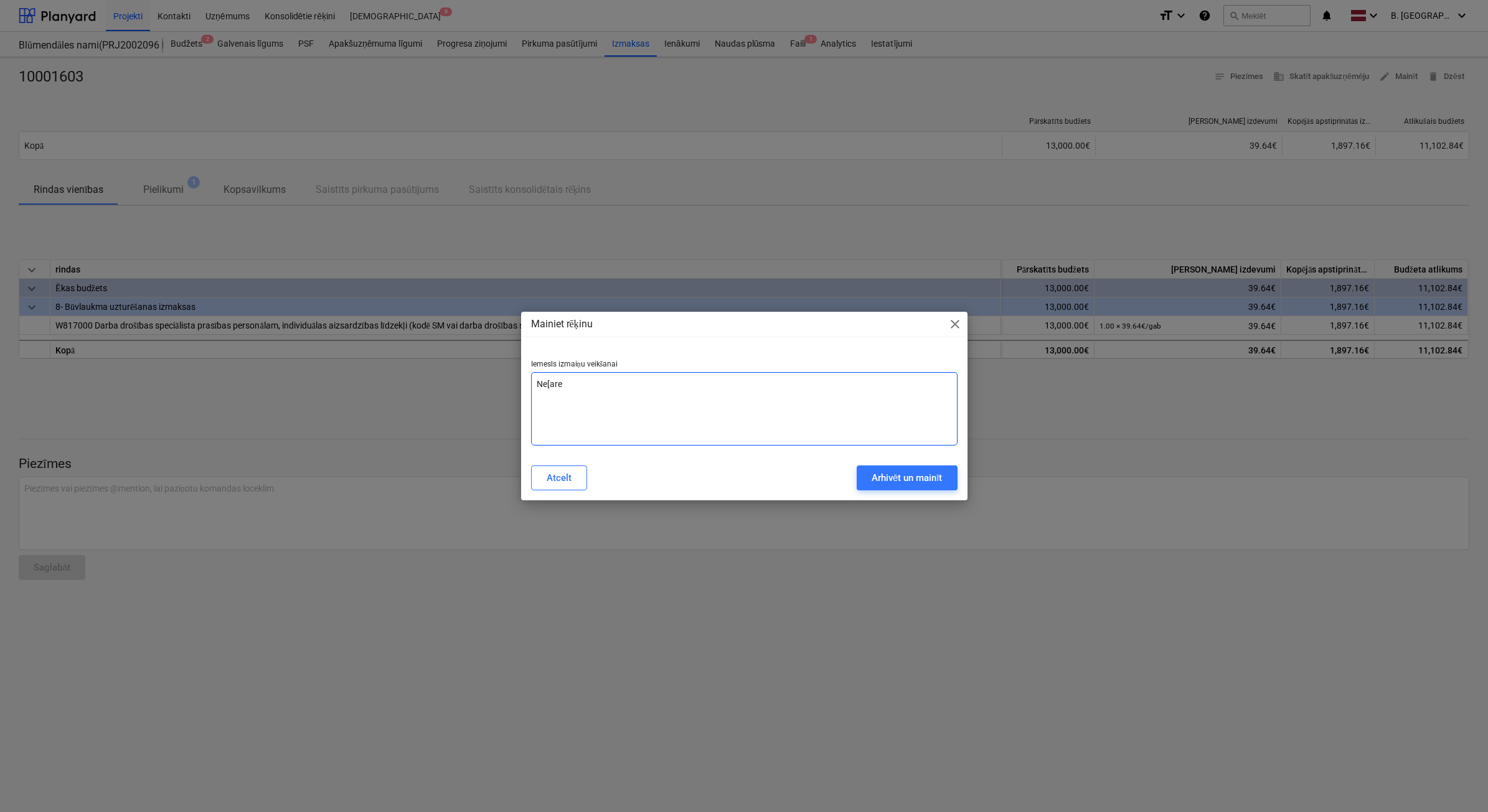
type textarea "x"
type textarea "Ne[areiz"
type textarea "x"
type textarea "Ne[areiza"
type textarea "x"
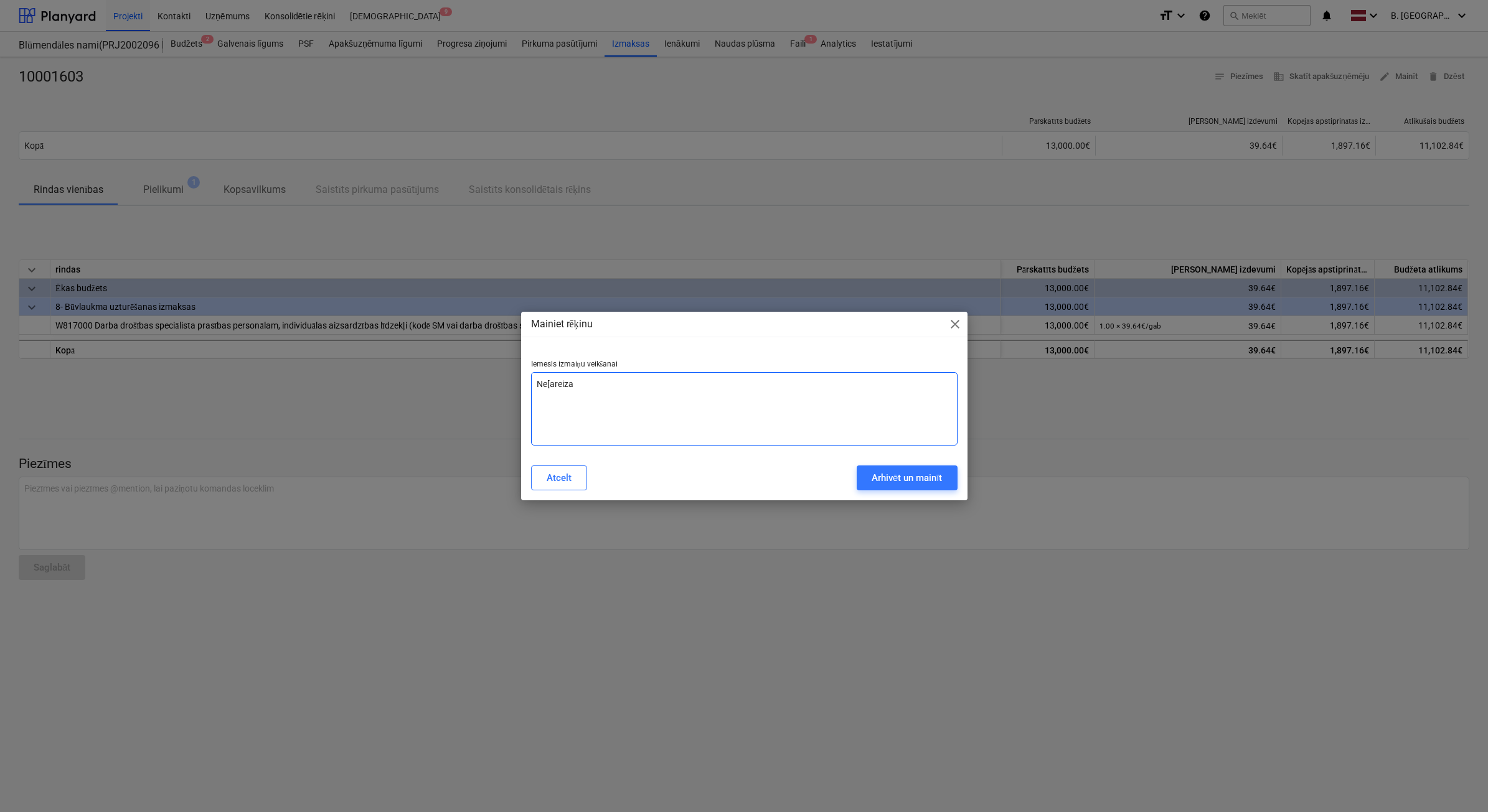
type textarea "Ne[areiza"
type textarea "x"
type textarea "Ne[areiza"
type textarea "x"
type textarea "Ne[areiz"
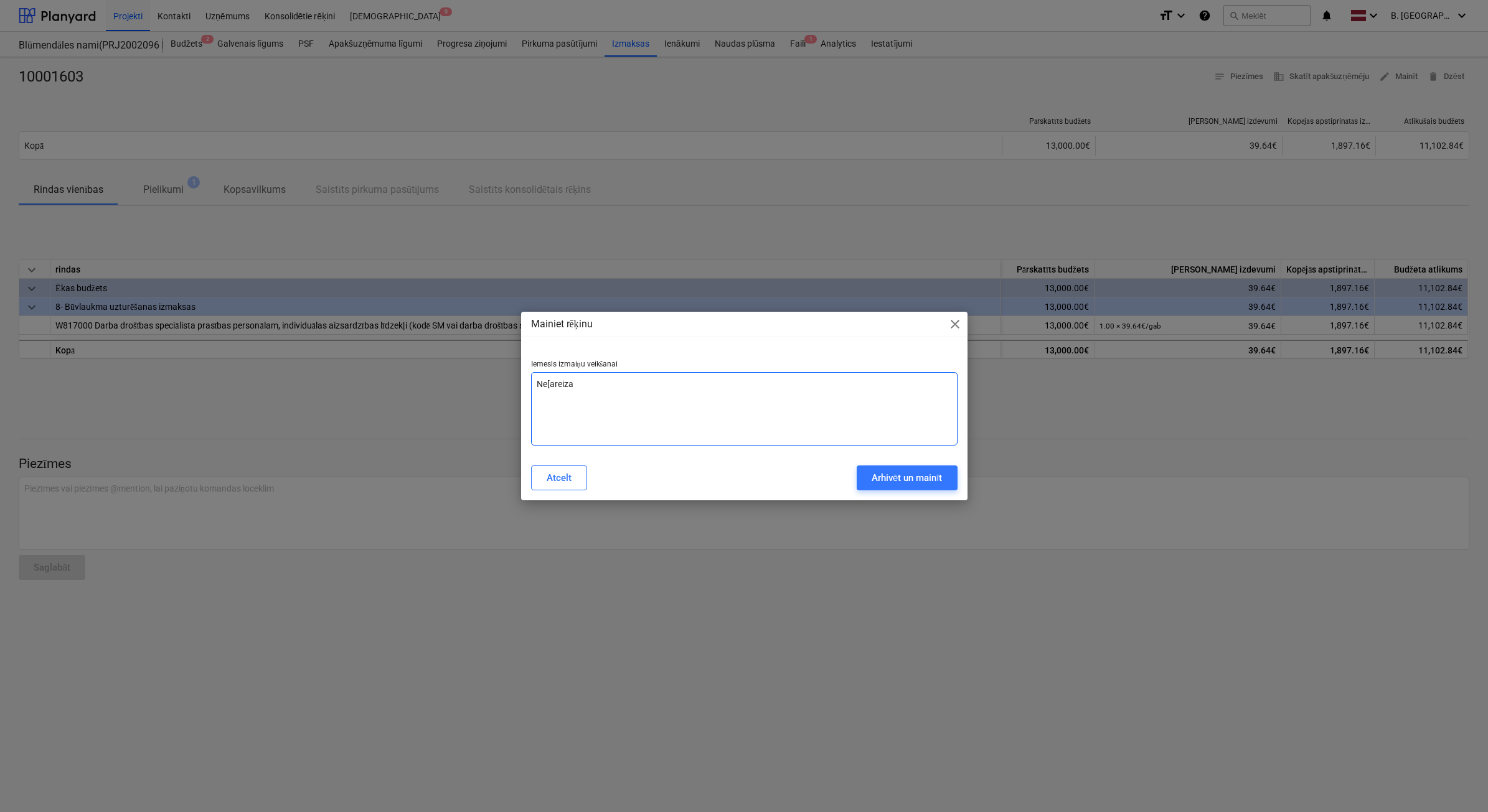
type textarea "x"
type textarea "Ne[arei"
type textarea "x"
type textarea "Ne[are"
type textarea "x"
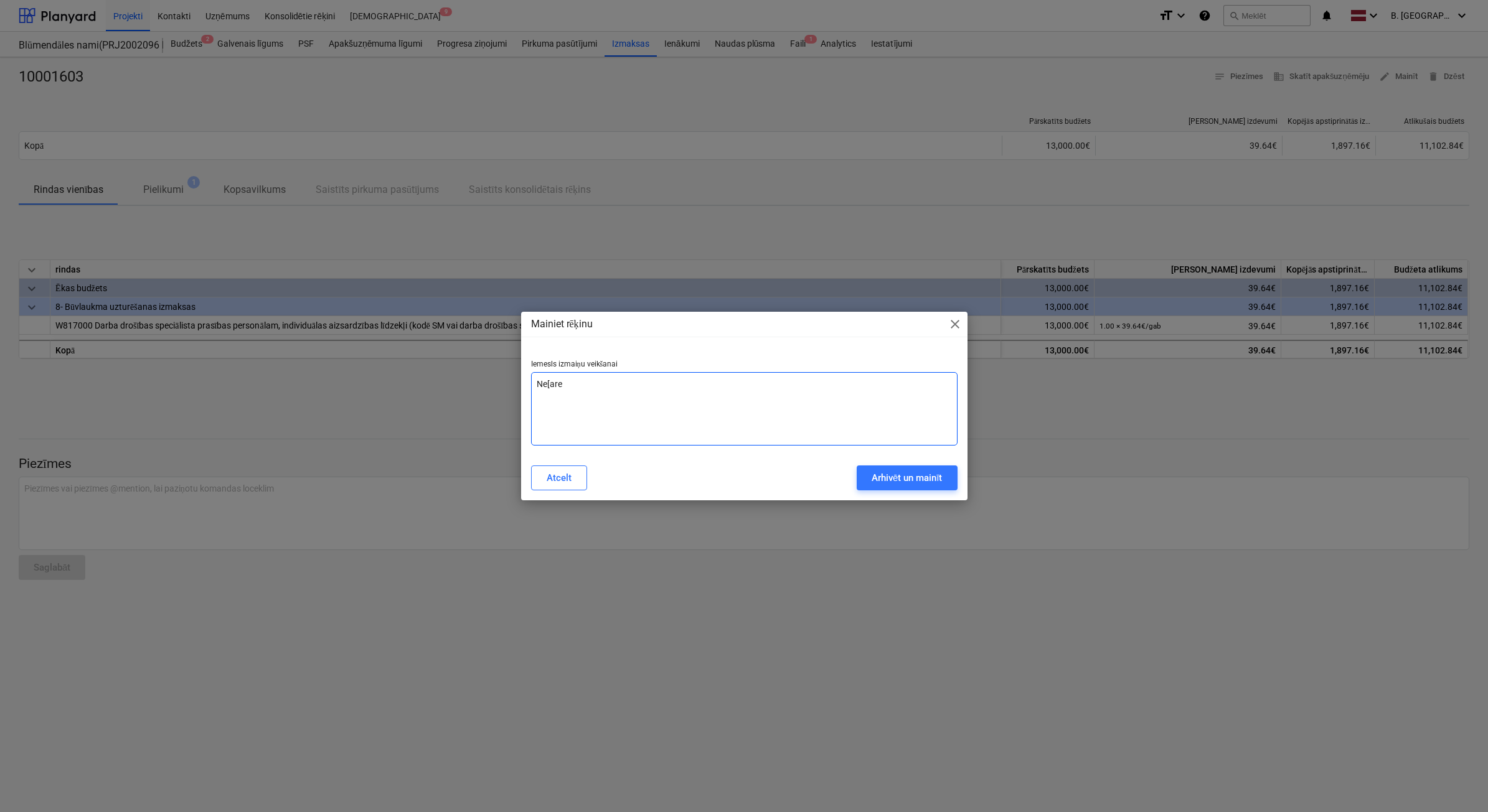
type textarea "Ne[ar"
type textarea "x"
type textarea "Ne[a"
type textarea "x"
type textarea "Ne["
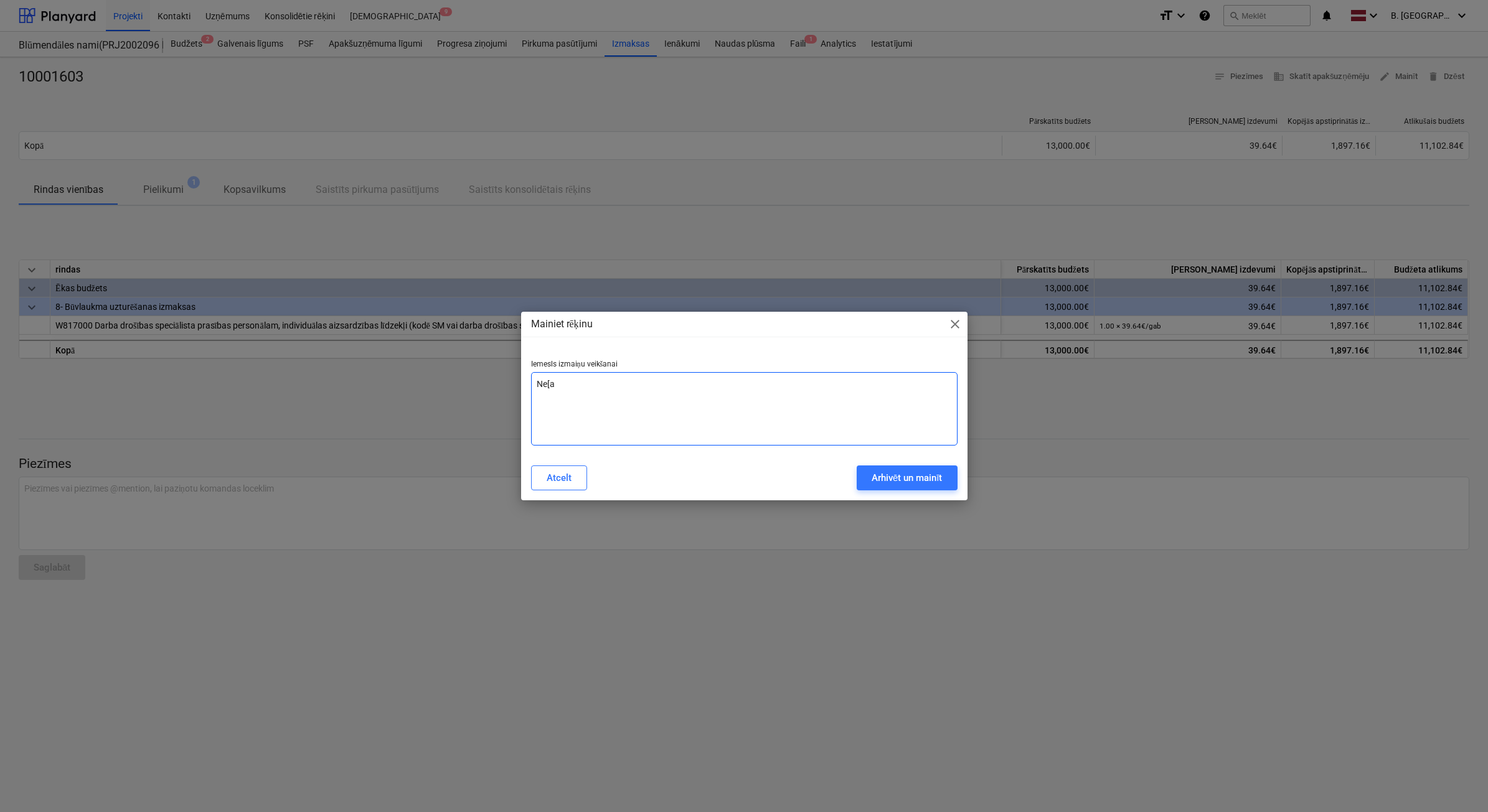
type textarea "x"
type textarea "Ne"
type textarea "x"
type textarea "N"
type textarea "x"
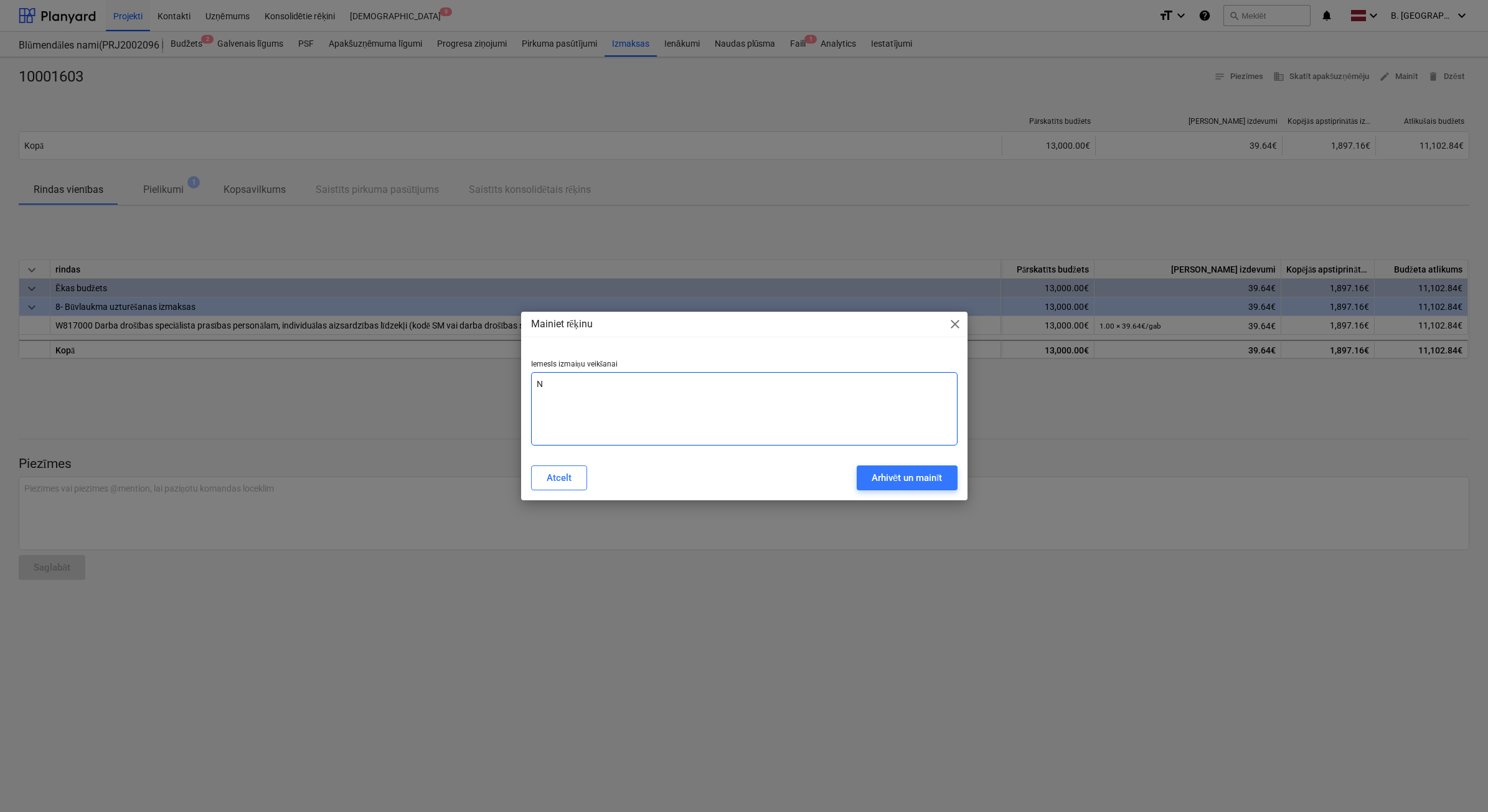
type textarea "x"
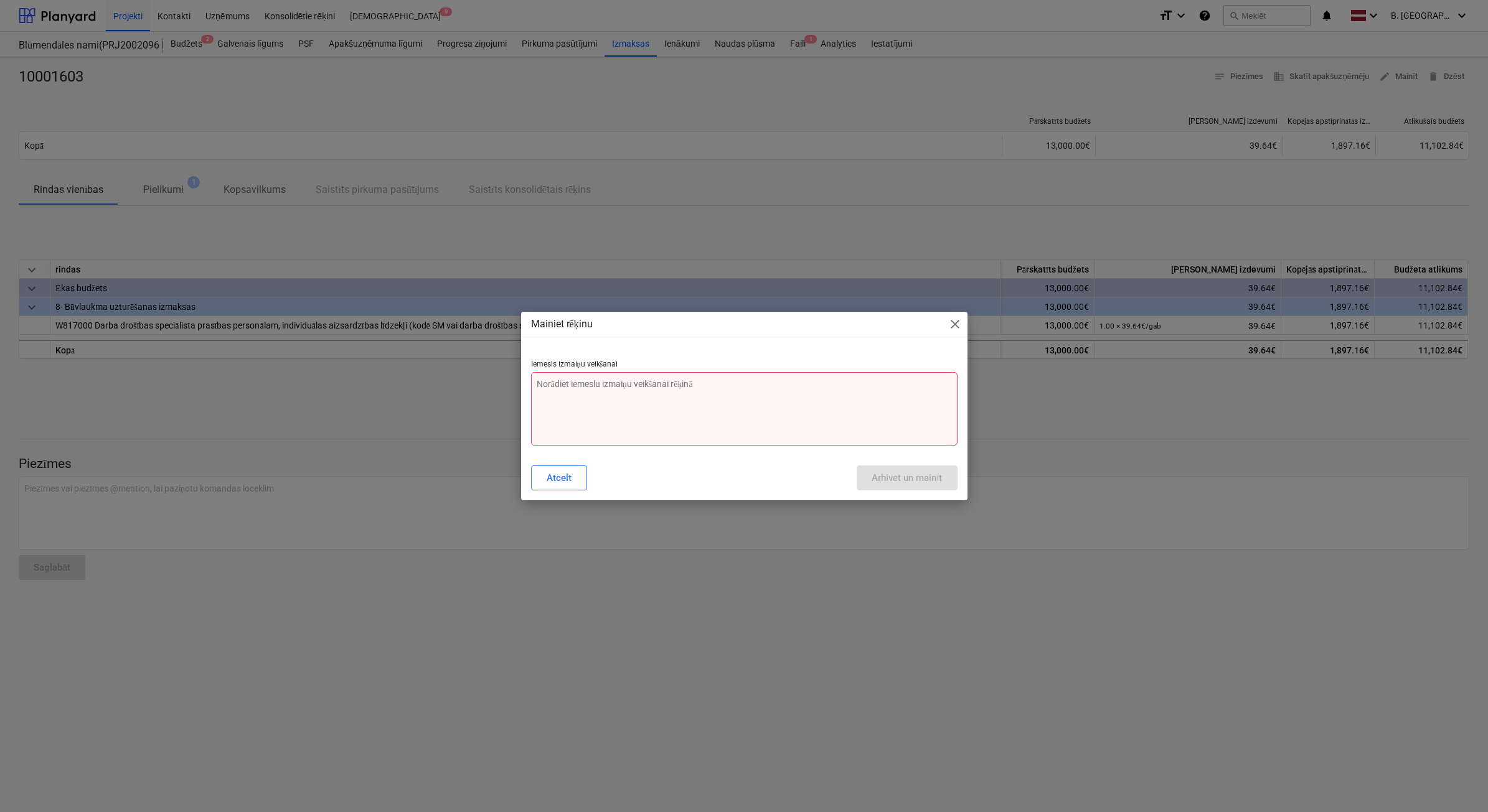
type textarea "N"
type textarea "x"
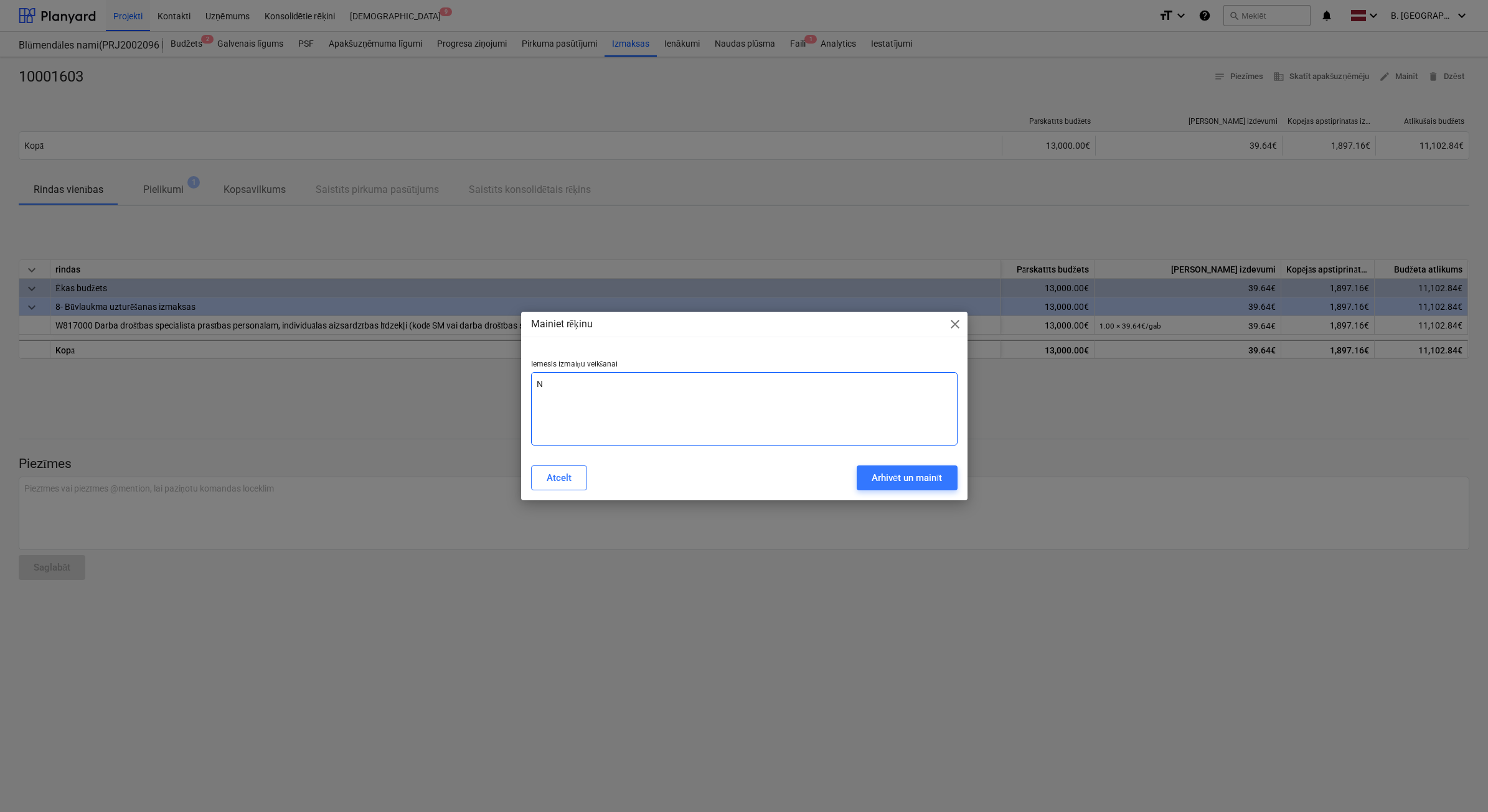
type textarea "Ne"
type textarea "x"
type textarea "Ne["
type textarea "x"
type textarea "Ne"
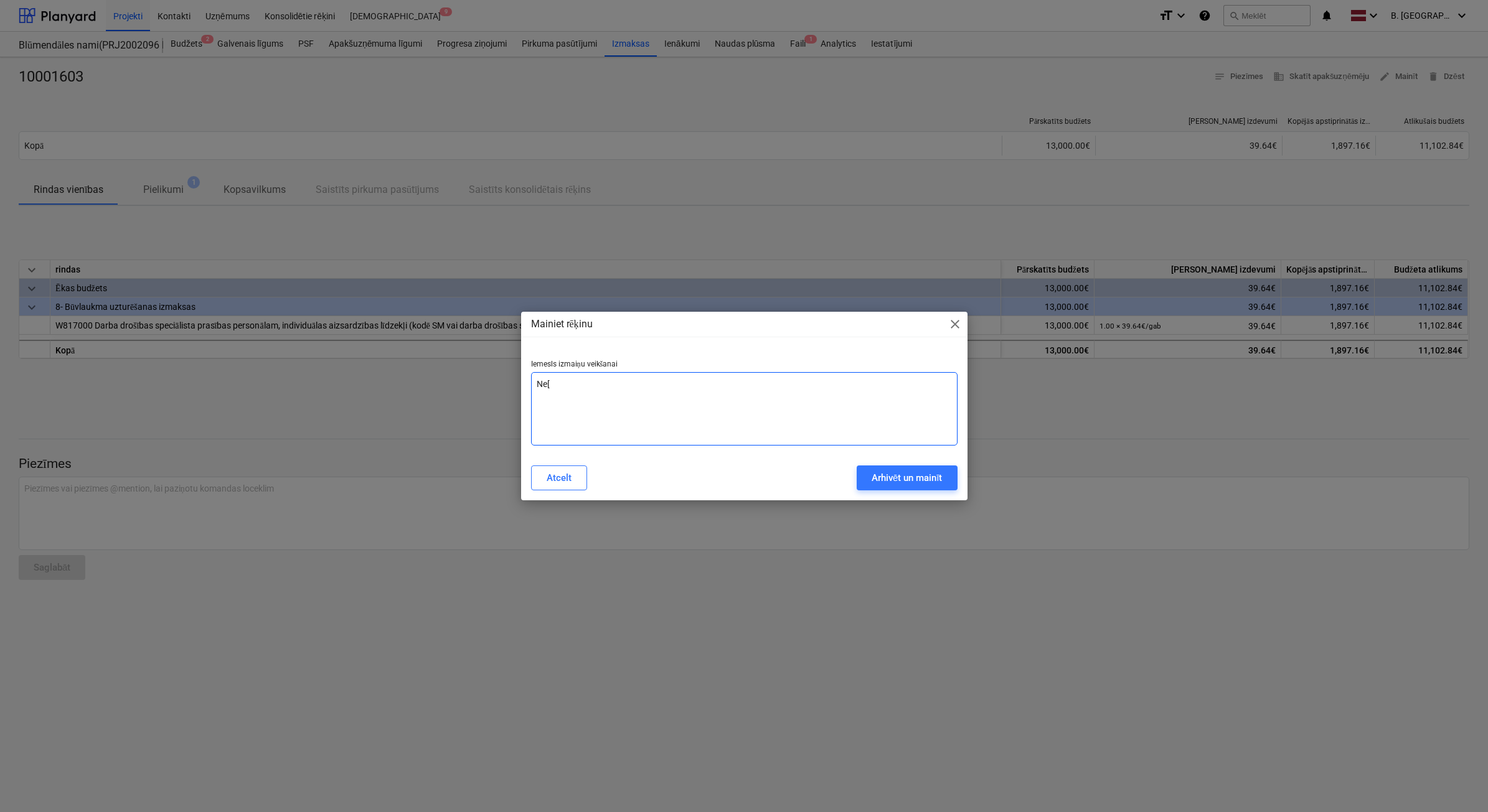
type textarea "x"
type textarea "Nep"
type textarea "x"
type textarea "Nepa"
type textarea "x"
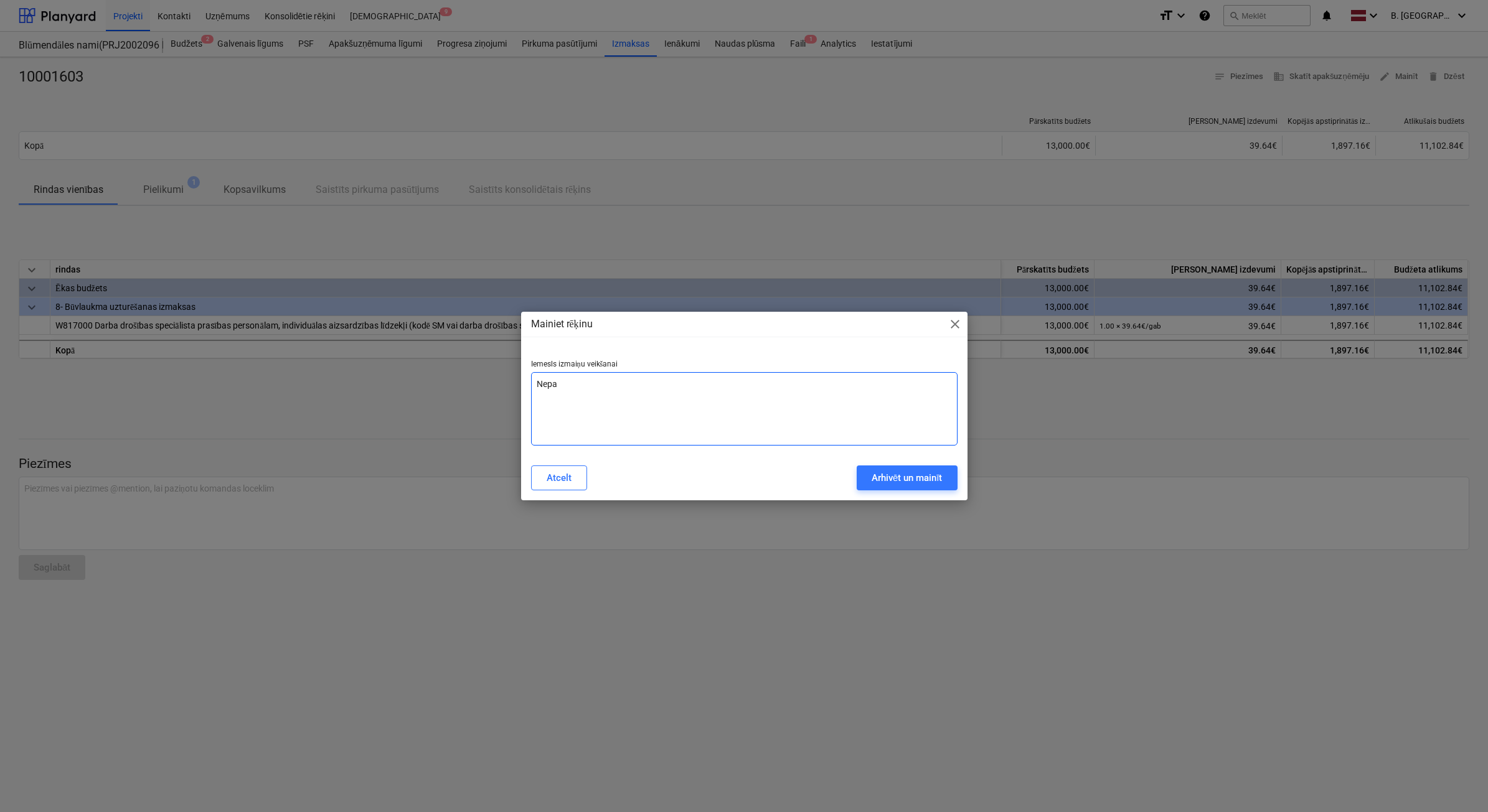
type textarea "Nepar"
type textarea "x"
type textarea "Nepare"
type textarea "x"
type textarea "Nepar"
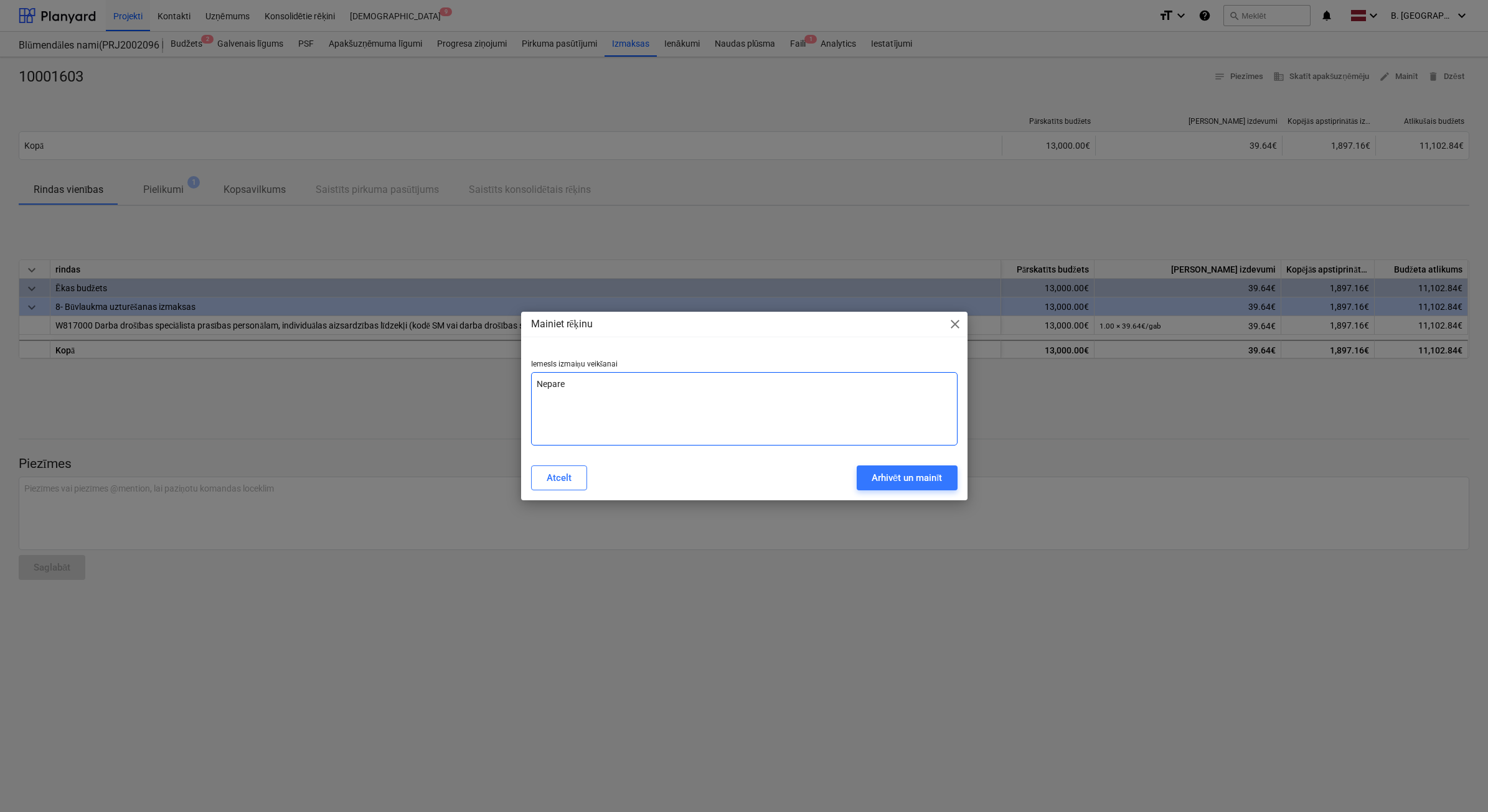
type textarea "x"
type textarea "Nepa"
type textarea "x"
type textarea "Nep"
type textarea "x"
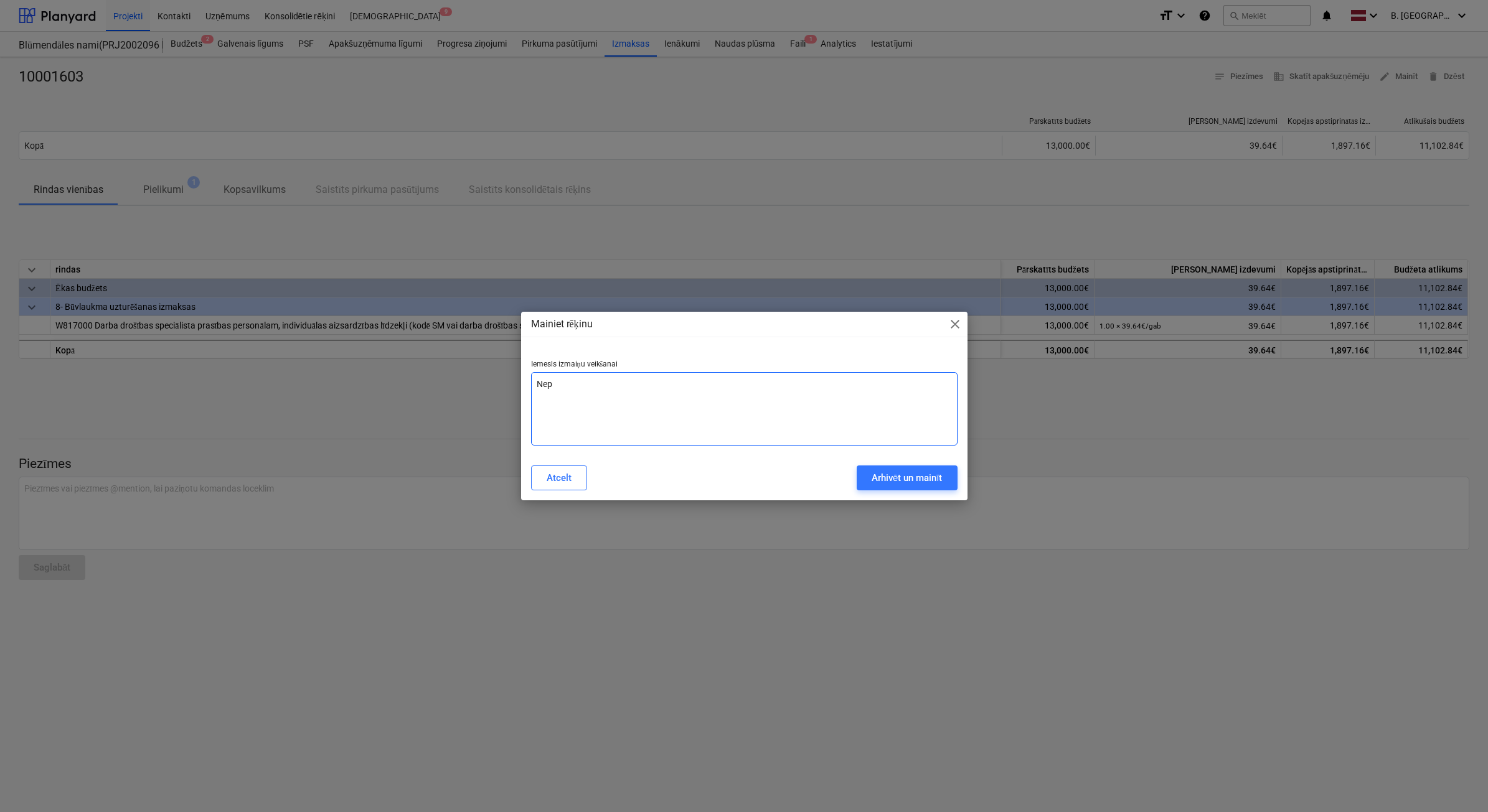
type textarea "Nep="
type textarea "x"
type textarea "Nep"
type textarea "x"
type textarea "Ne"
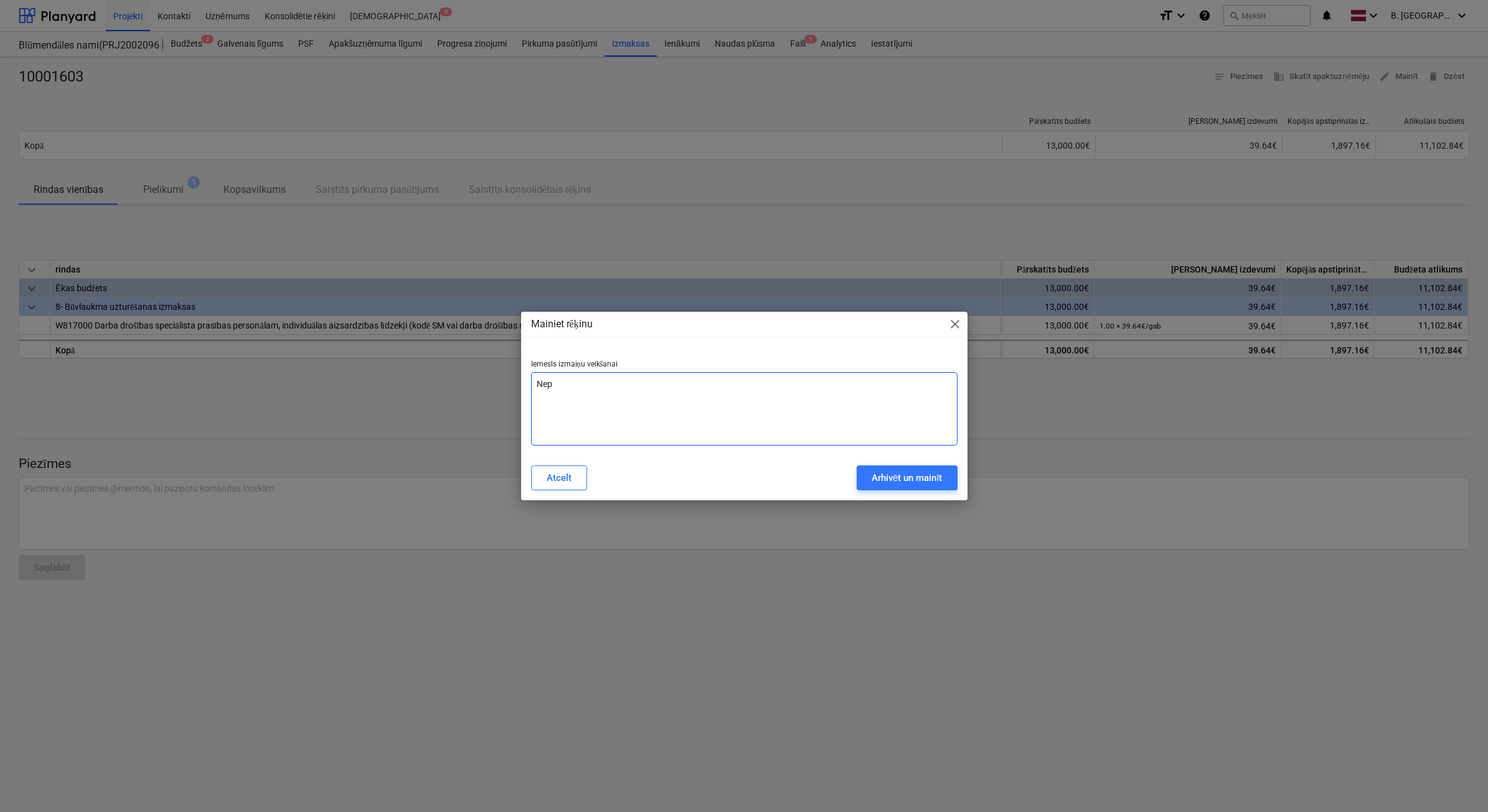
type textarea "x"
type textarea "Nep"
type textarea "x"
type textarea "Nepa"
type textarea "x"
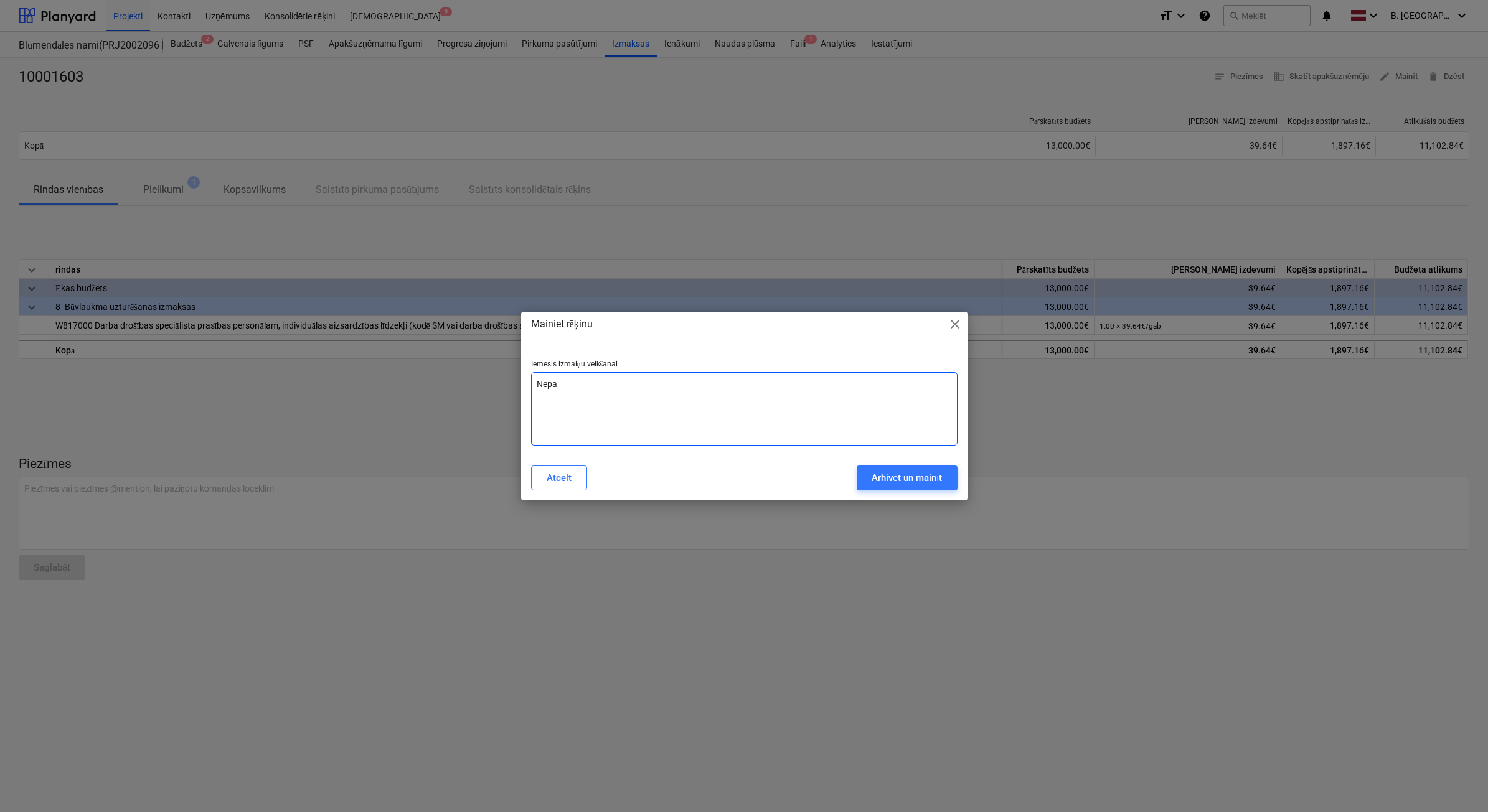
type textarea "Nepar"
type textarea "x"
type textarea "Nepare"
type textarea "x"
type textarea "Neparei"
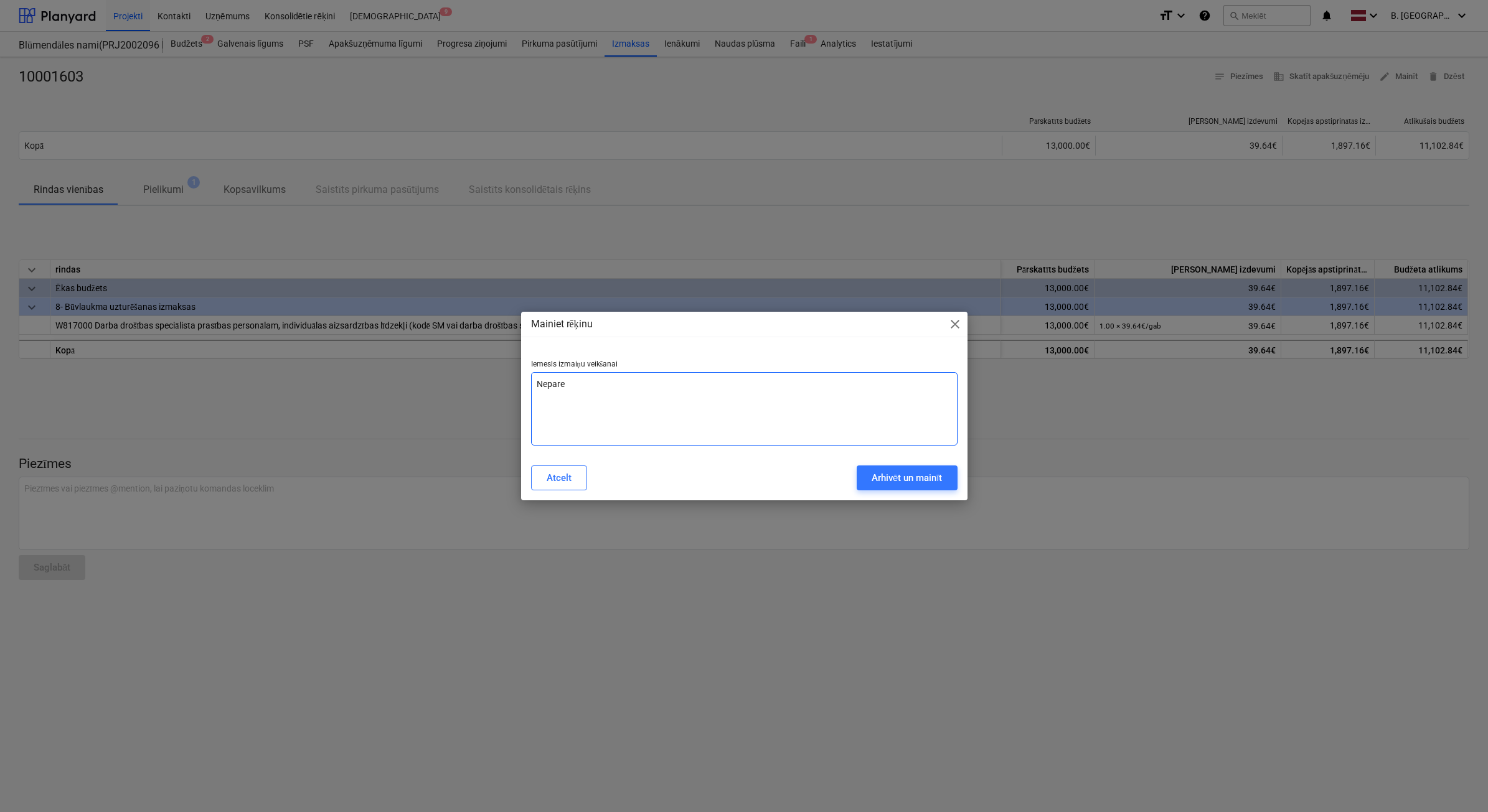
type textarea "x"
type textarea "Nepareiz"
type textarea "x"
type textarea "Nepareiza"
type textarea "x"
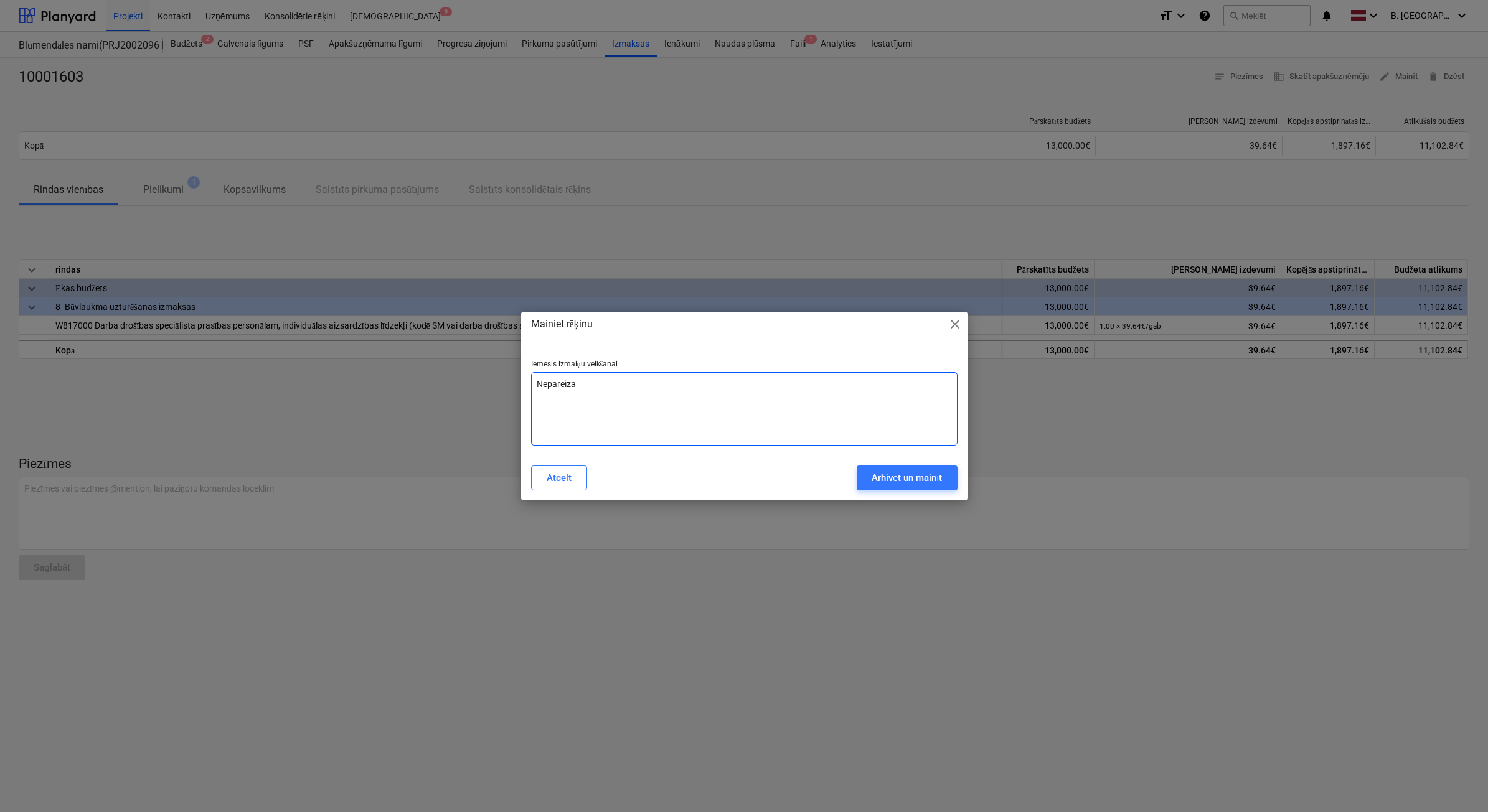
type textarea "Nepareiza"
type textarea "x"
type textarea "Nepareiza s"
type textarea "x"
type textarea "Nepareiza su"
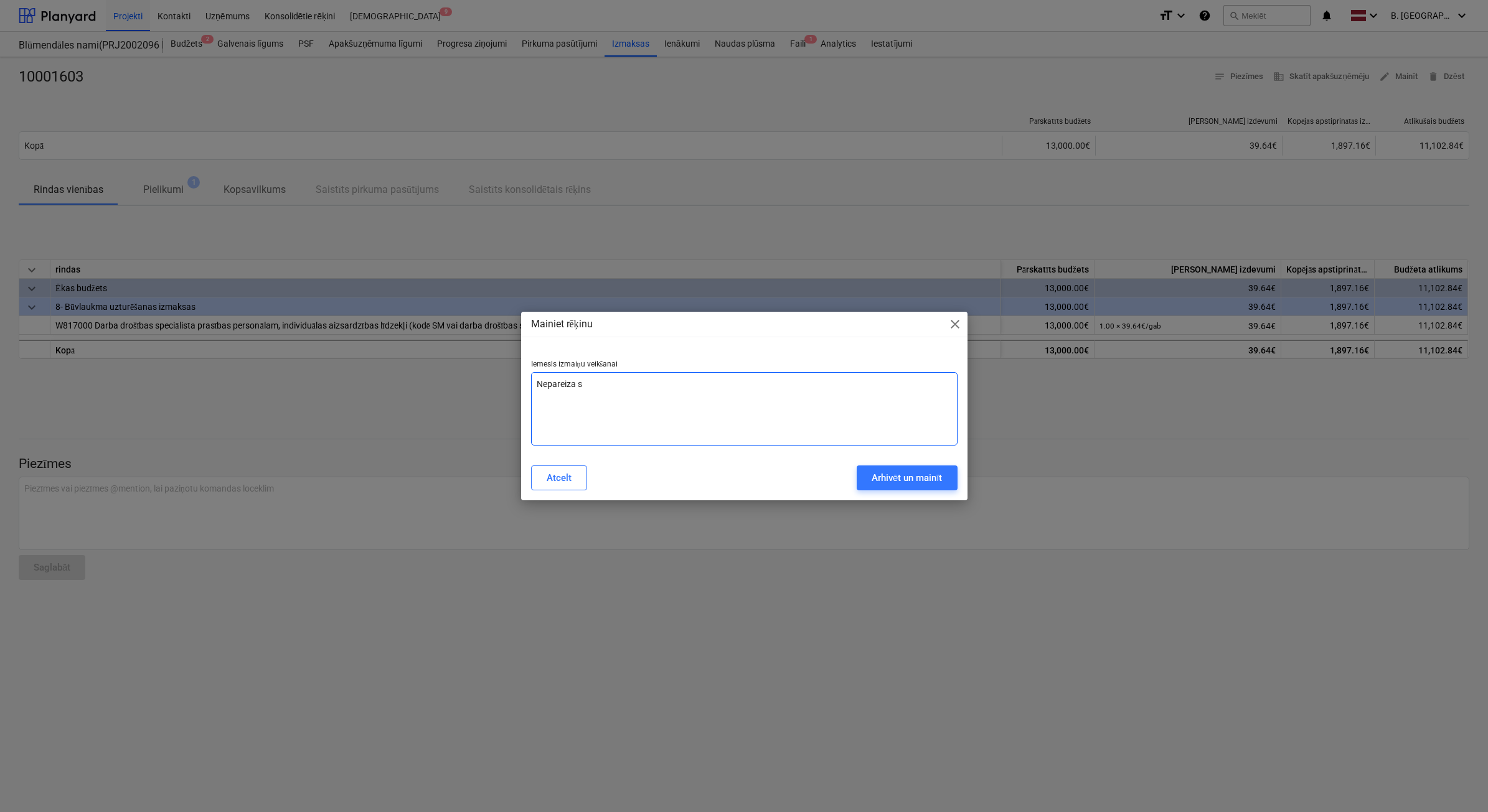
type textarea "x"
type textarea "Nepareiza sum"
type textarea "x"
type textarea "Nepareiza summ"
type textarea "x"
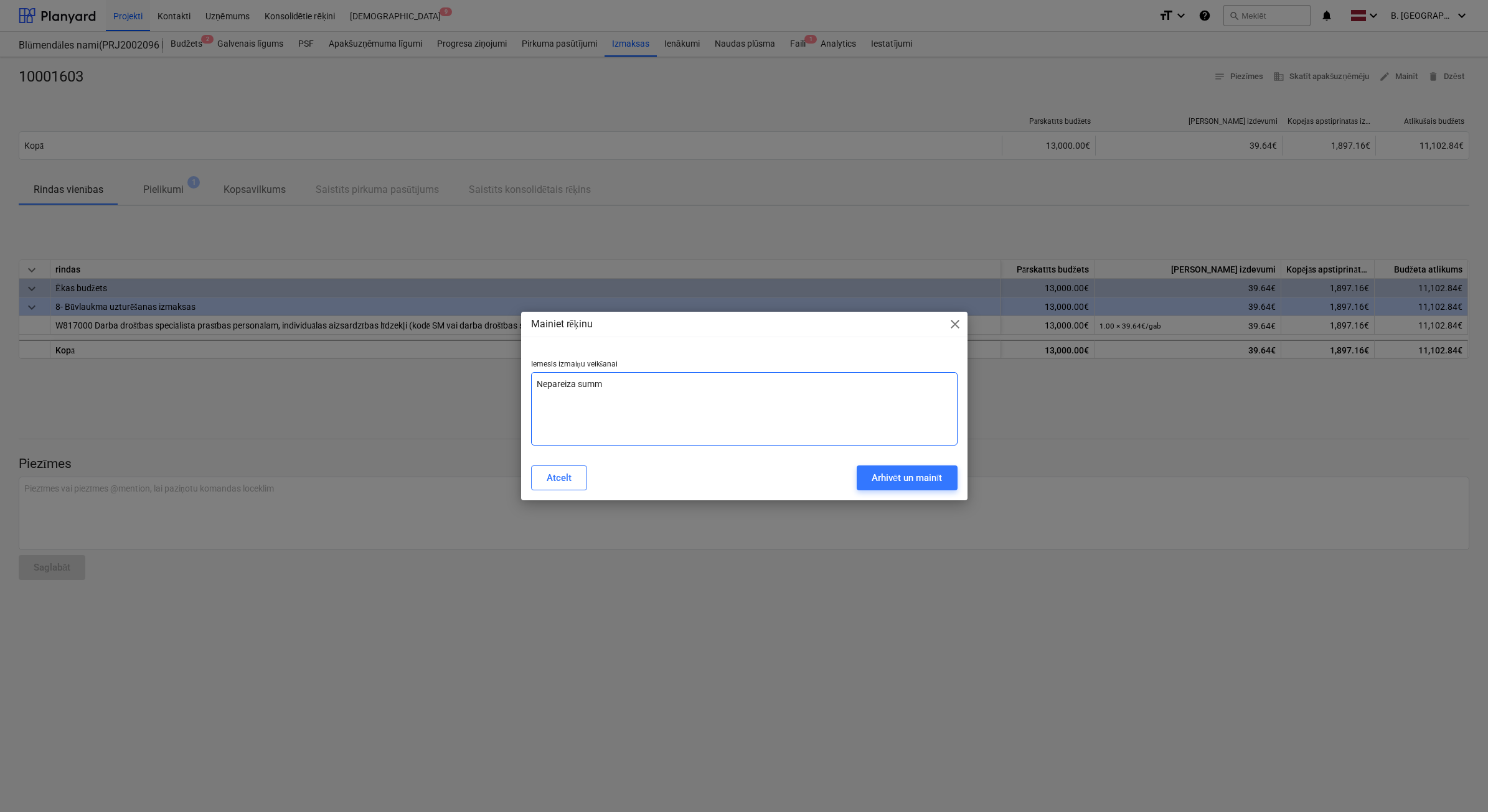
type textarea "Nepareiza summa"
type textarea "x"
type textarea "Nepareiza summa"
click at [912, 477] on div "Arhivēt un mainīt" at bounding box center [906, 478] width 71 height 16
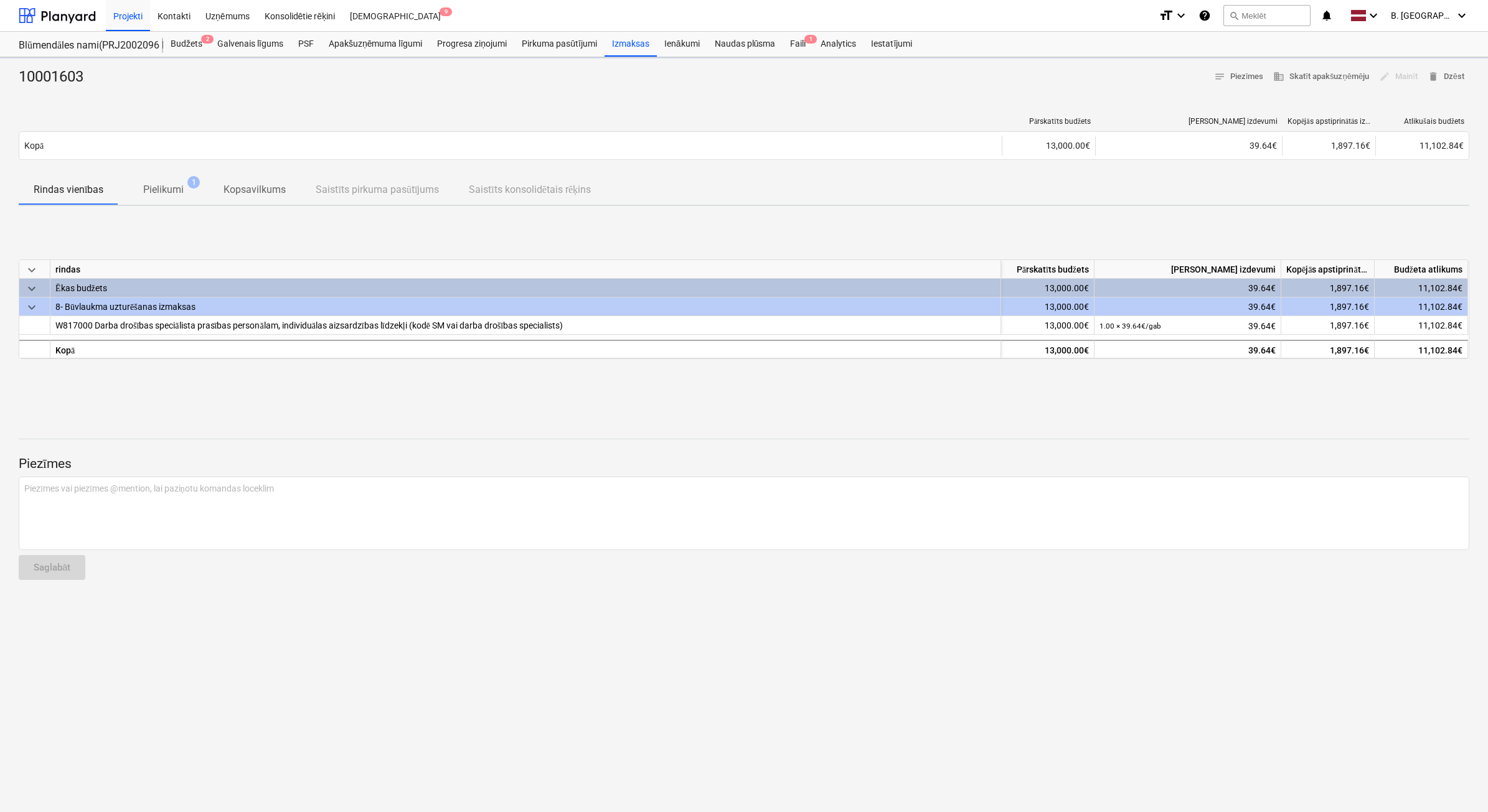
type textarea "x"
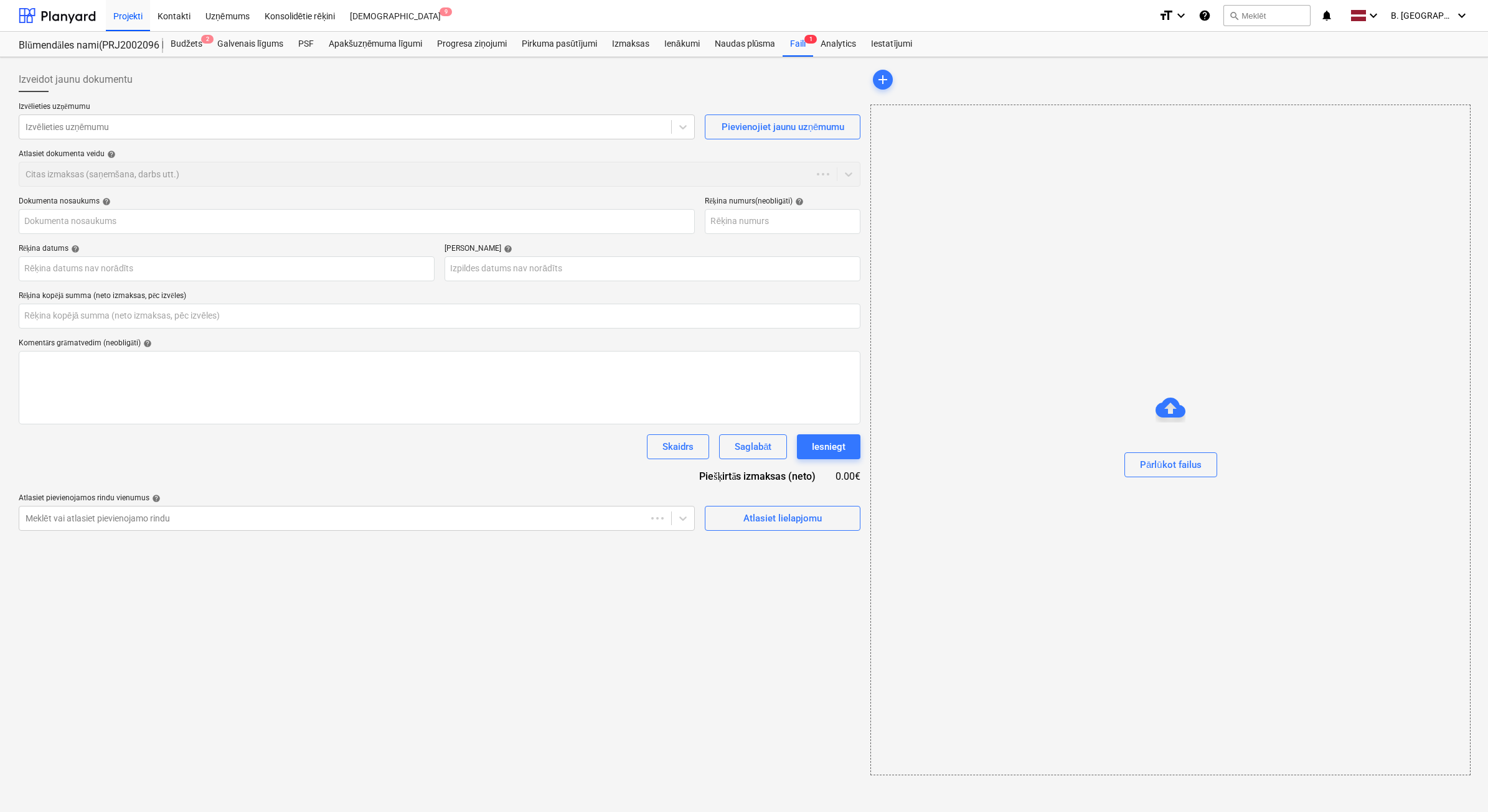
type input "0.00"
type input "10001603"
type input "[DATE]"
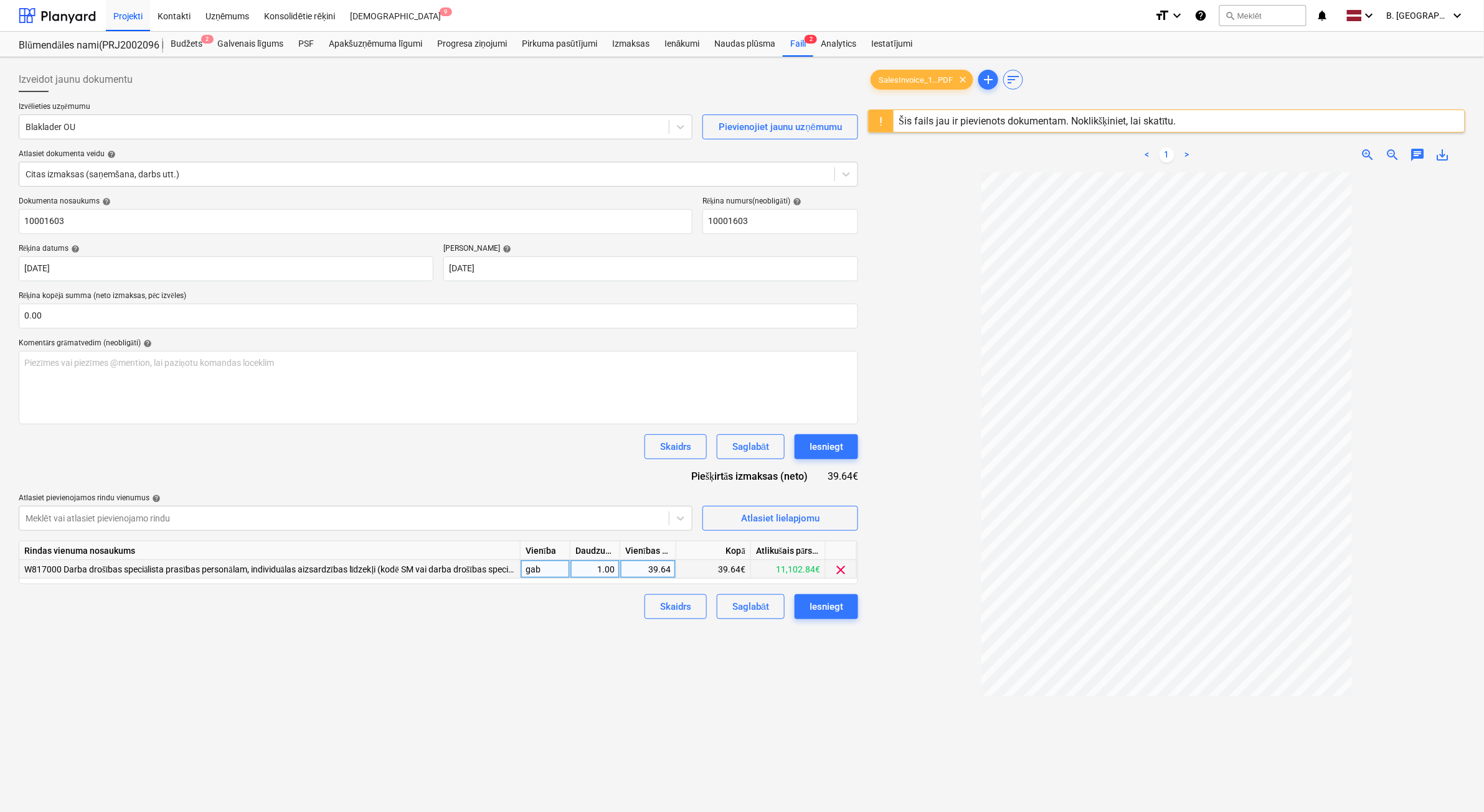
click at [668, 570] on div "39.64" at bounding box center [648, 569] width 46 height 19
type input "50.64"
click at [803, 730] on div "Izveidot jaunu dokumentu Izvēlieties uzņēmumu Blaklader OU Pievienojiet jaunu u…" at bounding box center [438, 508] width 849 height 893
click at [820, 611] on div "Iesniegt" at bounding box center [826, 607] width 33 height 16
